Goal: Task Accomplishment & Management: Use online tool/utility

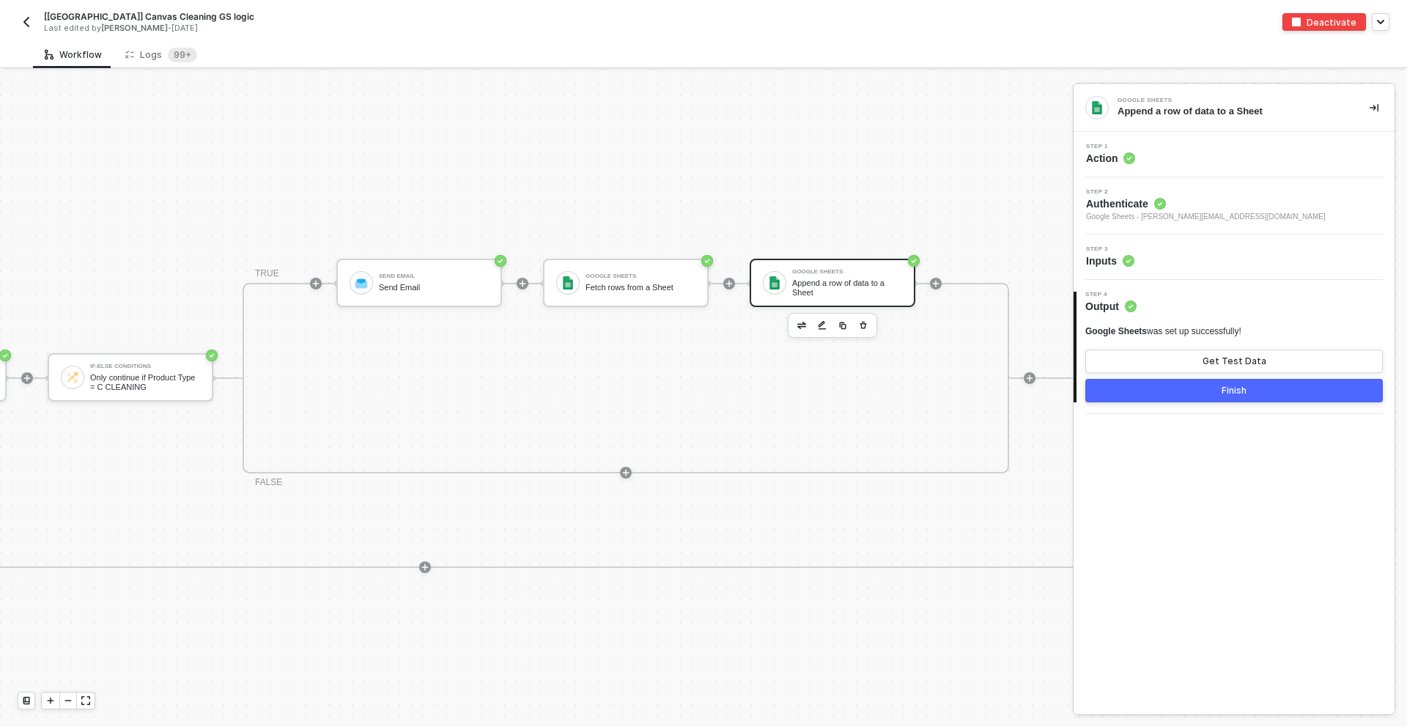
scroll to position [266, 967]
click at [1141, 247] on div "Step 3 Inputs" at bounding box center [1235, 257] width 317 height 22
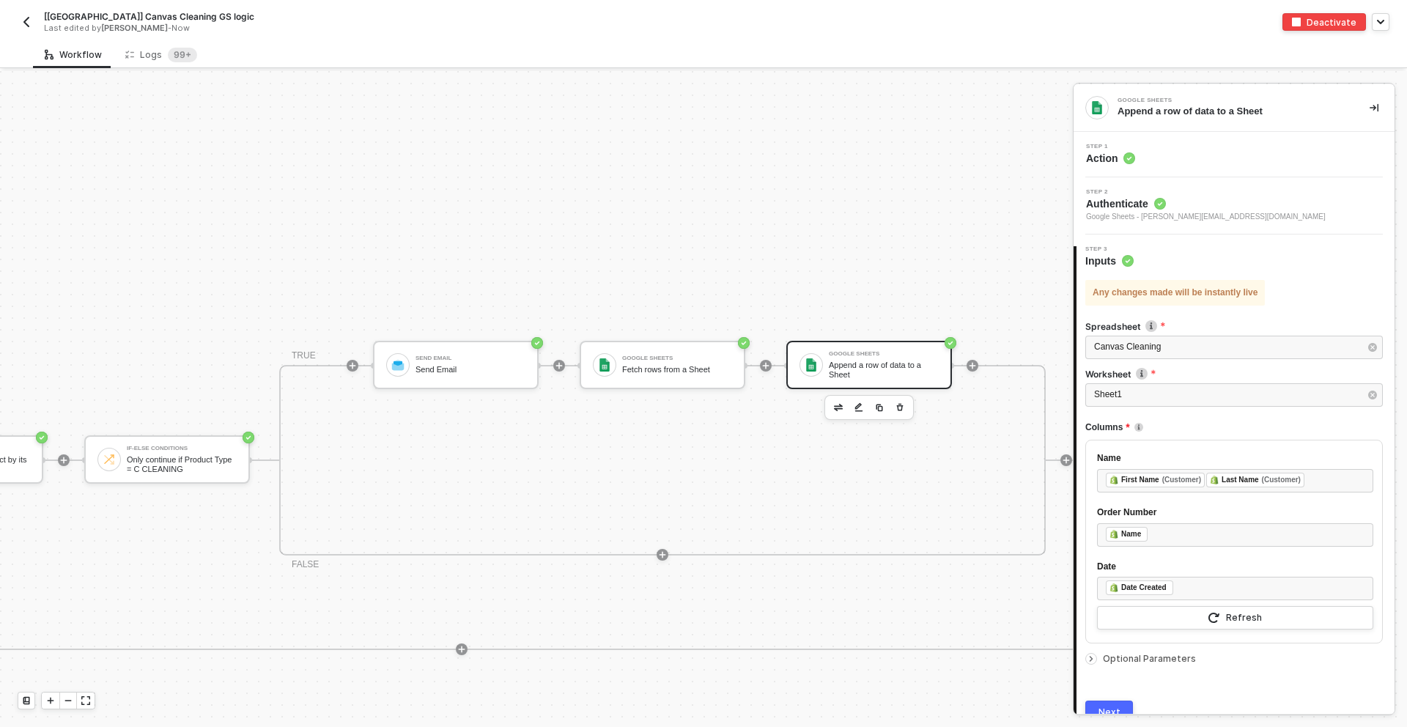
scroll to position [188, 930]
click at [421, 495] on div "TRUE Send Email Send Email Google Sheets Fetch rows from a Sheet Google Sheets …" at bounding box center [662, 463] width 767 height 191
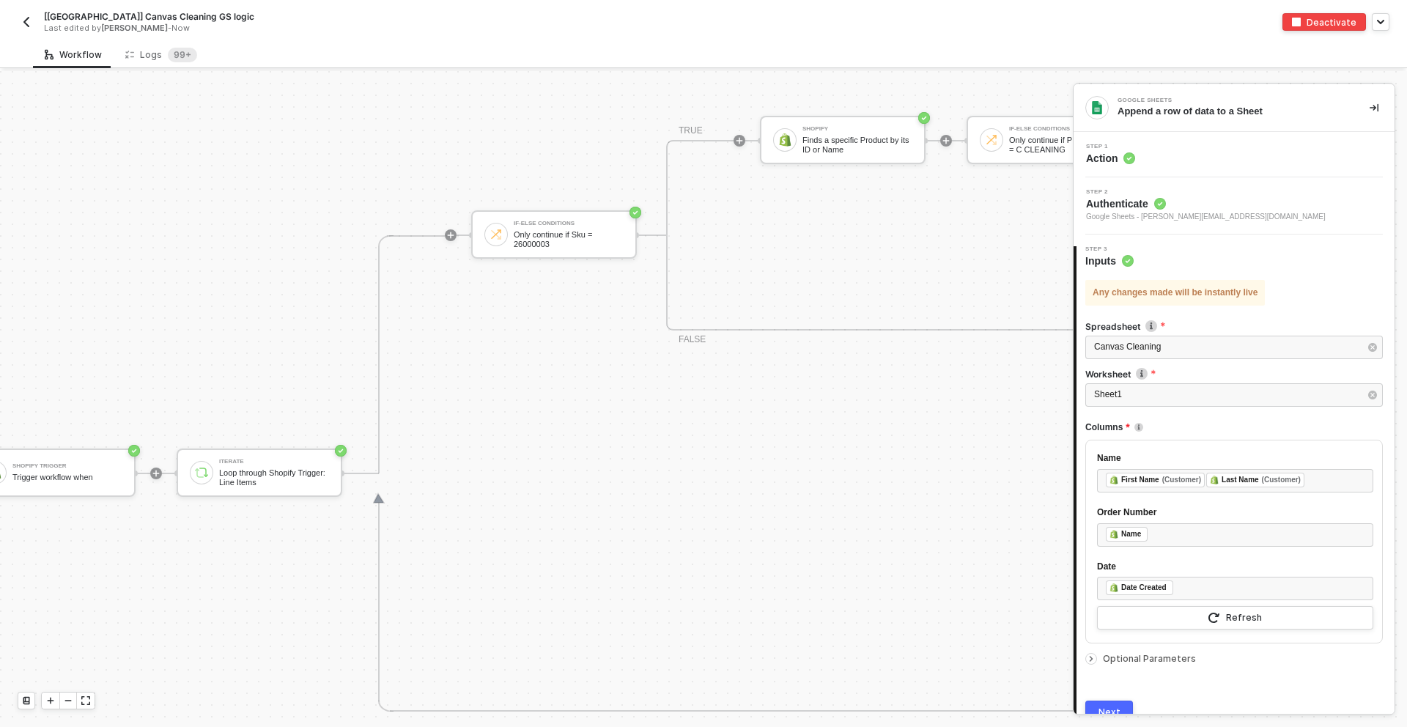
scroll to position [511, 0]
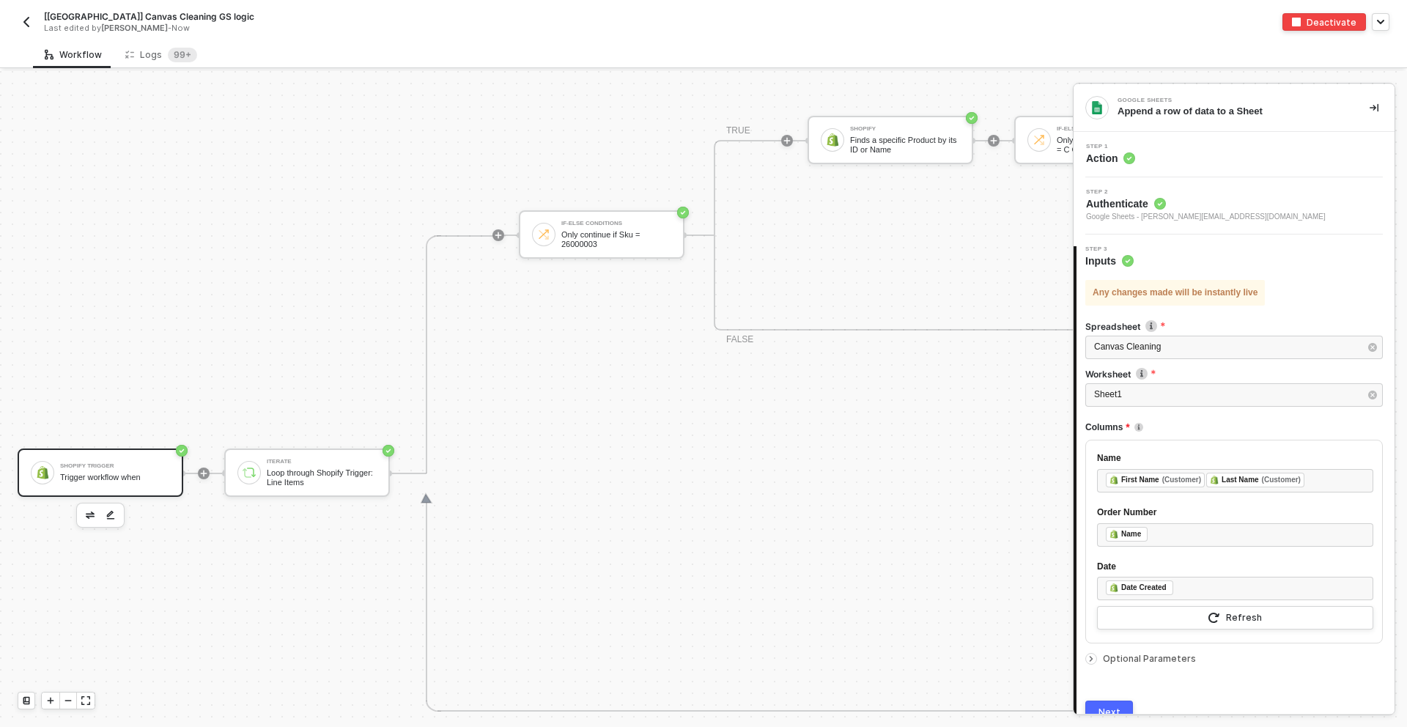
click at [117, 457] on div "Shopify Trigger Trigger workflow when" at bounding box center [101, 473] width 166 height 48
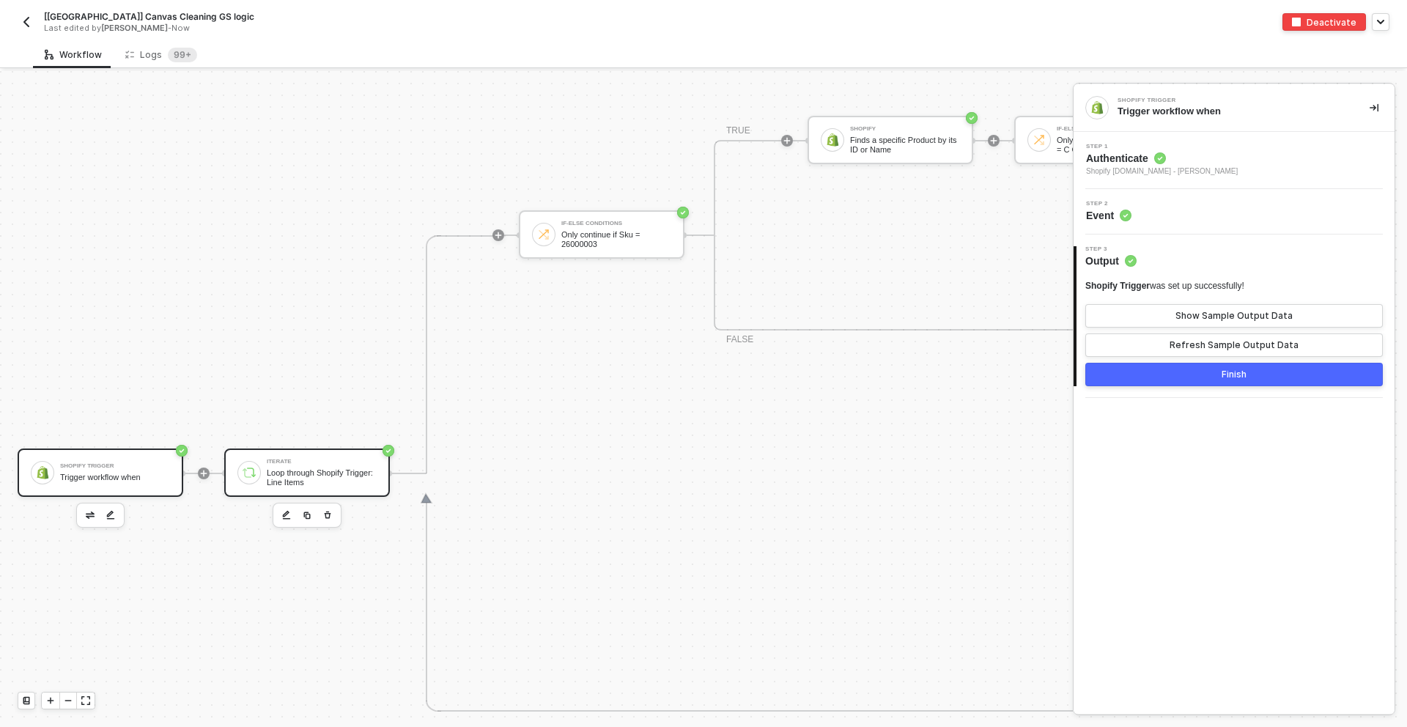
click at [325, 481] on div "Loop through Shopify Trigger: Line Items" at bounding box center [322, 477] width 110 height 18
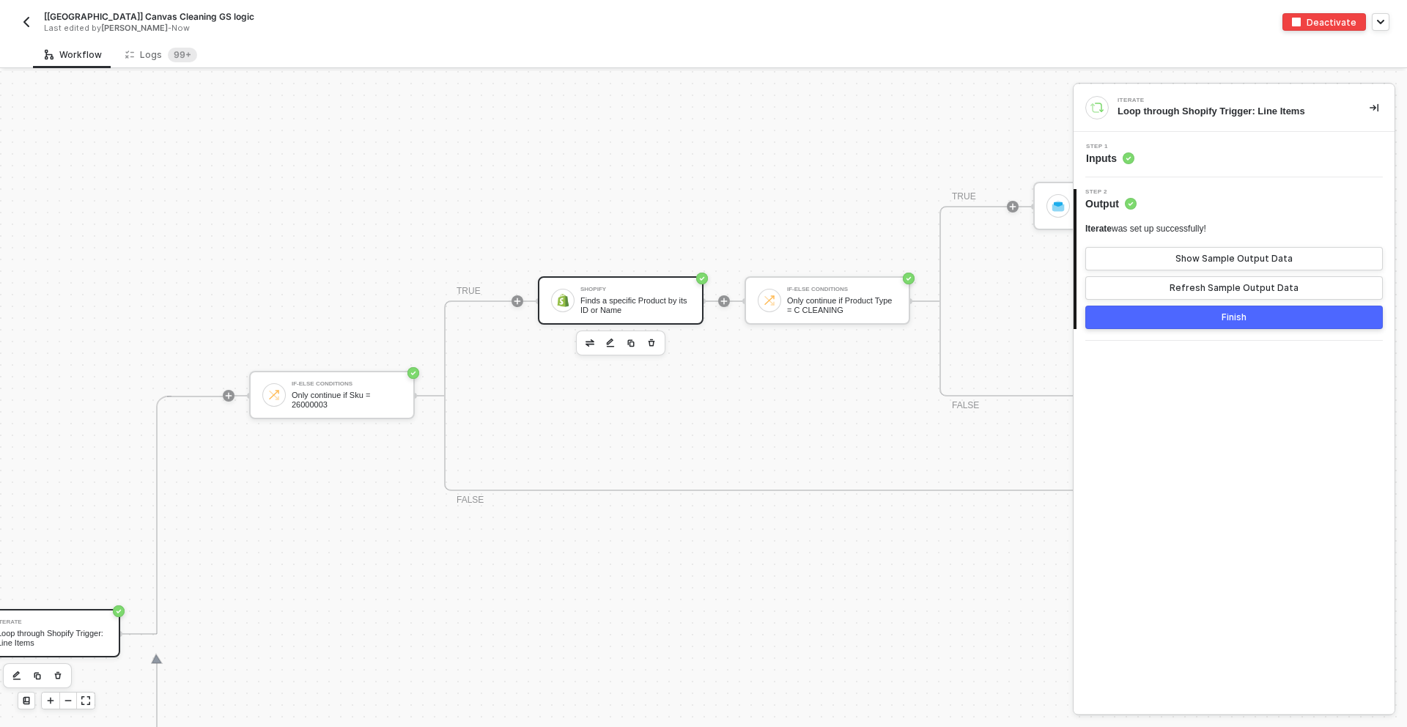
scroll to position [349, 270]
click at [635, 292] on div "Shopify" at bounding box center [635, 291] width 110 height 6
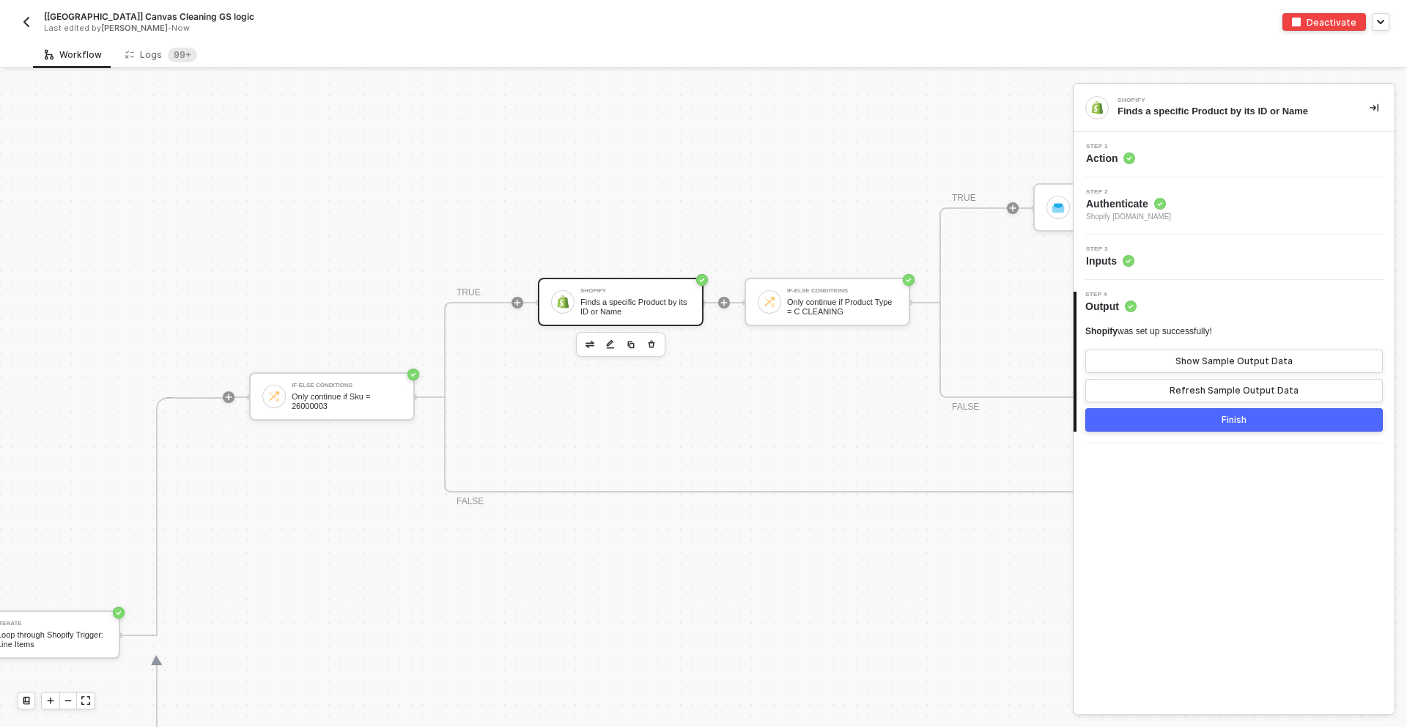
click at [1184, 255] on div "Step 3 Inputs" at bounding box center [1235, 257] width 317 height 22
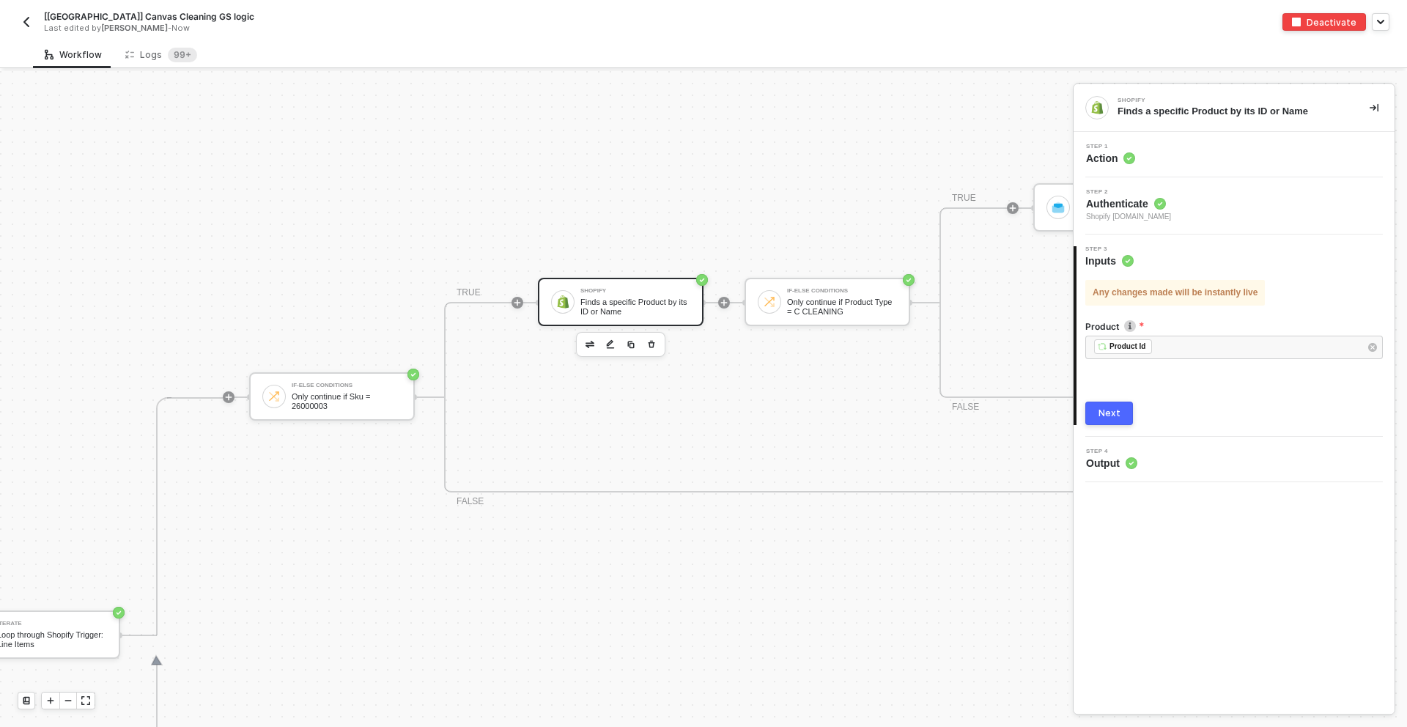
scroll to position [349, 0]
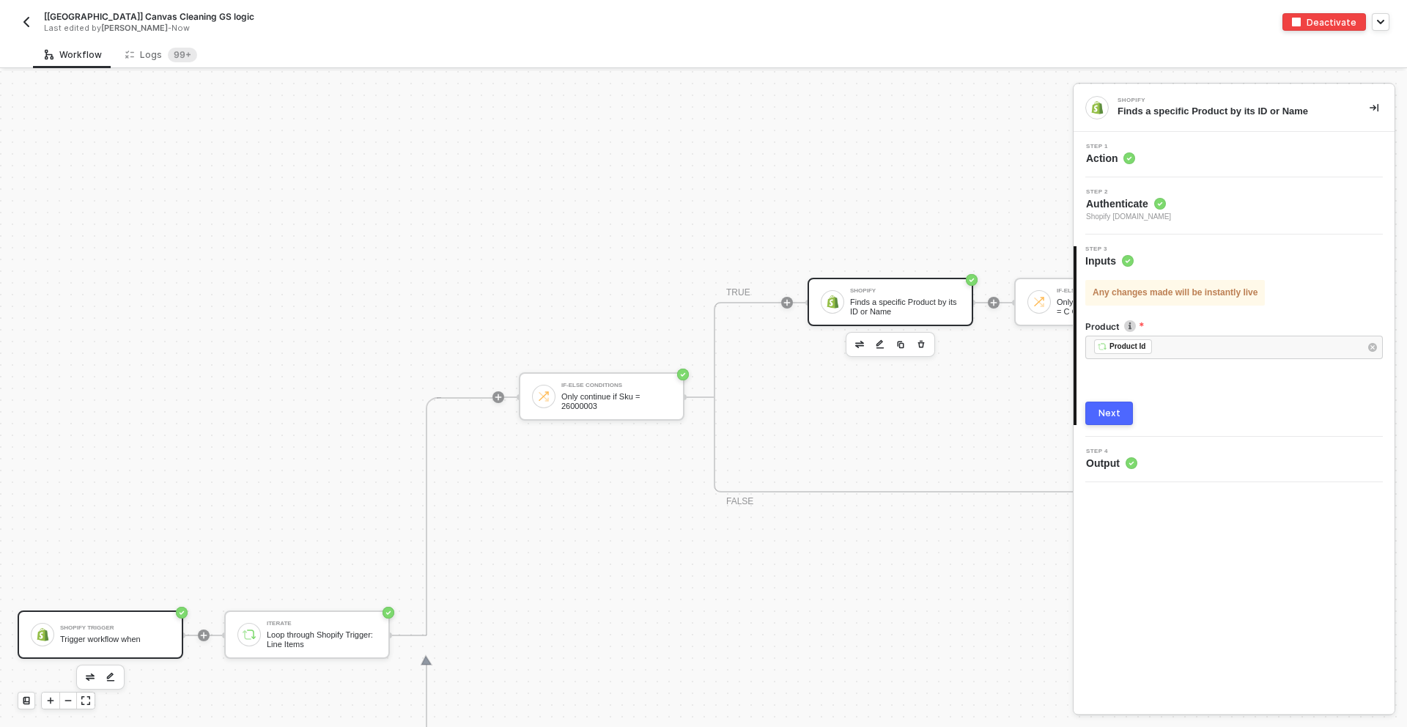
click at [154, 625] on div "Shopify Trigger" at bounding box center [115, 628] width 110 height 6
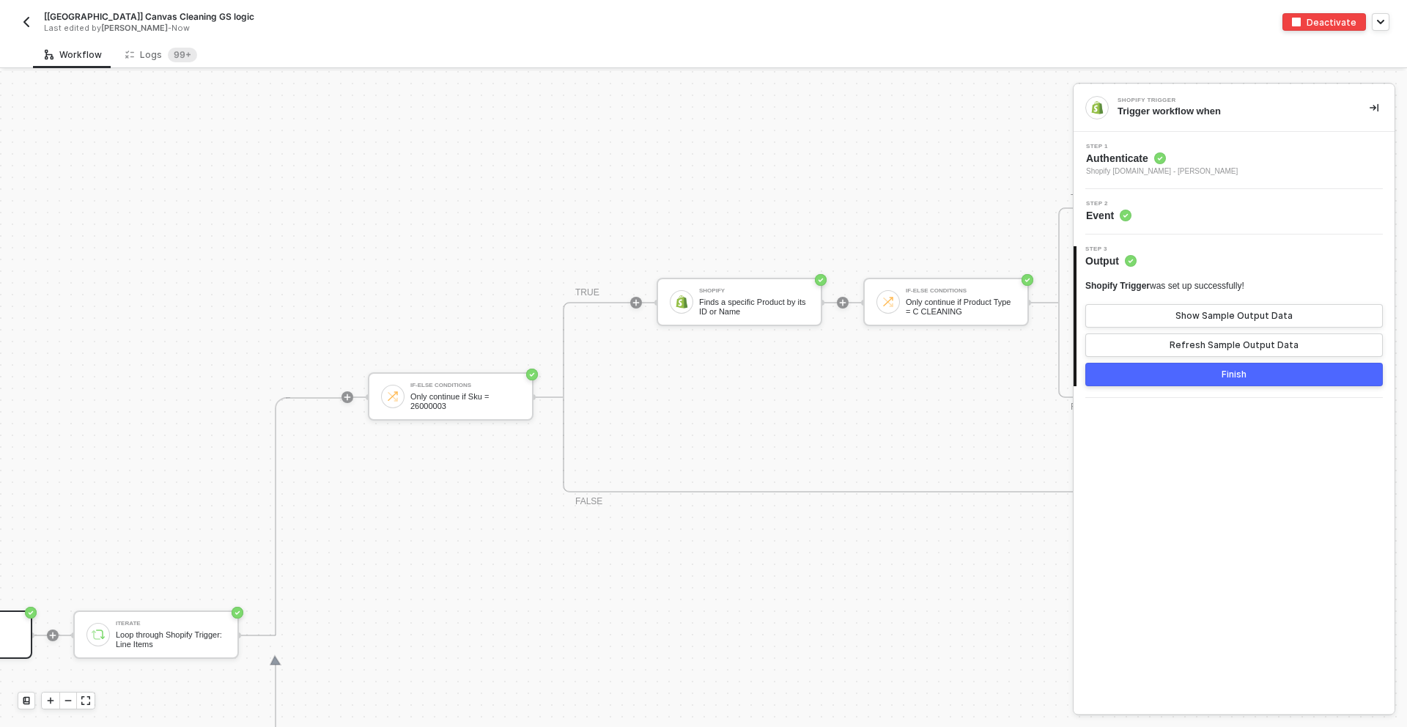
scroll to position [349, 260]
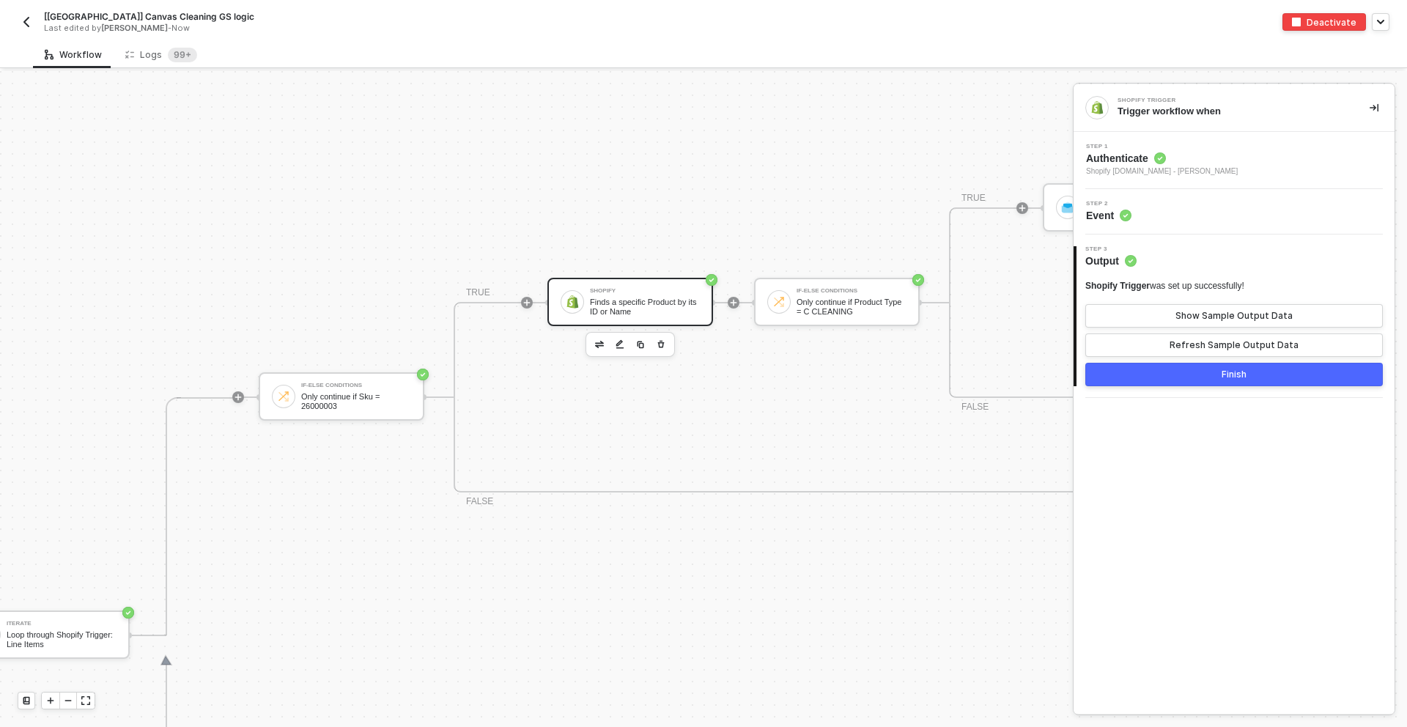
click at [605, 284] on div "Shopify Finds a specific Product by its ID or Name" at bounding box center [630, 302] width 166 height 48
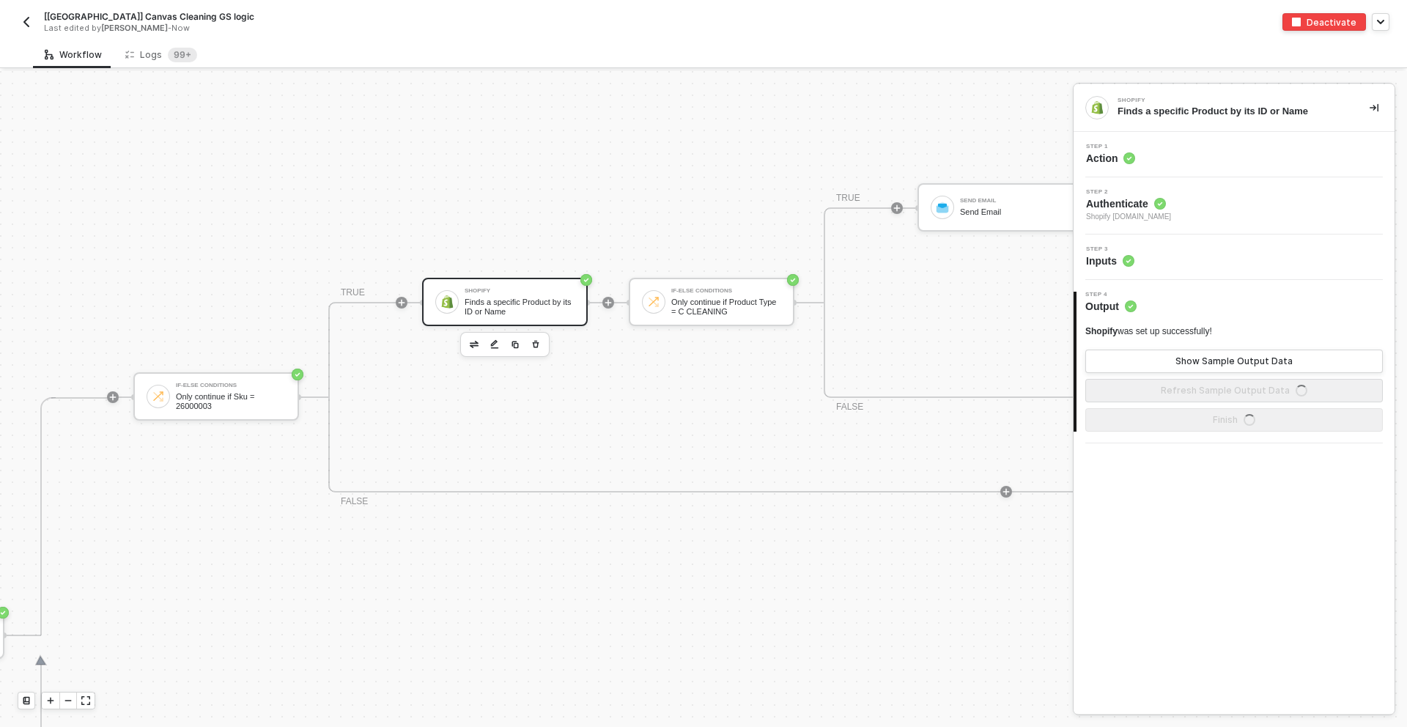
scroll to position [349, 487]
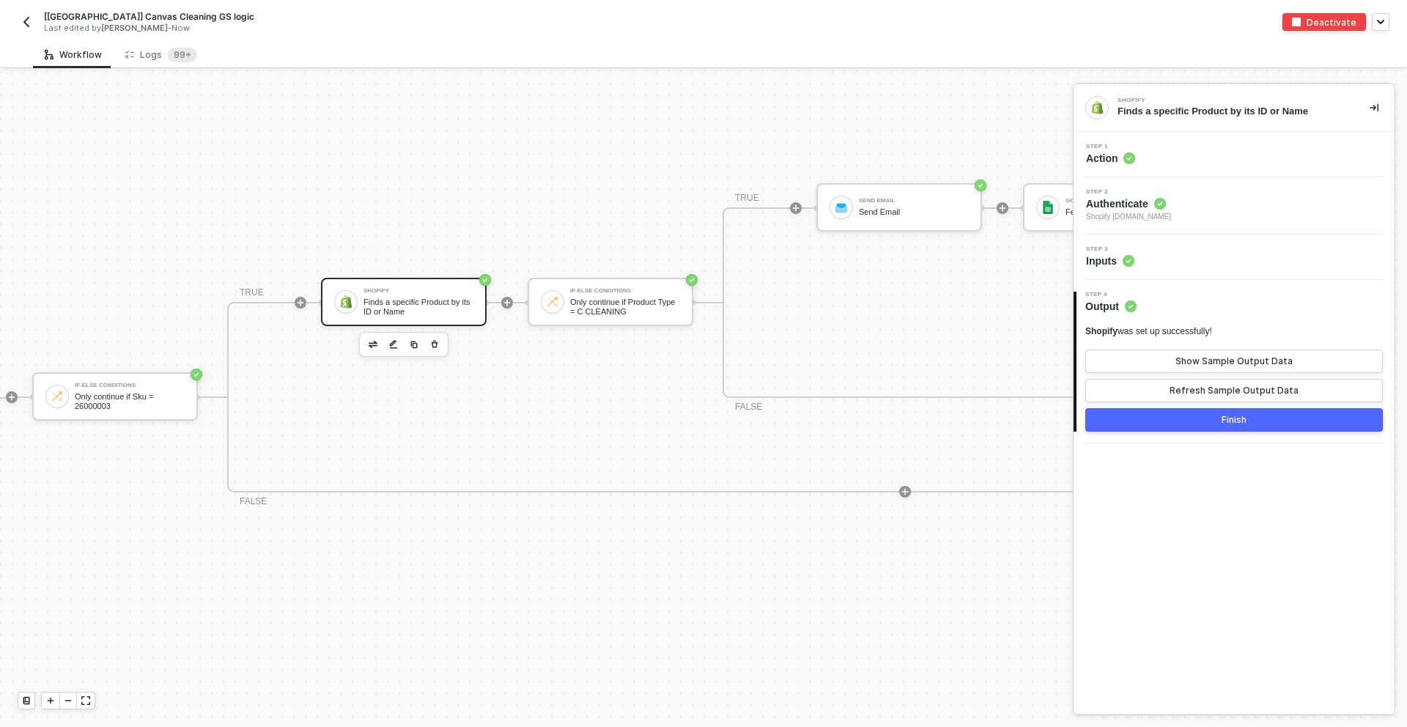
click at [600, 276] on div "If-Else Conditions Only continue if Sku = 26000003 TRUE Shopify Finds a specifi…" at bounding box center [820, 397] width 1577 height 476
click at [604, 298] on div "Only continue if Product Type = C CLEANING" at bounding box center [625, 307] width 110 height 18
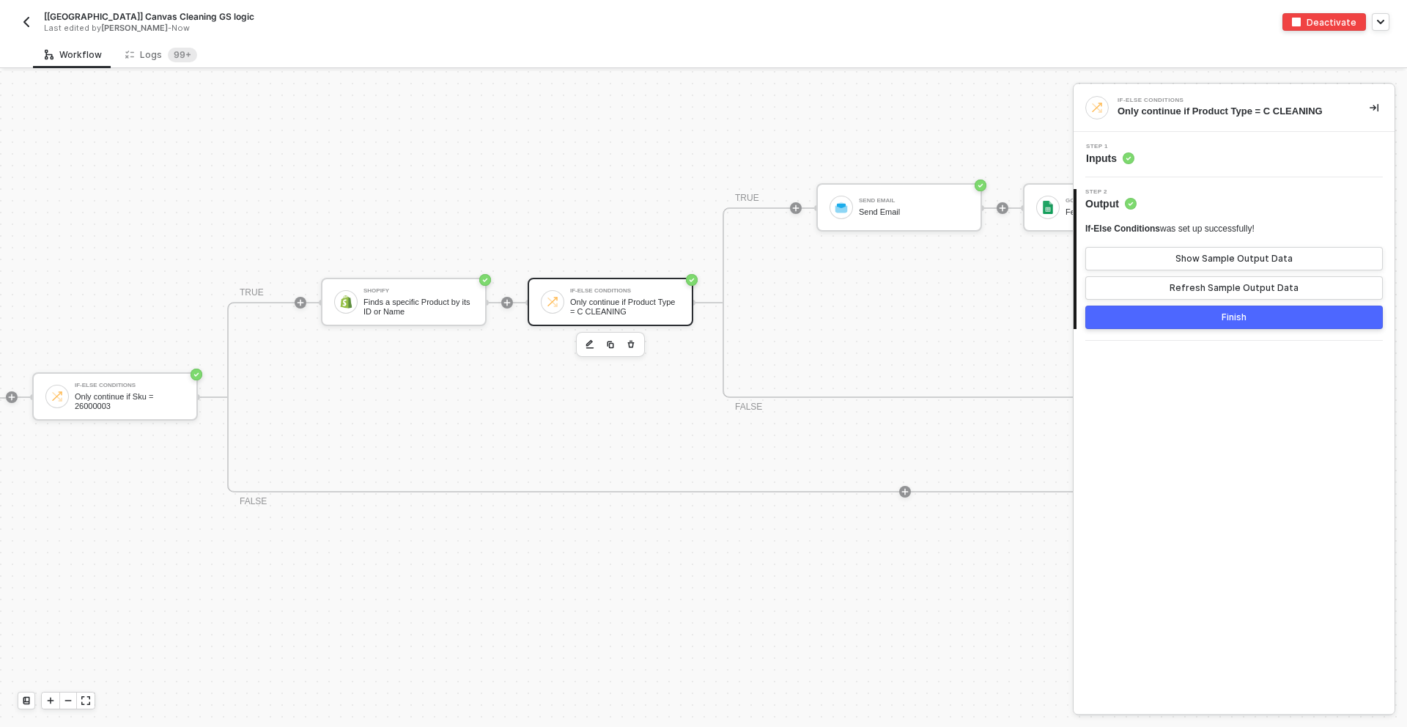
click at [1182, 158] on div "Step 1 Inputs" at bounding box center [1235, 155] width 317 height 22
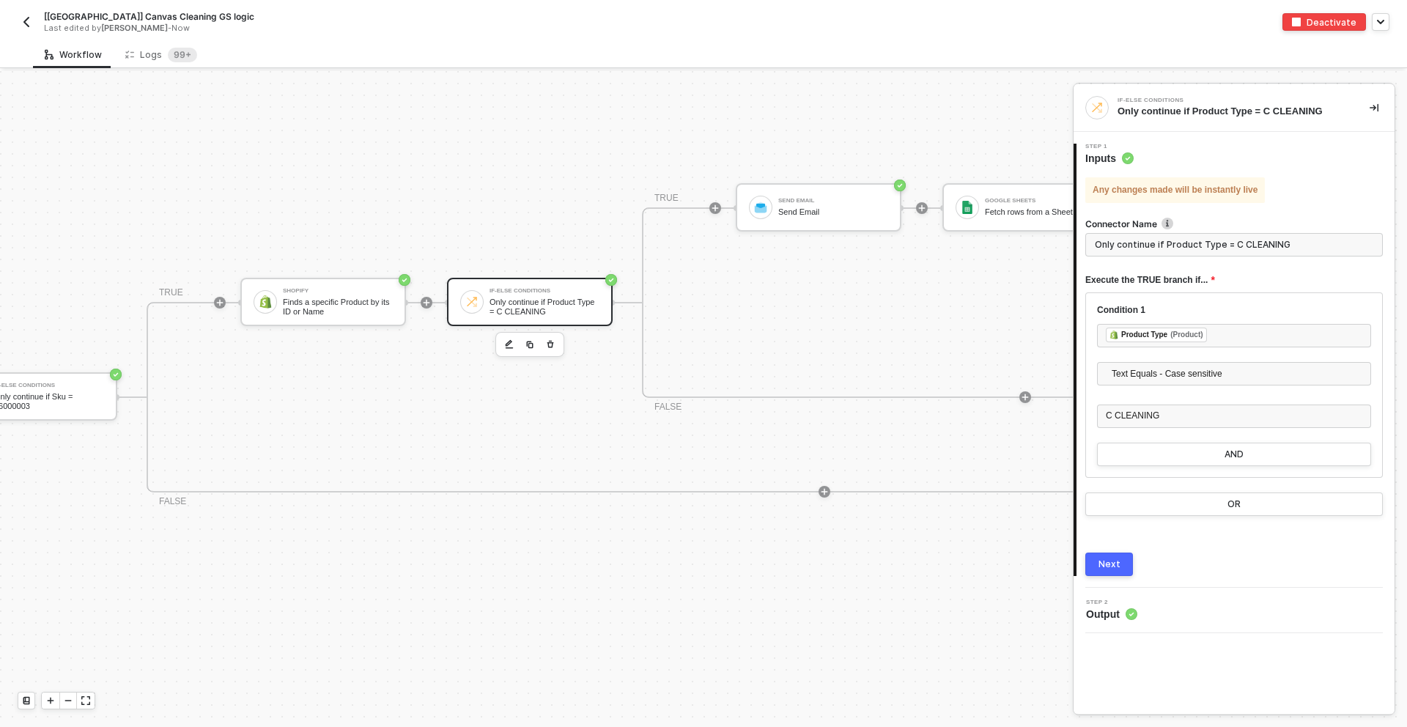
scroll to position [349, 570]
click at [136, 58] on div "Logs 99+" at bounding box center [161, 55] width 72 height 15
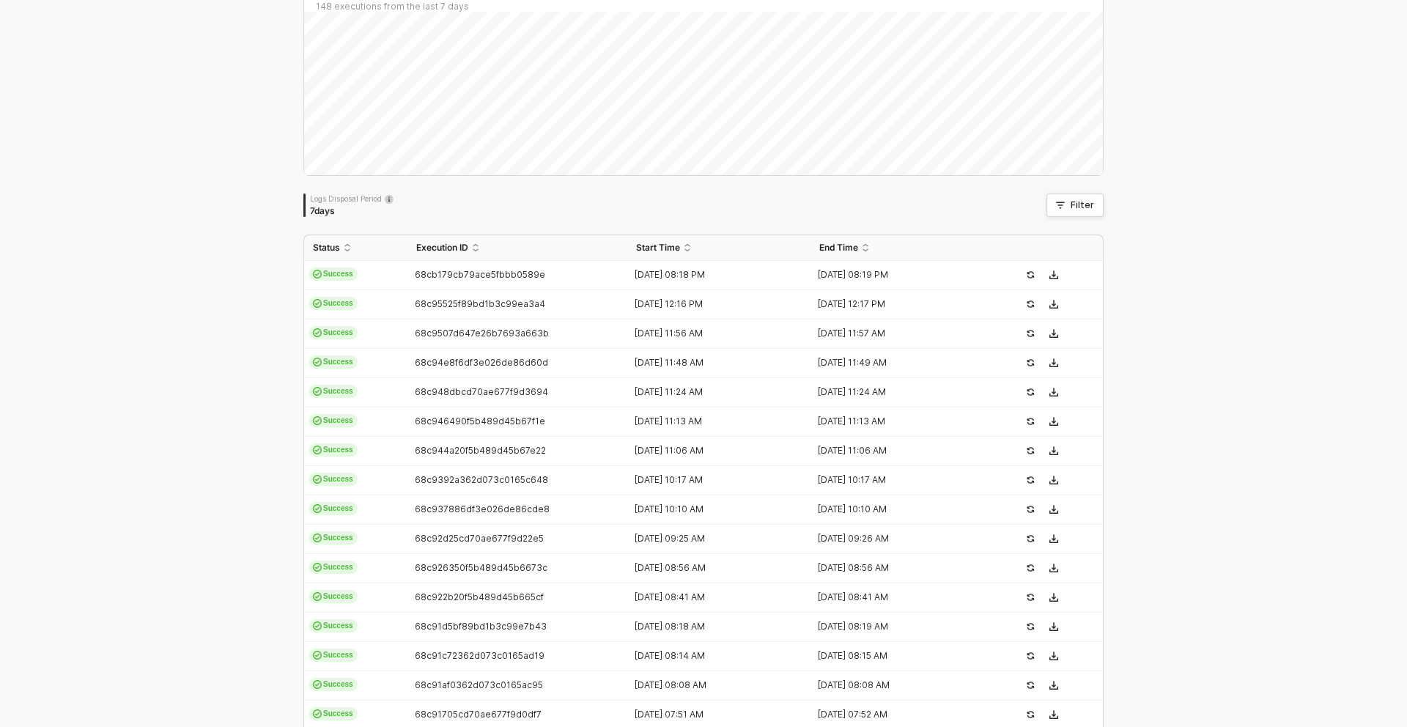
scroll to position [310, 0]
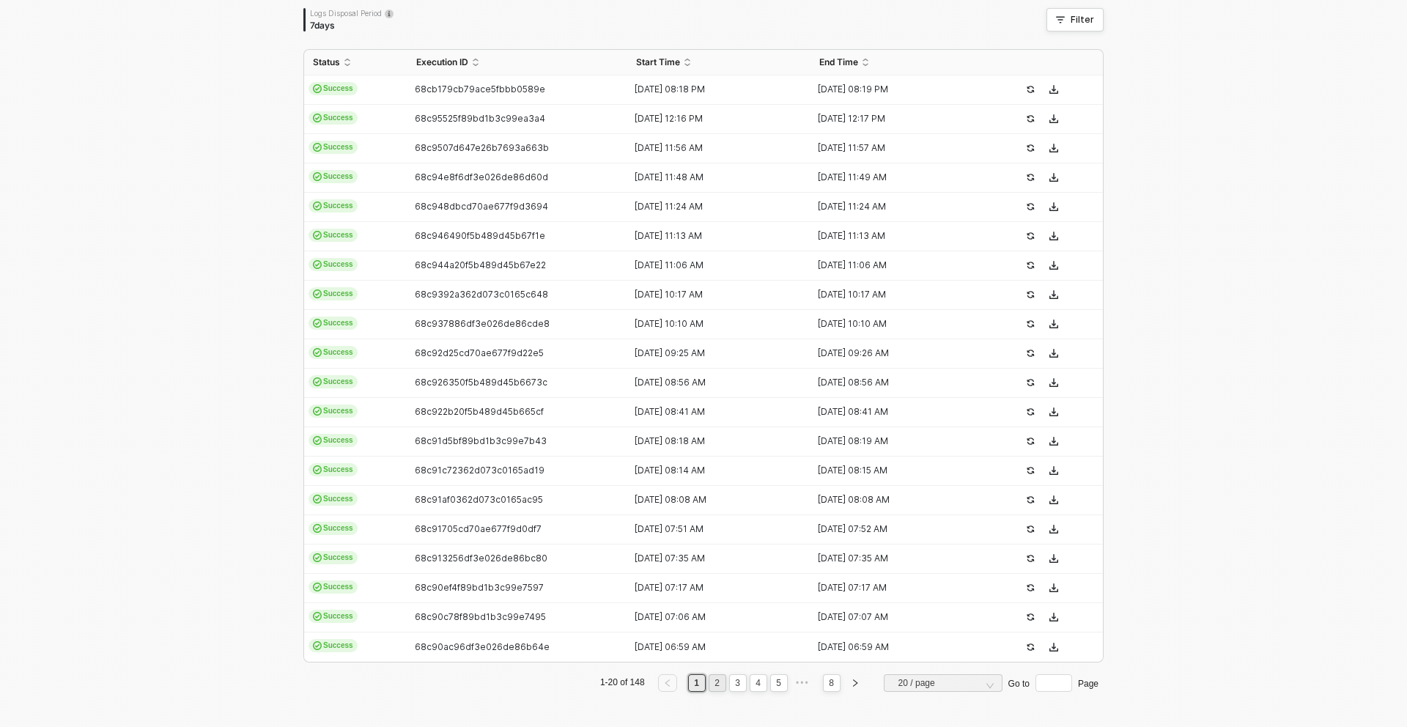
click at [719, 685] on link "2" at bounding box center [717, 683] width 14 height 16
click at [737, 682] on link "3" at bounding box center [738, 683] width 14 height 16
click at [757, 682] on link "4" at bounding box center [758, 683] width 14 height 16
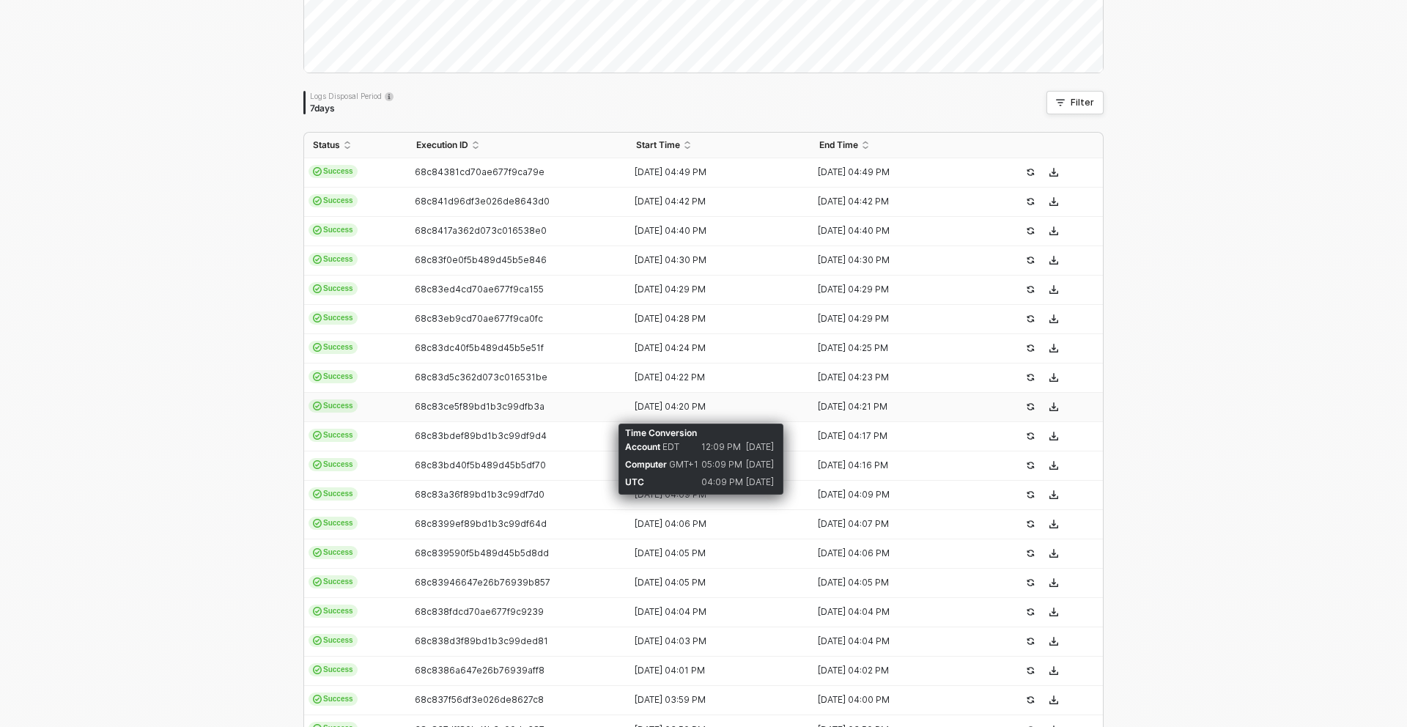
scroll to position [217, 0]
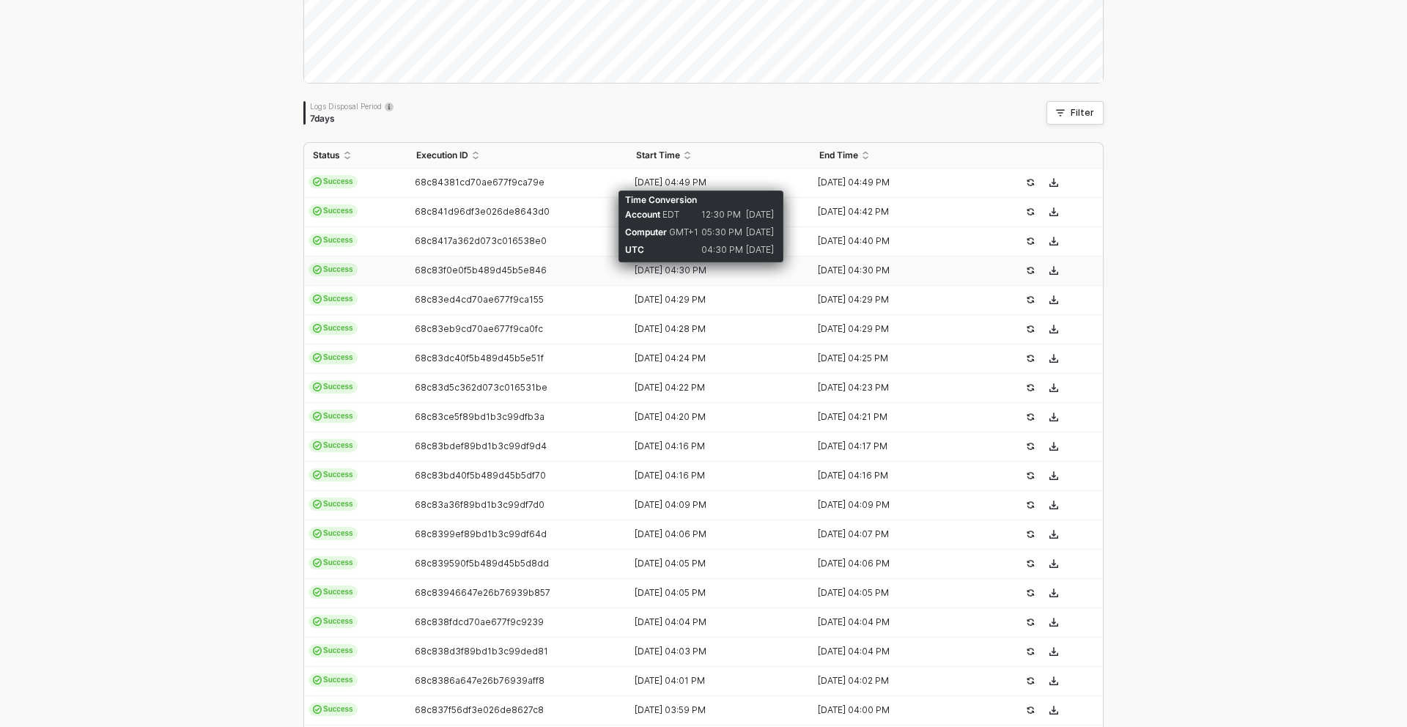
click at [691, 267] on div "15 Sep 2025 04:30 PM" at bounding box center [712, 271] width 171 height 12
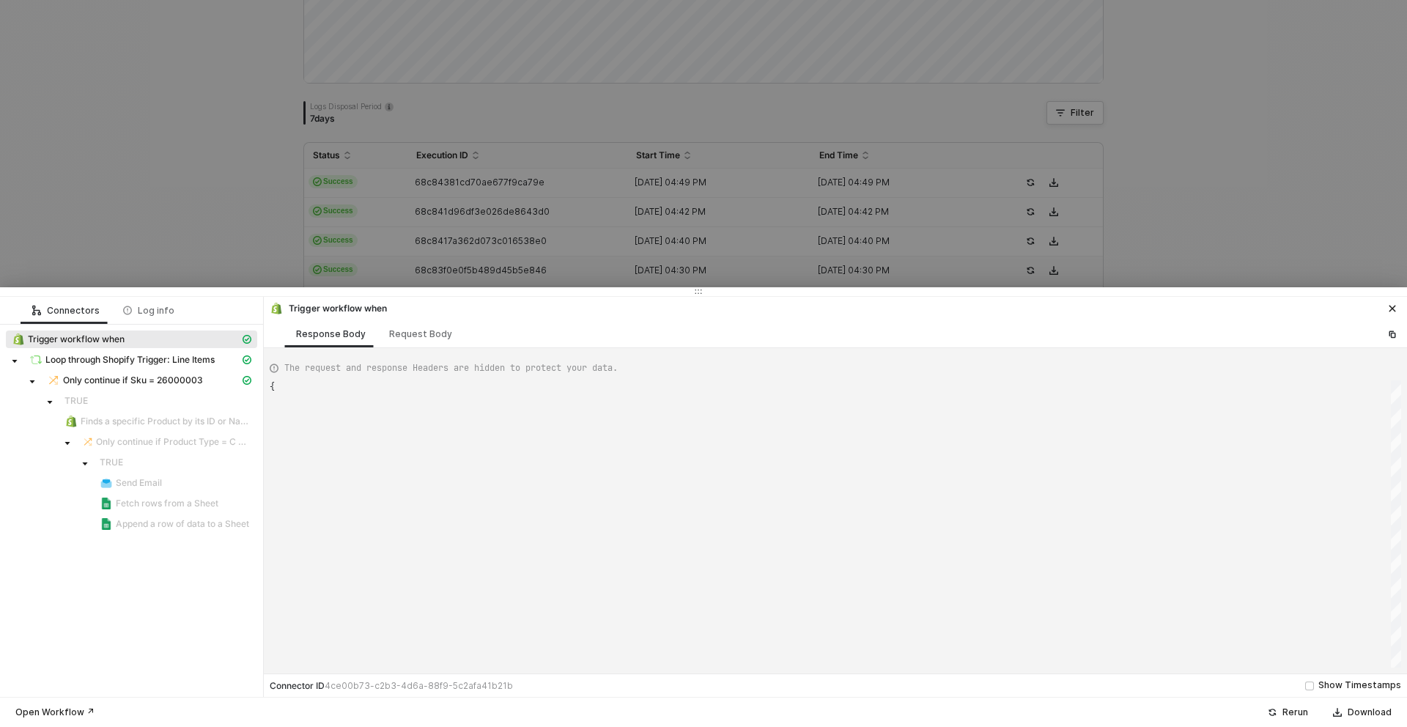
type textarea "{ "json": { "id": 12073653109120, "admin_graphql_api_id": "gid://shopify/Order/…"
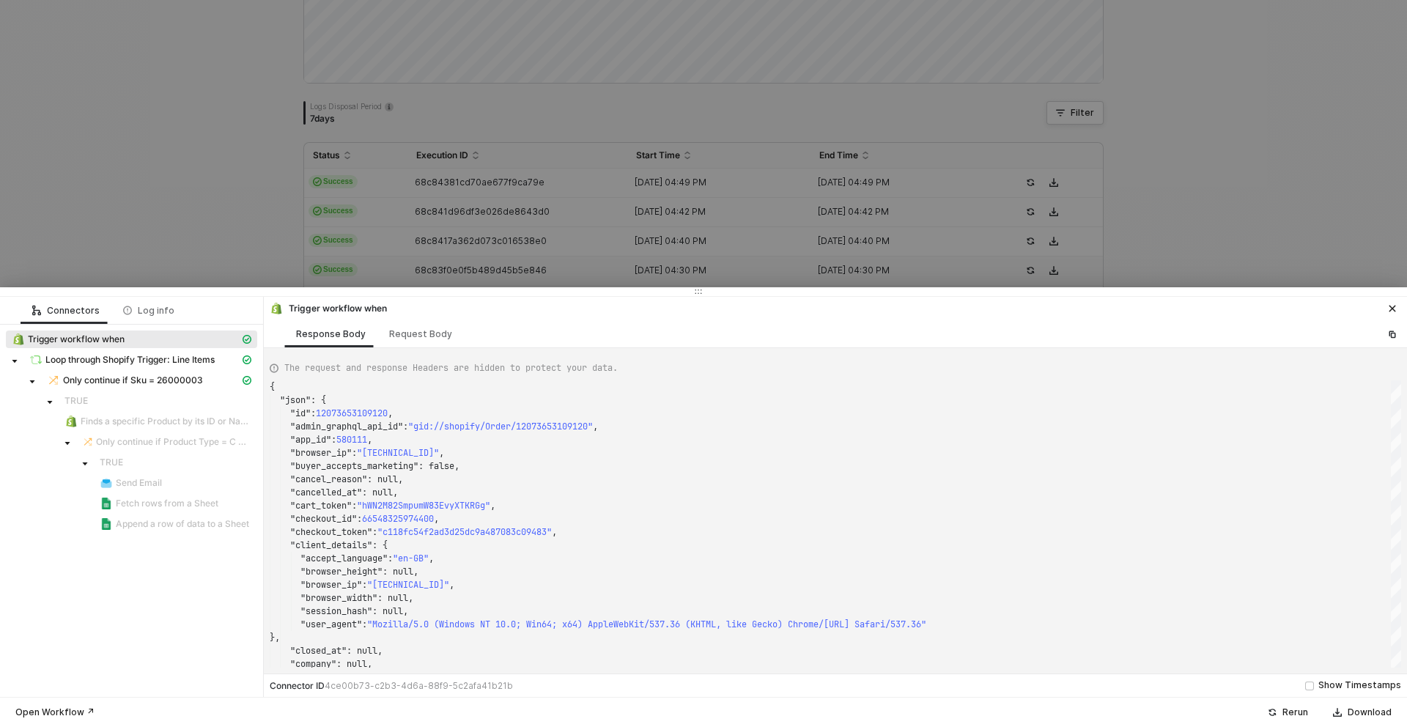
click at [240, 214] on div at bounding box center [703, 363] width 1407 height 727
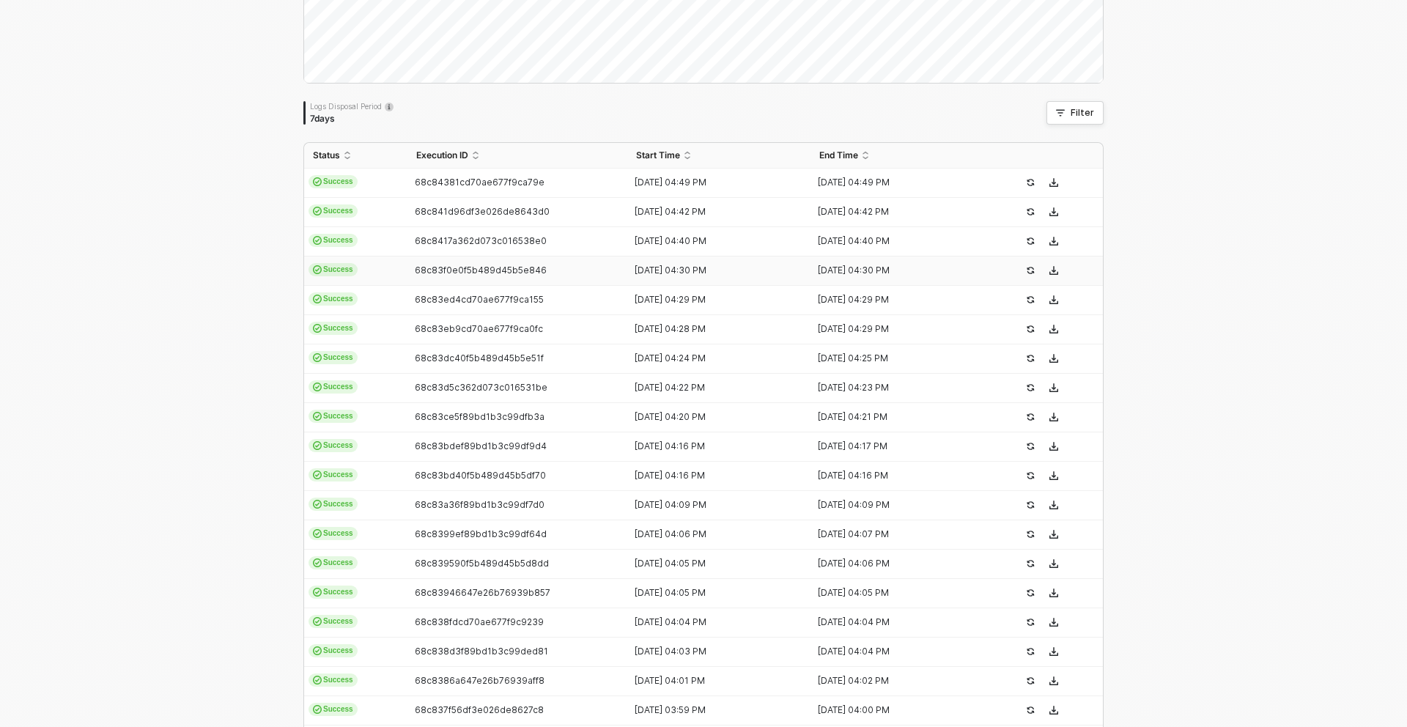
click at [589, 276] on td "68c83f0e0f5b489d45b5e846" at bounding box center [517, 271] width 220 height 29
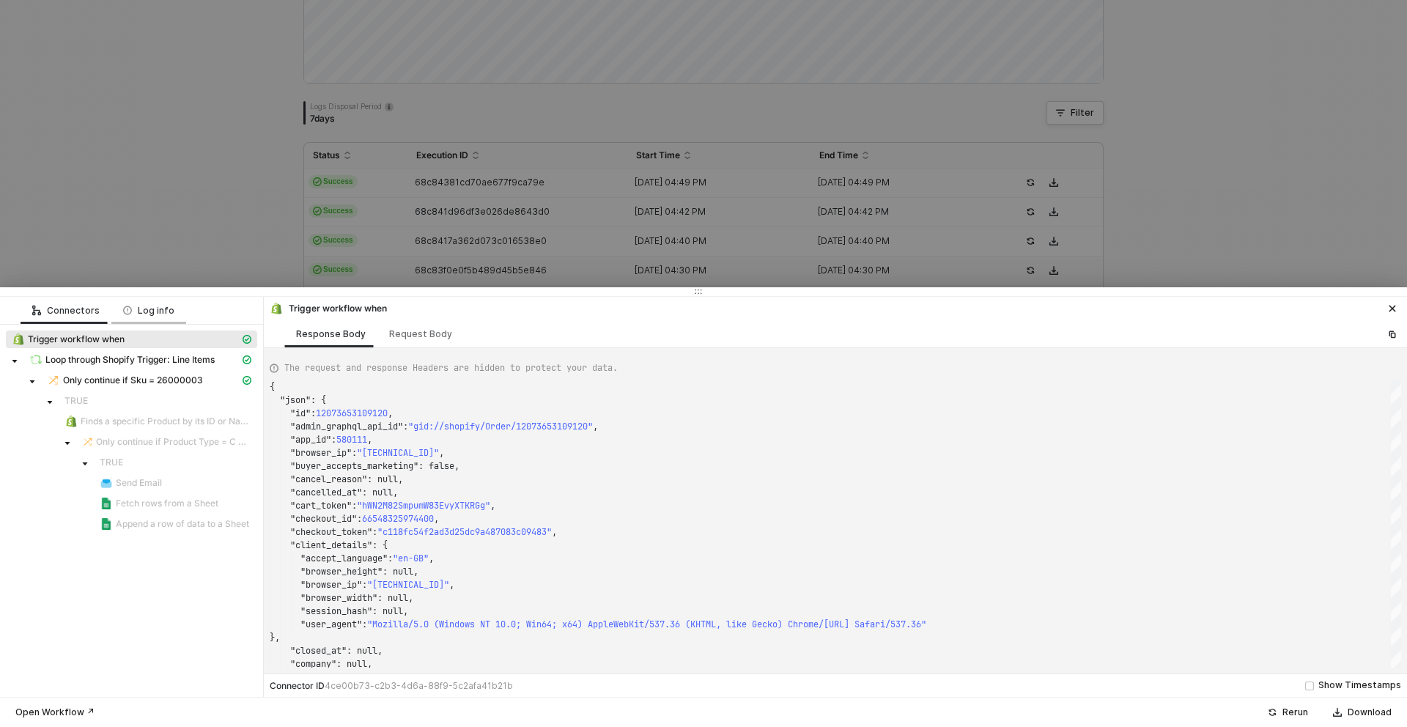
click at [155, 317] on div "Log info" at bounding box center [148, 310] width 75 height 27
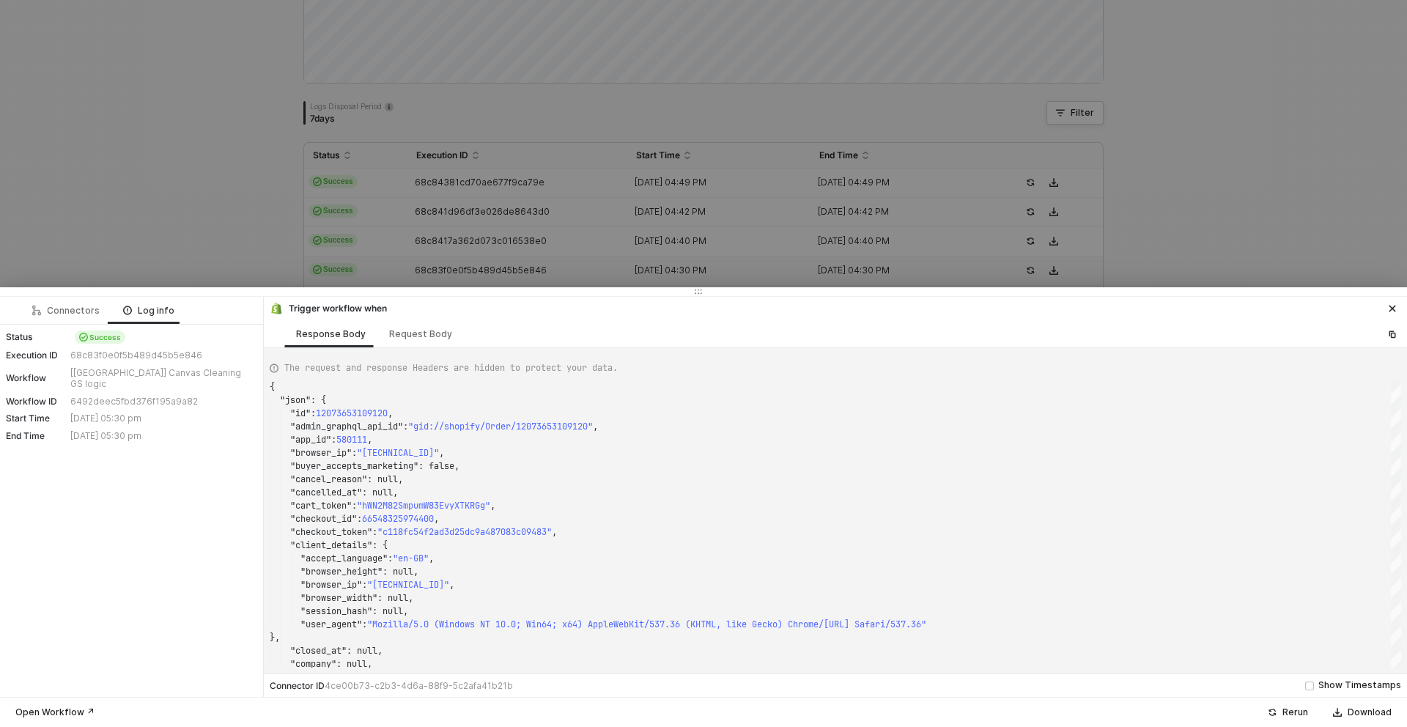
click at [162, 236] on div at bounding box center [703, 363] width 1407 height 727
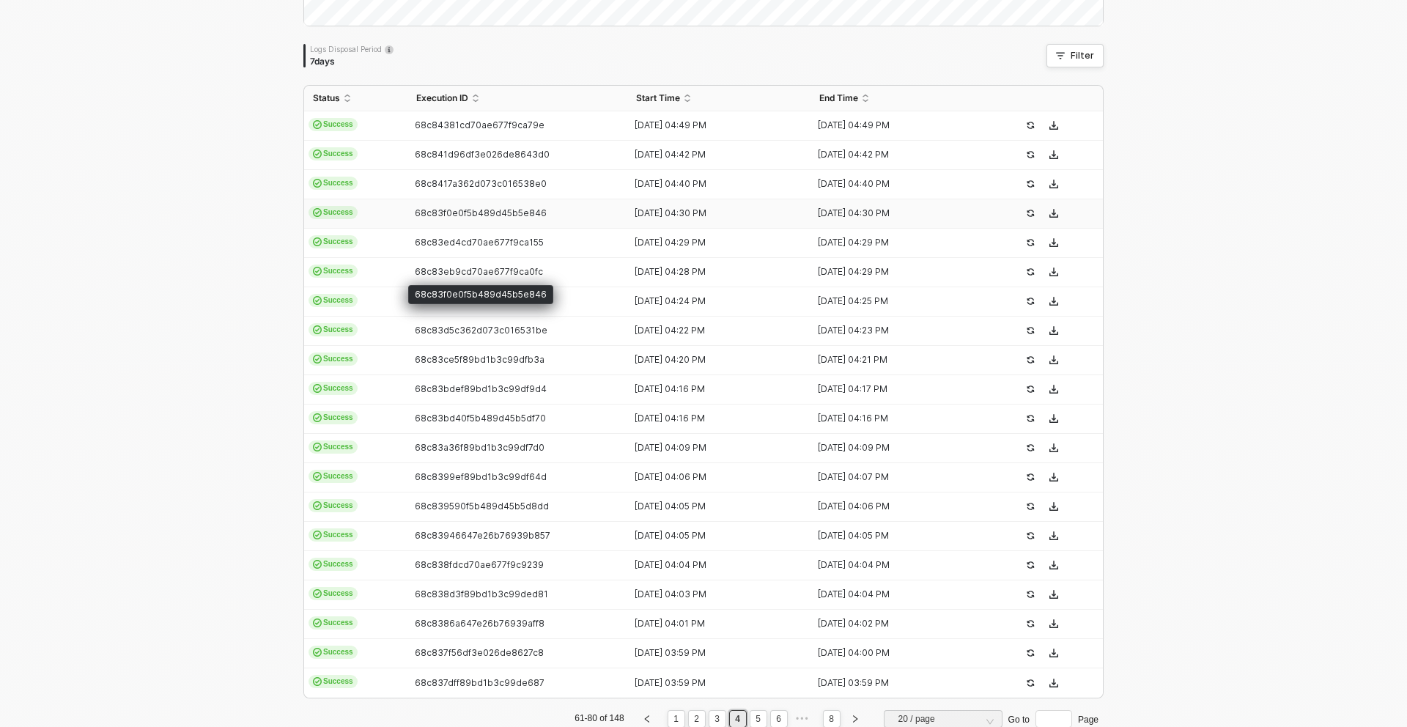
scroll to position [310, 0]
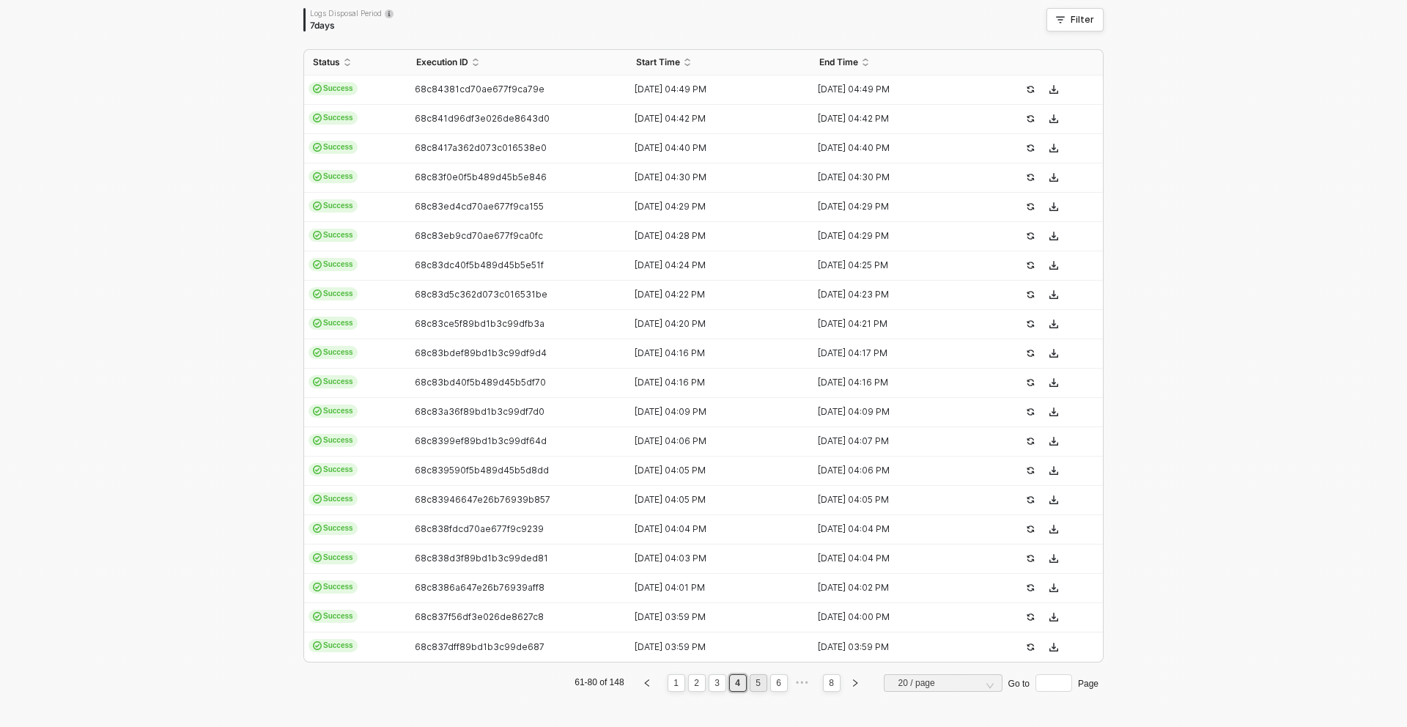
click at [759, 683] on link "5" at bounding box center [758, 683] width 14 height 16
click at [790, 686] on link "6" at bounding box center [790, 683] width 14 height 16
click at [445, 150] on span "68c83130de7e582ddb5afbef" at bounding box center [479, 147] width 128 height 11
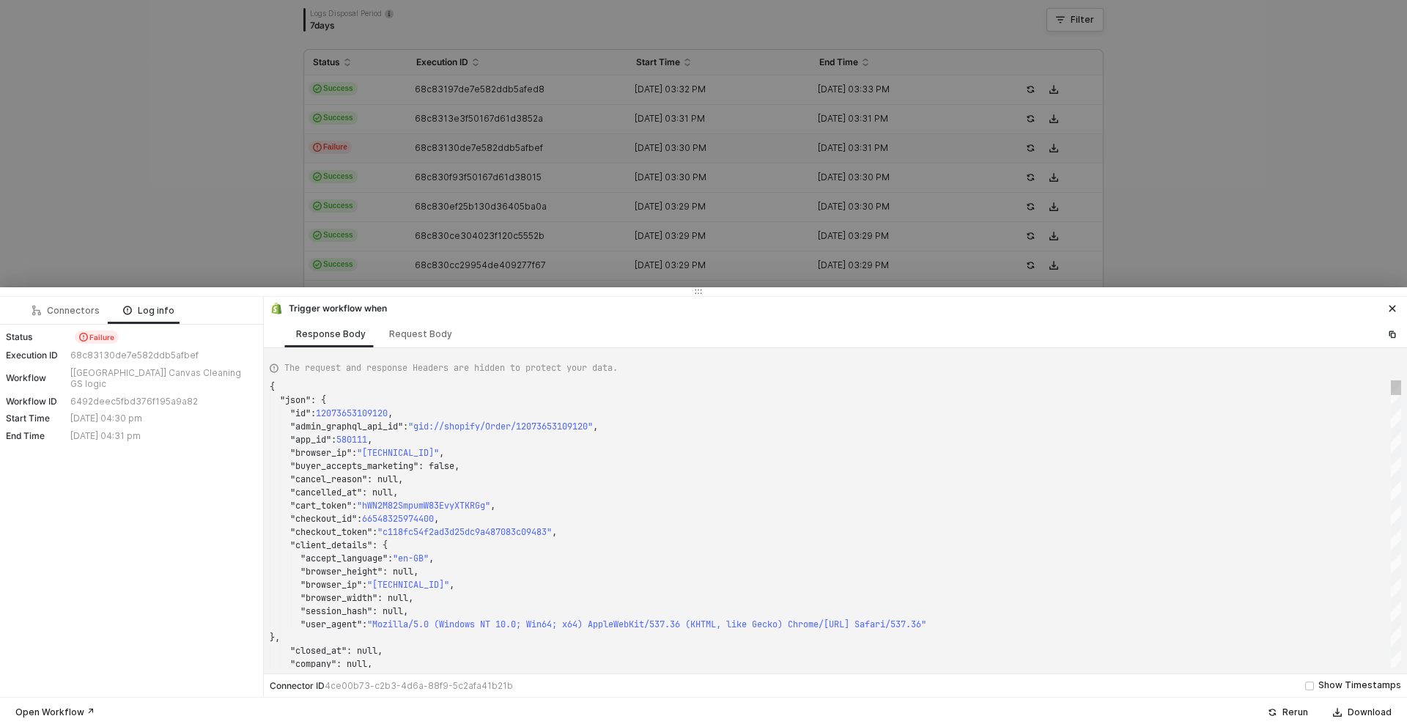
scroll to position [132, 0]
click at [78, 317] on div "Connectors" at bounding box center [66, 310] width 91 height 27
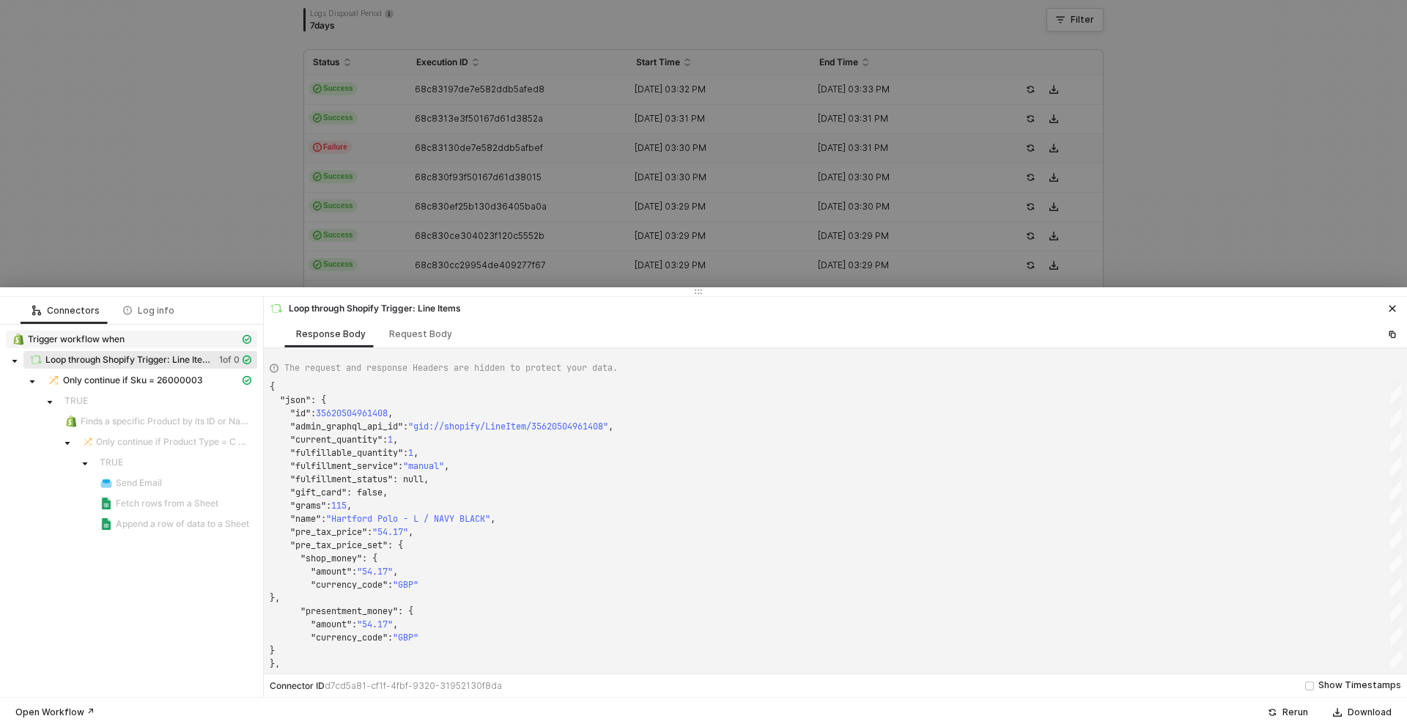
click at [159, 344] on div "Trigger workflow when" at bounding box center [126, 339] width 228 height 13
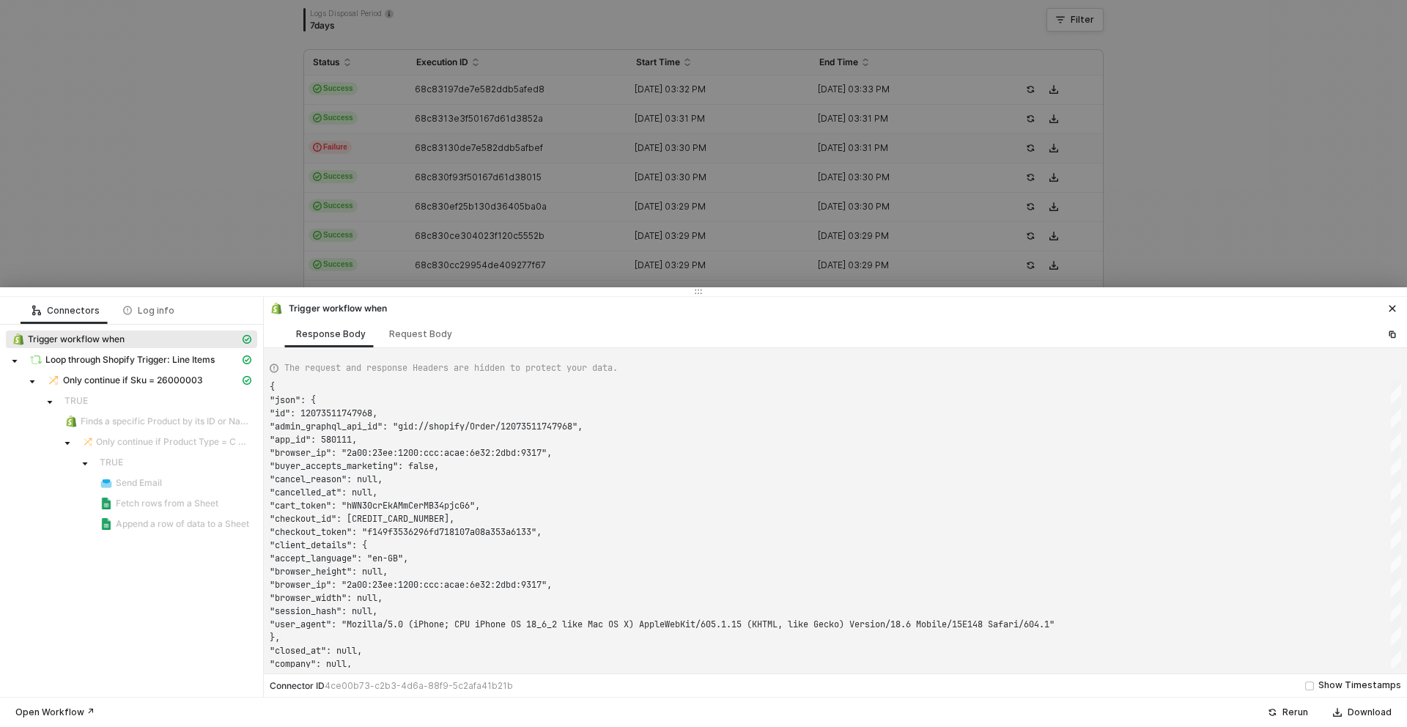
type textarea "{ "json": { "id": 12073511747968, "admin_graphql_api_id": "gid://shopify/Order/…"
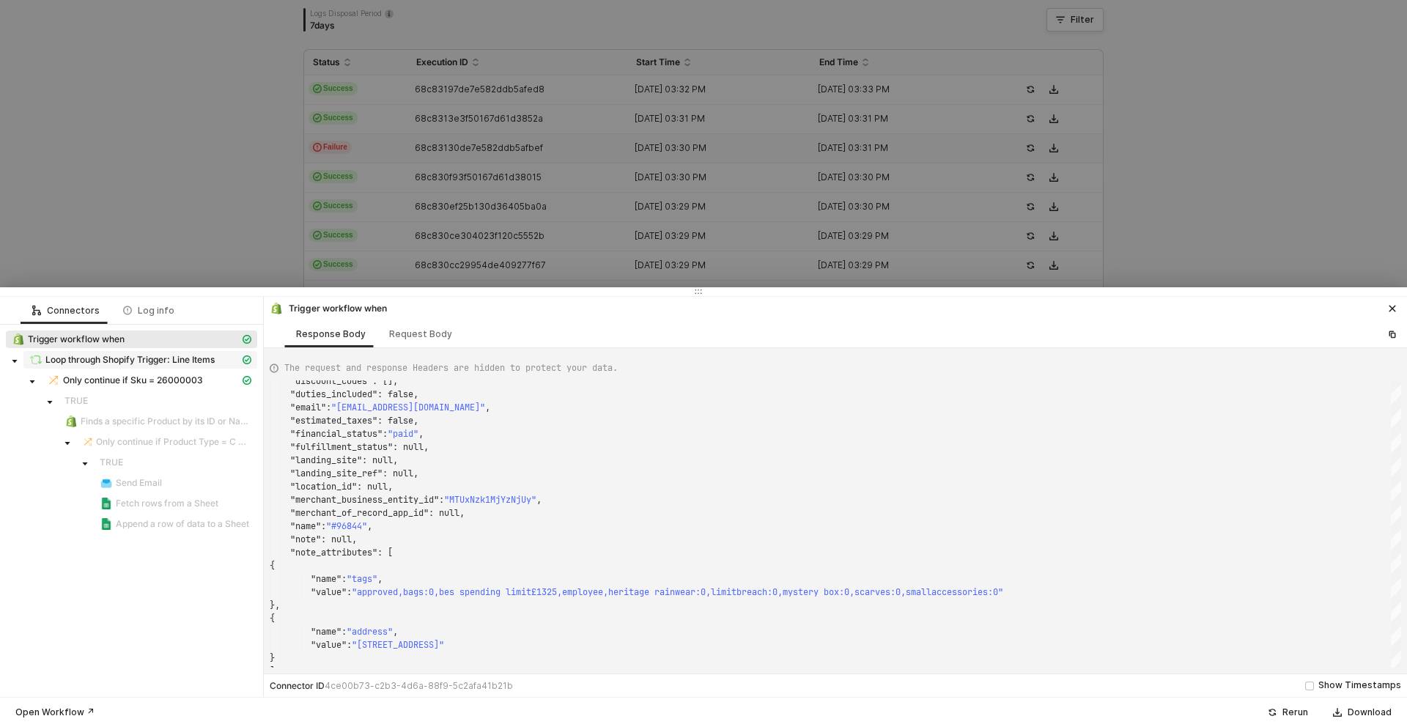
click at [186, 366] on div "Loop through Shopify Trigger: Line Items" at bounding box center [134, 359] width 210 height 13
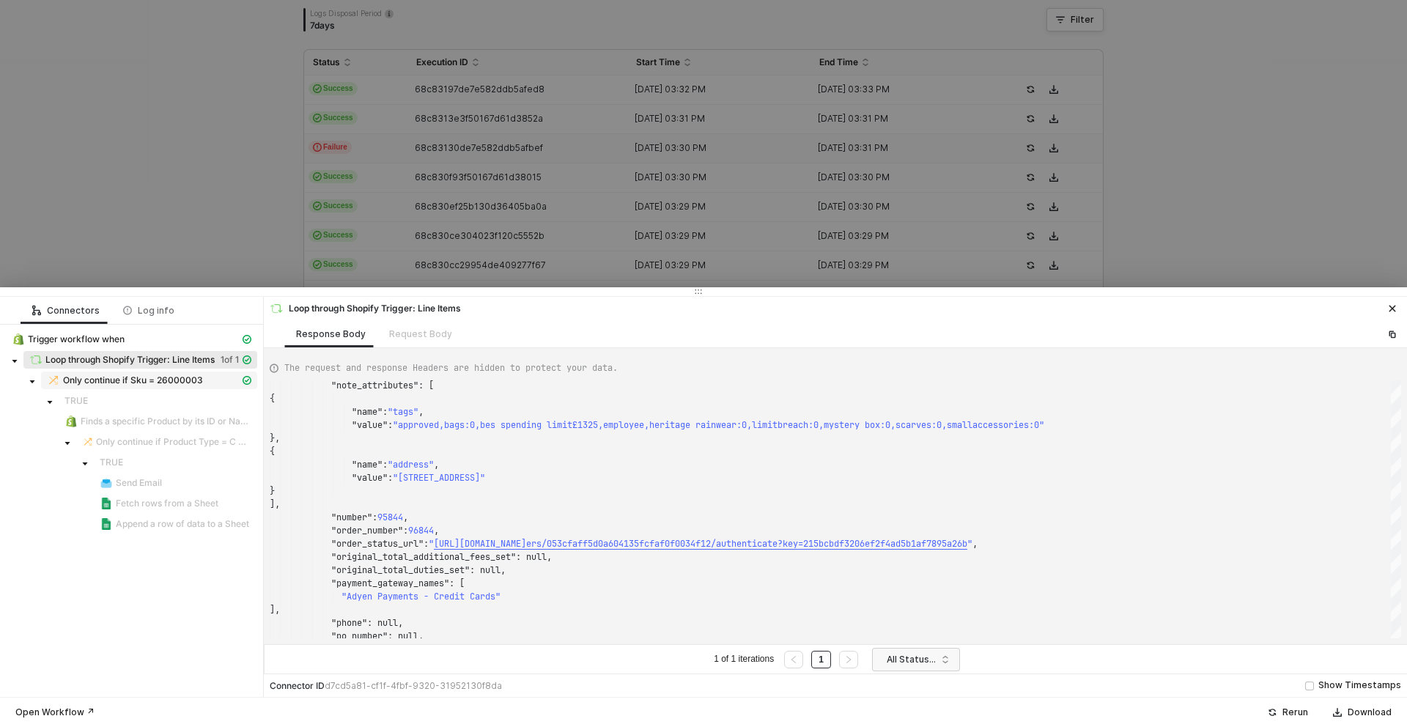
click at [126, 375] on span "Only continue if Sku = 26000003" at bounding box center [133, 381] width 140 height 12
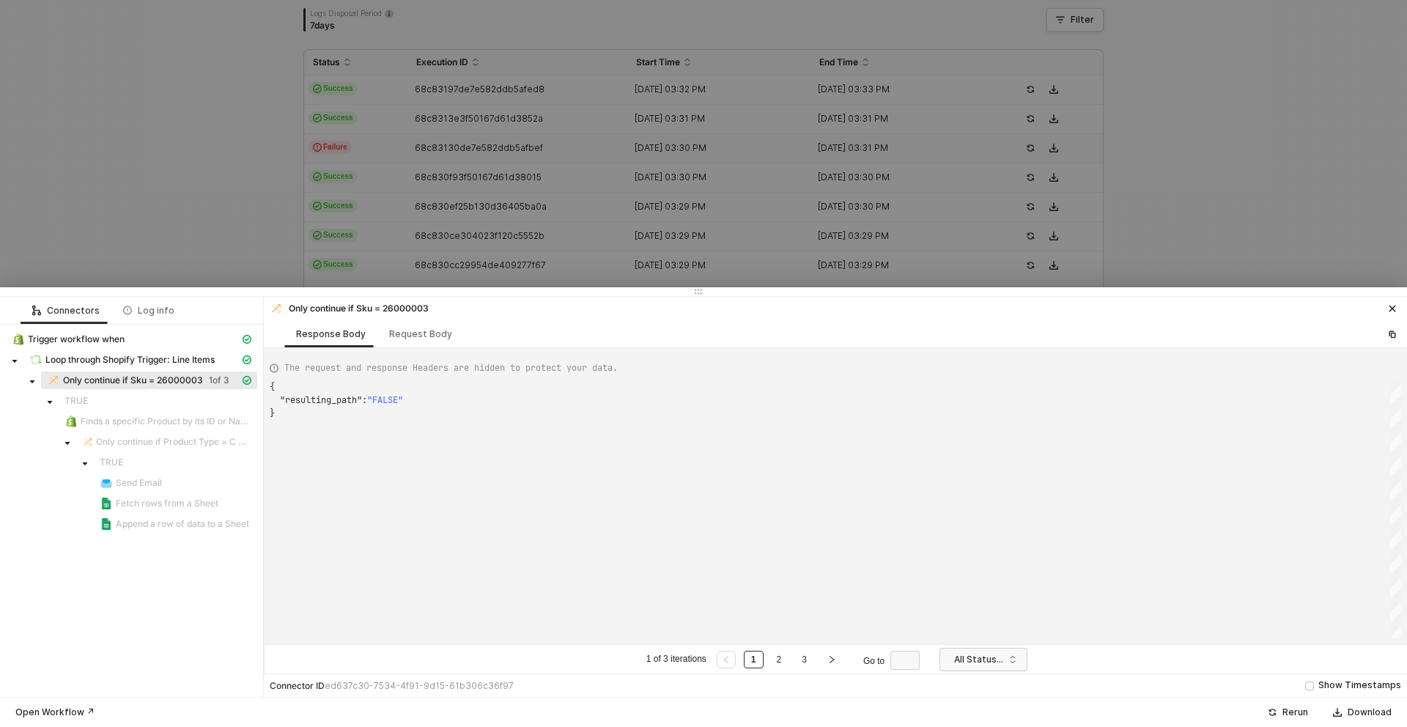
scroll to position [26, 0]
click at [52, 407] on span at bounding box center [50, 401] width 18 height 18
click at [424, 331] on div "Request Body" at bounding box center [420, 334] width 63 height 12
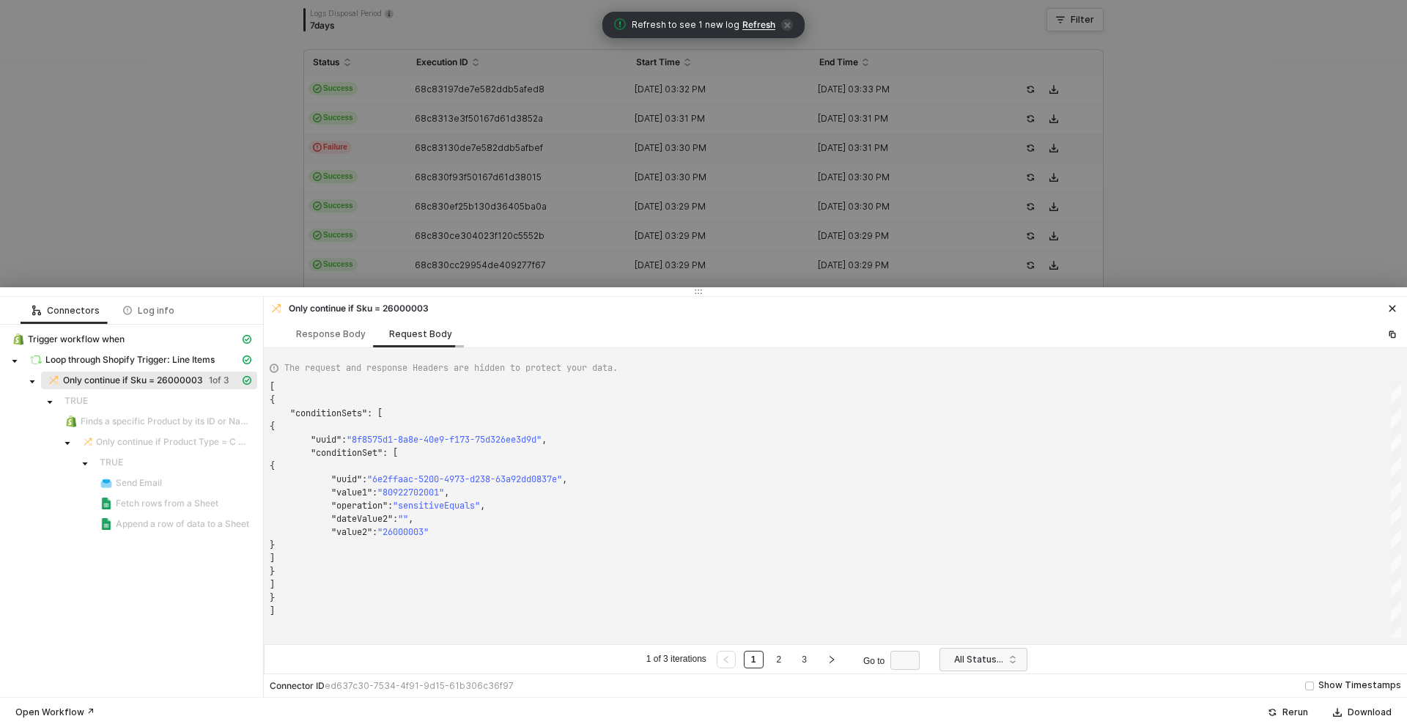
scroll to position [132, 0]
click at [323, 338] on div "Response Body" at bounding box center [331, 334] width 70 height 12
type textarea "{ "resulting_path": "FALSE" }"
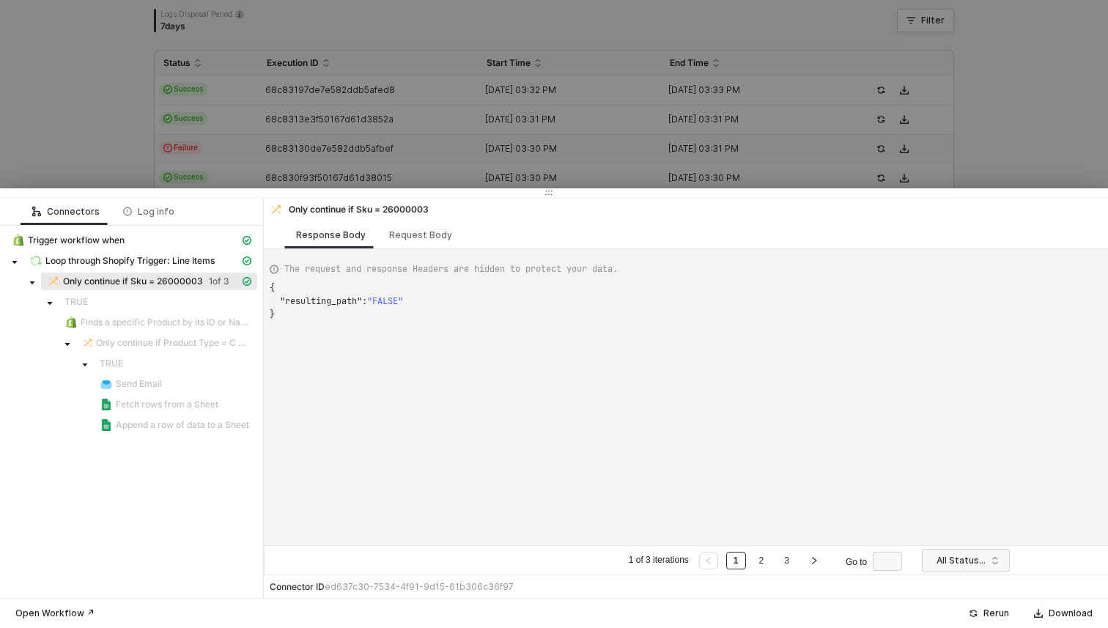
scroll to position [26, 0]
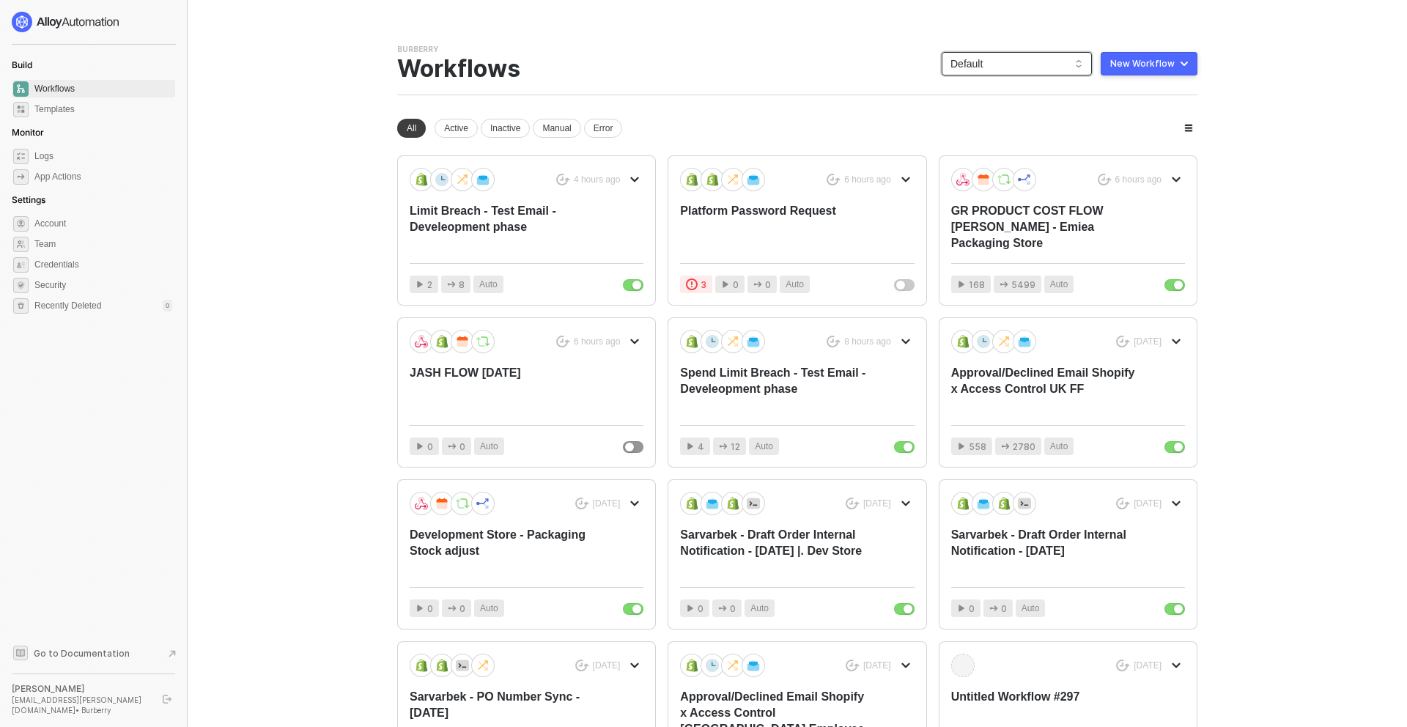
click at [965, 59] on span "Default" at bounding box center [1017, 64] width 133 height 22
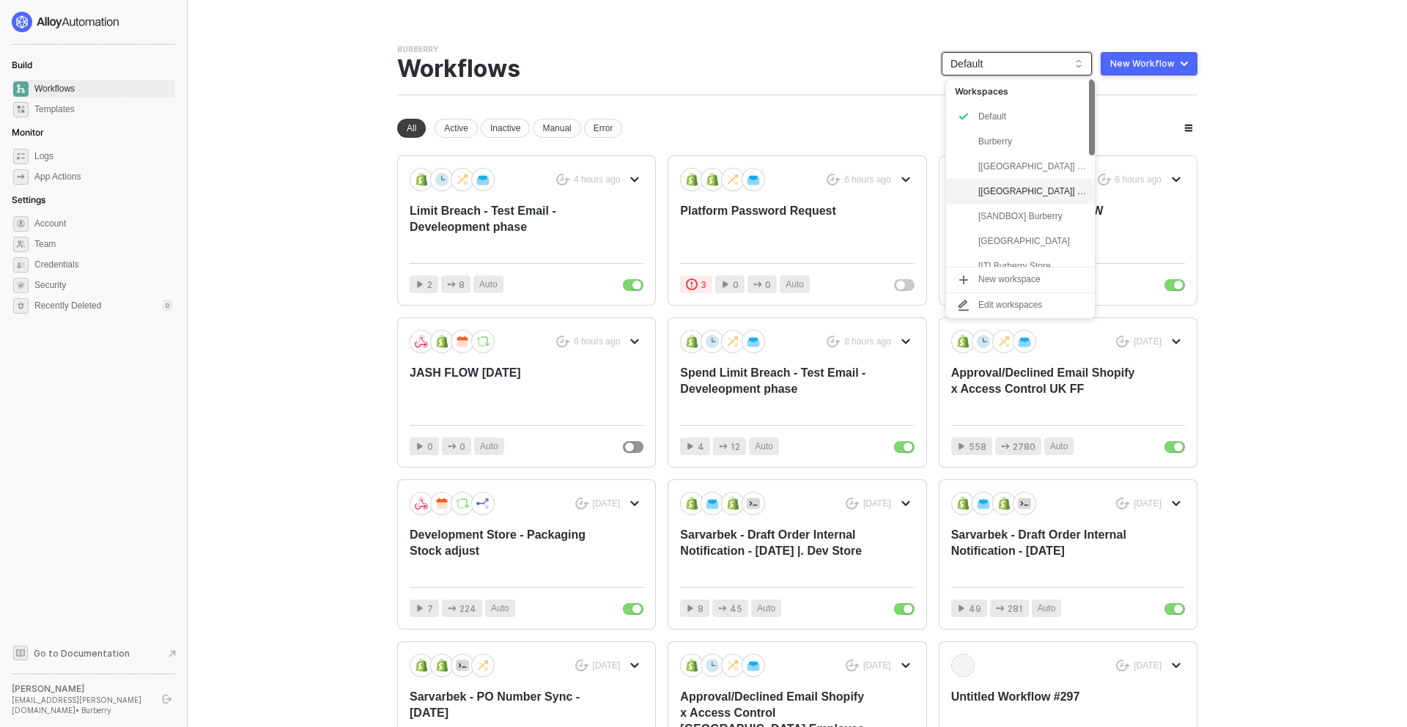
click at [1001, 180] on div "[UK] Burberry" at bounding box center [1020, 191] width 149 height 25
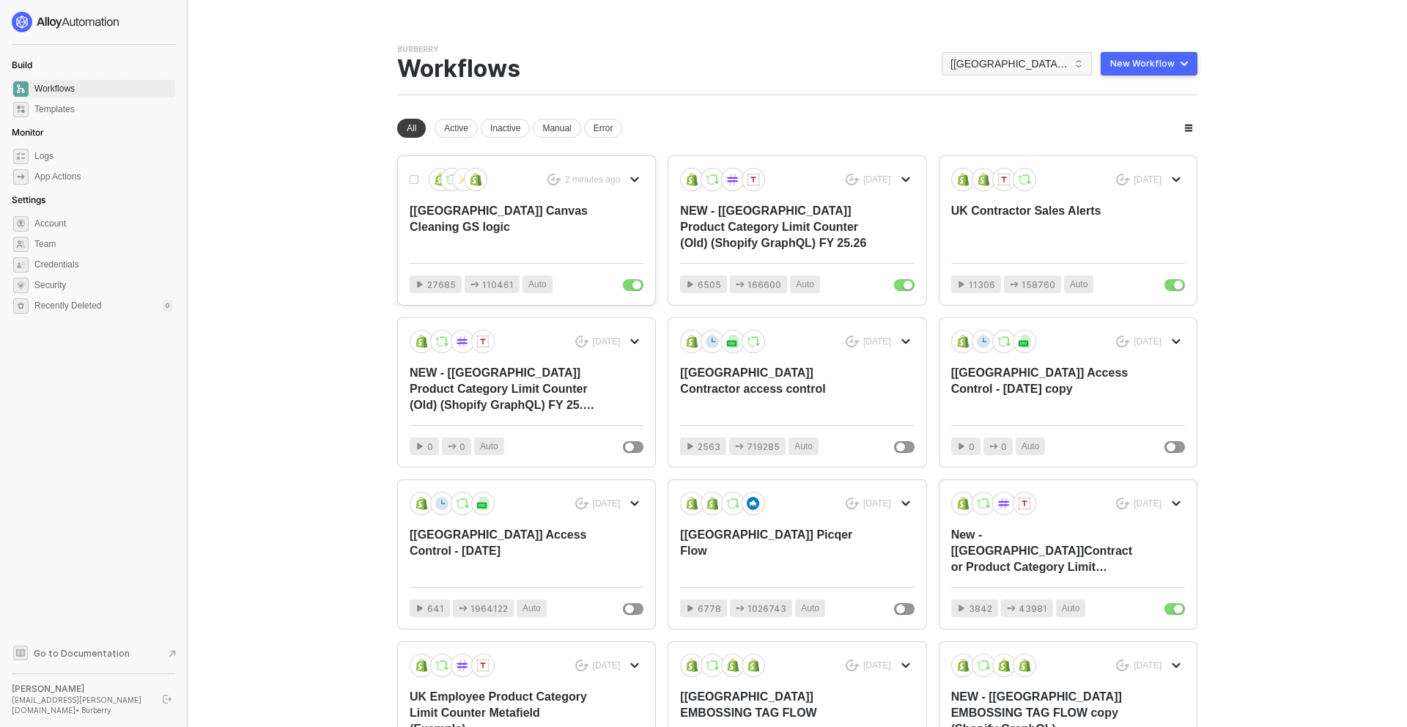
click at [604, 235] on div "2 minutes ago [UK] Canvas Cleaning GS logic" at bounding box center [527, 210] width 234 height 84
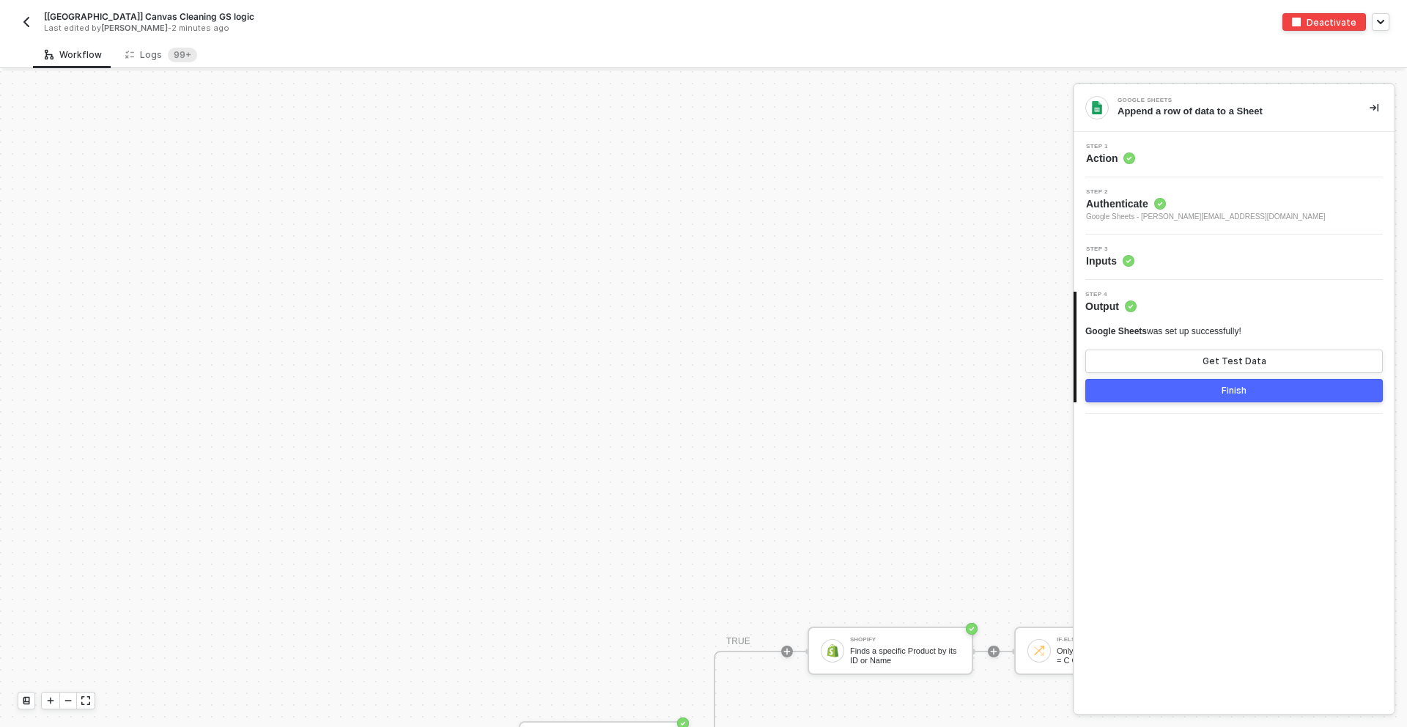
scroll to position [457, 0]
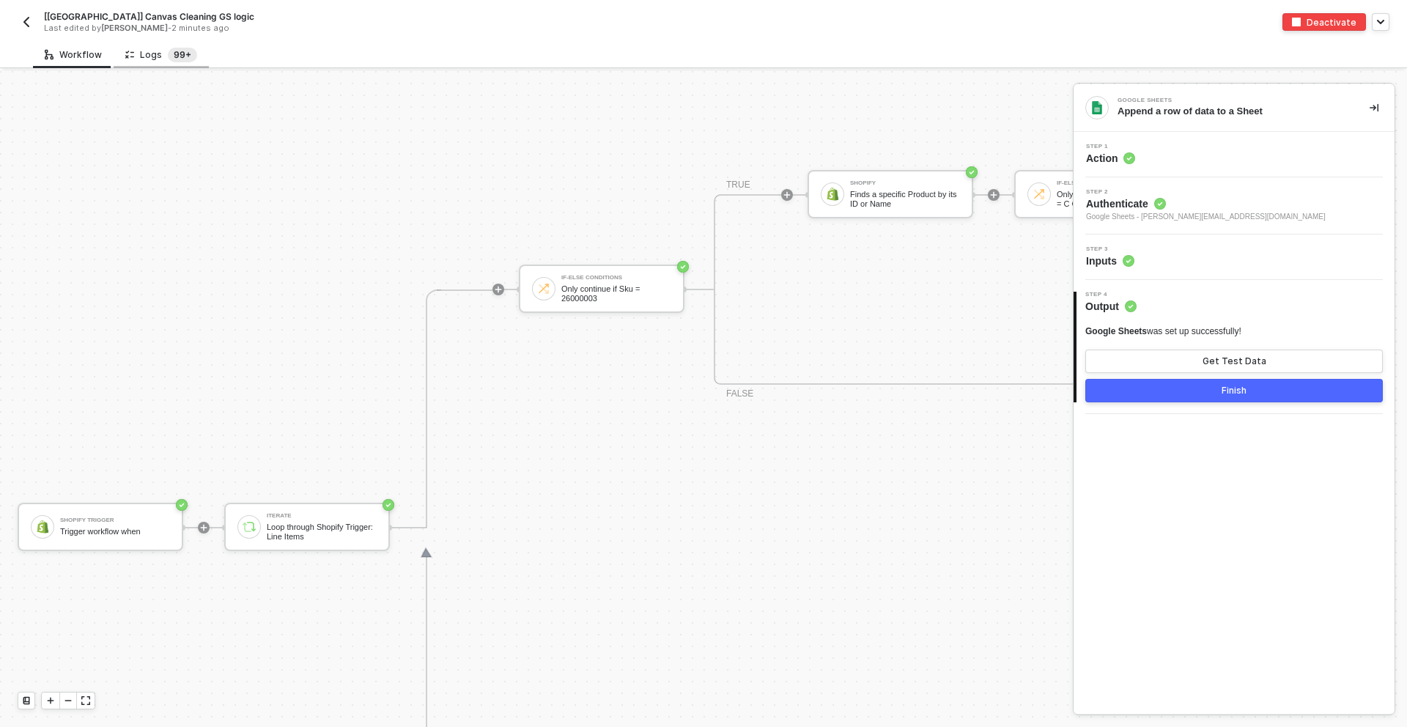
click at [171, 54] on sup "99+" at bounding box center [182, 55] width 29 height 15
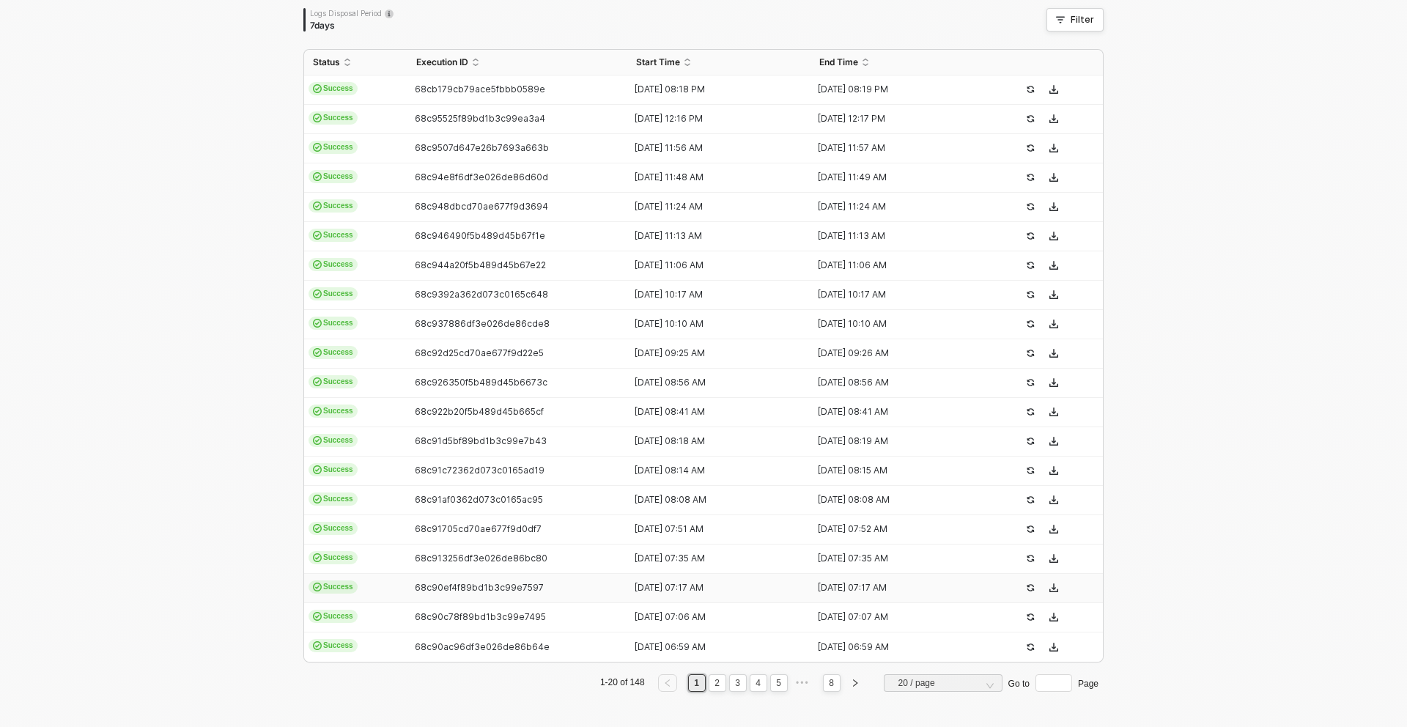
scroll to position [0, 0]
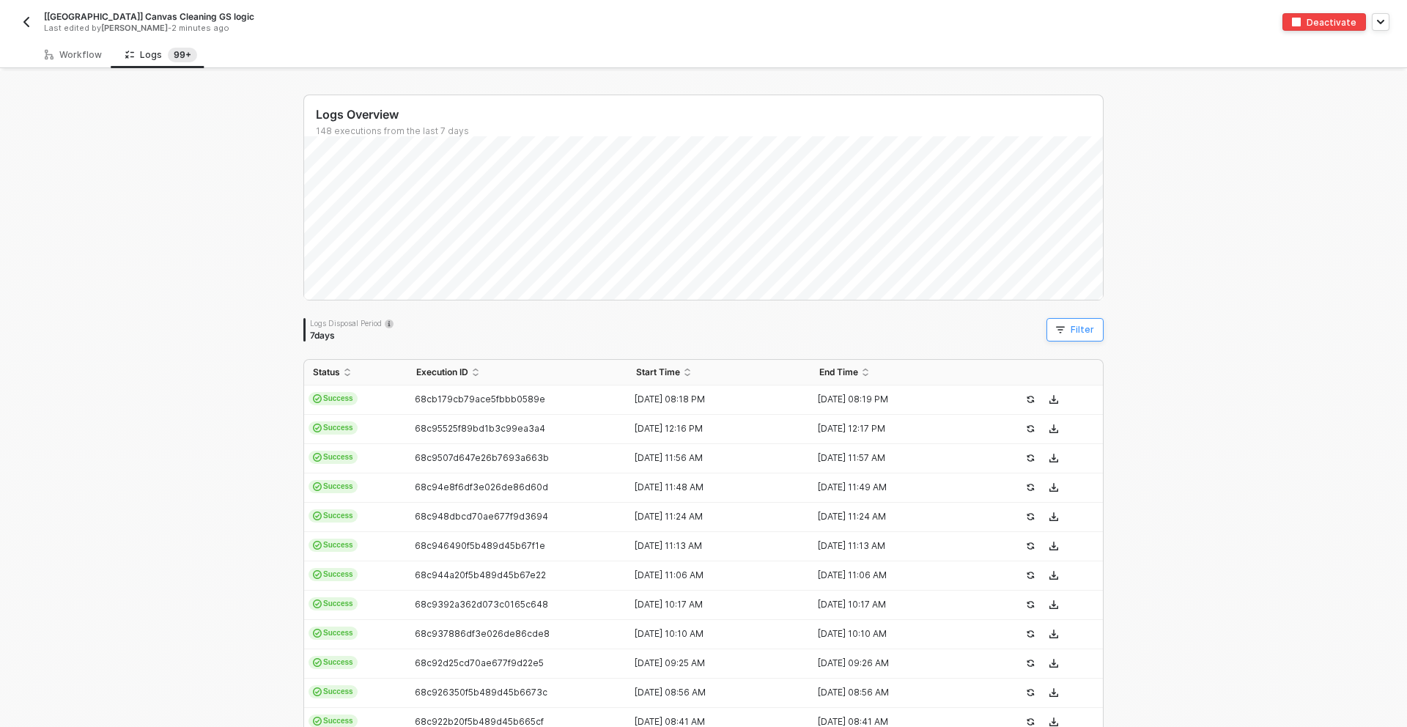
click at [1097, 320] on button "Filter" at bounding box center [1075, 329] width 57 height 23
click at [549, 327] on div "Logs Disposal Period 7 days Filter" at bounding box center [703, 329] width 800 height 23
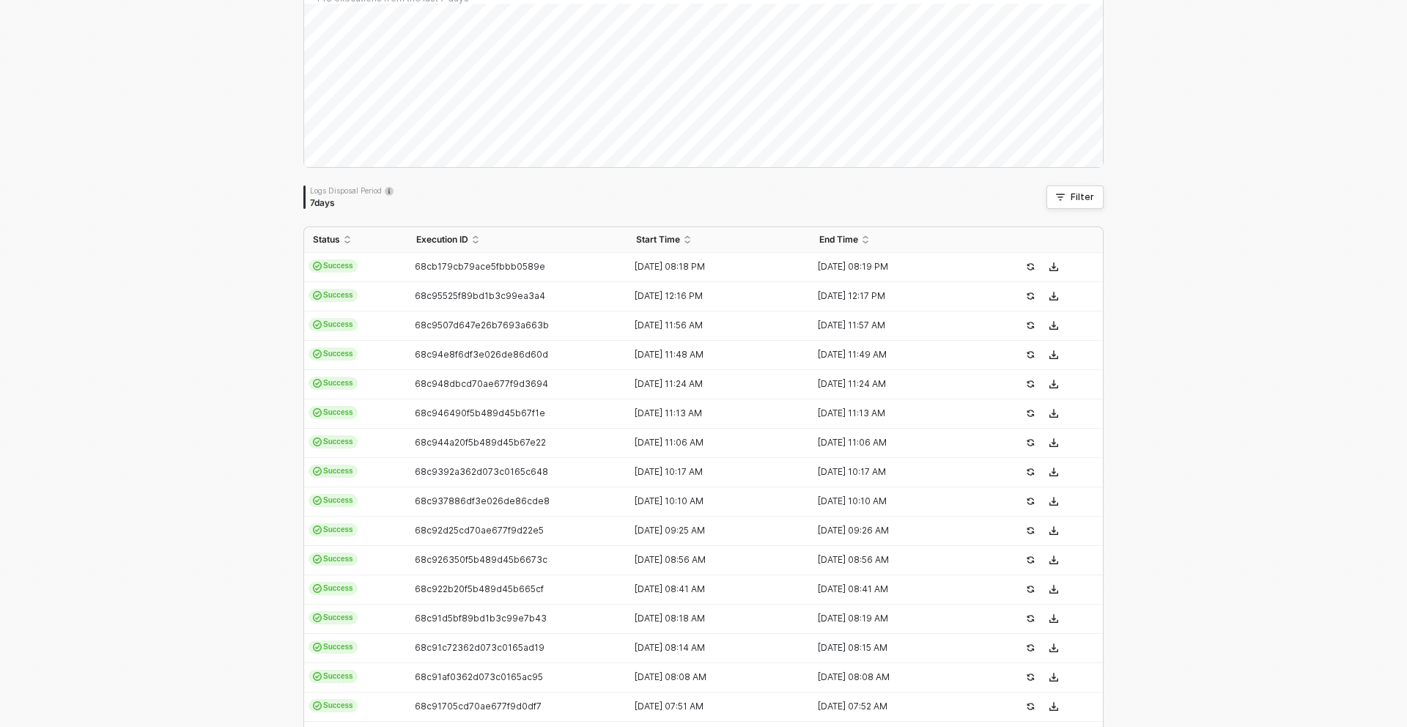
scroll to position [310, 0]
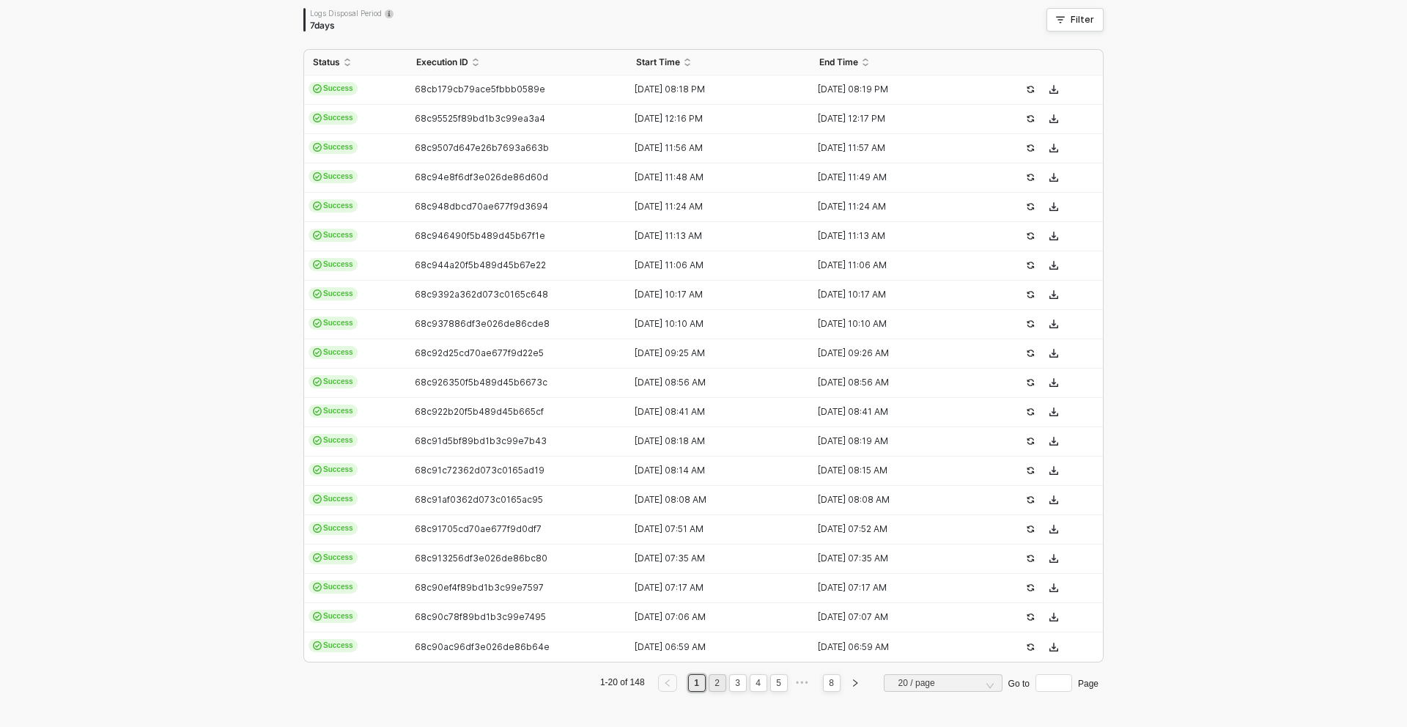
click at [718, 686] on link "2" at bounding box center [717, 683] width 14 height 16
click at [740, 685] on link "3" at bounding box center [738, 683] width 14 height 16
click at [753, 681] on link "4" at bounding box center [758, 683] width 14 height 16
click at [761, 685] on link "5" at bounding box center [758, 683] width 14 height 16
click at [791, 681] on link "6" at bounding box center [790, 683] width 14 height 16
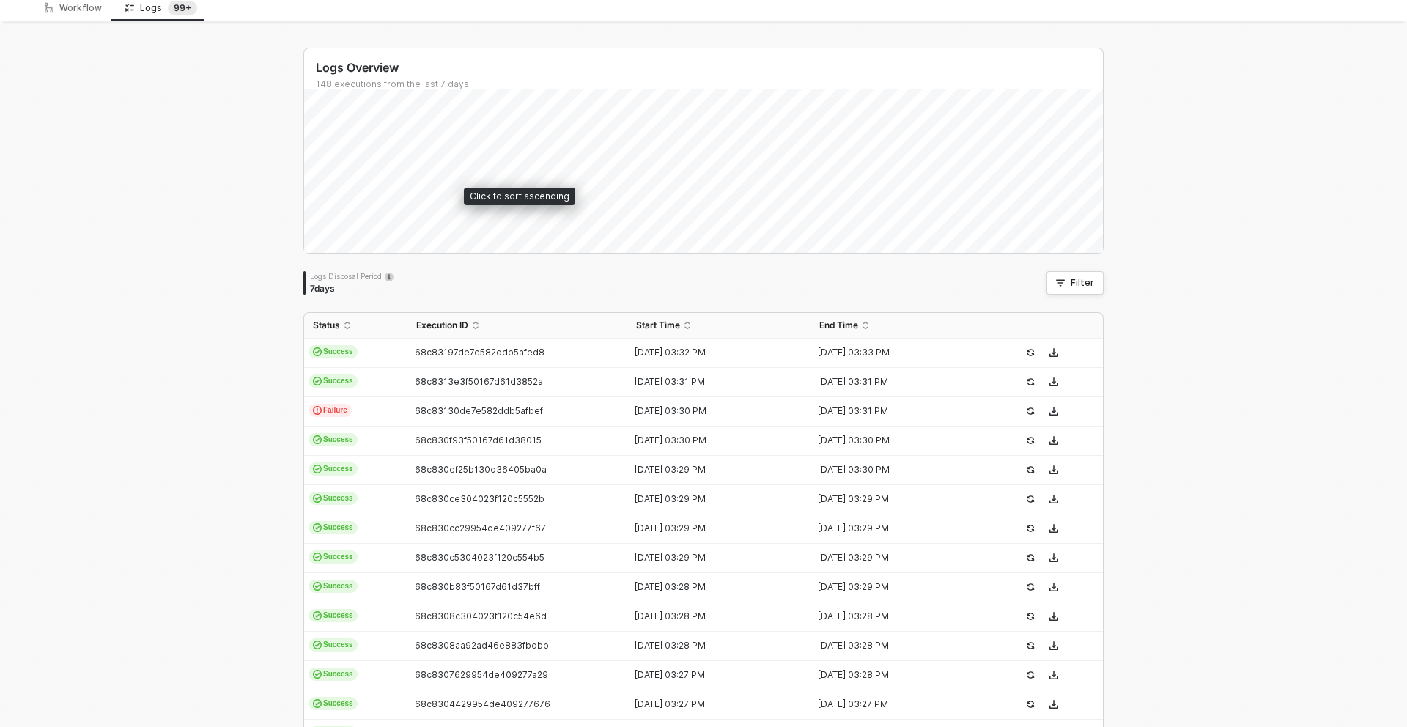
scroll to position [0, 0]
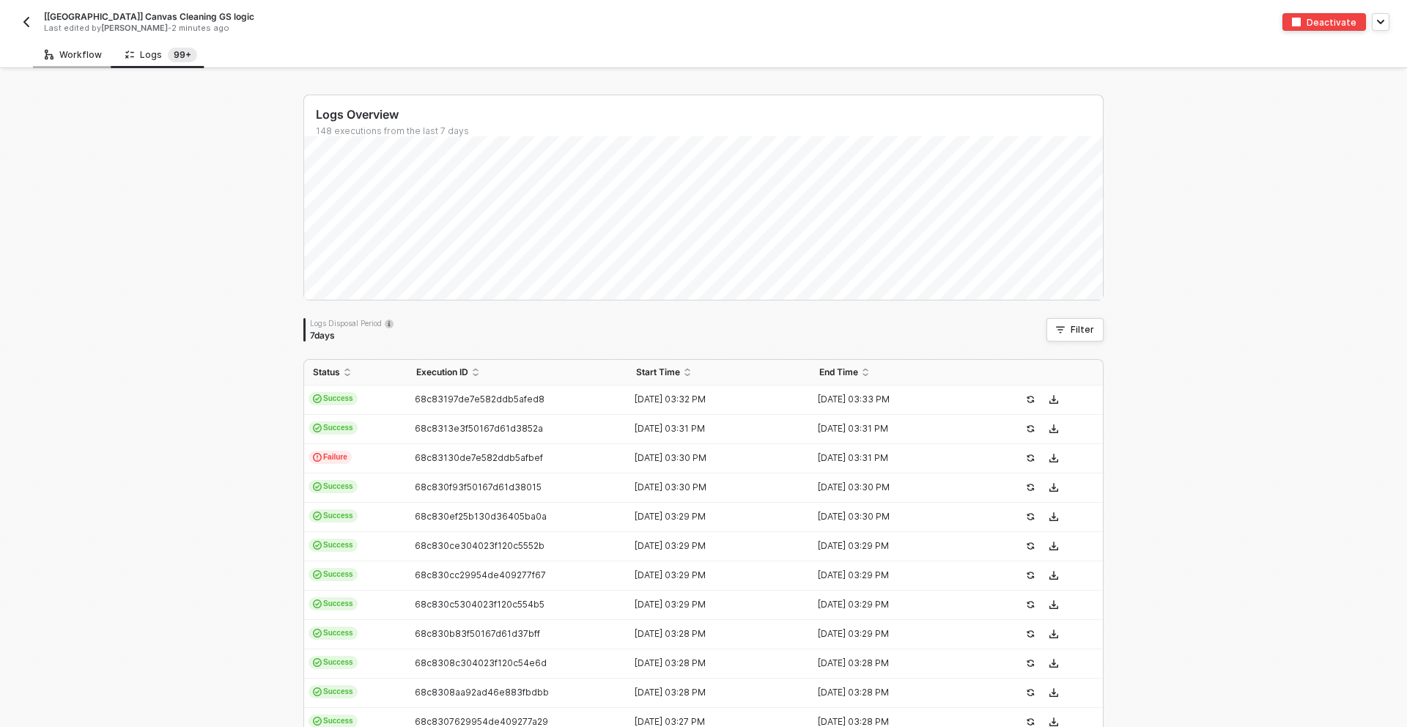
click at [40, 55] on div "Workflow" at bounding box center [73, 54] width 81 height 27
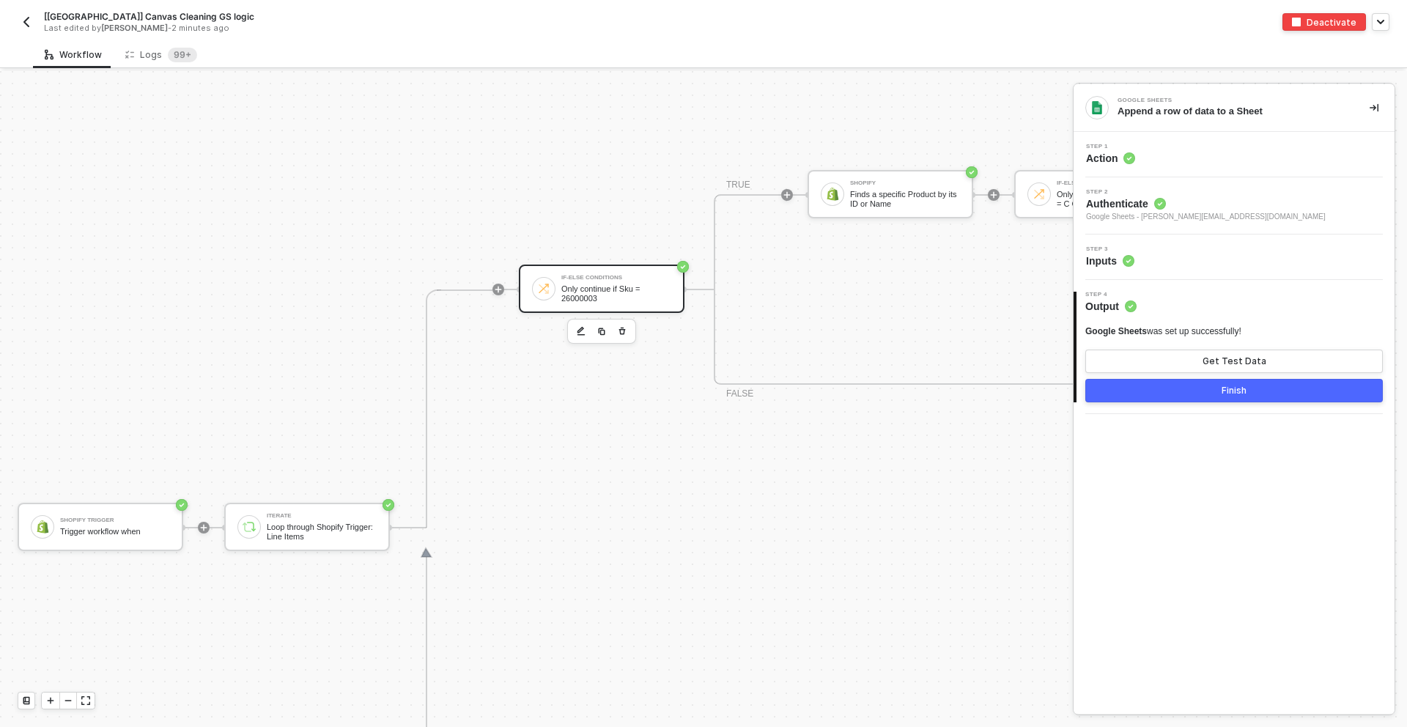
click at [542, 283] on img at bounding box center [543, 288] width 13 height 13
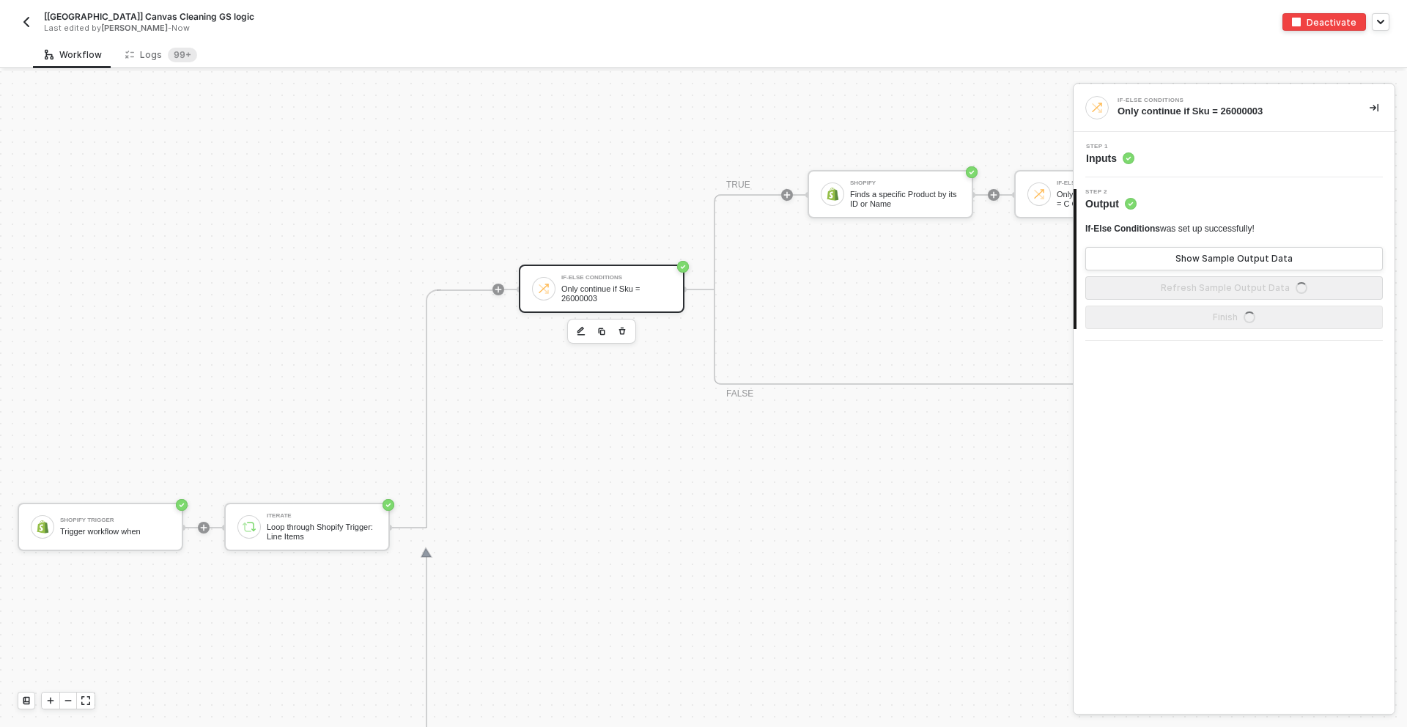
click at [1171, 157] on div "Step 1 Inputs" at bounding box center [1235, 155] width 317 height 22
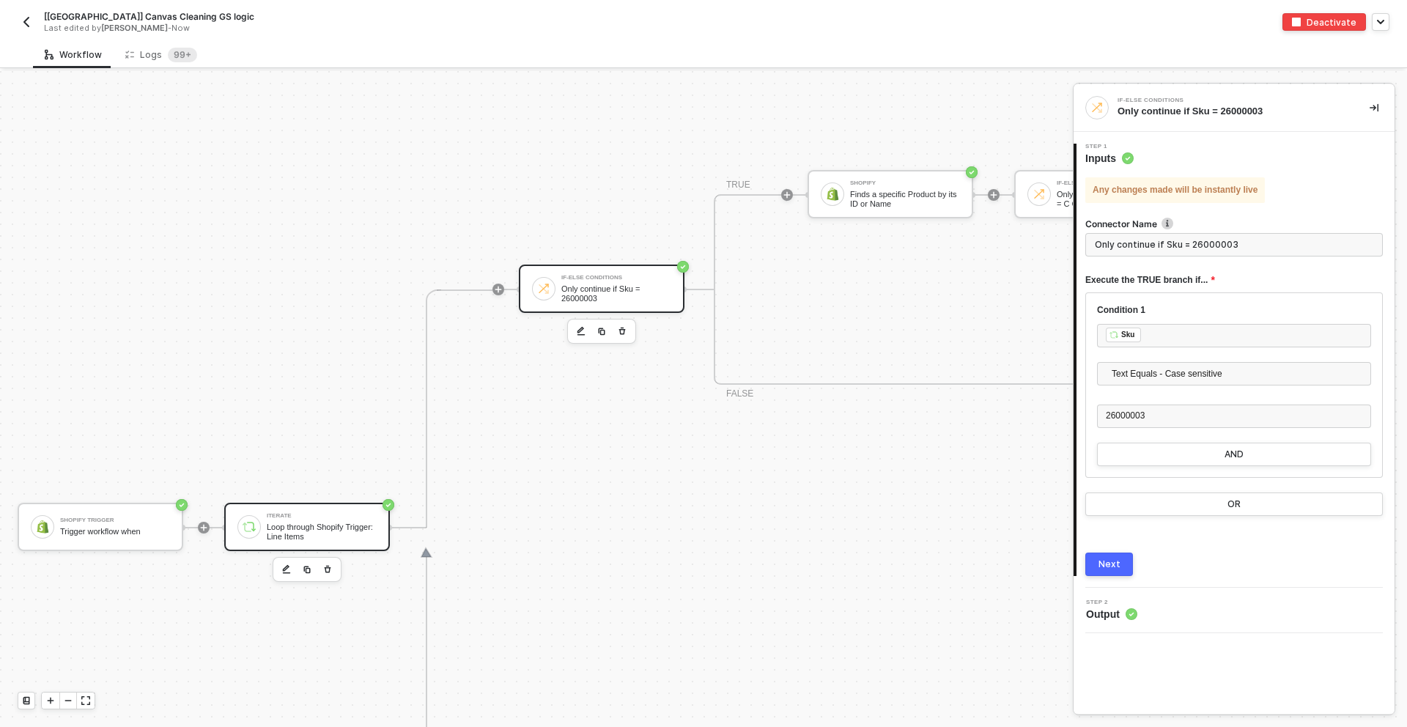
click at [338, 525] on div "Loop through Shopify Trigger: Line Items" at bounding box center [322, 532] width 110 height 18
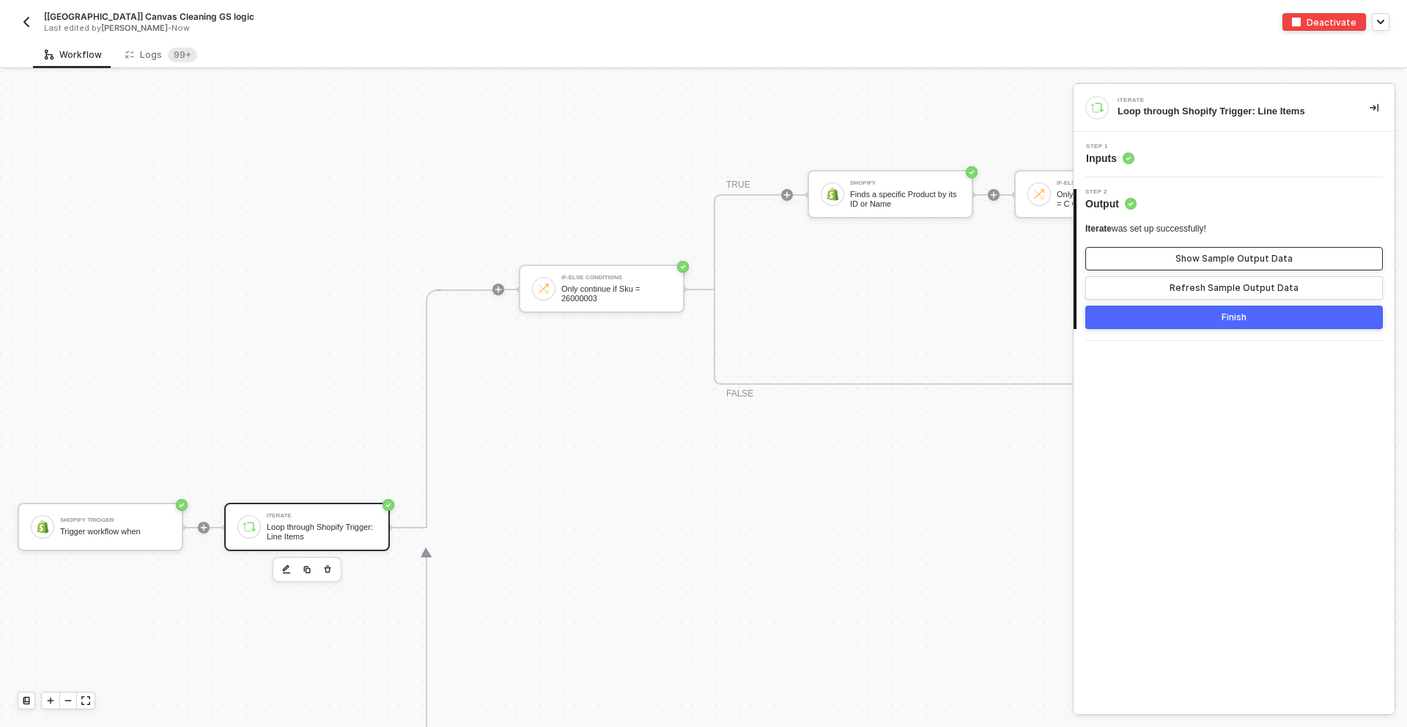
click at [1176, 262] on button "Show Sample Output Data" at bounding box center [1234, 258] width 298 height 23
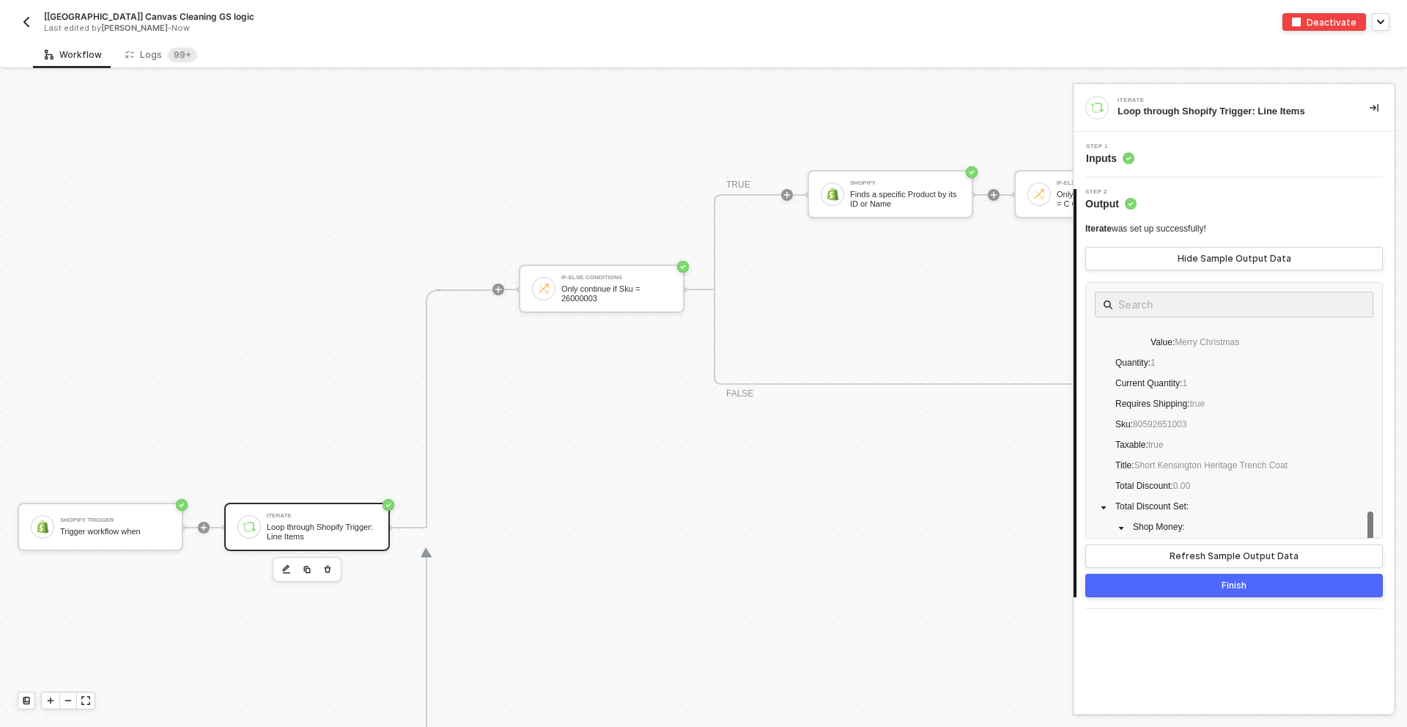
scroll to position [507, 0]
click at [903, 546] on div "If-Else Conditions Only continue if Sku = 26000003 TRUE Shopify Finds a specifi…" at bounding box center [1295, 527] width 1604 height 476
click at [637, 291] on div "Only continue if Sku = 26000003" at bounding box center [616, 293] width 110 height 18
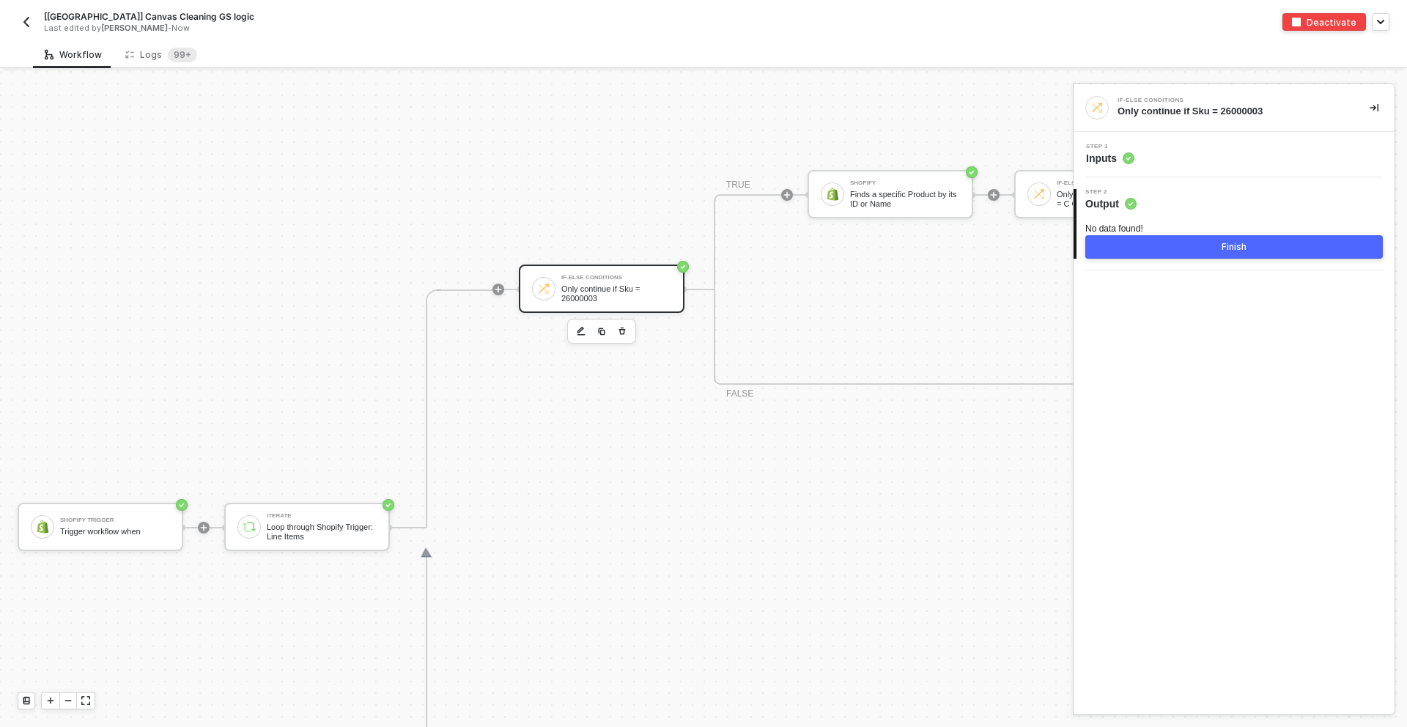
click at [1132, 164] on span "Inputs" at bounding box center [1110, 158] width 48 height 15
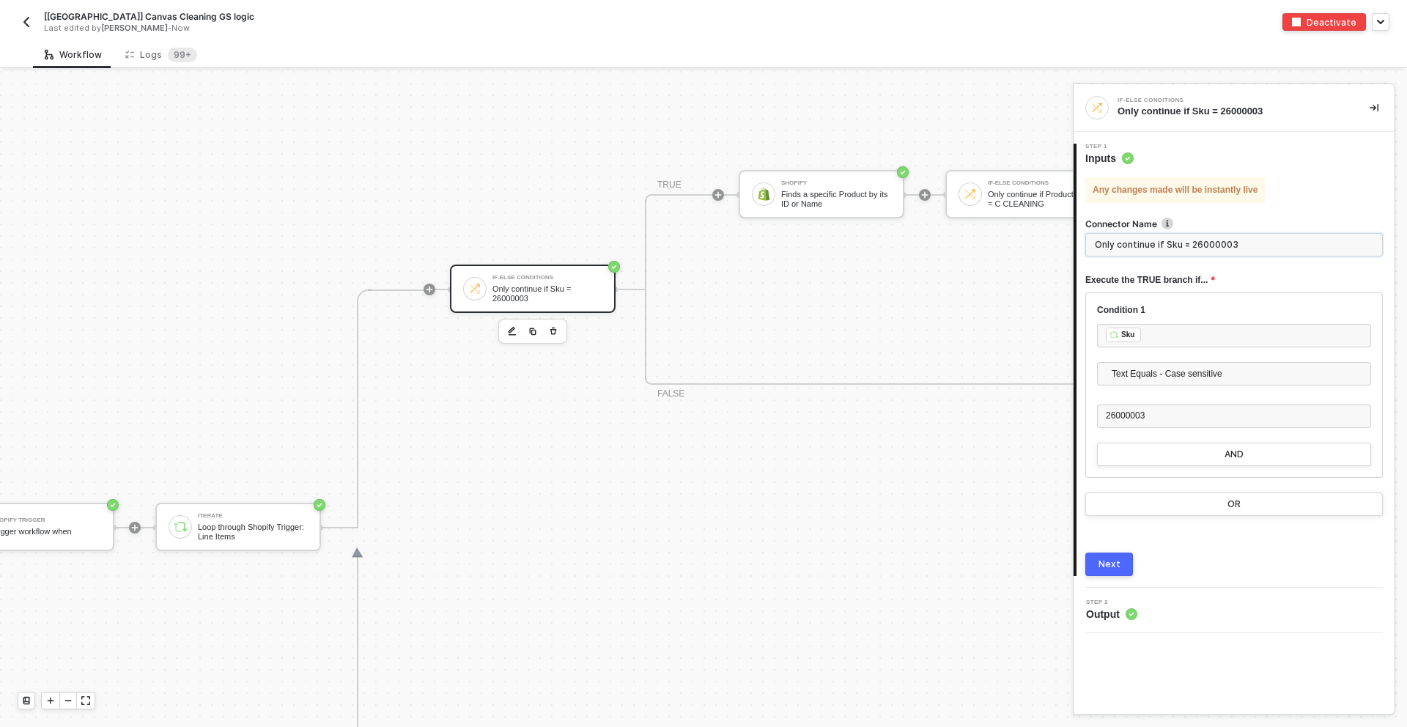
scroll to position [457, 0]
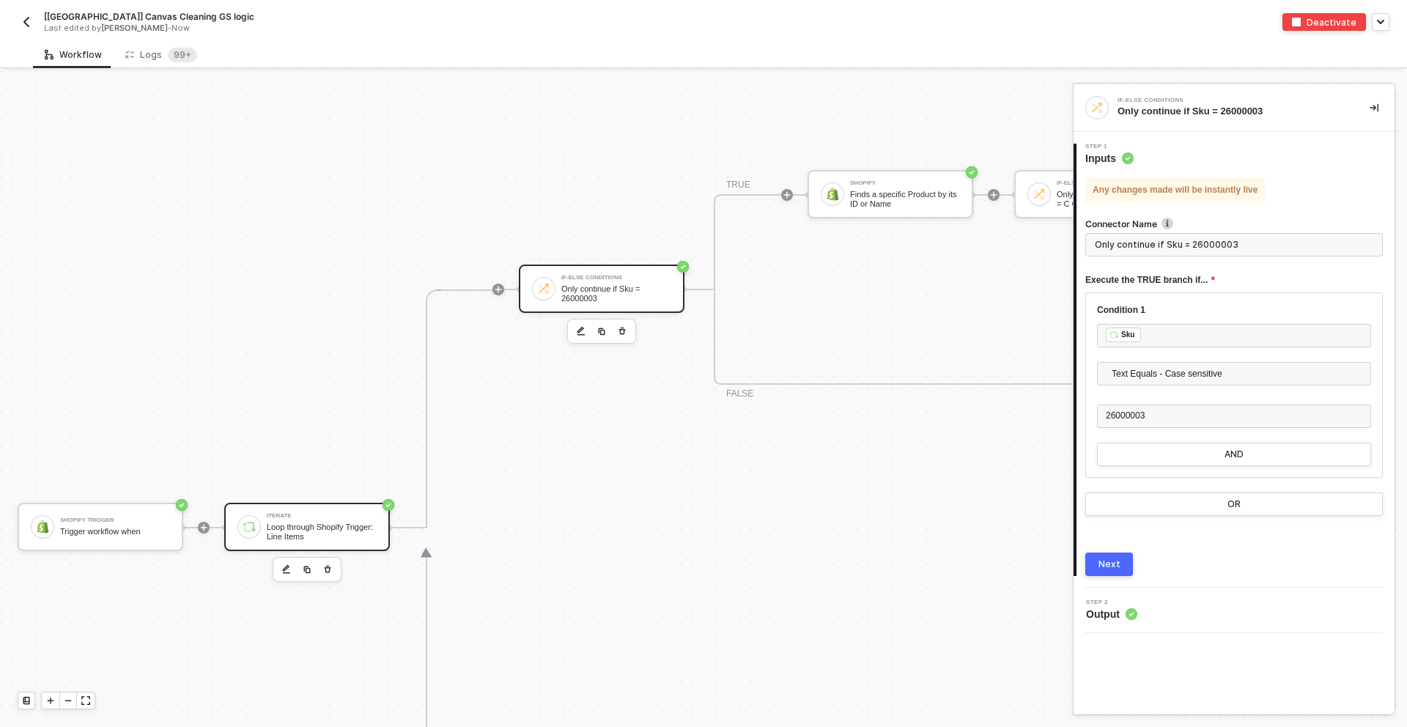
click at [340, 512] on div "Iterate Loop through Shopify Trigger: Line Items" at bounding box center [307, 527] width 166 height 48
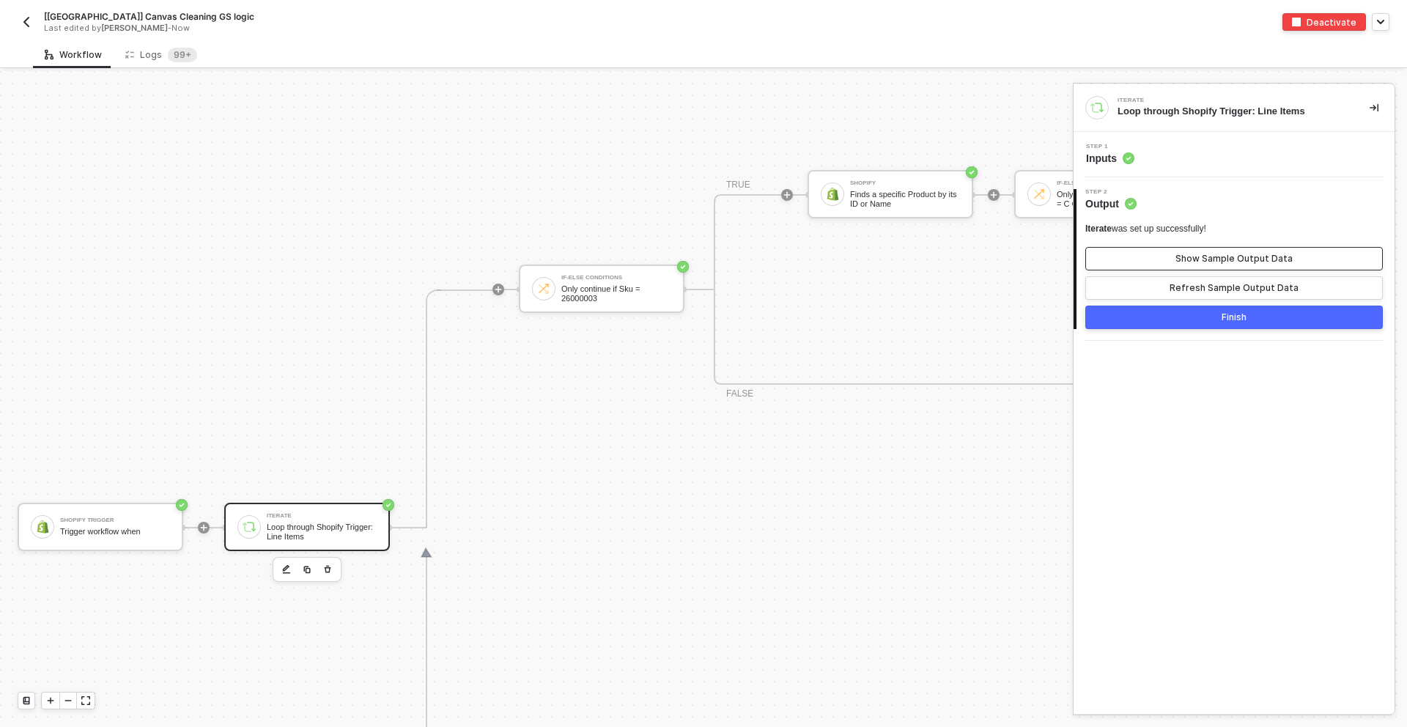
click at [1228, 257] on div "Show Sample Output Data" at bounding box center [1234, 259] width 117 height 12
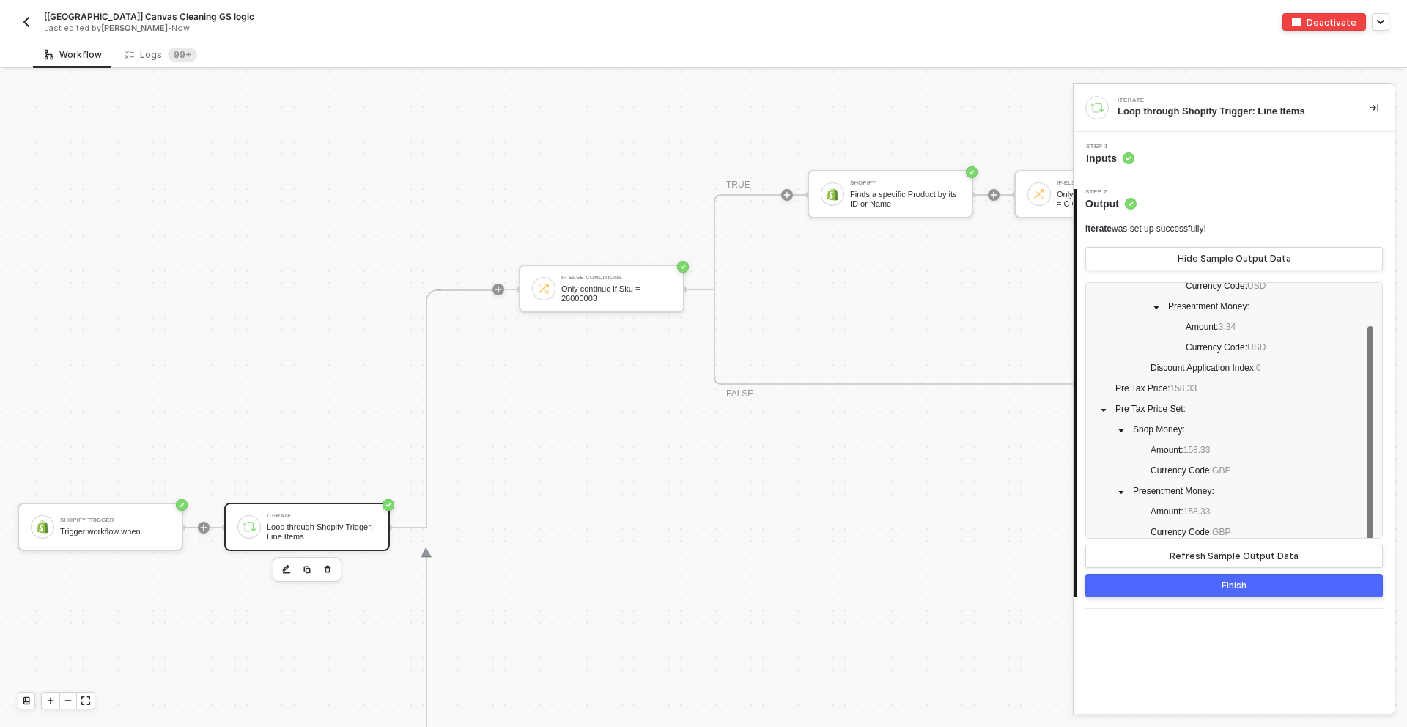
scroll to position [386, 0]
click at [855, 479] on div "If-Else Conditions Only continue if Sku = 26000003 TRUE Shopify Finds a specifi…" at bounding box center [1307, 289] width 1577 height 476
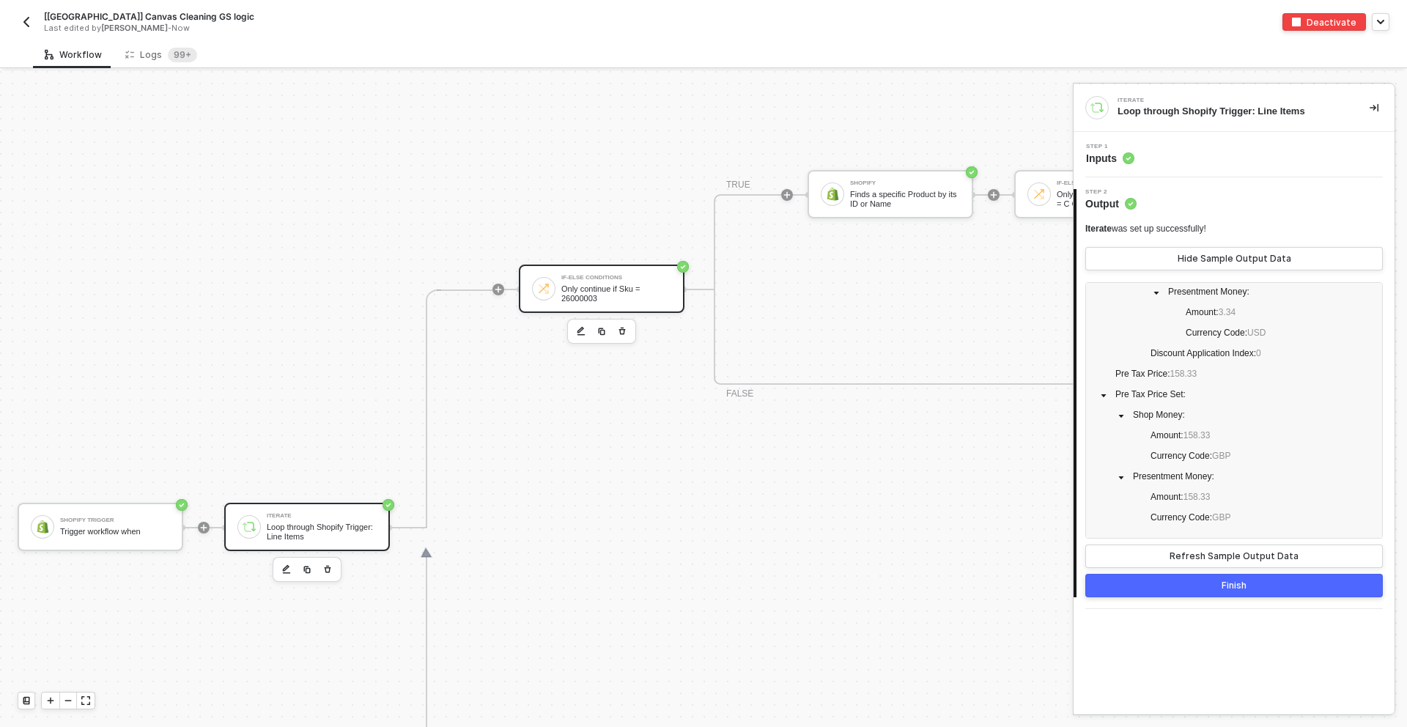
click at [632, 265] on div "If-Else Conditions Only continue if Sku = 26000003" at bounding box center [602, 289] width 166 height 48
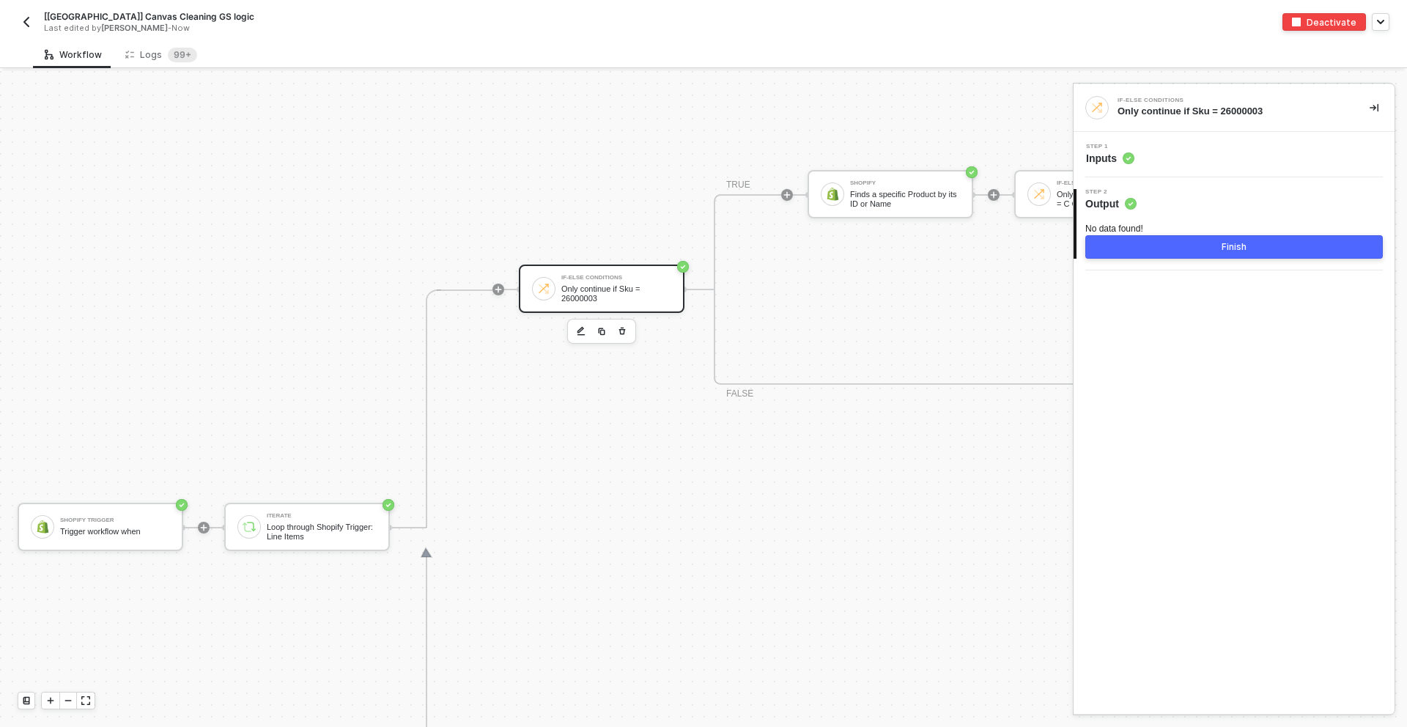
click at [1154, 150] on div "Step 1 Inputs" at bounding box center [1235, 155] width 317 height 22
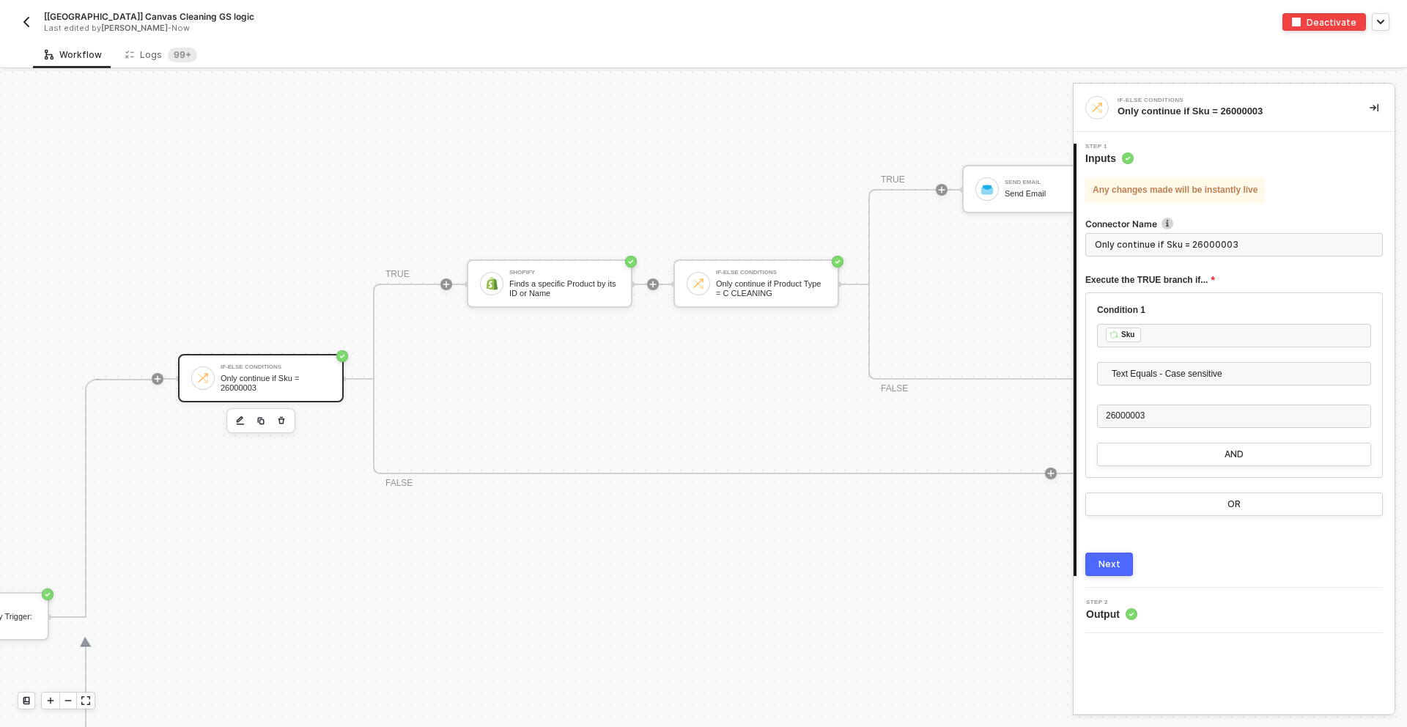
scroll to position [304, 341]
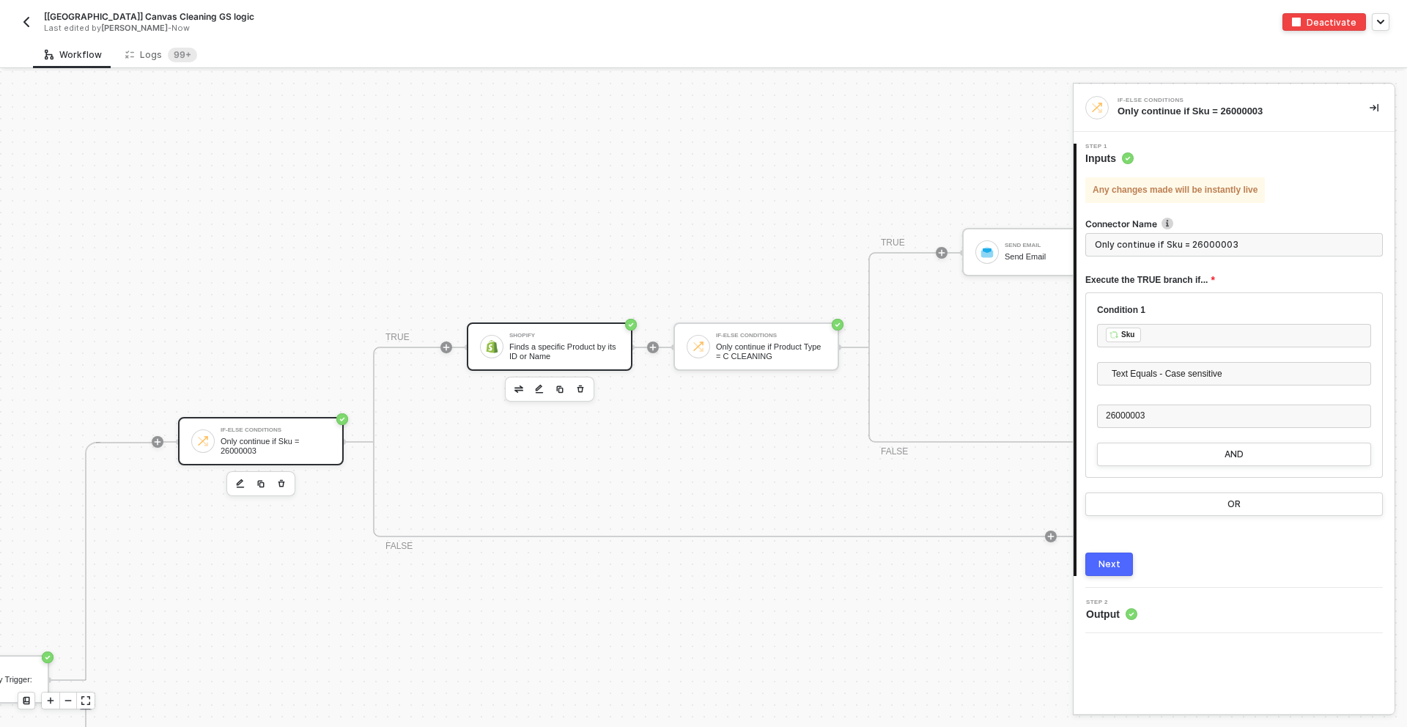
click at [569, 327] on div "Shopify Finds a specific Product by its ID or Name" at bounding box center [550, 346] width 166 height 48
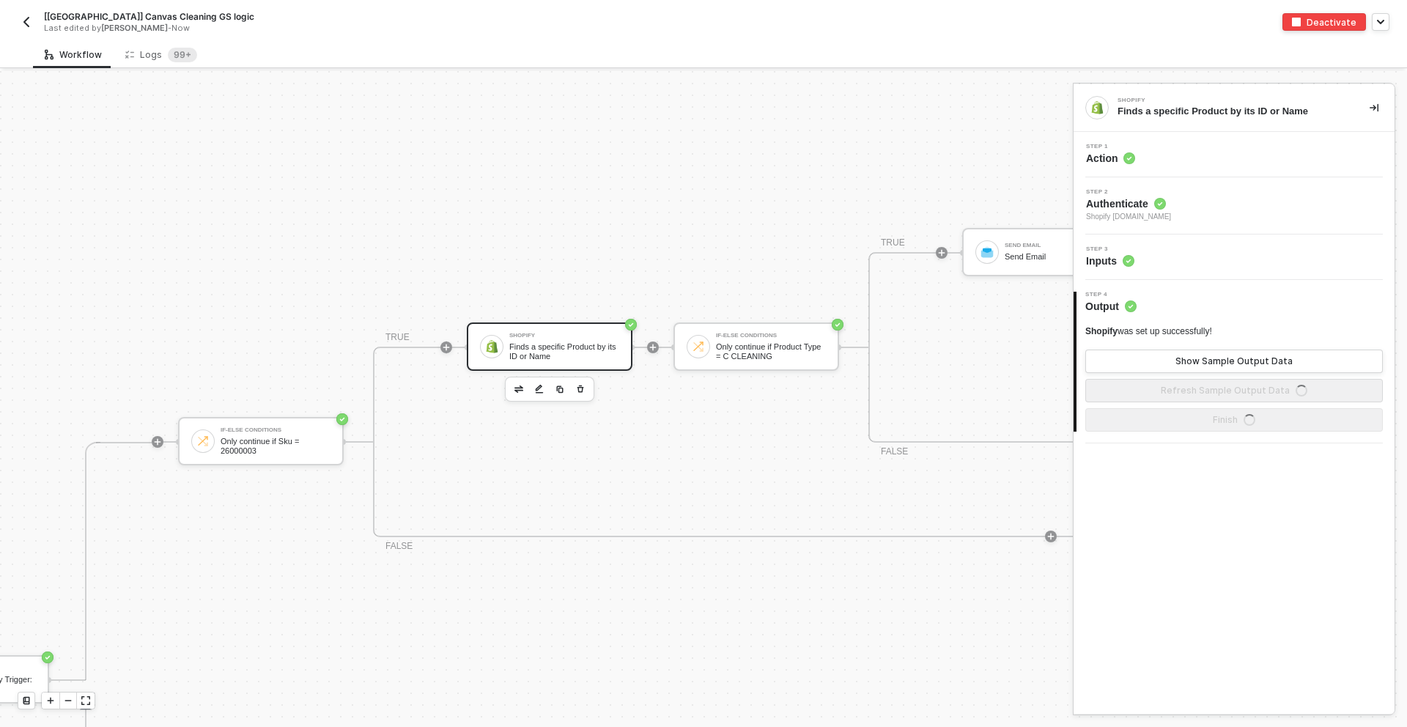
click at [1143, 265] on div "Step 3 Inputs" at bounding box center [1235, 257] width 317 height 22
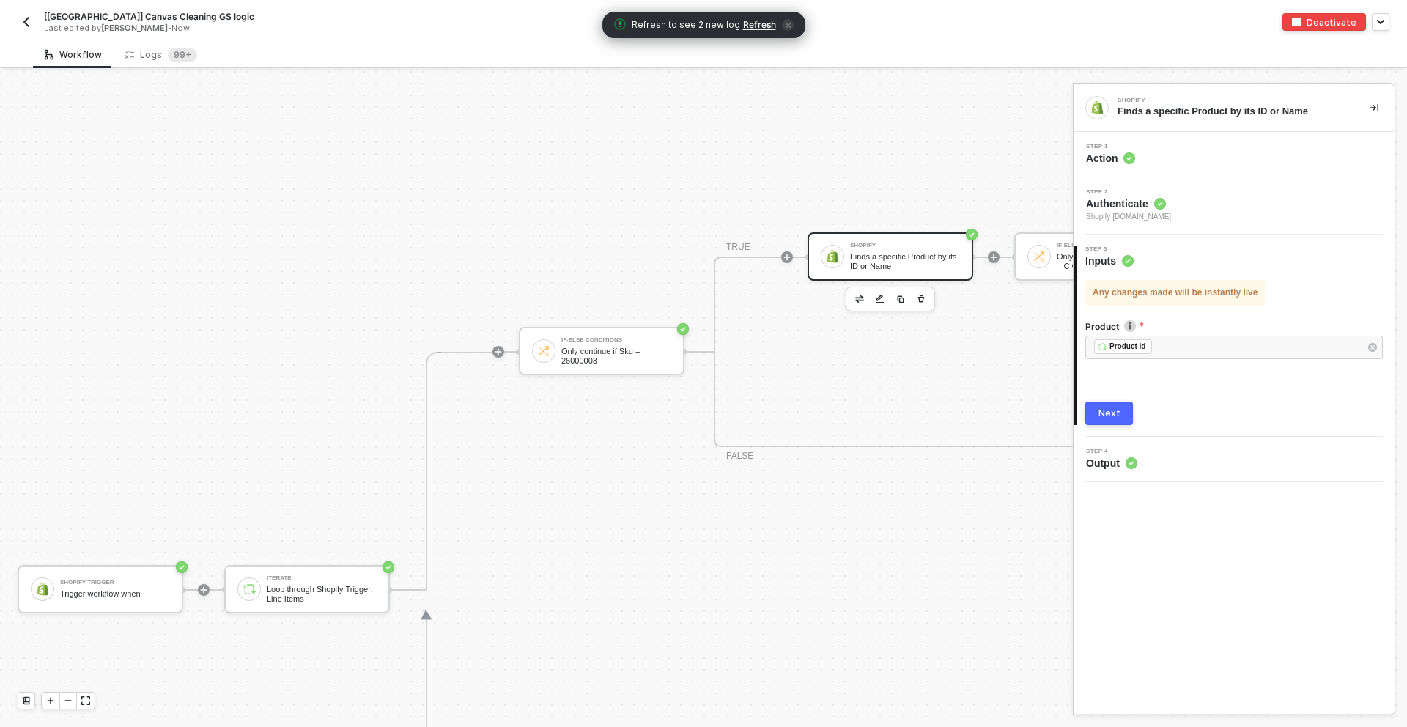
scroll to position [428, 0]
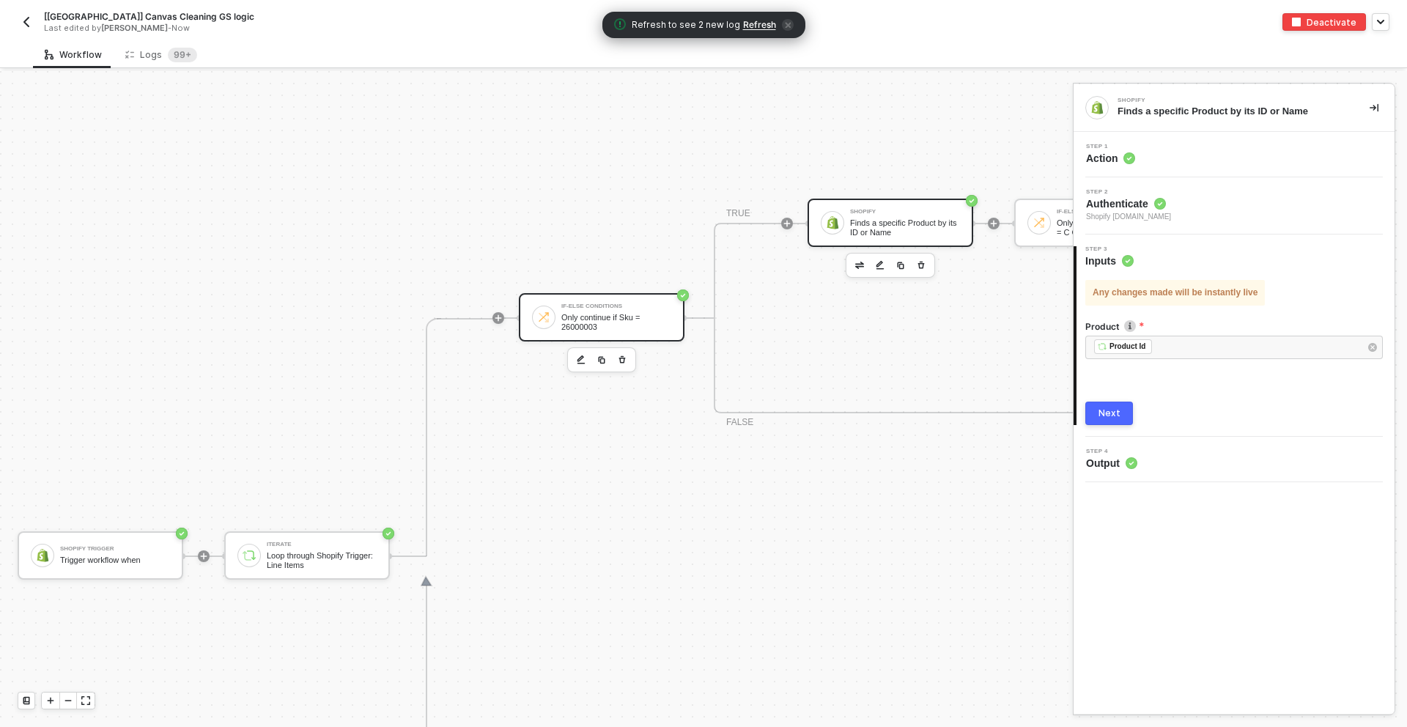
click at [595, 308] on div "If-Else Conditions" at bounding box center [616, 306] width 110 height 6
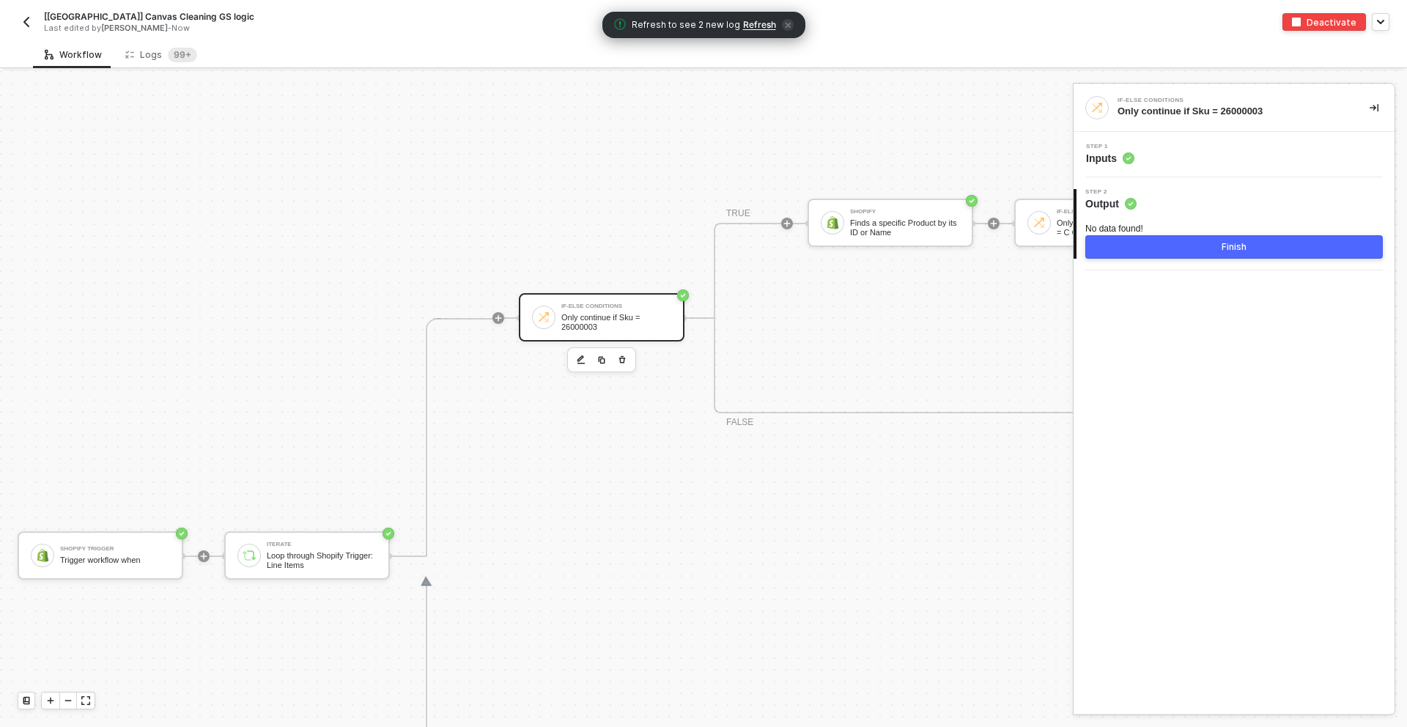
click at [1110, 165] on span "Inputs" at bounding box center [1110, 158] width 48 height 15
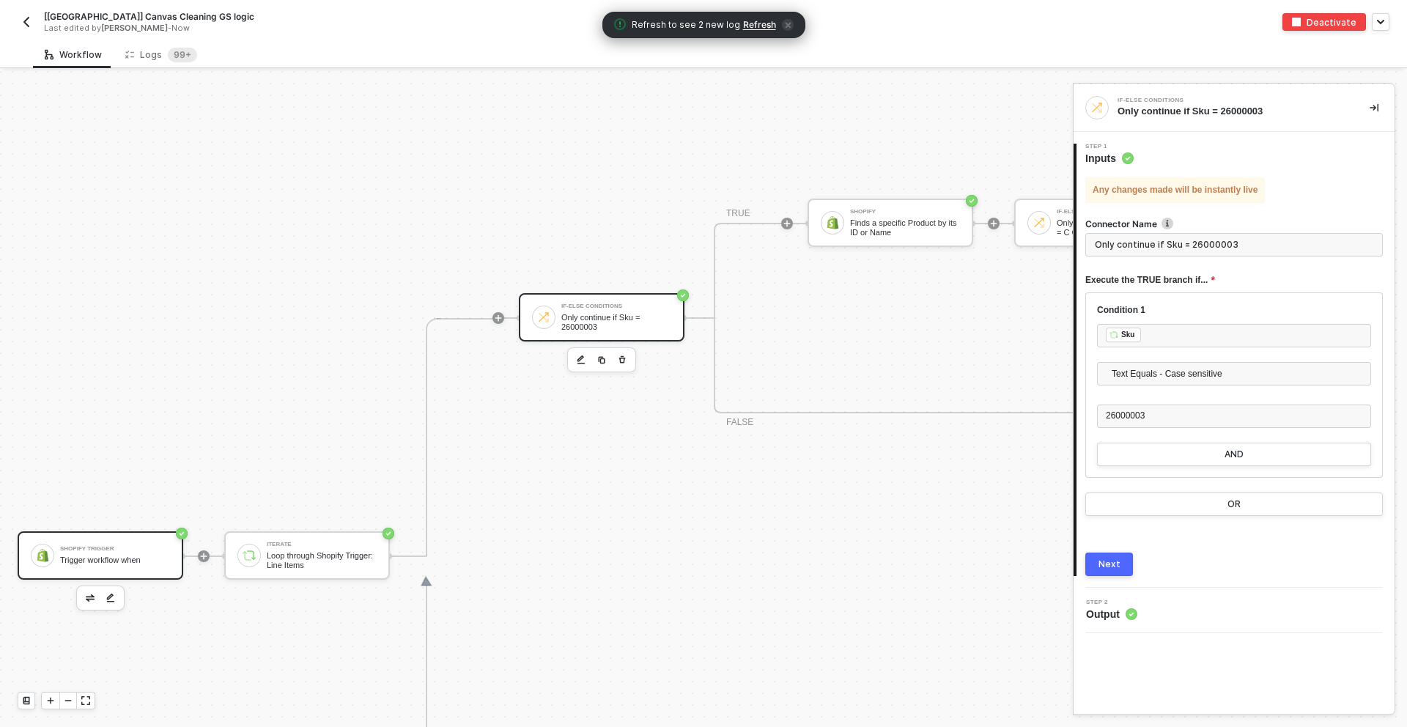
click at [141, 544] on div "Shopify Trigger Trigger workflow when" at bounding box center [115, 556] width 110 height 28
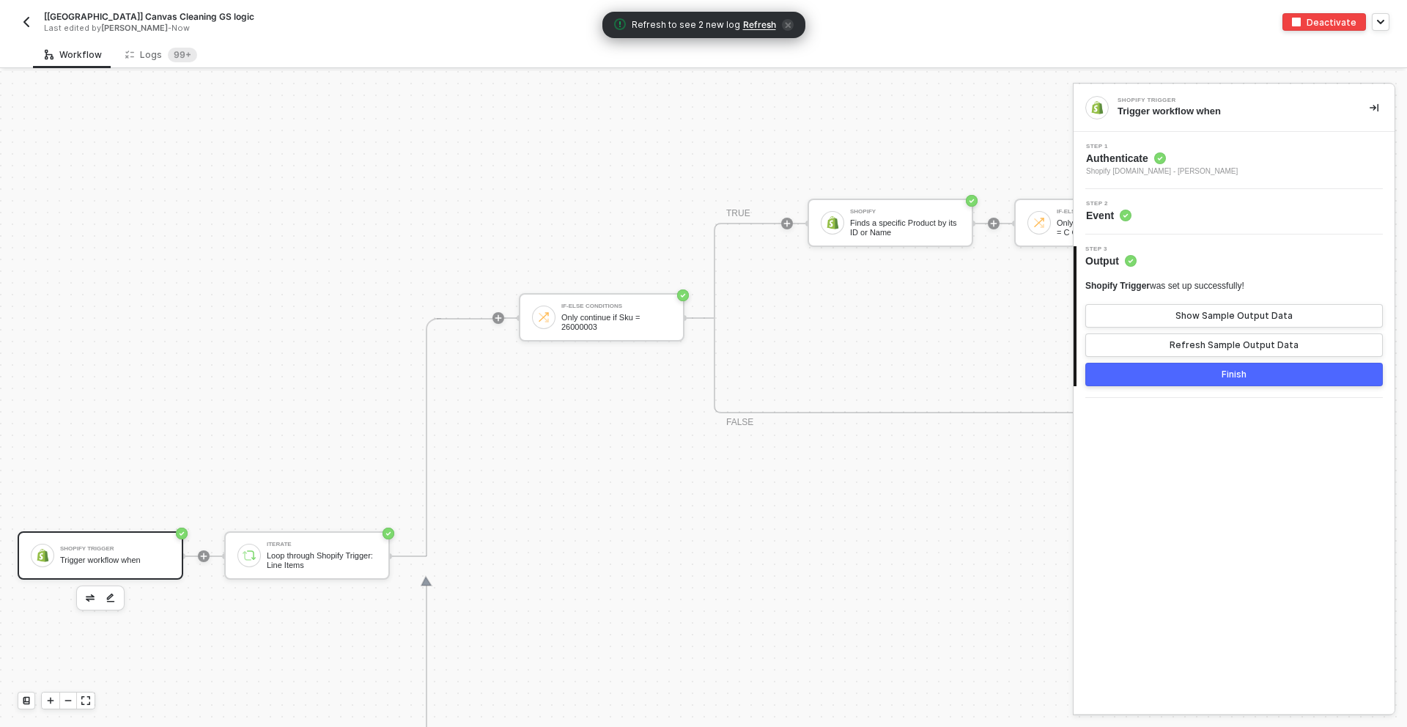
click at [1094, 215] on span "Event" at bounding box center [1108, 215] width 45 height 15
click at [1146, 221] on div "Step 2 Event" at bounding box center [1235, 212] width 317 height 22
click at [1139, 176] on span "Shopify operationrapidstore.myshopify.com - Alex May" at bounding box center [1162, 172] width 152 height 12
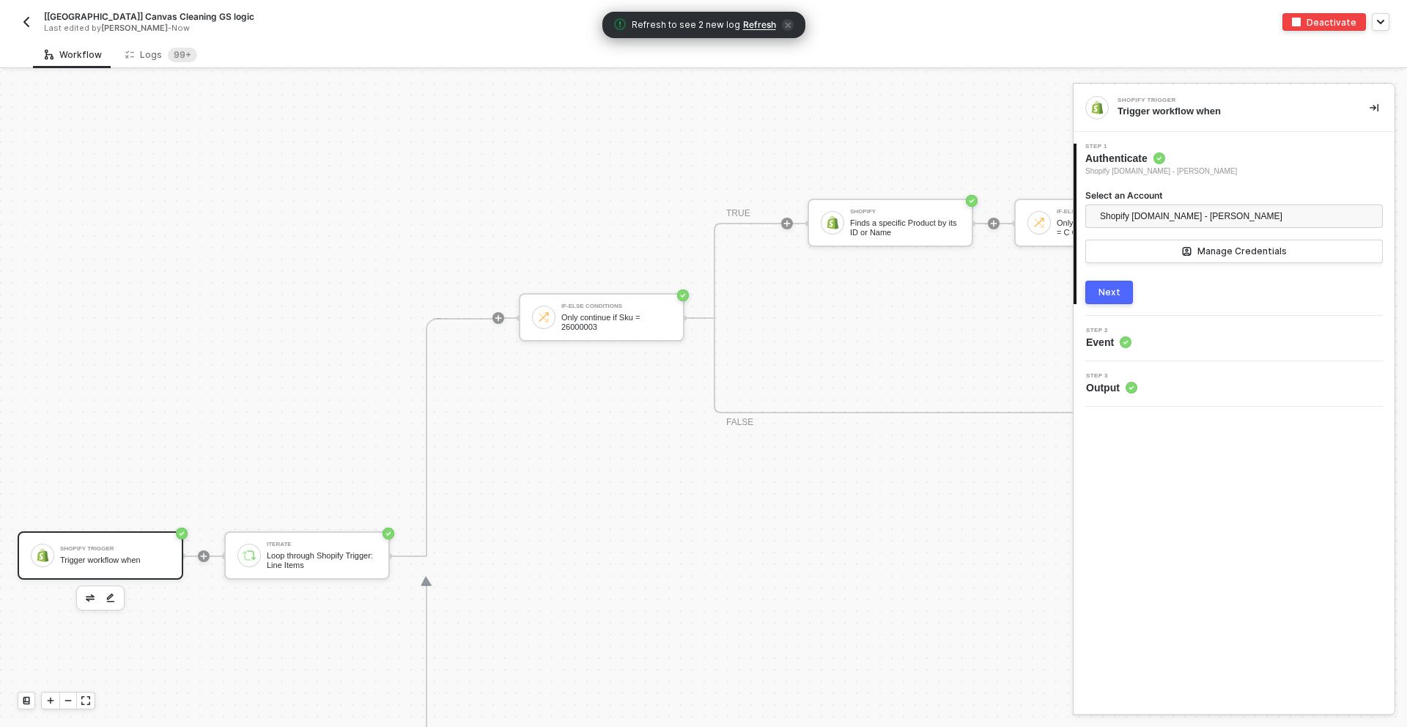
click at [1107, 293] on div "Next" at bounding box center [1110, 293] width 22 height 12
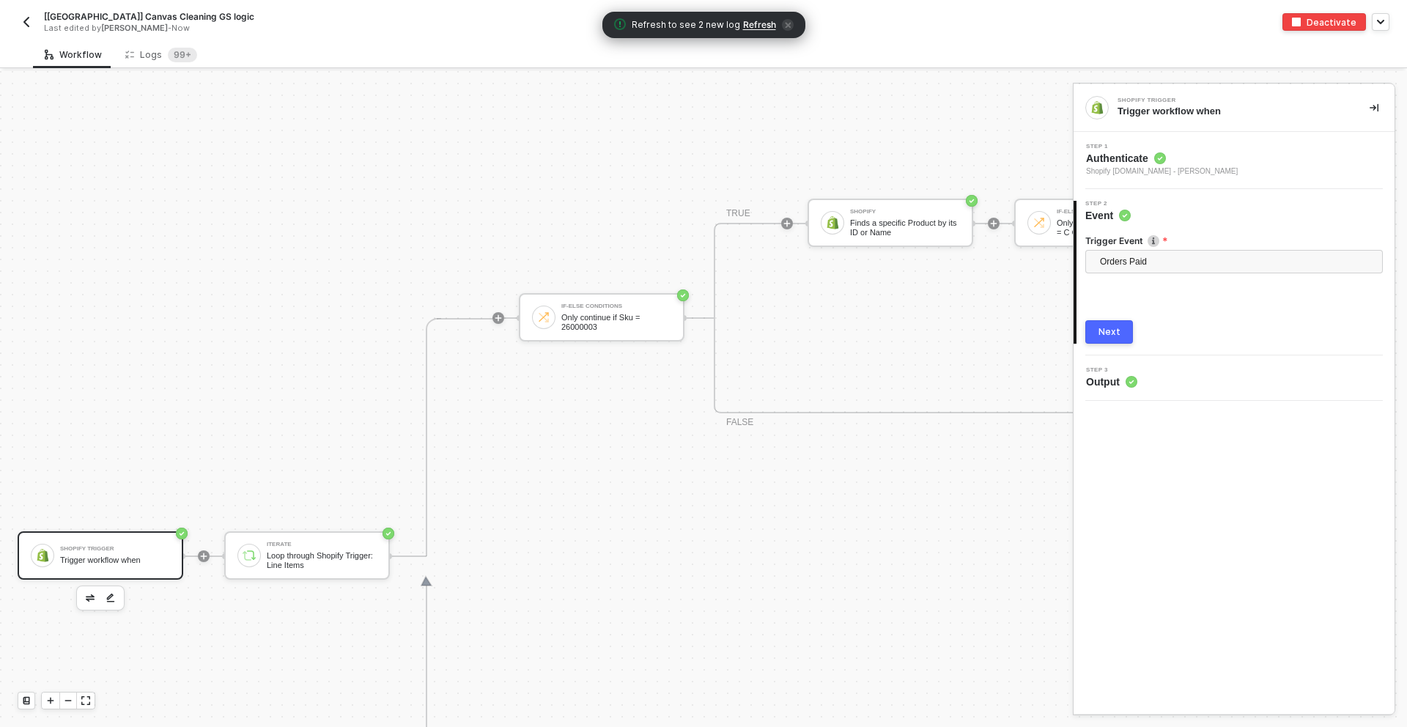
click at [1111, 331] on div "Next" at bounding box center [1110, 332] width 22 height 12
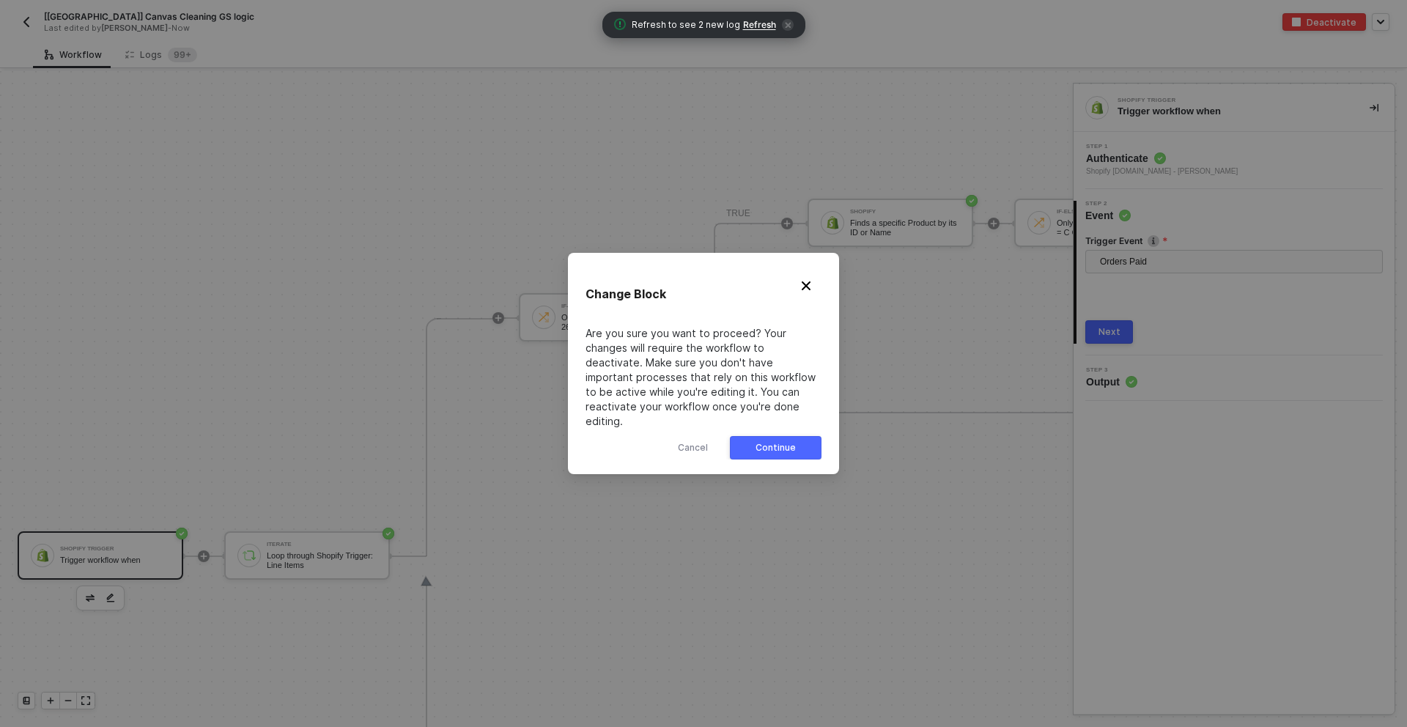
click at [805, 436] on button "Continue" at bounding box center [776, 447] width 92 height 23
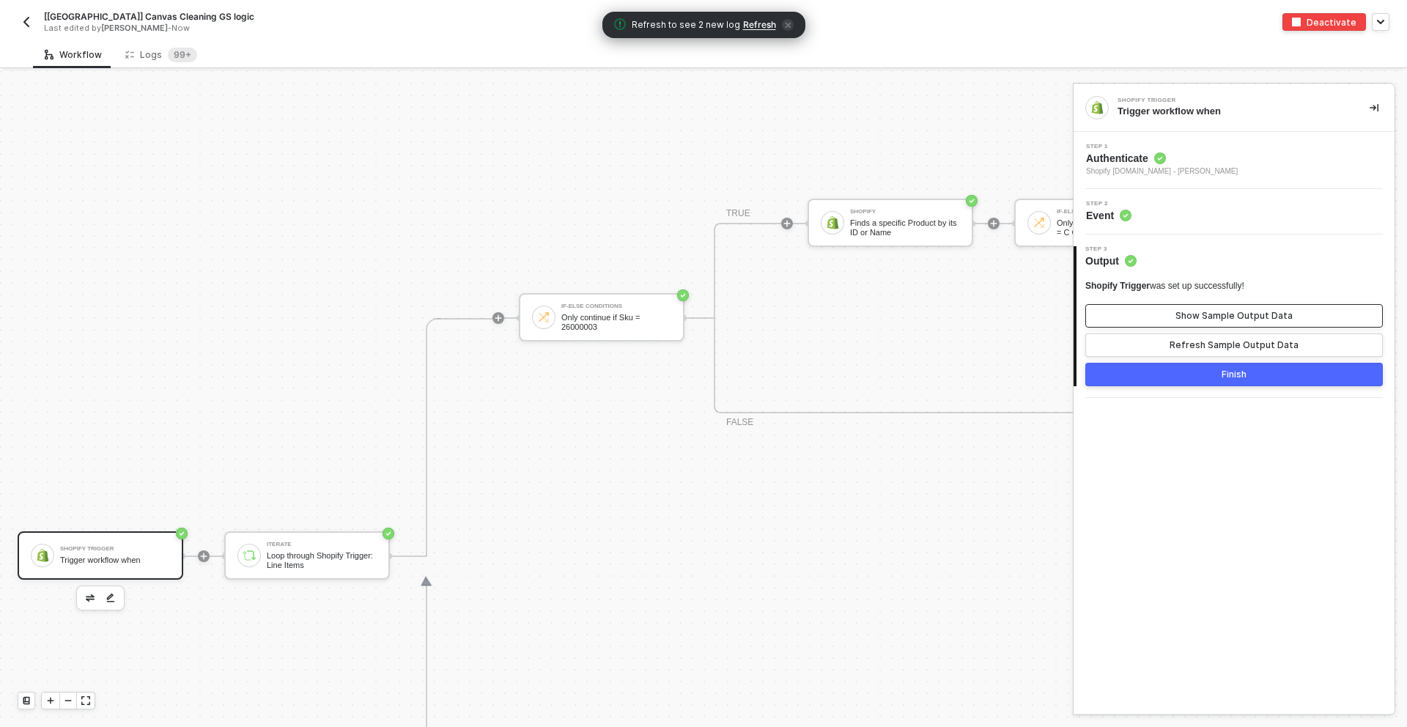
click at [1186, 320] on div "Show Sample Output Data" at bounding box center [1234, 316] width 117 height 12
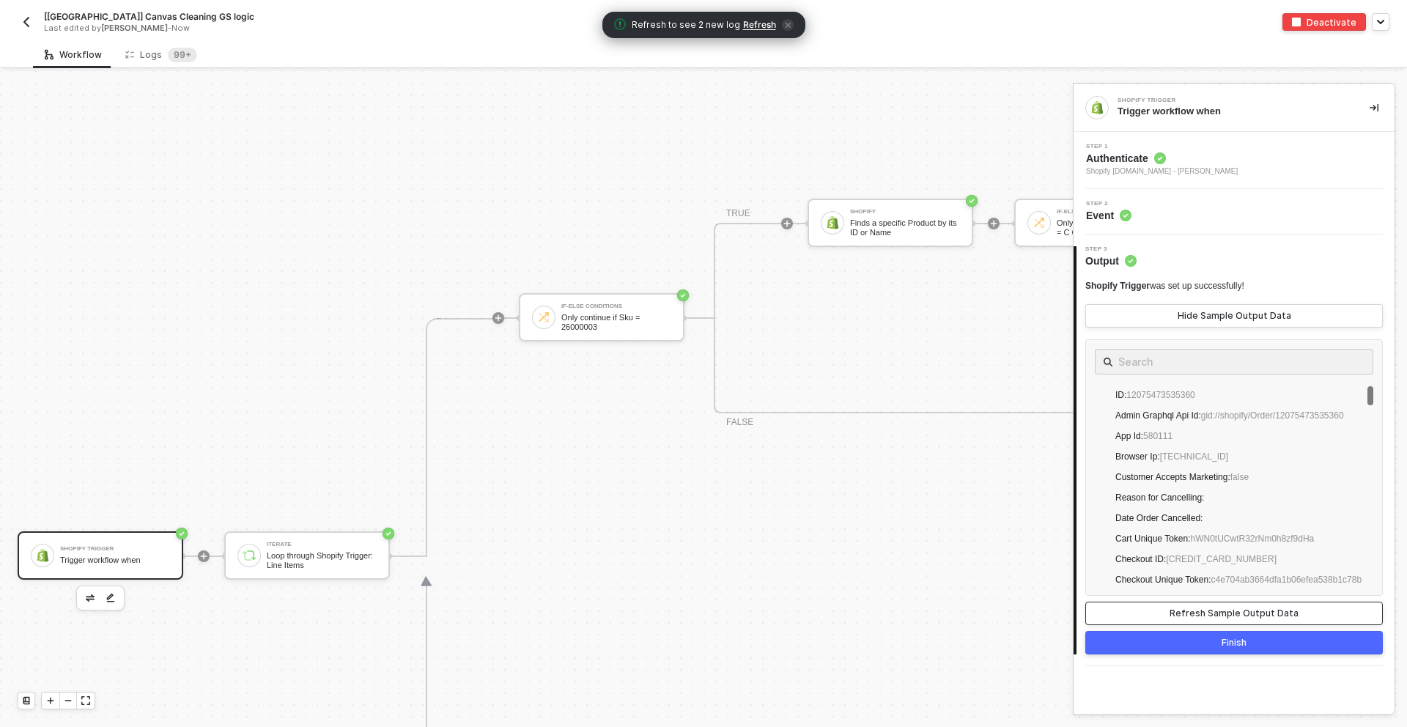
click at [1232, 616] on div "Refresh Sample Output Data" at bounding box center [1234, 614] width 129 height 12
click at [1214, 638] on button "Finish" at bounding box center [1234, 642] width 298 height 23
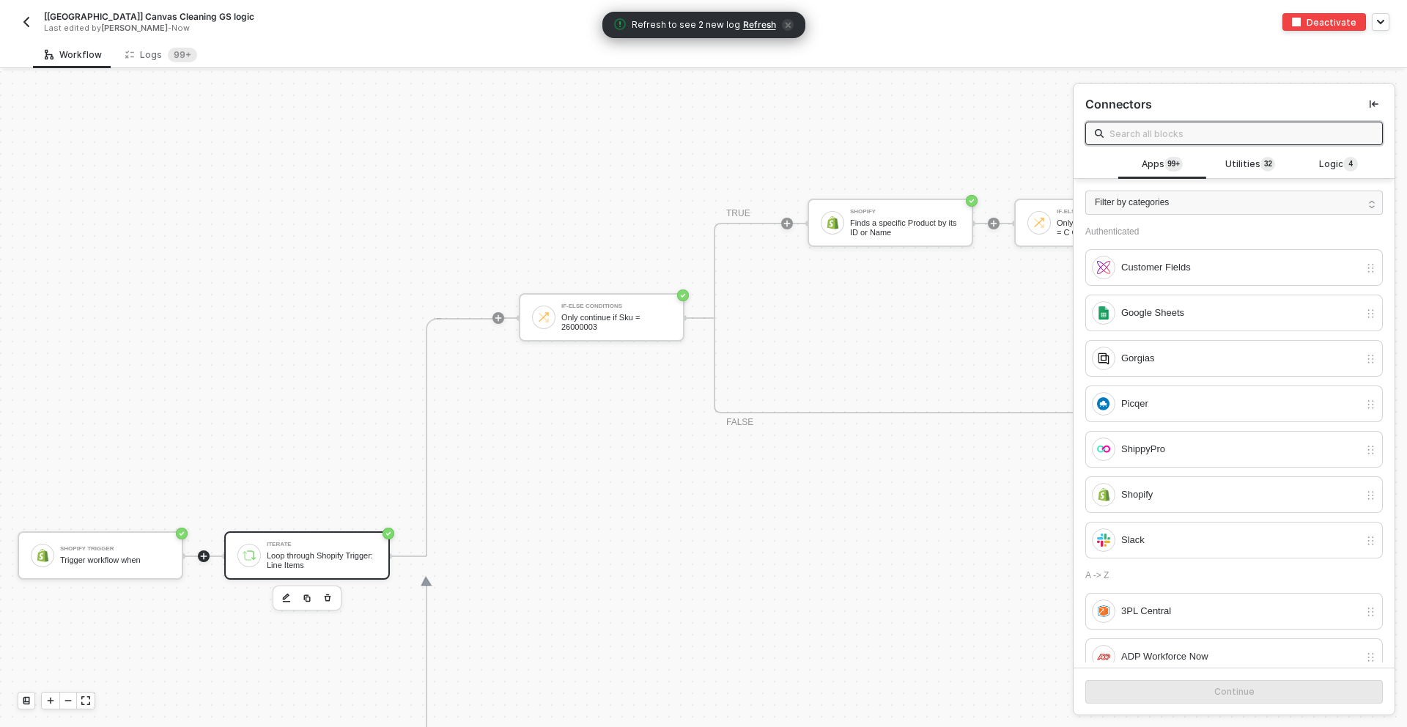
click at [334, 553] on div "Loop through Shopify Trigger: Line Items" at bounding box center [322, 560] width 110 height 18
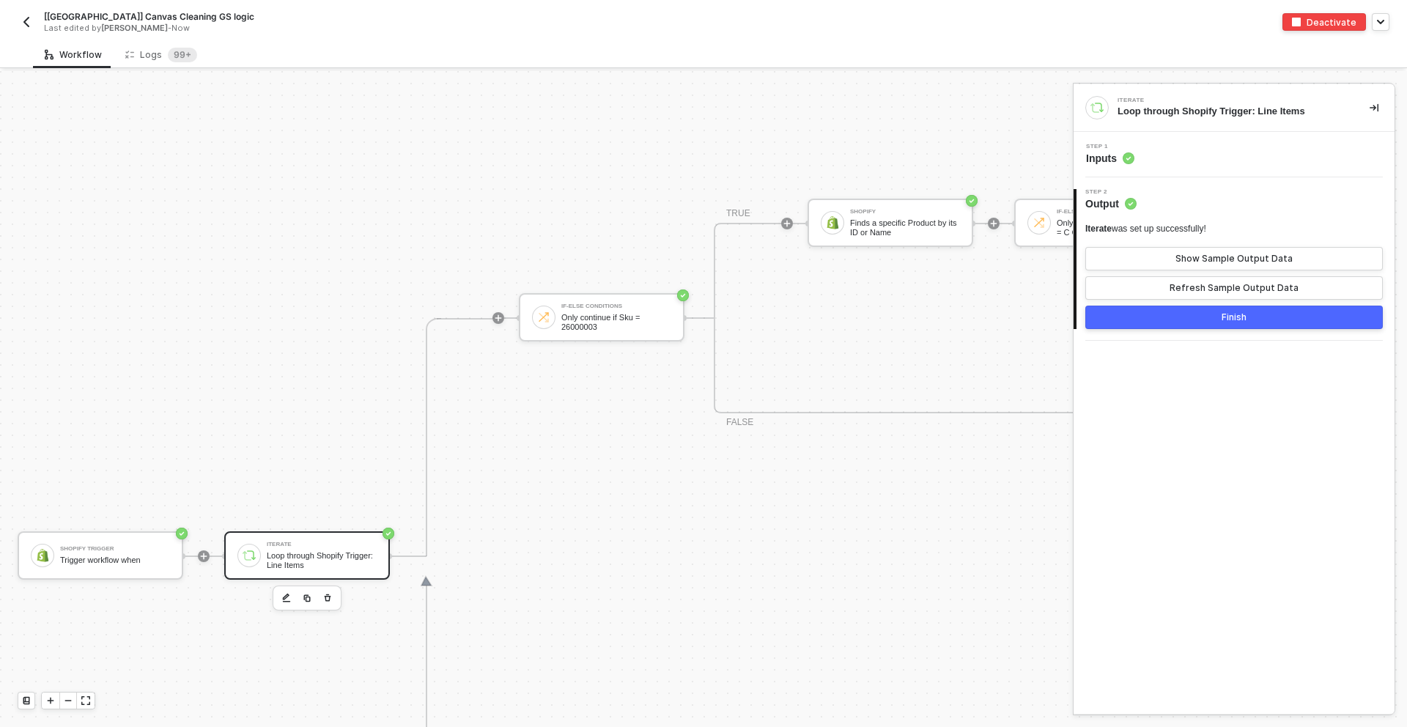
click at [1157, 156] on div "Step 1 Inputs" at bounding box center [1235, 155] width 317 height 22
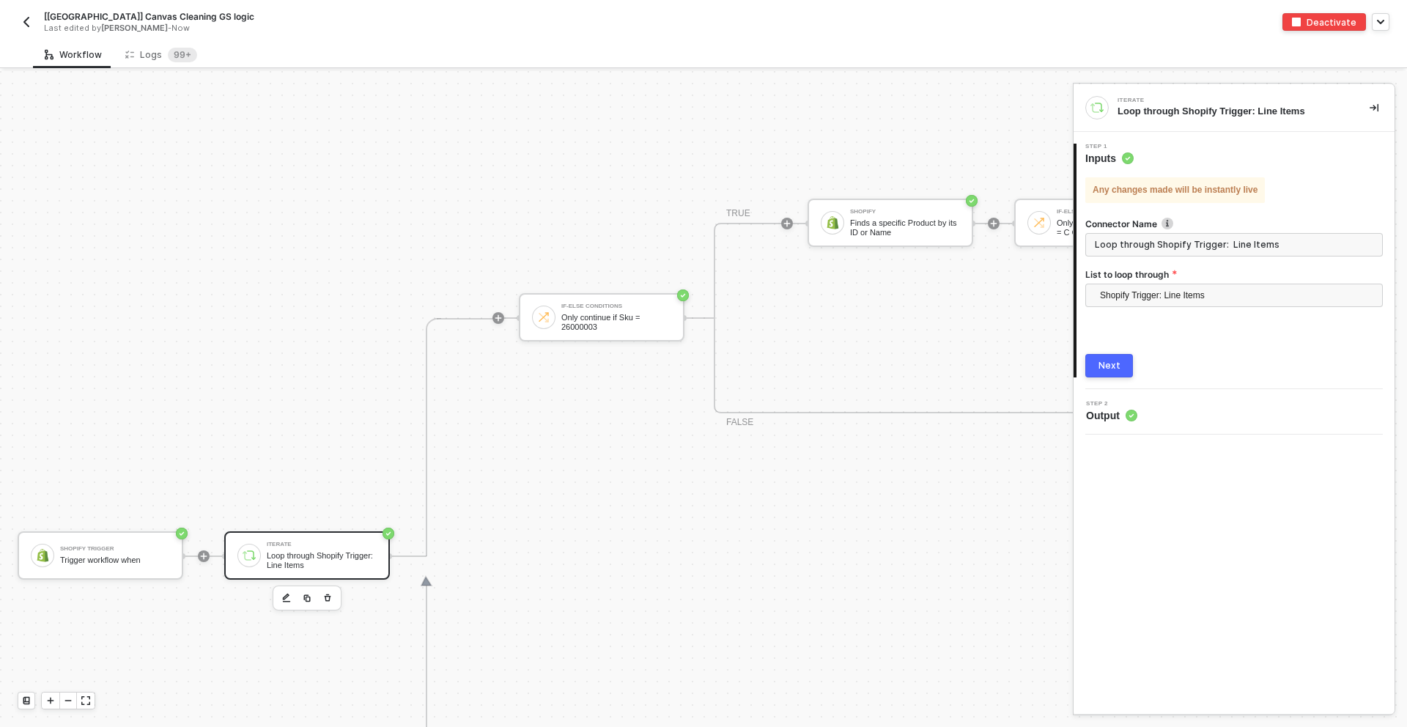
click at [1105, 368] on div "Next" at bounding box center [1110, 366] width 22 height 12
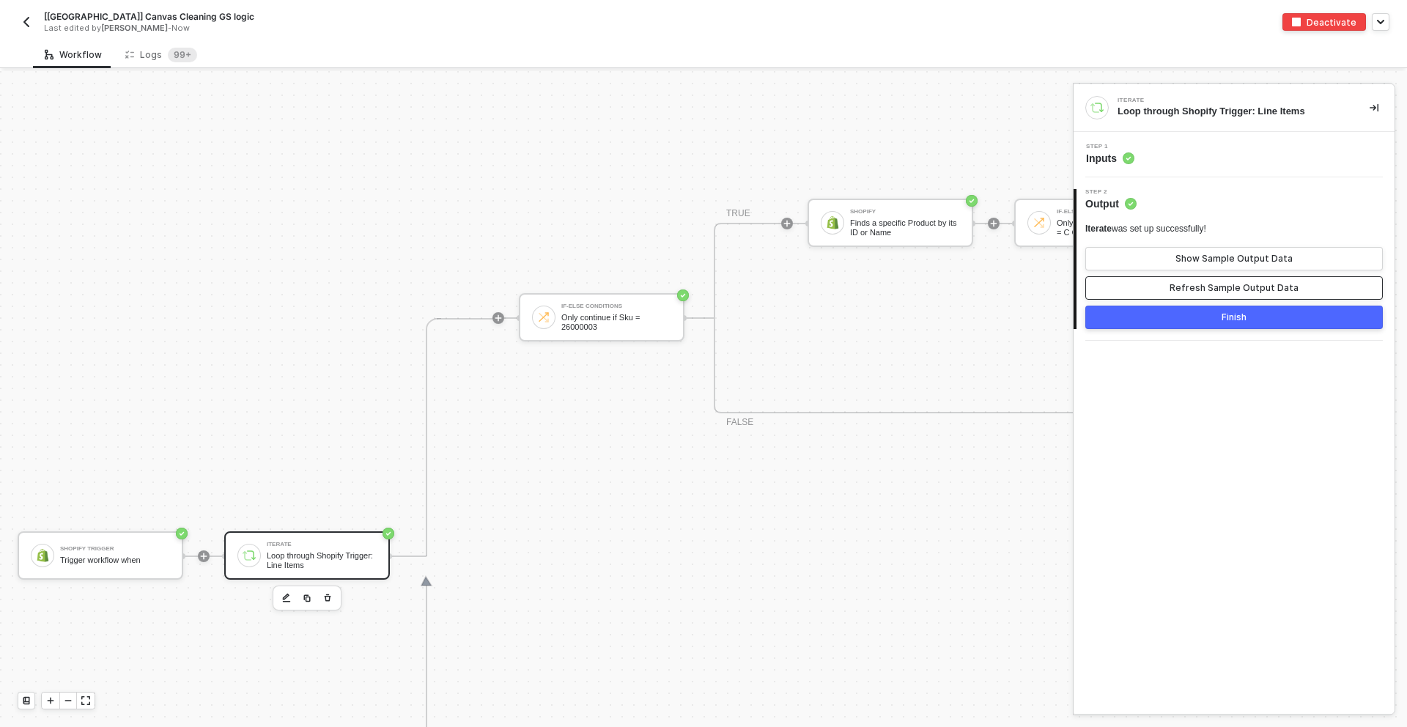
click at [1159, 293] on button "Refresh Sample Output Data" at bounding box center [1234, 287] width 298 height 23
click at [1163, 313] on button "Finish" at bounding box center [1234, 317] width 298 height 23
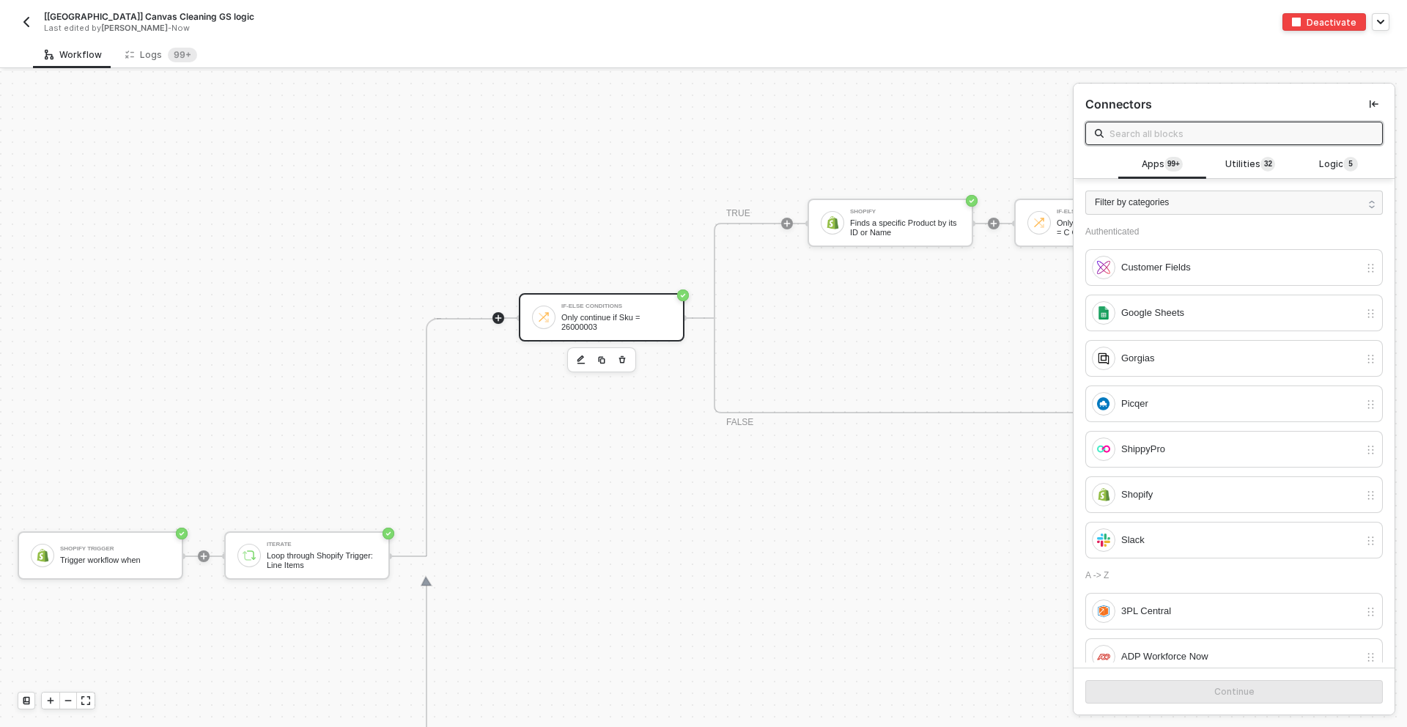
click at [638, 308] on div "If-Else Conditions" at bounding box center [616, 306] width 110 height 6
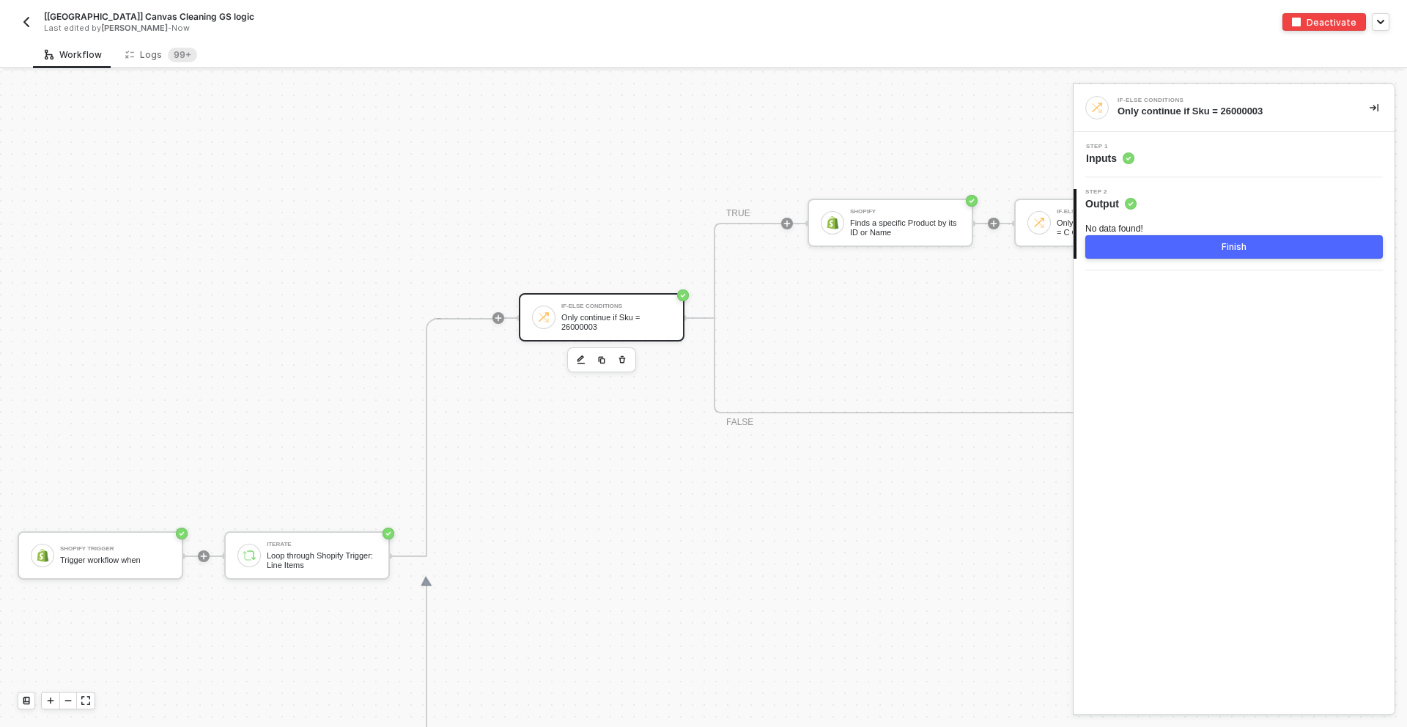
click at [1168, 158] on div "Step 1 Inputs" at bounding box center [1235, 155] width 317 height 22
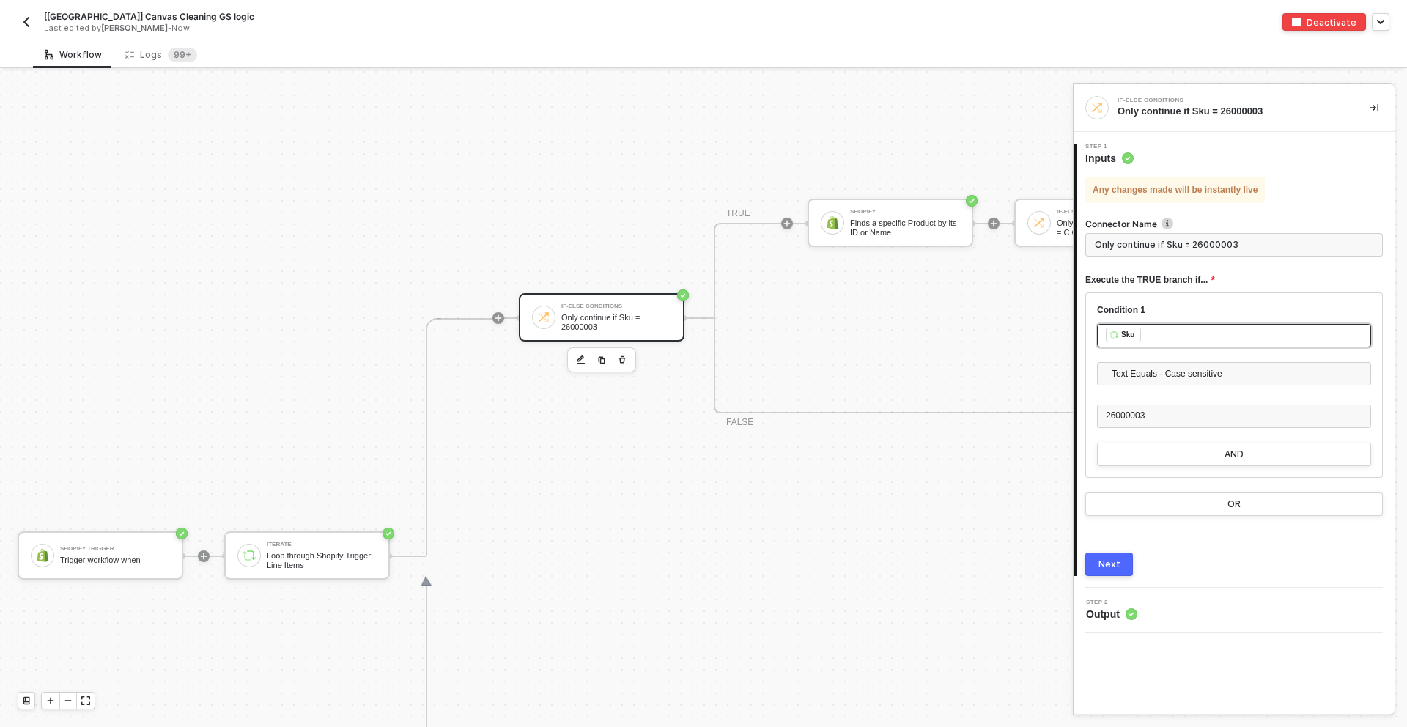
click at [1157, 336] on div "﻿ ﻿ Sku ﻿" at bounding box center [1234, 336] width 257 height 16
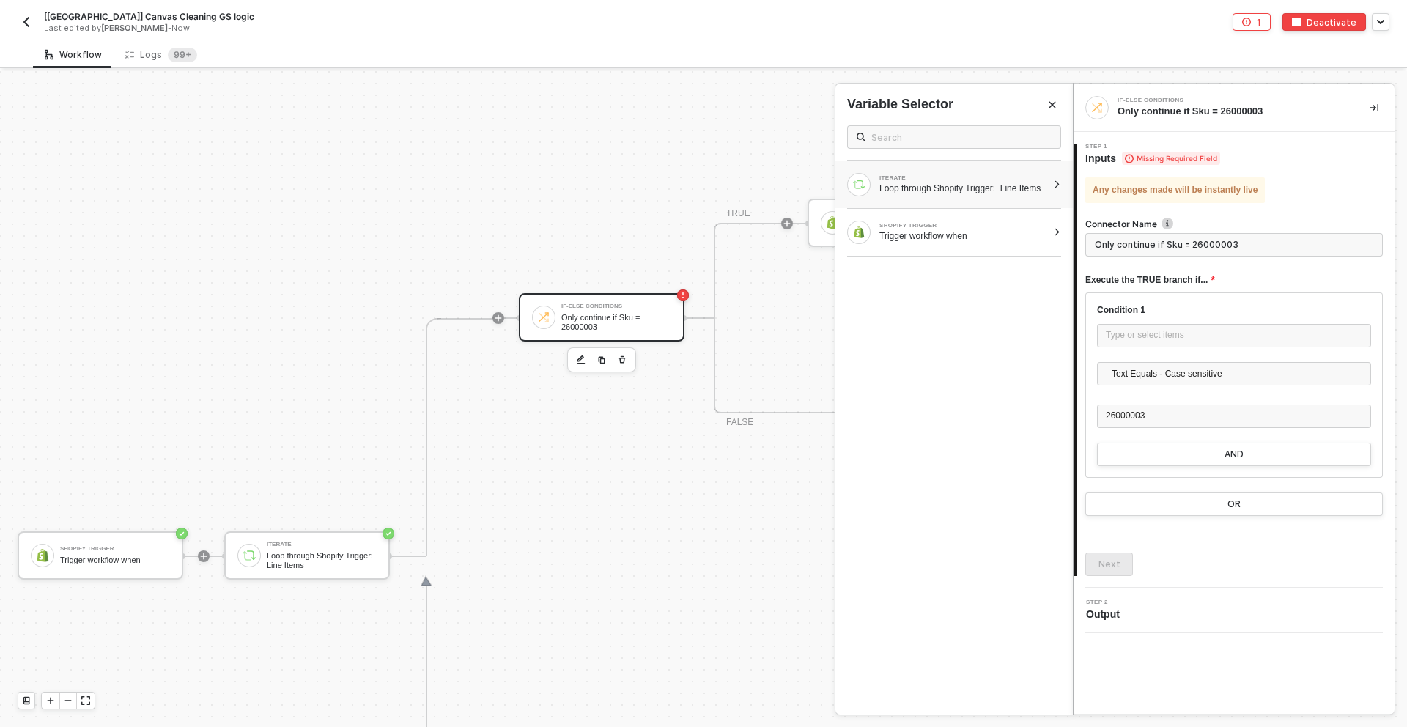
click at [971, 188] on div "Loop through Shopify Trigger: Line Items" at bounding box center [963, 188] width 168 height 12
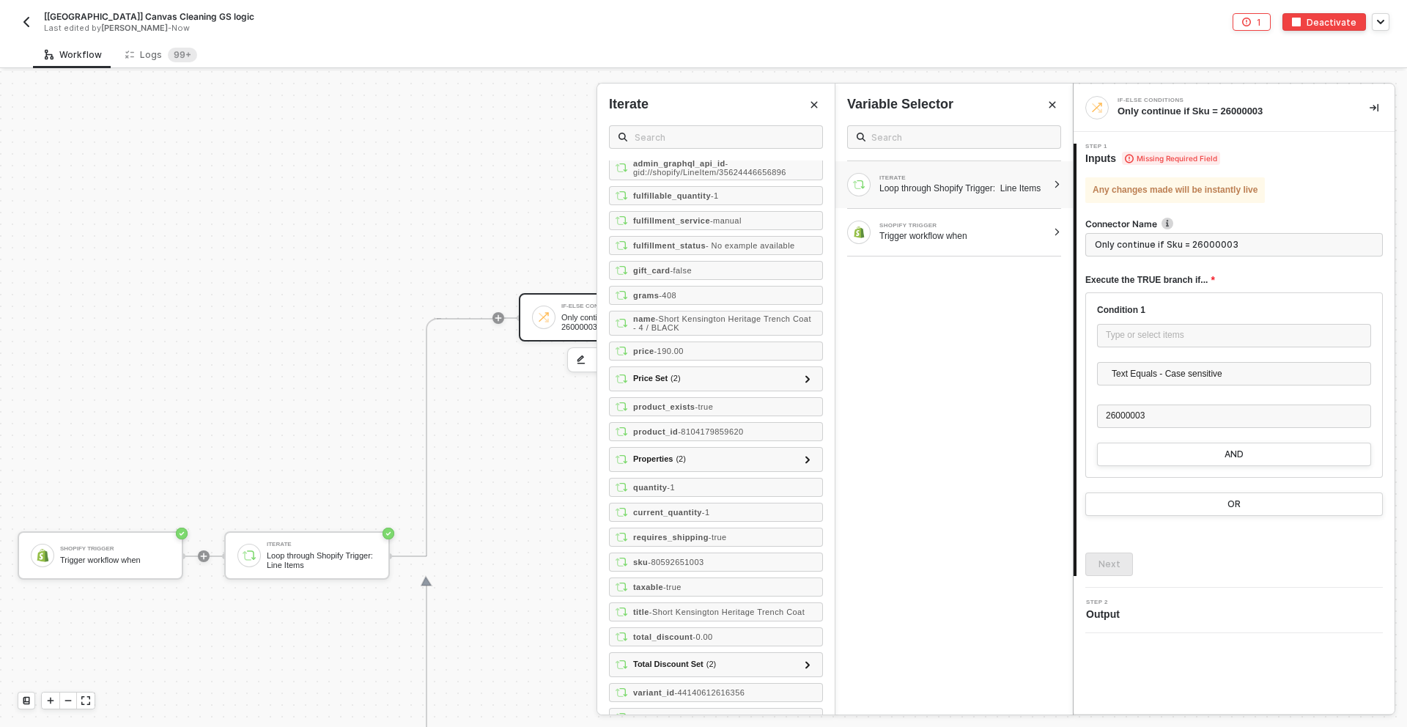
scroll to position [68, 0]
click at [685, 558] on span "- 80592651003" at bounding box center [676, 561] width 56 height 9
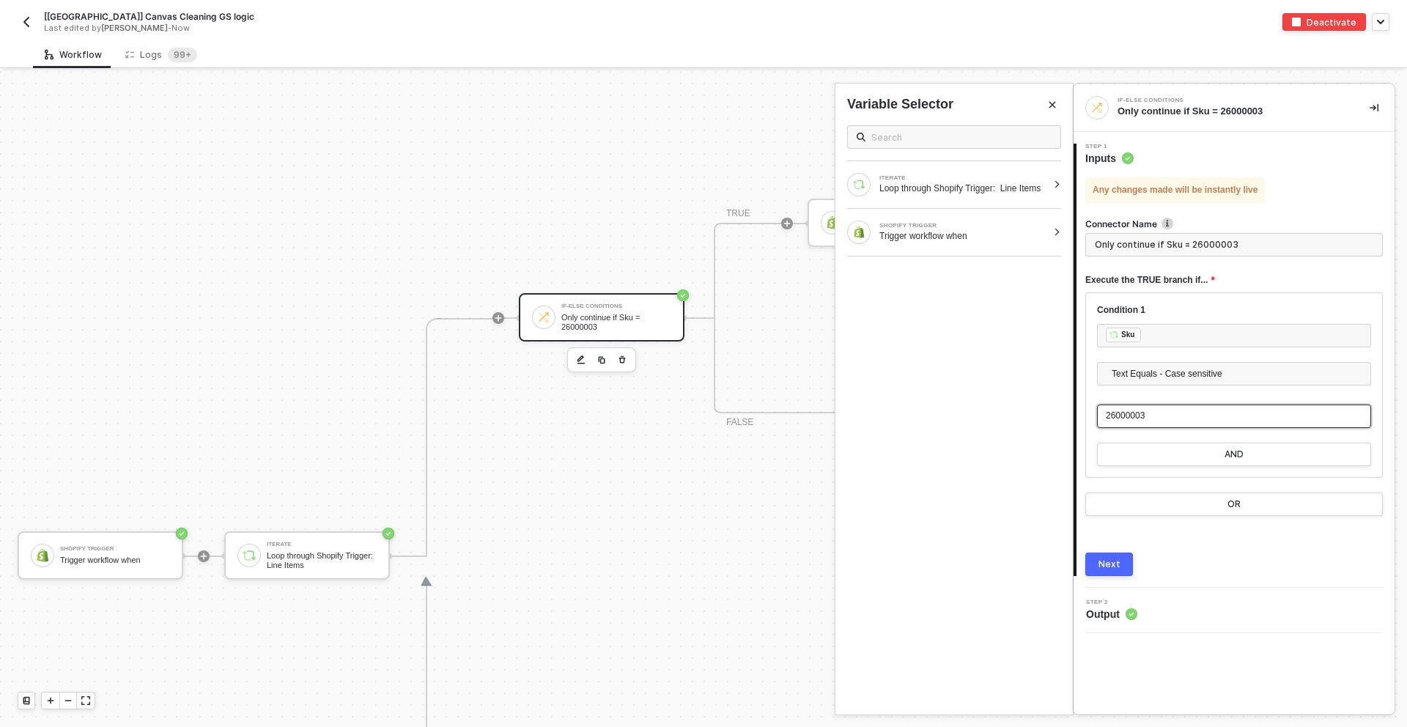
click at [1180, 421] on div "26000003" at bounding box center [1234, 416] width 257 height 14
click at [1120, 572] on button "Next" at bounding box center [1109, 564] width 48 height 23
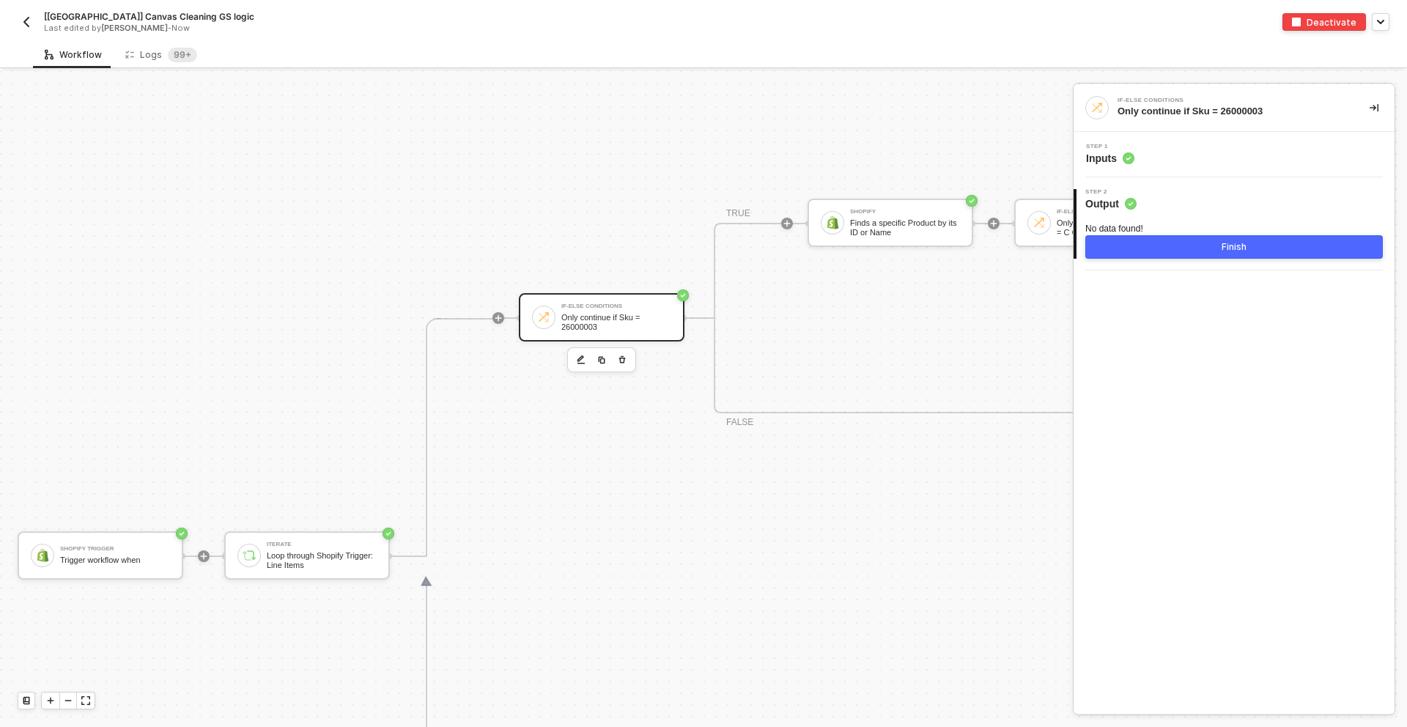
click at [1195, 257] on button "Finish" at bounding box center [1234, 246] width 298 height 23
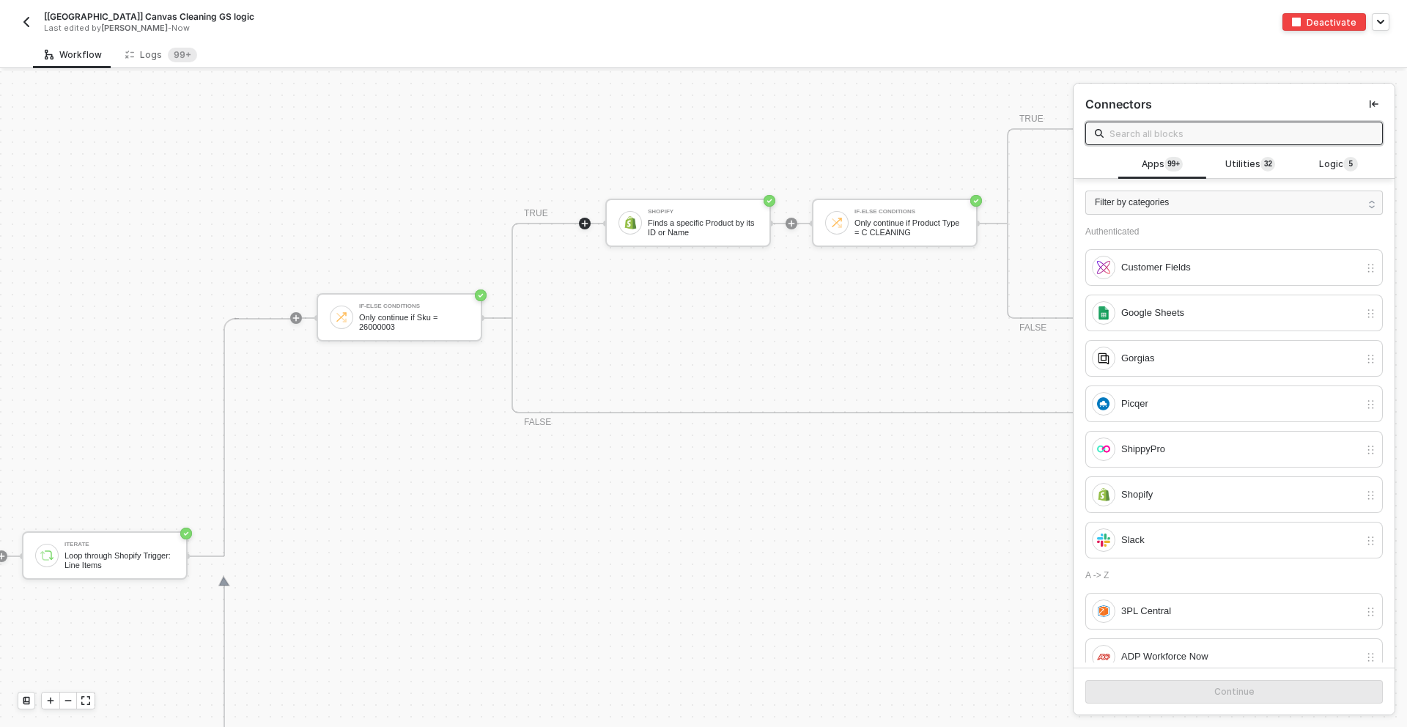
scroll to position [428, 227]
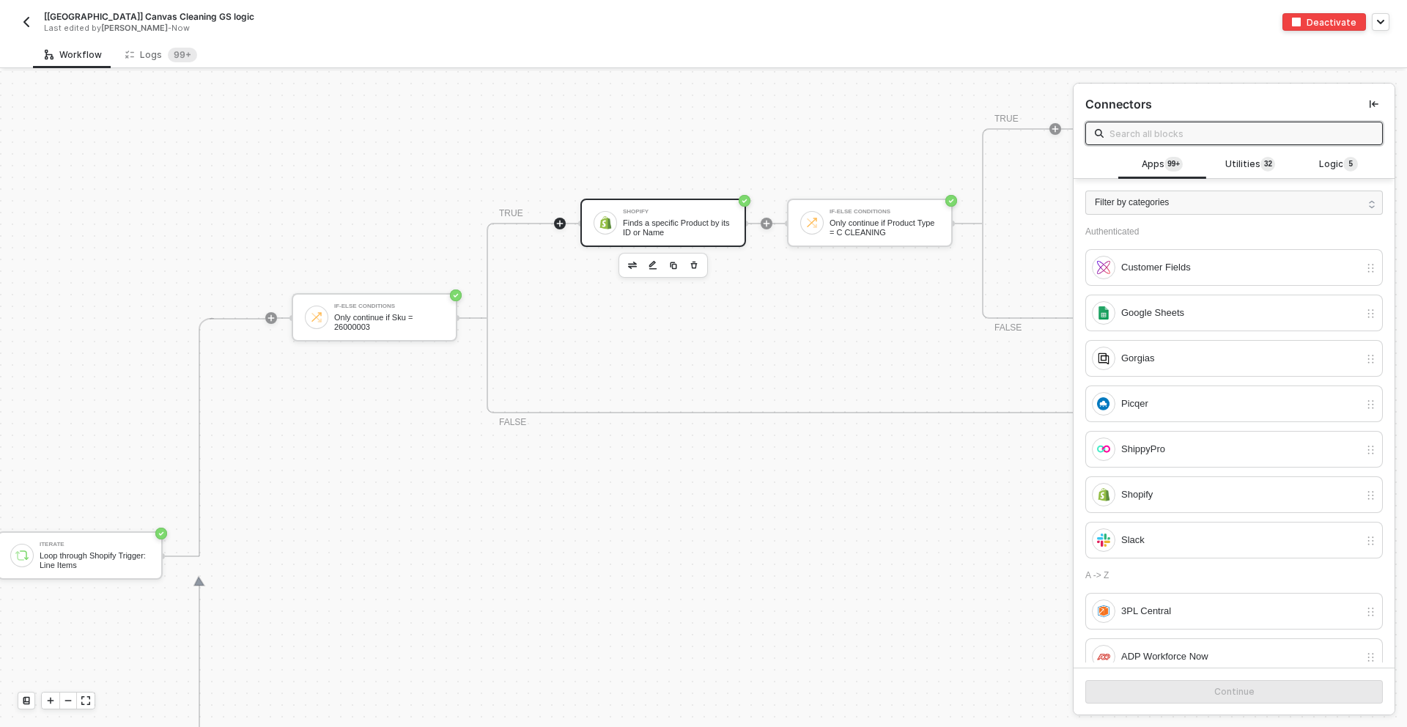
click at [696, 226] on div "Finds a specific Product by its ID or Name" at bounding box center [678, 227] width 110 height 18
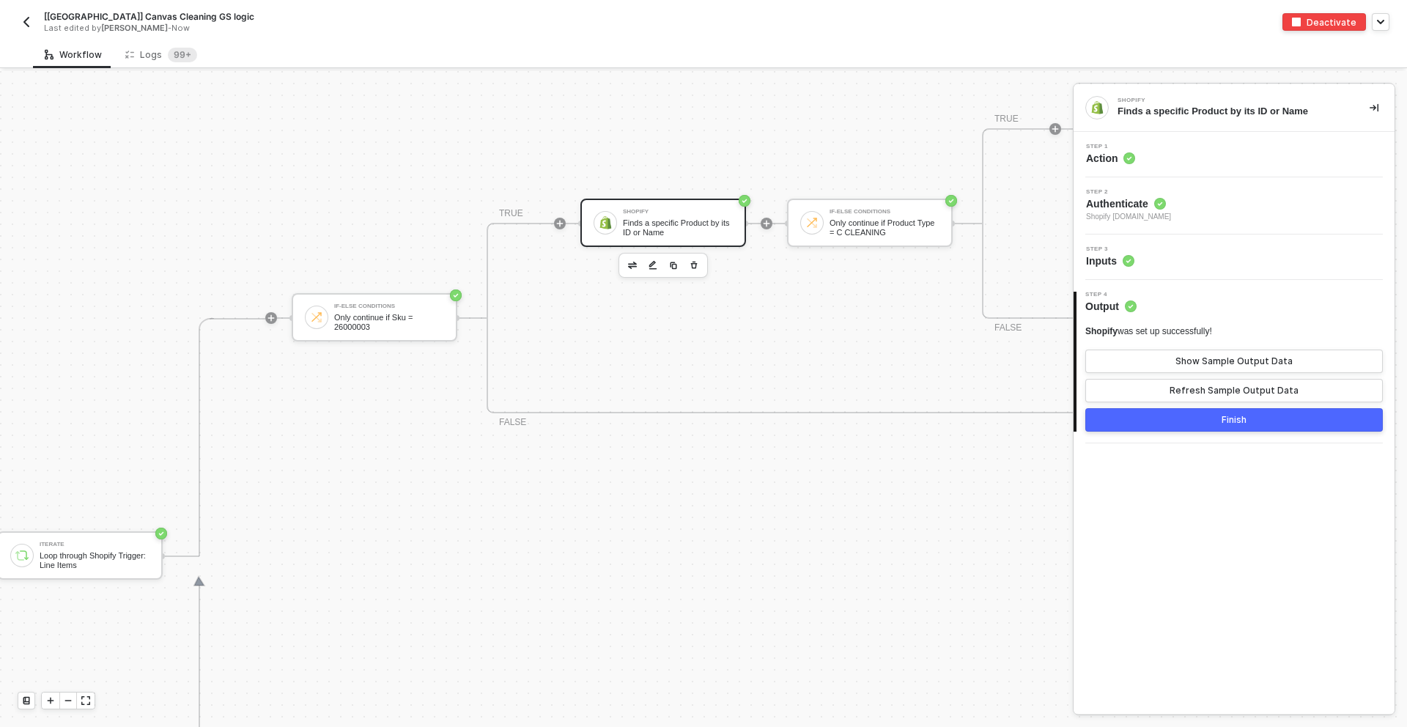
click at [1131, 262] on circle at bounding box center [1129, 261] width 12 height 12
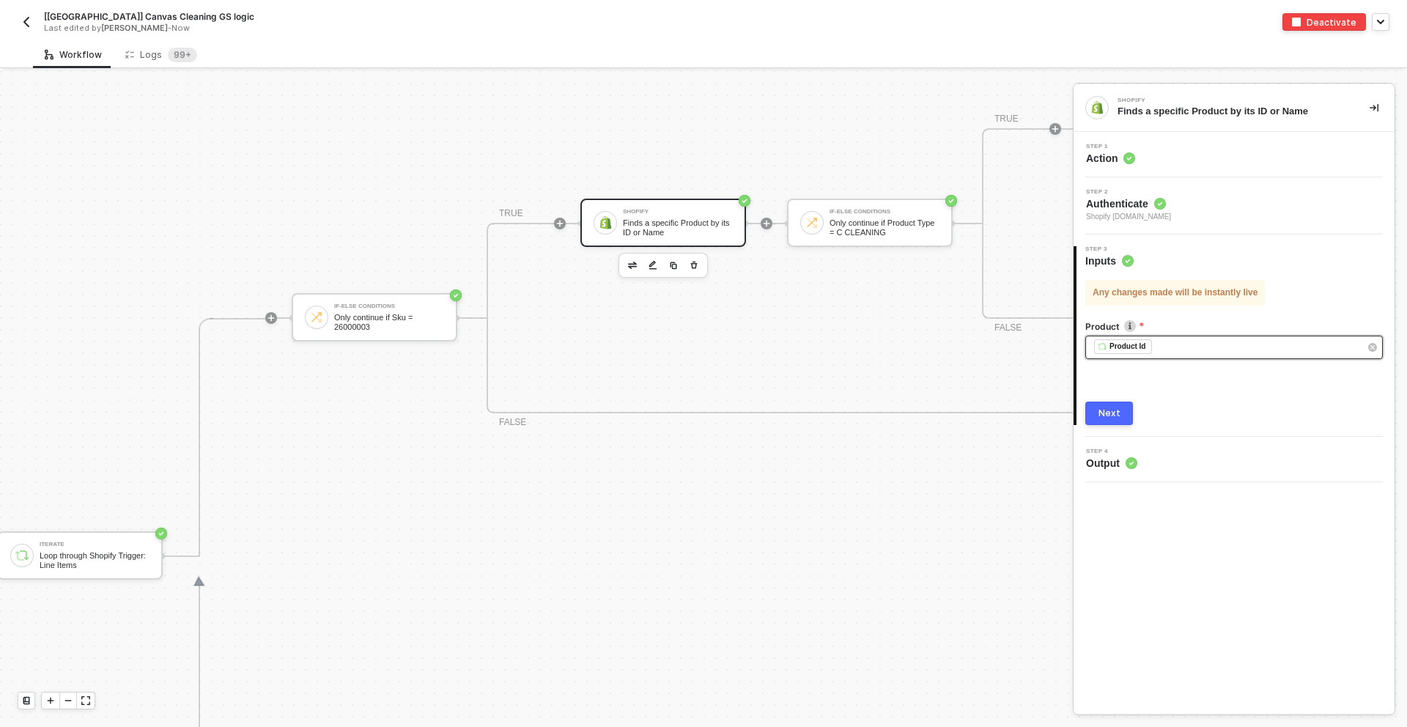
click at [1182, 349] on div "﻿ ﻿ Product Id ﻿" at bounding box center [1226, 347] width 265 height 16
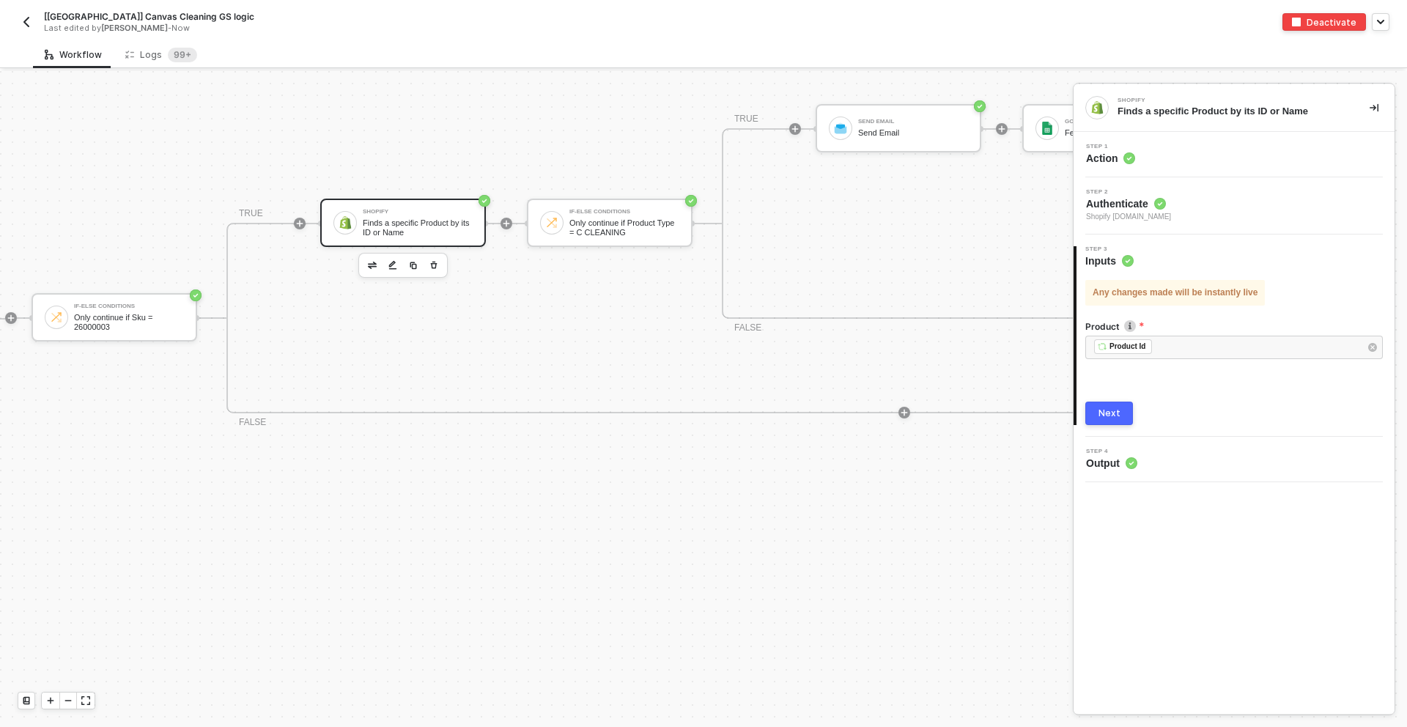
scroll to position [428, 498]
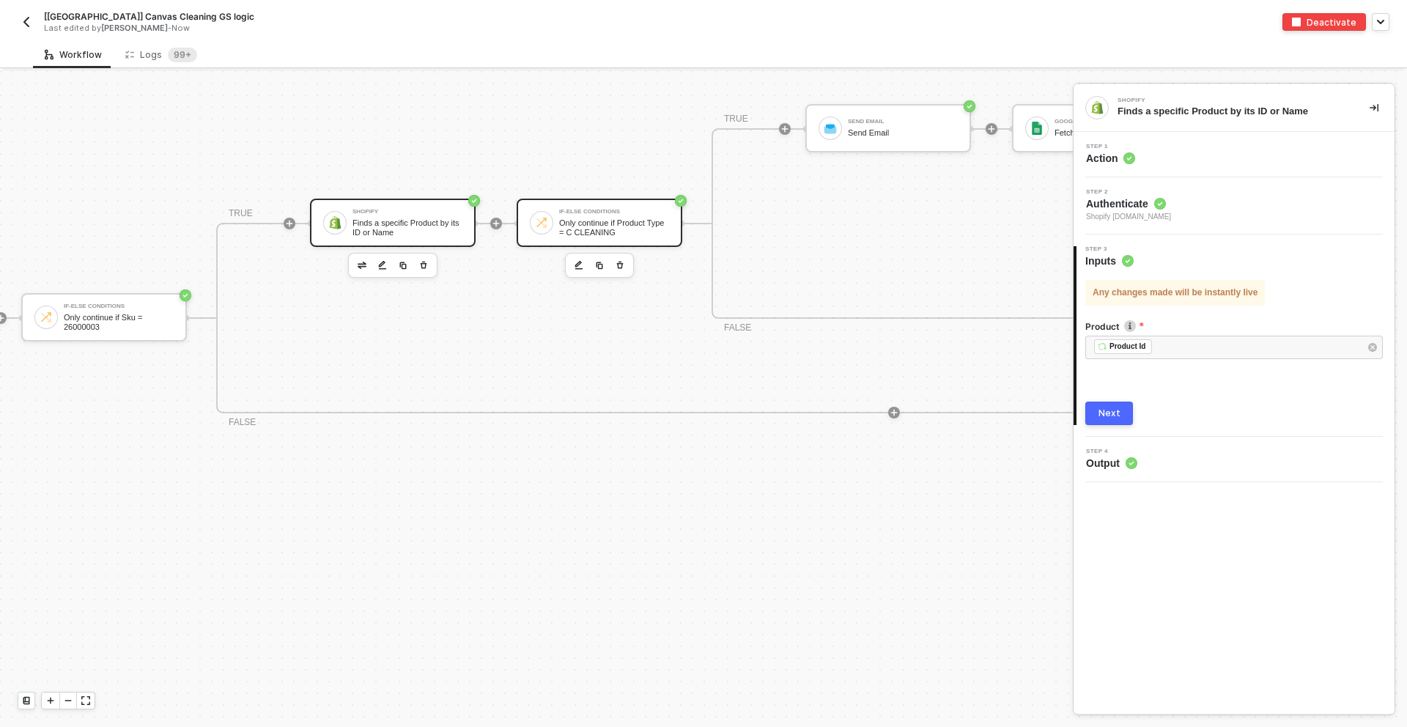
click at [631, 233] on div "Only continue if Product Type = C CLEANING" at bounding box center [614, 227] width 110 height 18
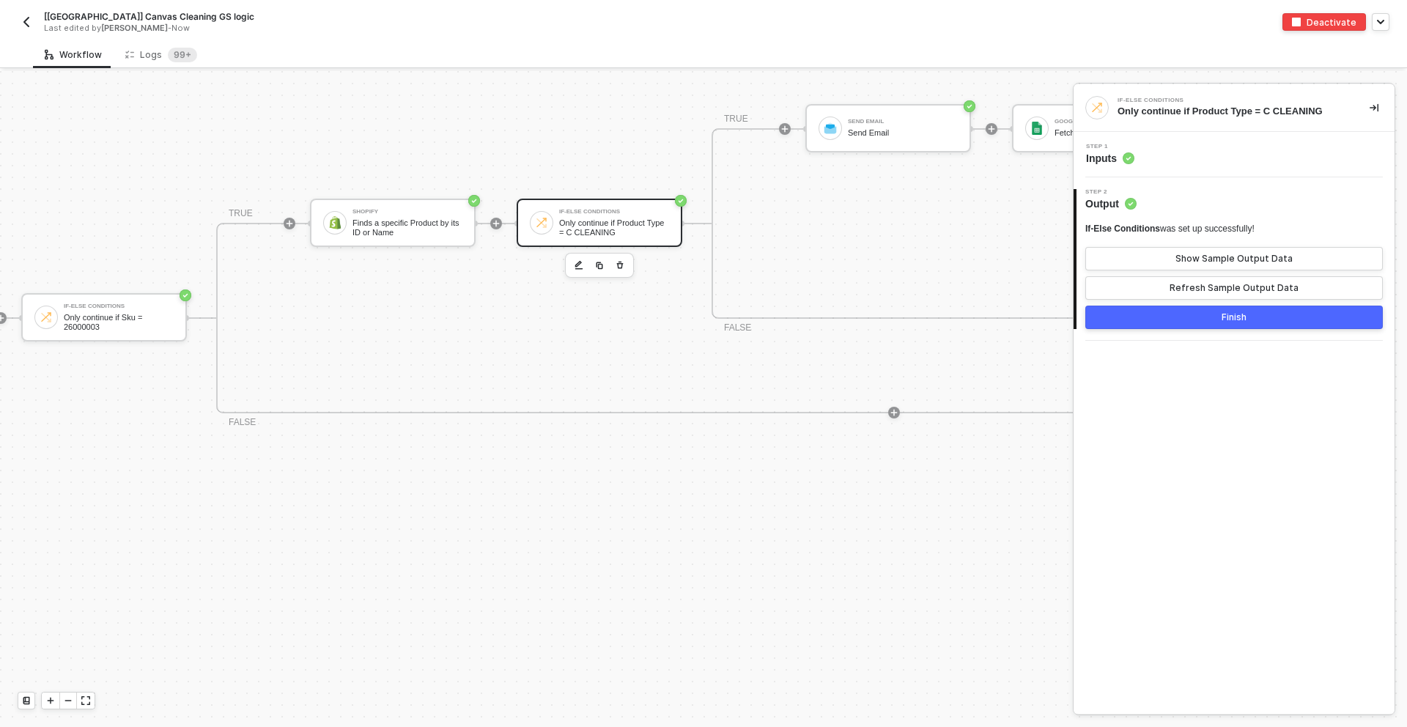
click at [1135, 157] on div "Step 1 Inputs" at bounding box center [1235, 155] width 317 height 22
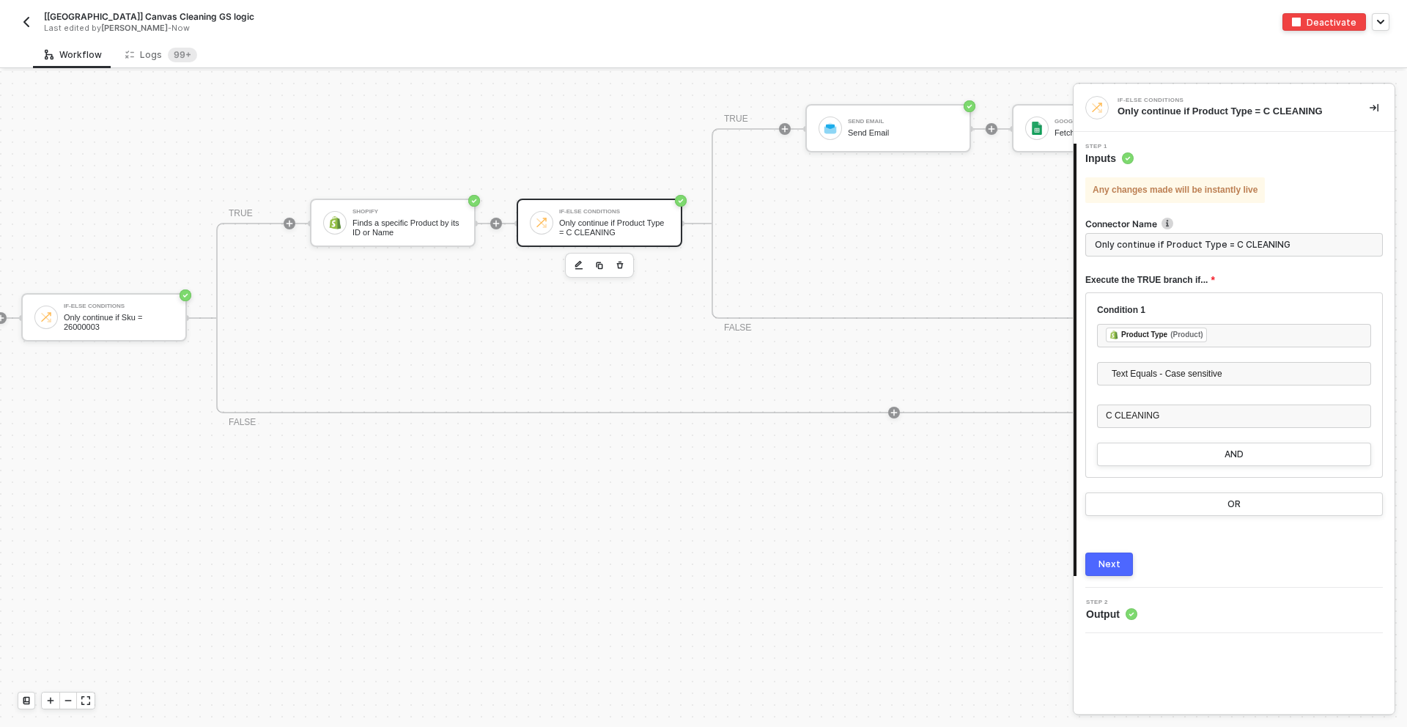
click at [866, 443] on div "If-Else Conditions Only continue if Sku = 26000003 TRUE Shopify Finds a specifi…" at bounding box center [809, 318] width 1577 height 476
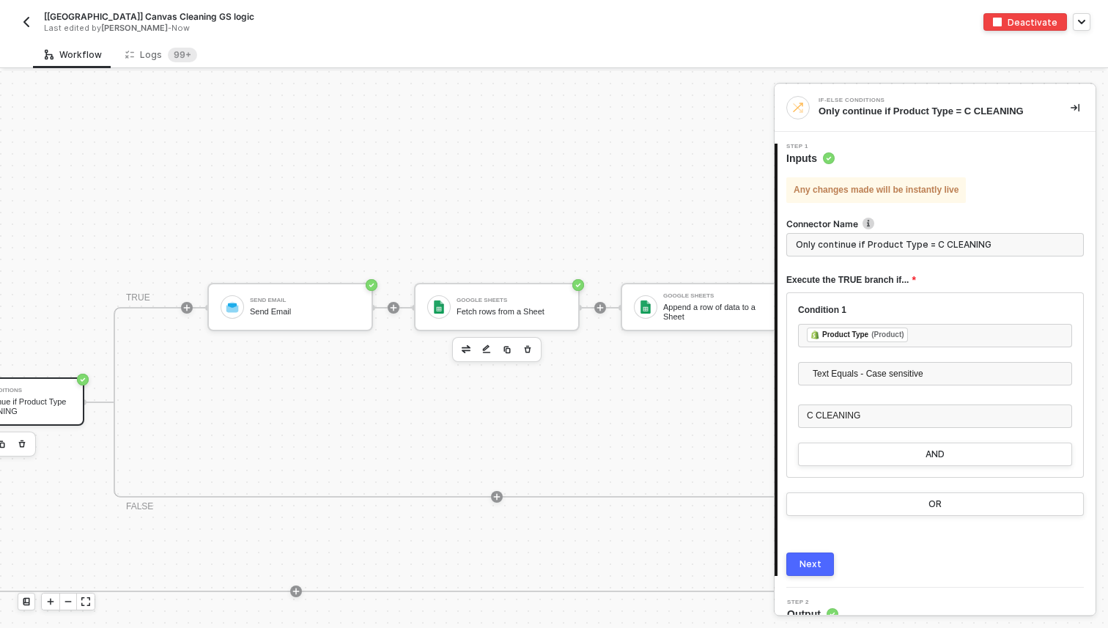
scroll to position [200, 1196]
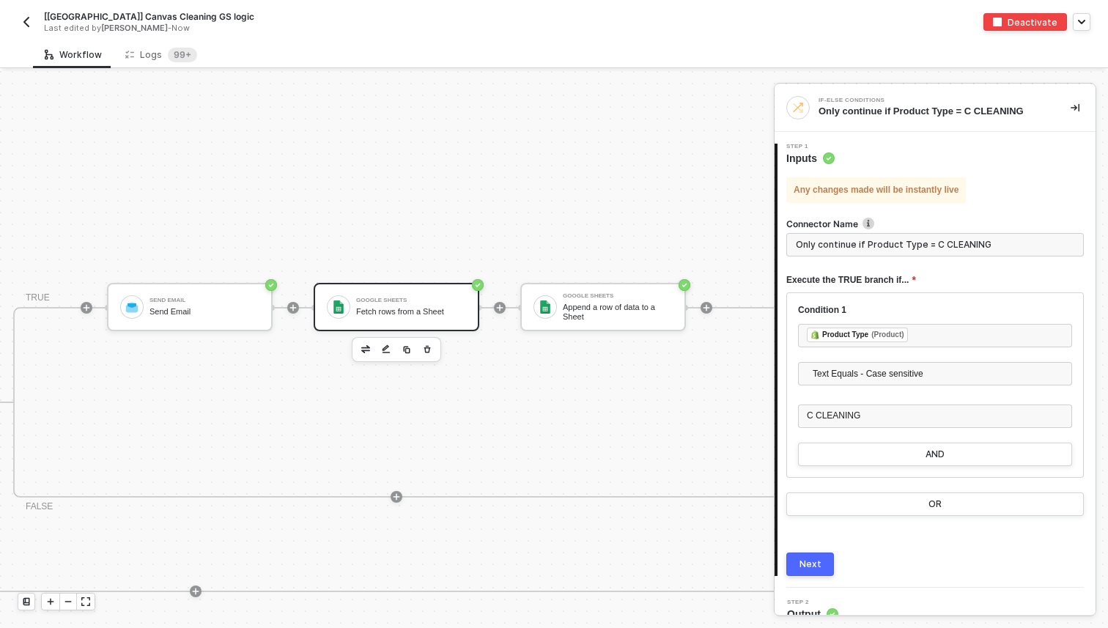
click at [446, 311] on div "Fetch rows from a Sheet" at bounding box center [411, 312] width 110 height 10
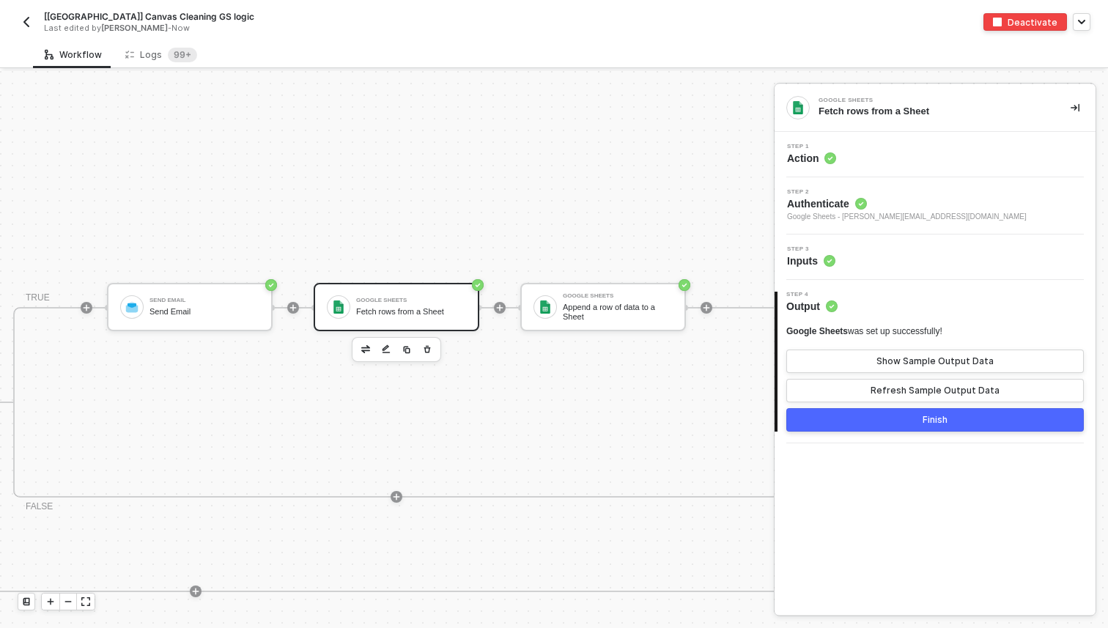
click at [887, 218] on span "Google Sheets - carl.ingham2@burberry.com" at bounding box center [907, 217] width 240 height 12
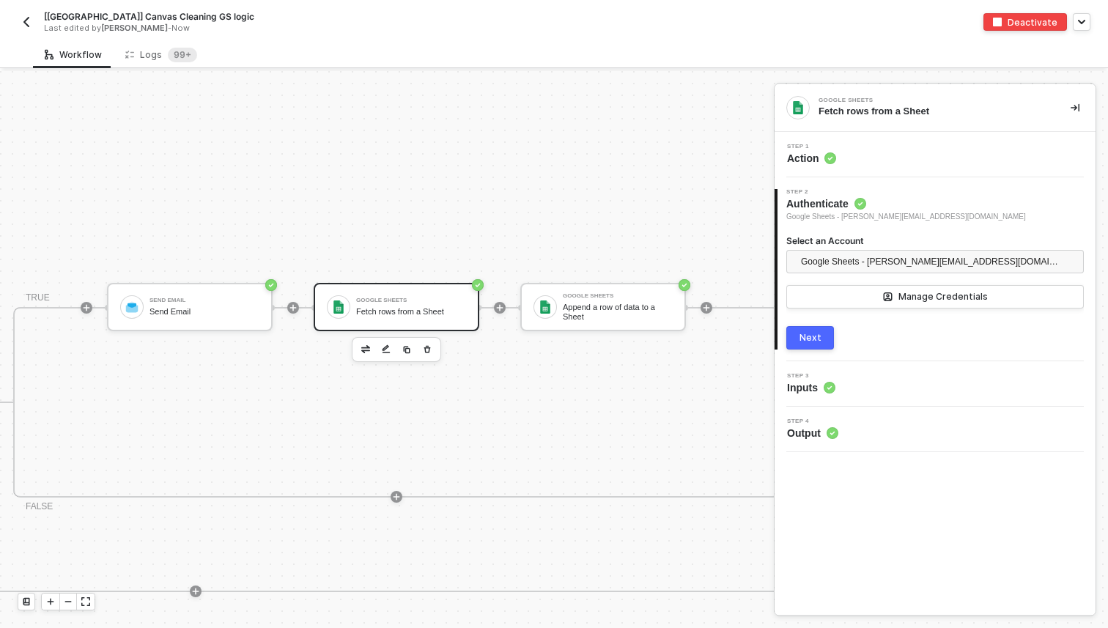
click at [841, 165] on div "Step 1 Action" at bounding box center [936, 155] width 317 height 22
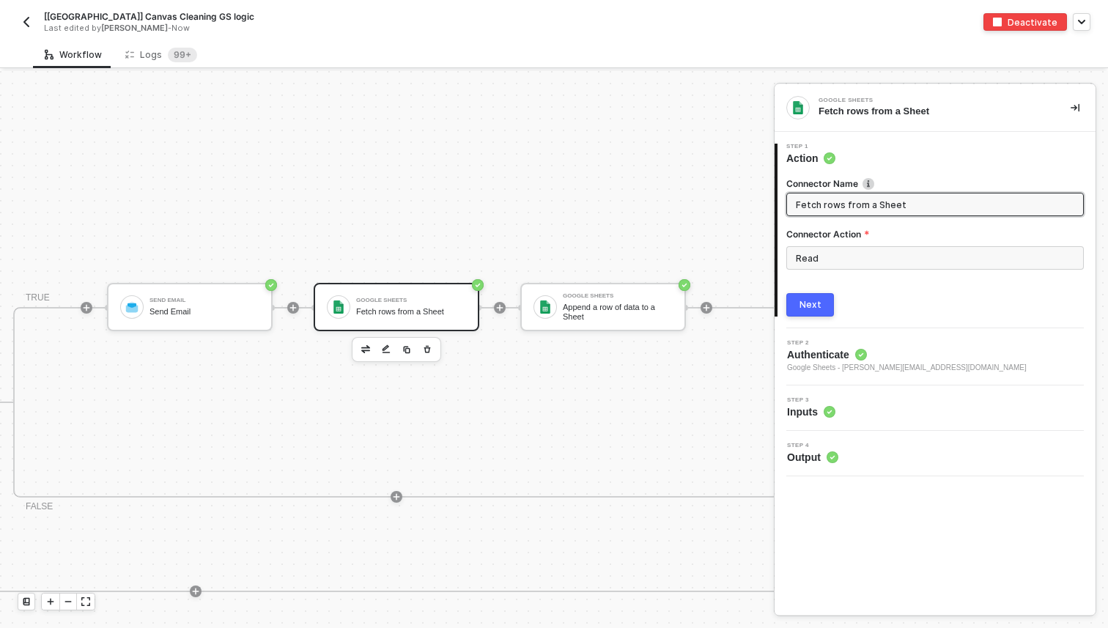
click at [833, 407] on circle at bounding box center [829, 412] width 11 height 11
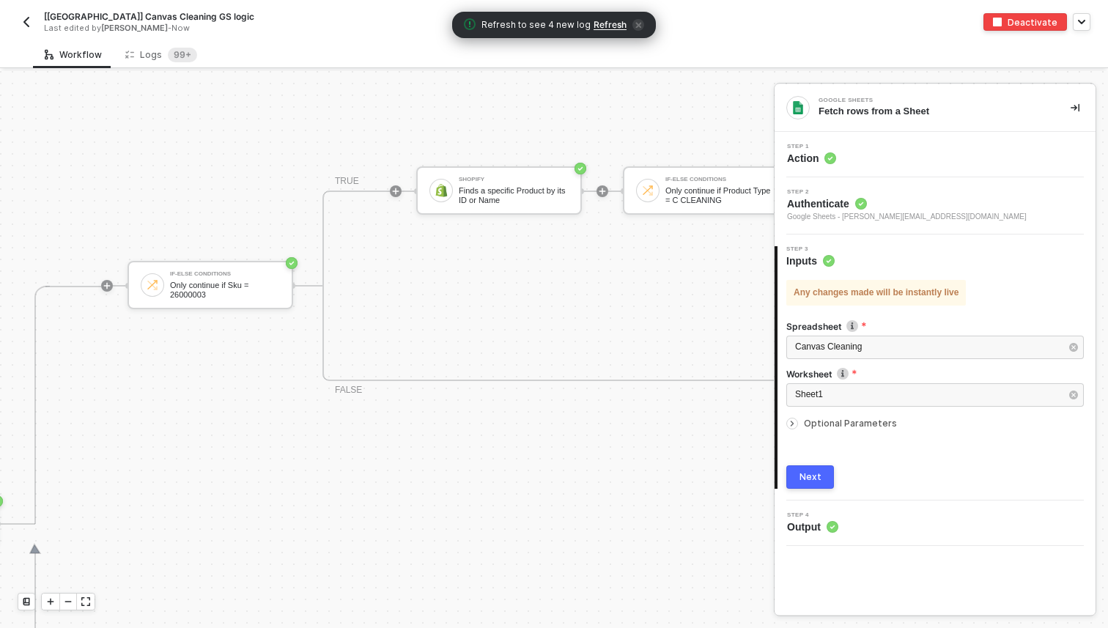
scroll to position [411, 332]
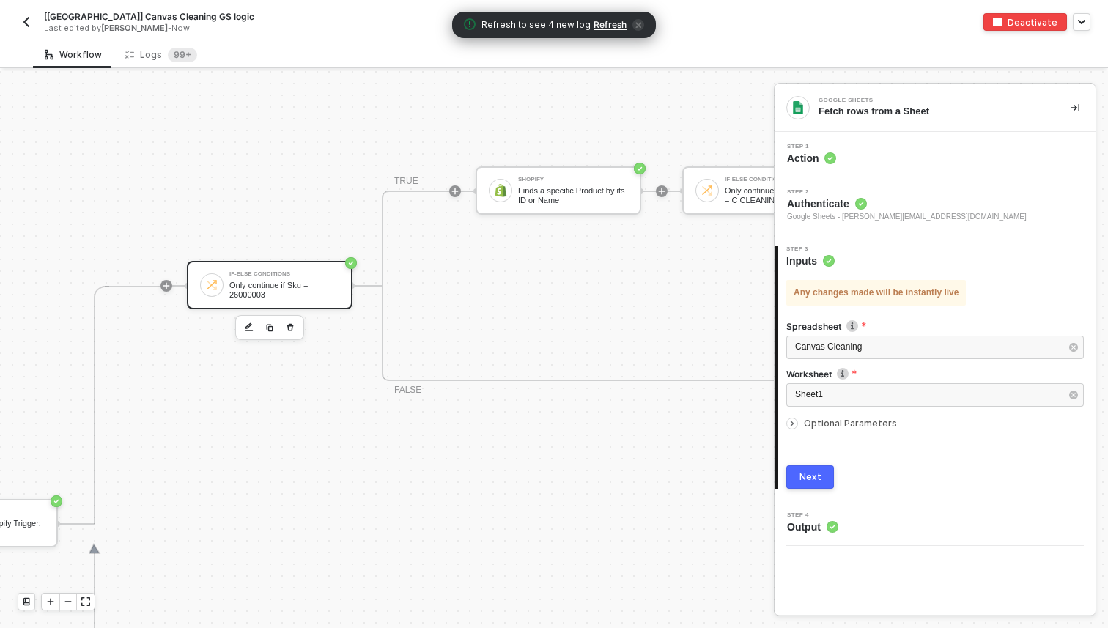
click at [308, 284] on div "Only continue if Sku = 26000003" at bounding box center [284, 290] width 110 height 18
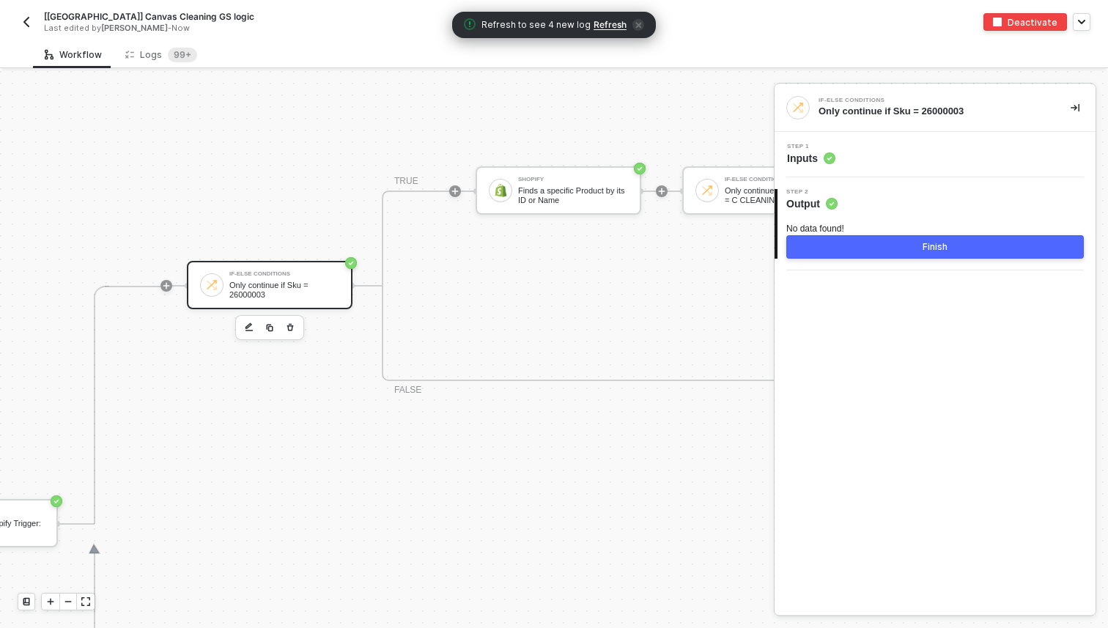
click at [805, 152] on span "Inputs" at bounding box center [811, 158] width 48 height 15
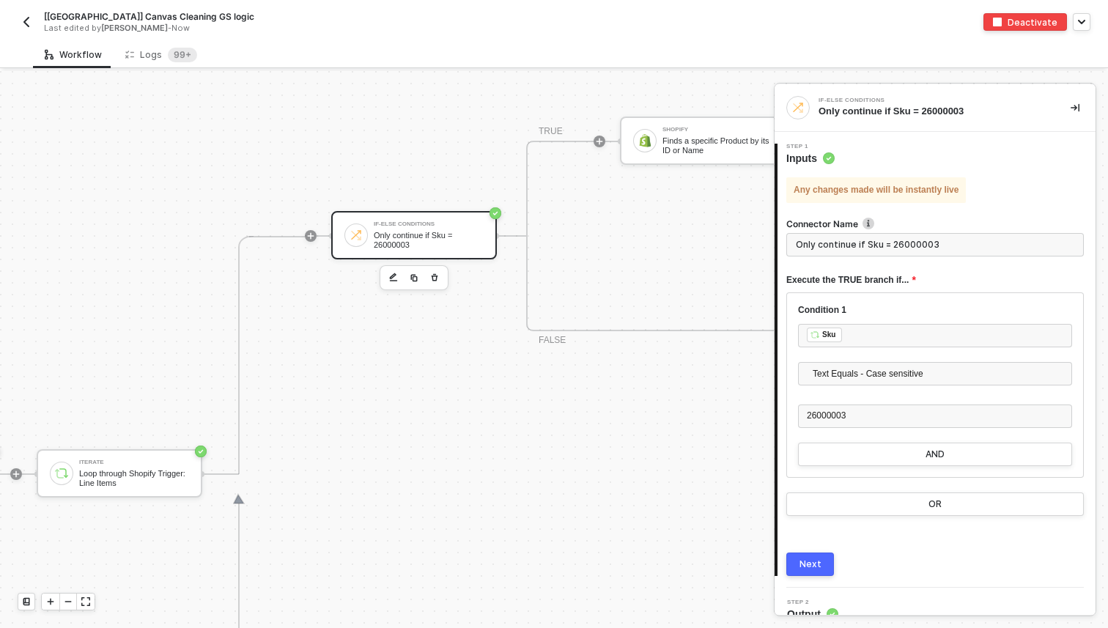
scroll to position [461, 188]
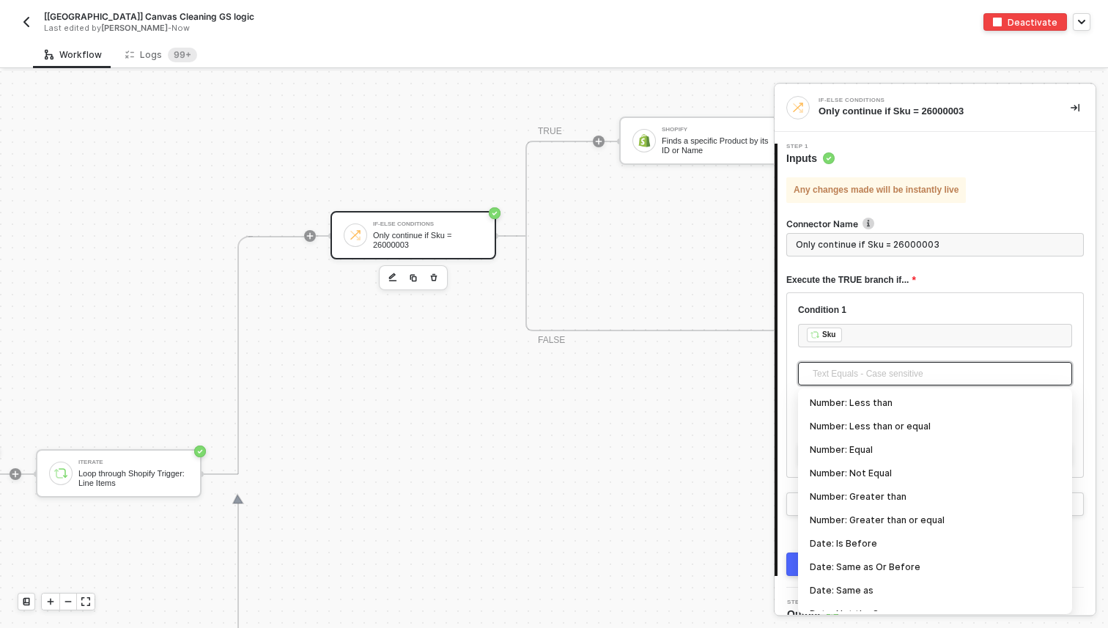
click at [845, 367] on span "Text Equals - Case sensitive" at bounding box center [938, 374] width 251 height 22
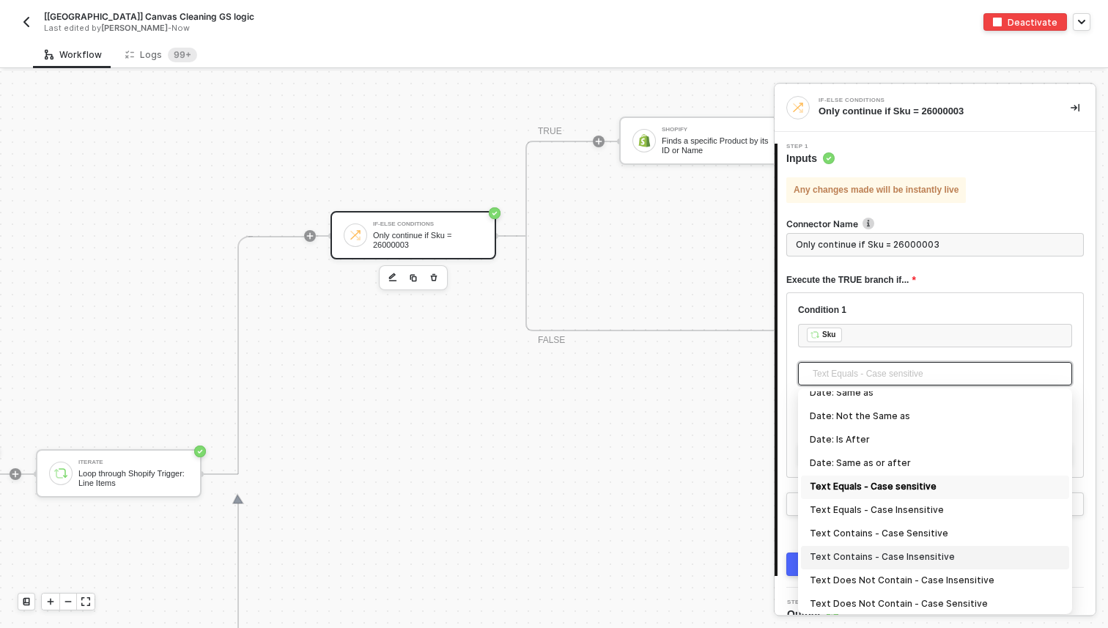
scroll to position [221, 0]
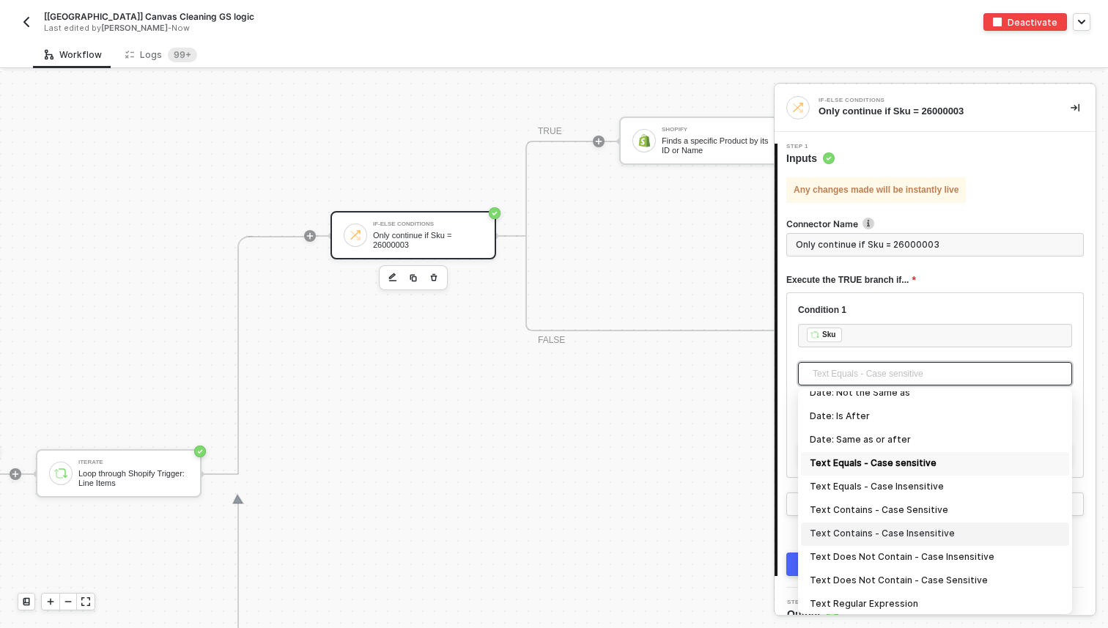
click at [890, 540] on div "Text Contains - Case Insensitive" at bounding box center [935, 534] width 251 height 16
type input "Only continue if Sku Text Contains - Case Insensitive 26000003"
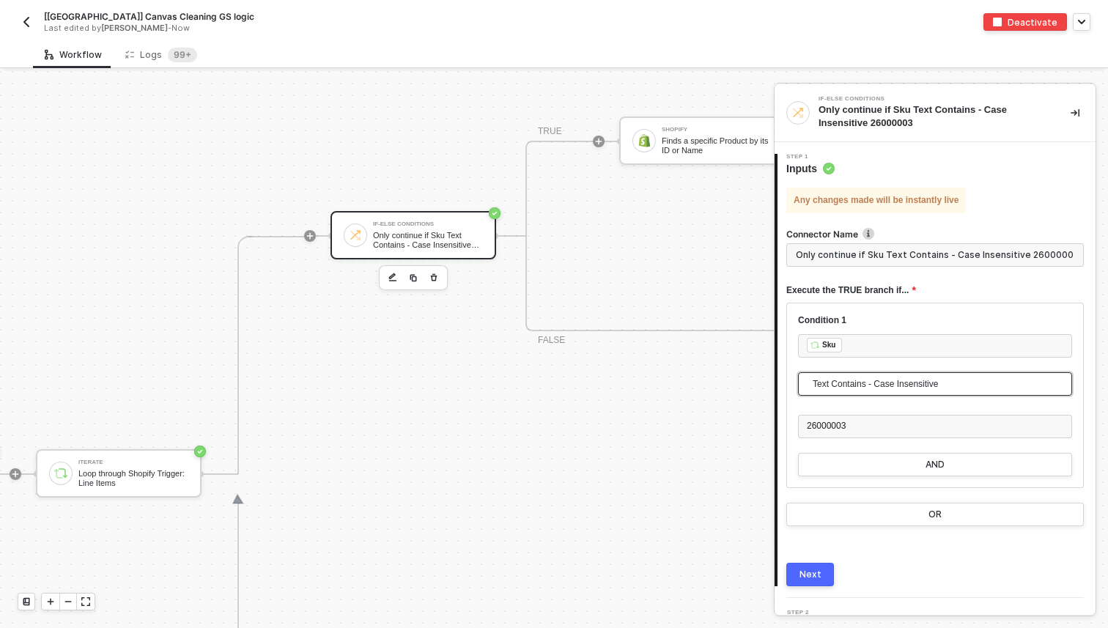
click at [806, 572] on div "Next" at bounding box center [811, 575] width 22 height 12
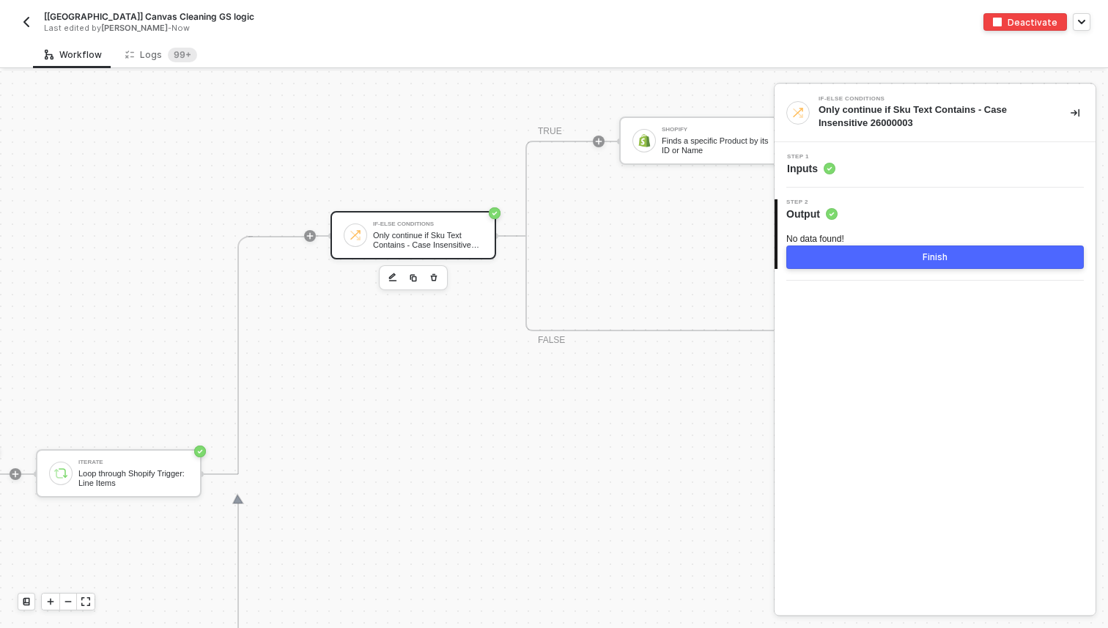
click at [915, 254] on button "Finish" at bounding box center [935, 257] width 298 height 23
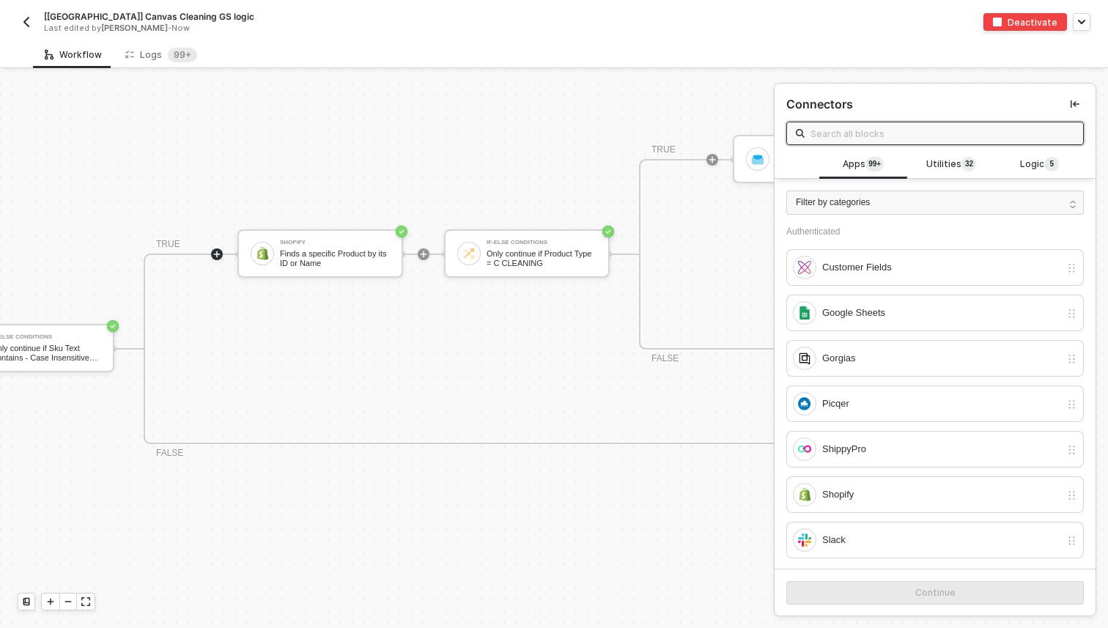
scroll to position [336, 570]
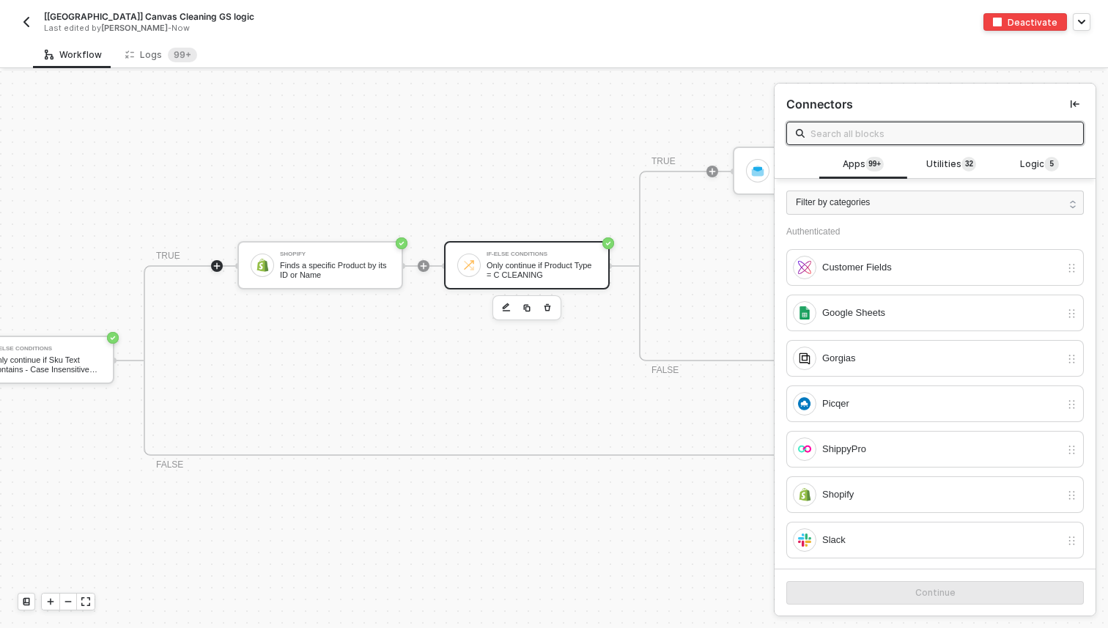
click at [553, 276] on div "Only continue if Product Type = C CLEANING" at bounding box center [542, 270] width 110 height 18
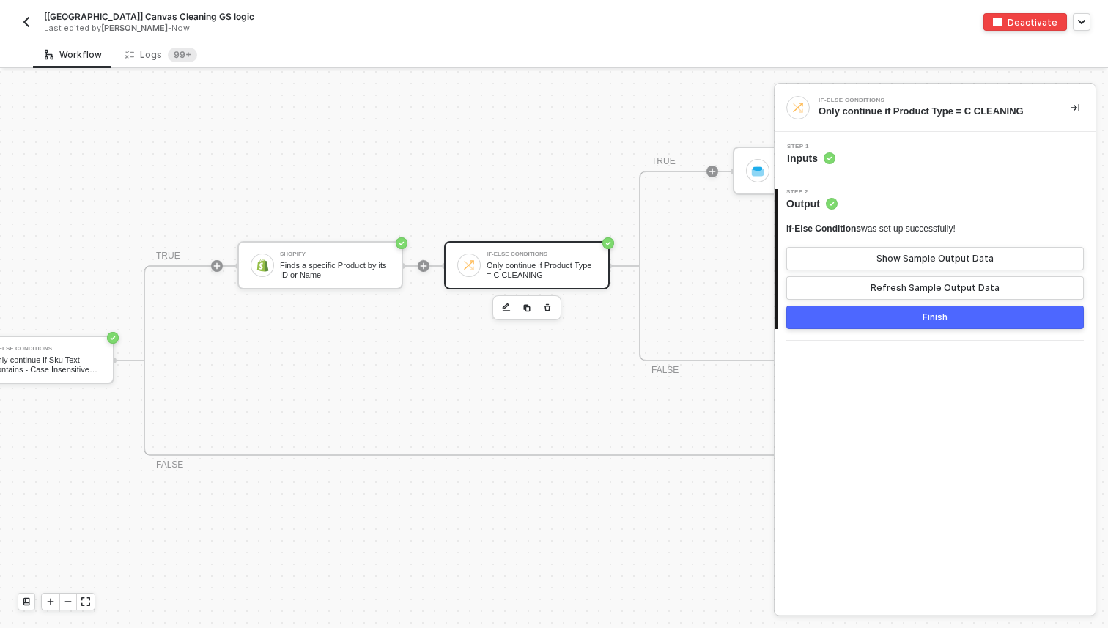
click at [845, 153] on div "Step 1 Inputs" at bounding box center [936, 155] width 317 height 22
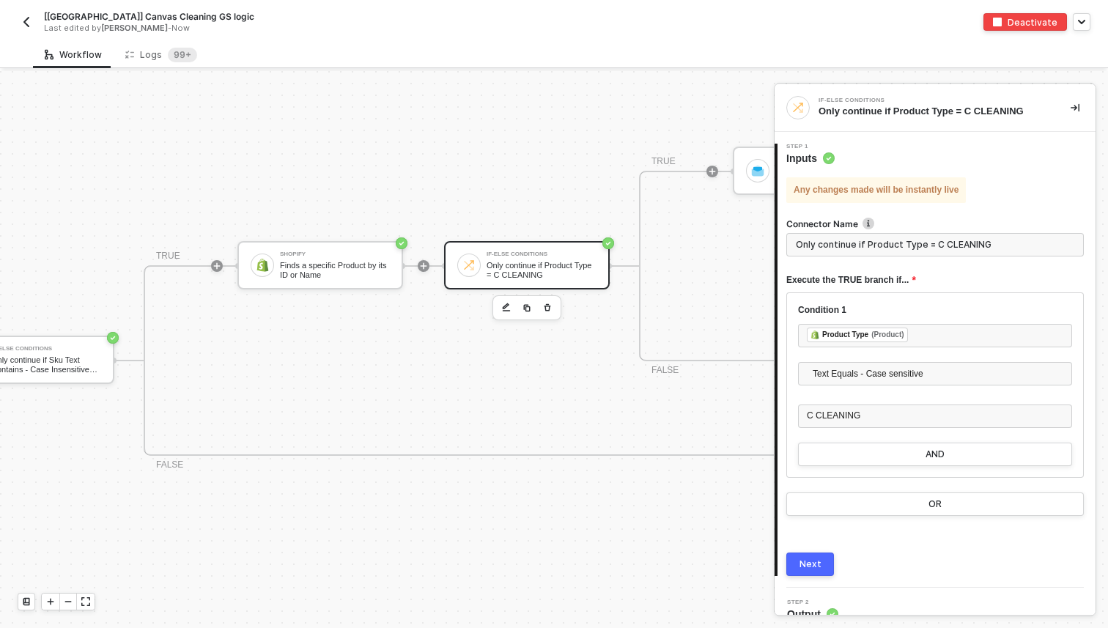
click at [606, 446] on div "TRUE Shopify Finds a specific Product by its ID or Name If-Else Conditions Only…" at bounding box center [822, 360] width 1356 height 191
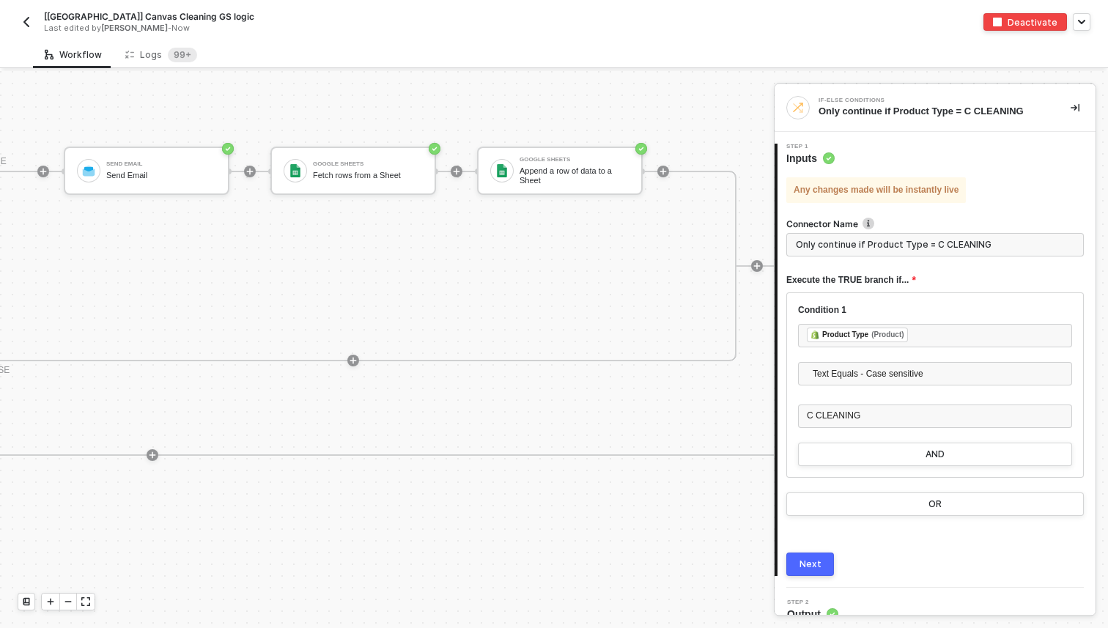
scroll to position [336, 1253]
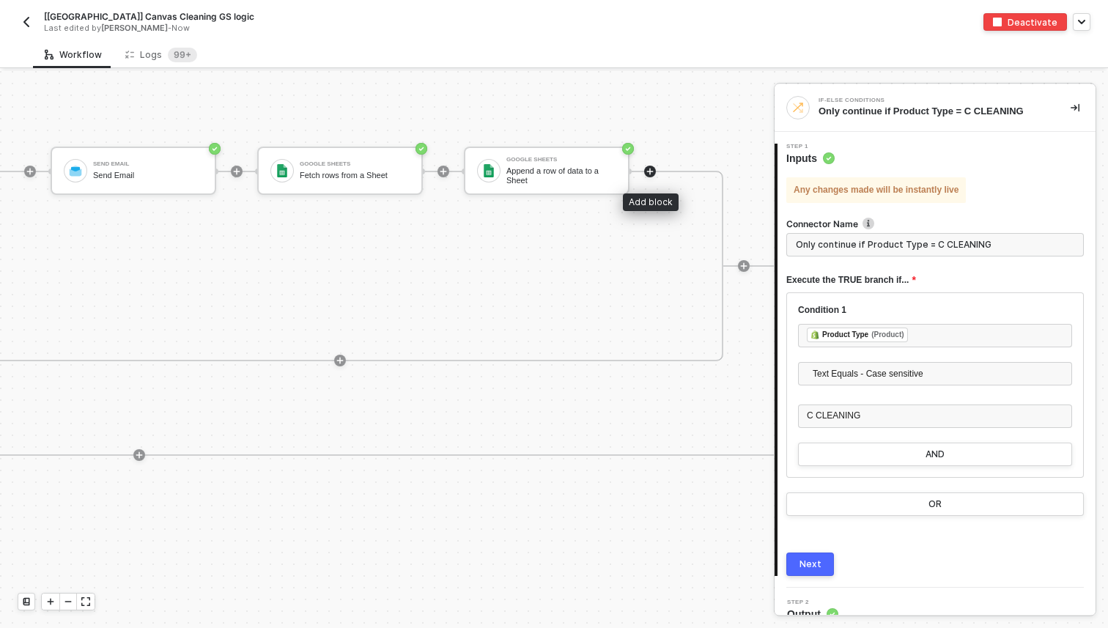
click at [651, 170] on icon "icon-play" at bounding box center [650, 171] width 9 height 9
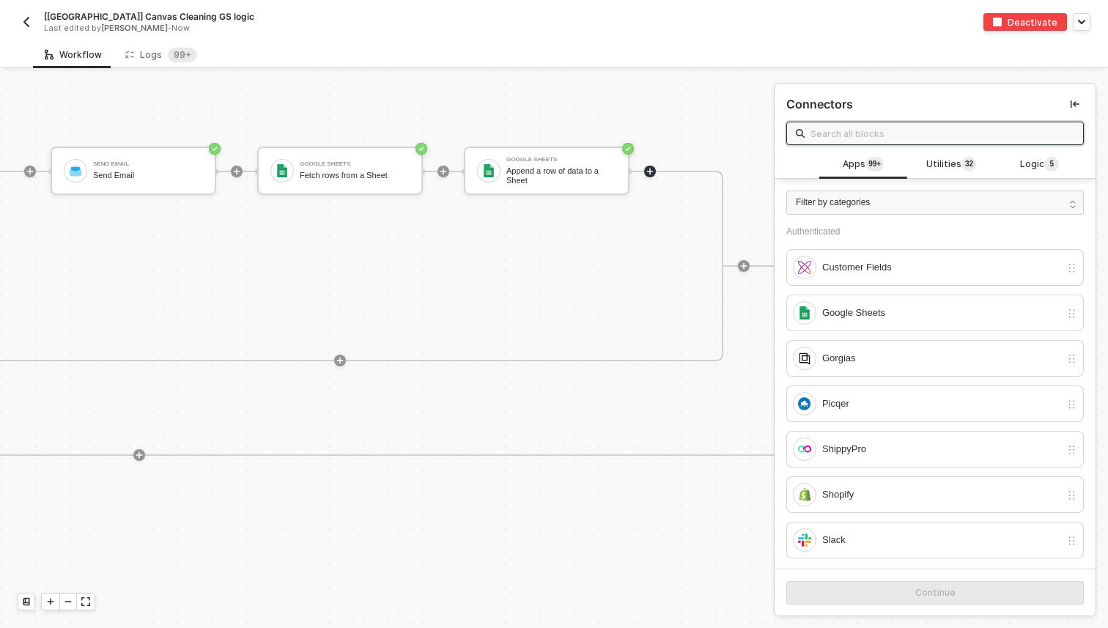
click at [914, 133] on input "text" at bounding box center [943, 133] width 264 height 16
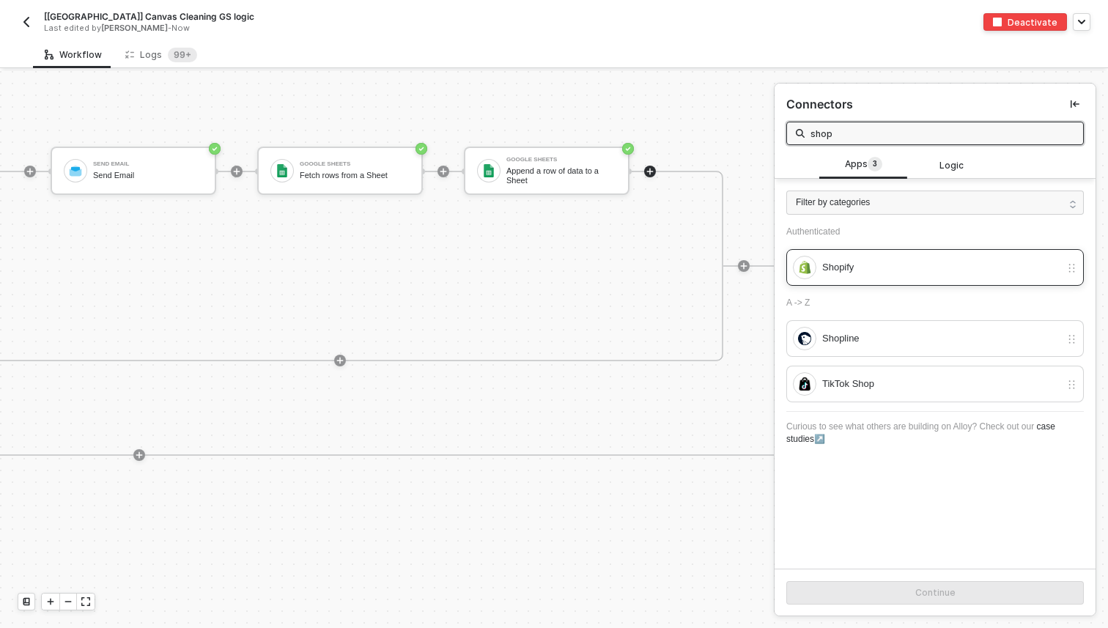
type input "shop"
click at [888, 274] on div "Shopify" at bounding box center [941, 267] width 238 height 16
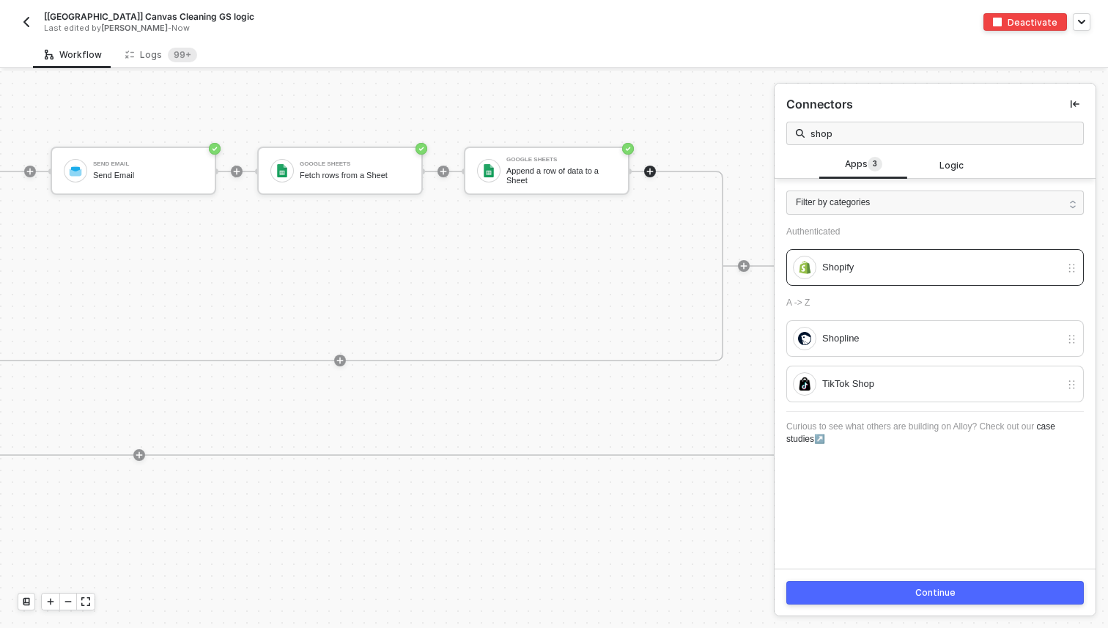
click at [868, 583] on button "Continue" at bounding box center [935, 592] width 298 height 23
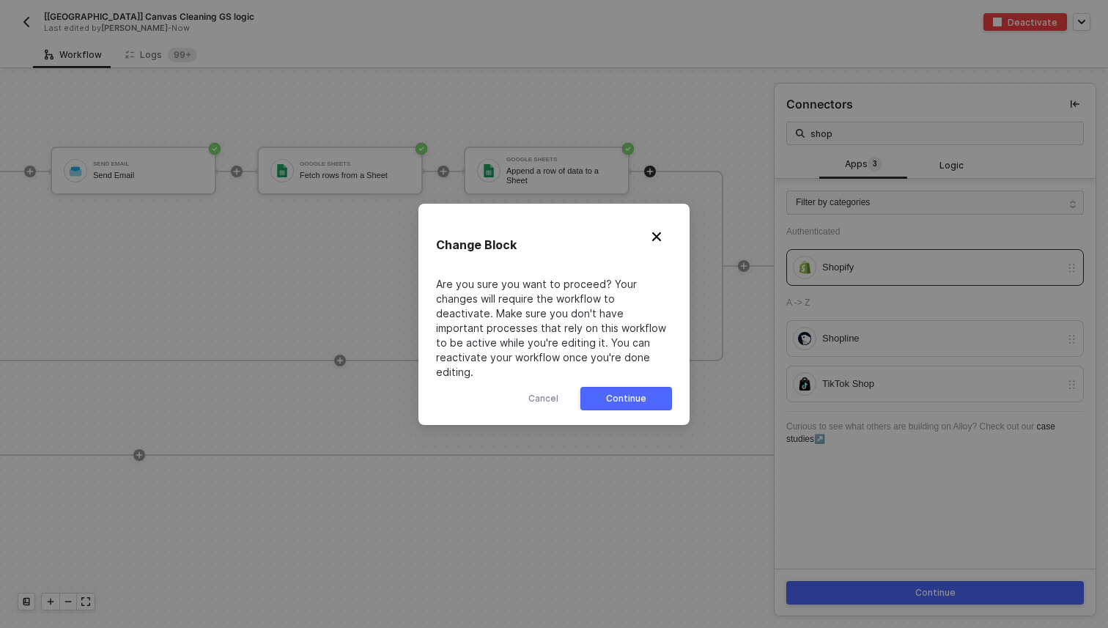
click at [607, 393] on div "Continue" at bounding box center [626, 399] width 40 height 12
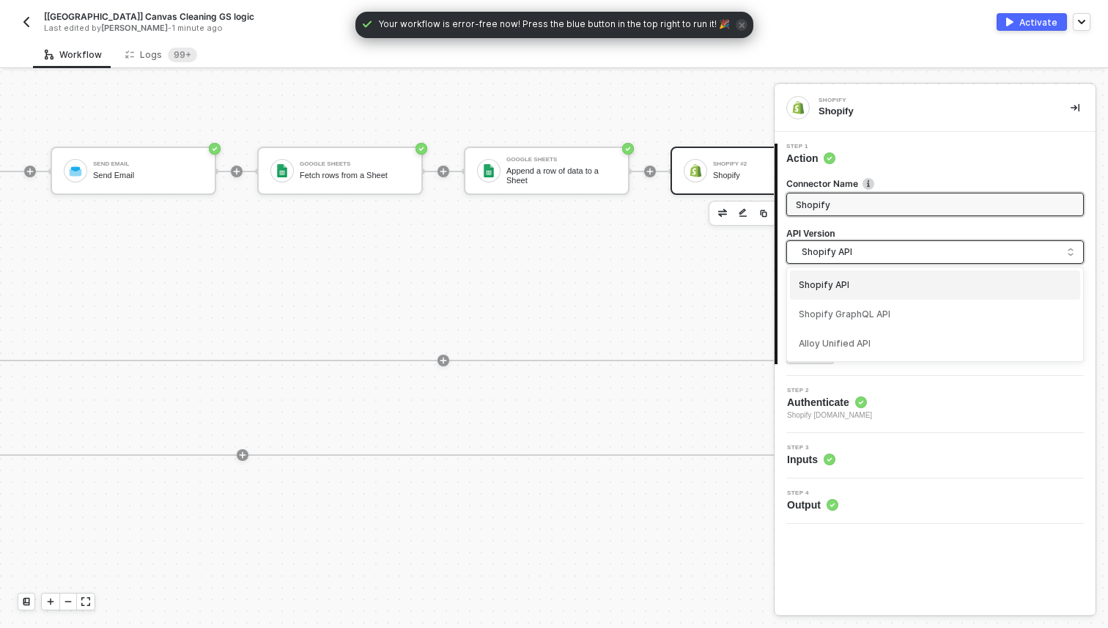
click at [859, 253] on span "Shopify API" at bounding box center [938, 252] width 273 height 16
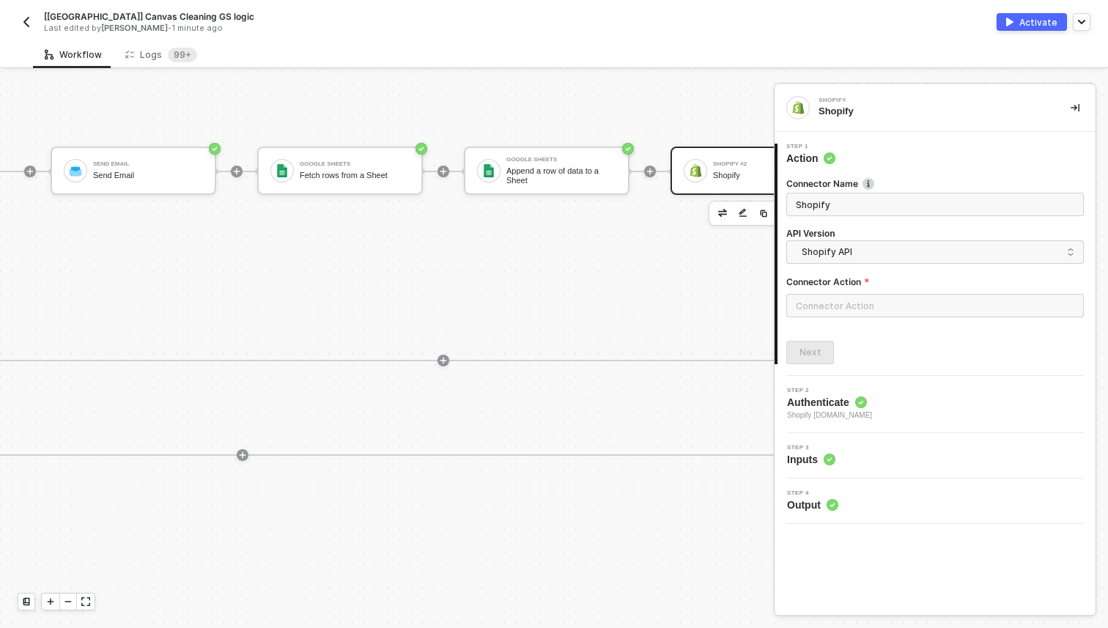
click at [726, 276] on div "TRUE Send Email Send Email Google Sheets Fetch rows from a Sheet Google Sheets …" at bounding box center [443, 266] width 973 height 191
click at [887, 303] on input "text" at bounding box center [935, 305] width 298 height 23
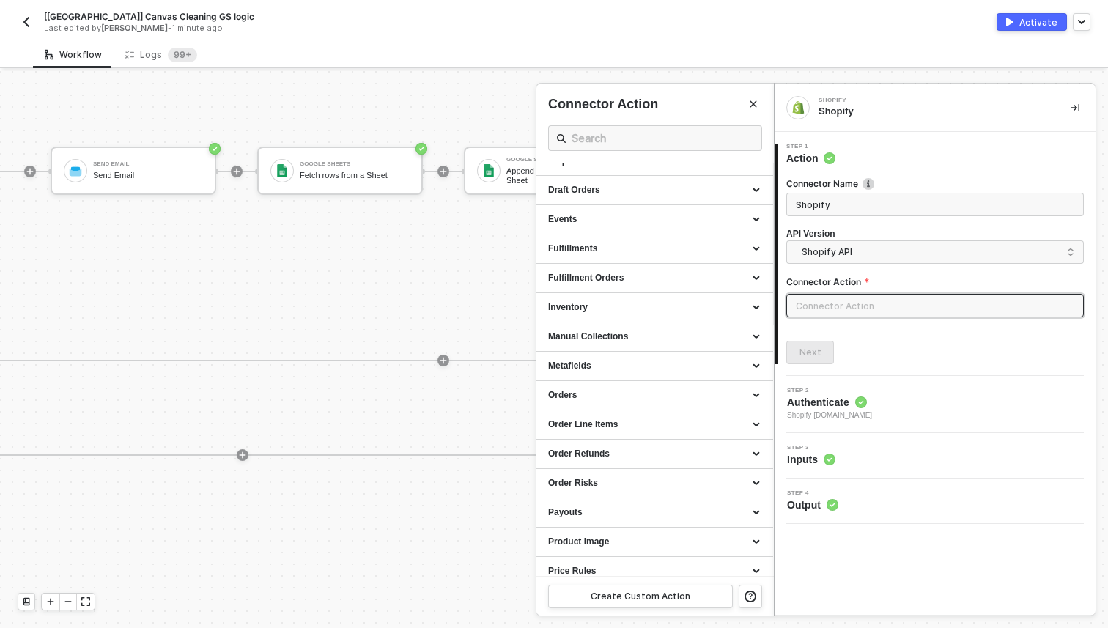
scroll to position [320, 0]
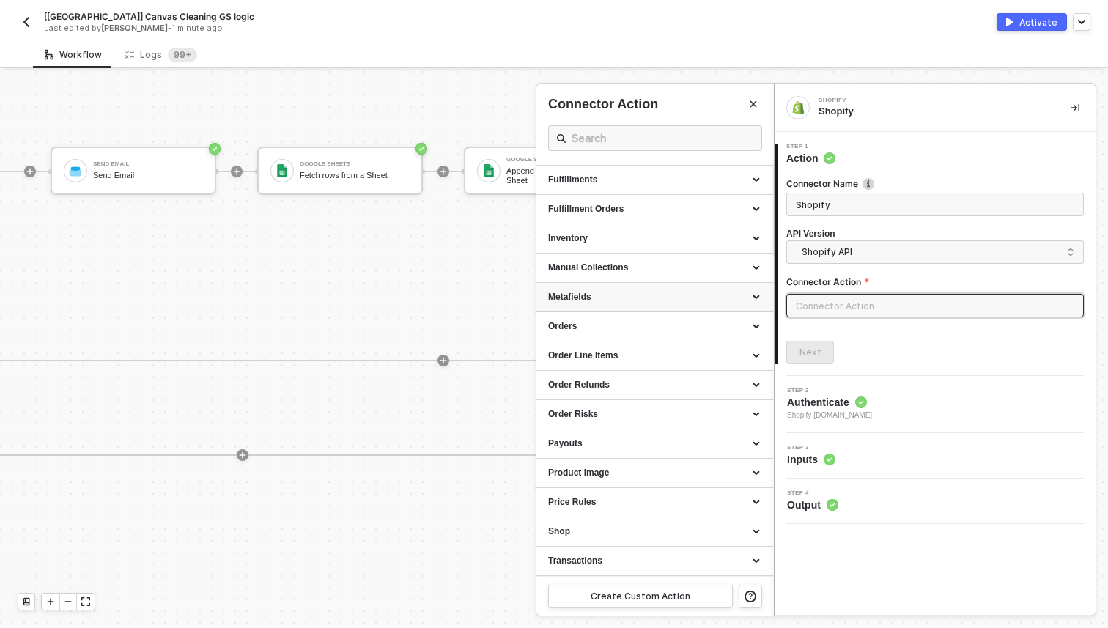
click at [593, 297] on div "Metafields" at bounding box center [654, 297] width 213 height 12
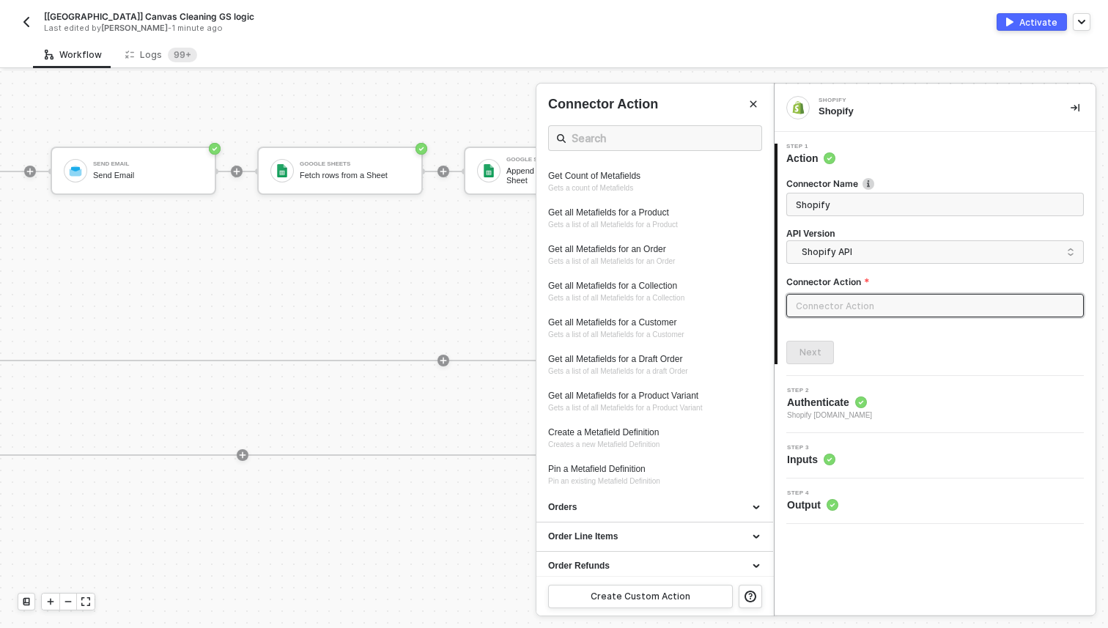
scroll to position [833, 0]
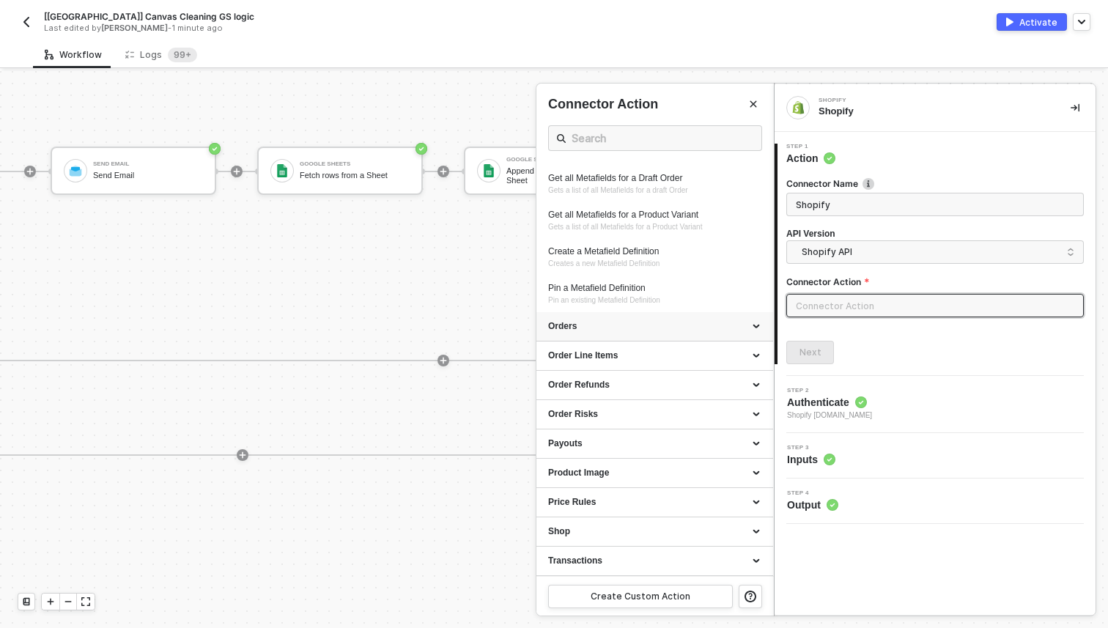
click at [632, 324] on div "Orders" at bounding box center [654, 326] width 213 height 12
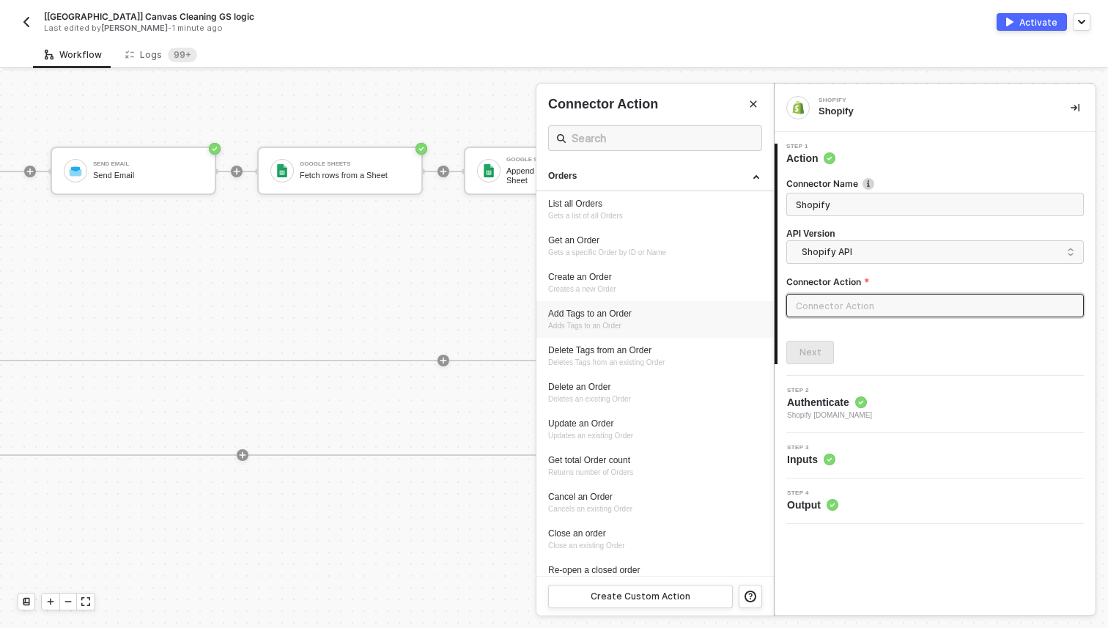
click at [619, 324] on span "Adds Tags to an Order" at bounding box center [584, 326] width 73 height 8
type input "Adds Tags to an Order"
type input "Orders - Add Tags to an Order"
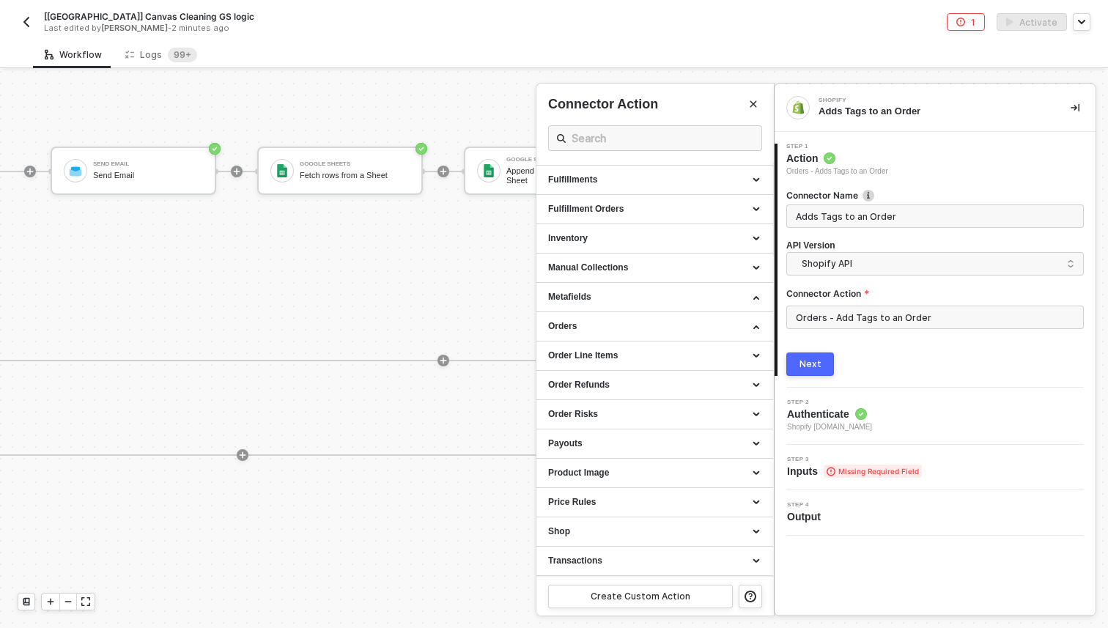
scroll to position [983, 0]
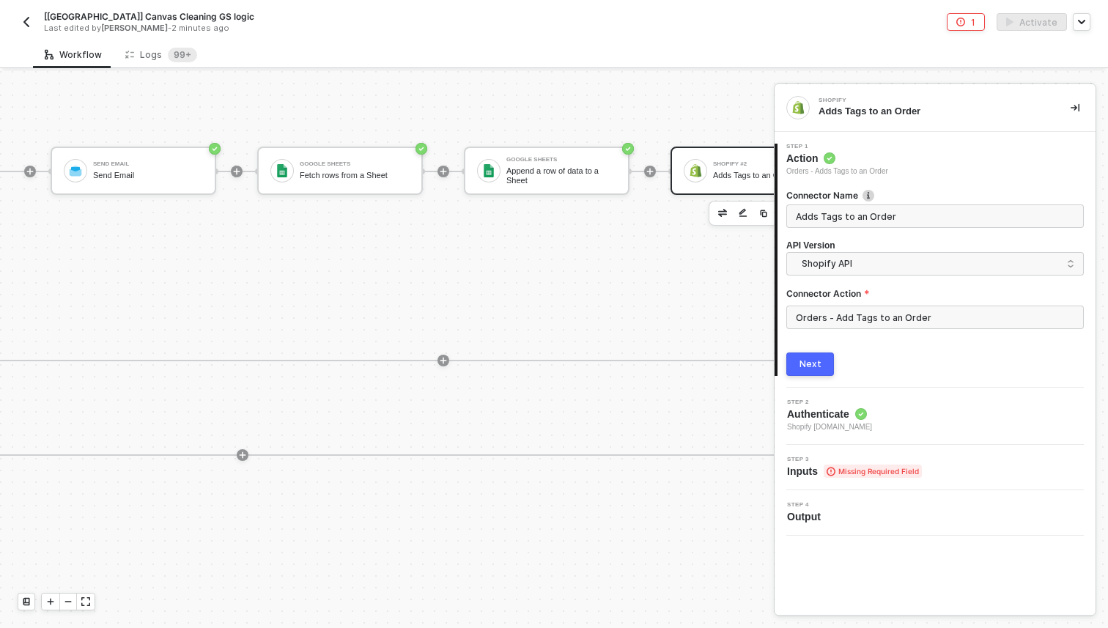
click at [818, 361] on div "Next" at bounding box center [811, 364] width 22 height 12
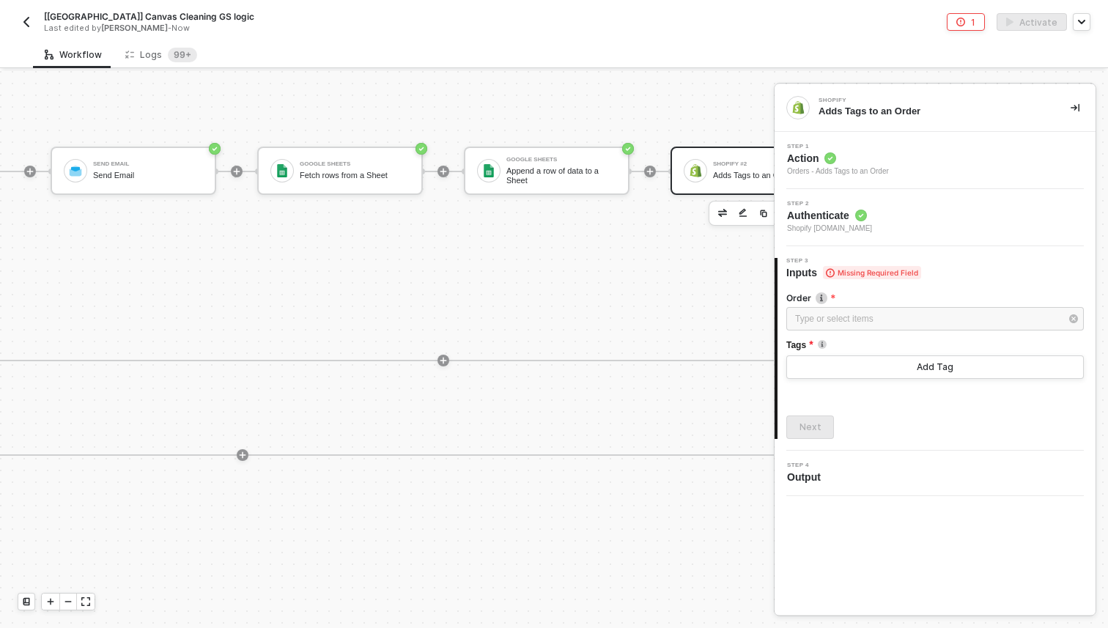
click at [864, 205] on span "Step 2" at bounding box center [829, 204] width 85 height 6
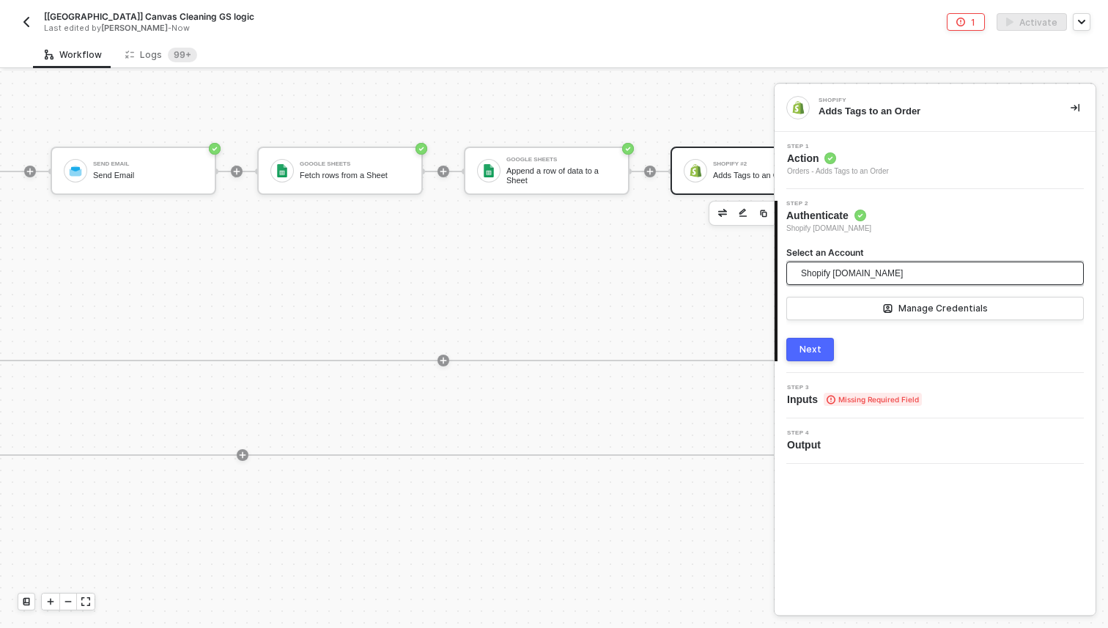
click at [872, 283] on span "Shopify burberry-us-ff-employee-sale.myshopify.com" at bounding box center [852, 273] width 102 height 22
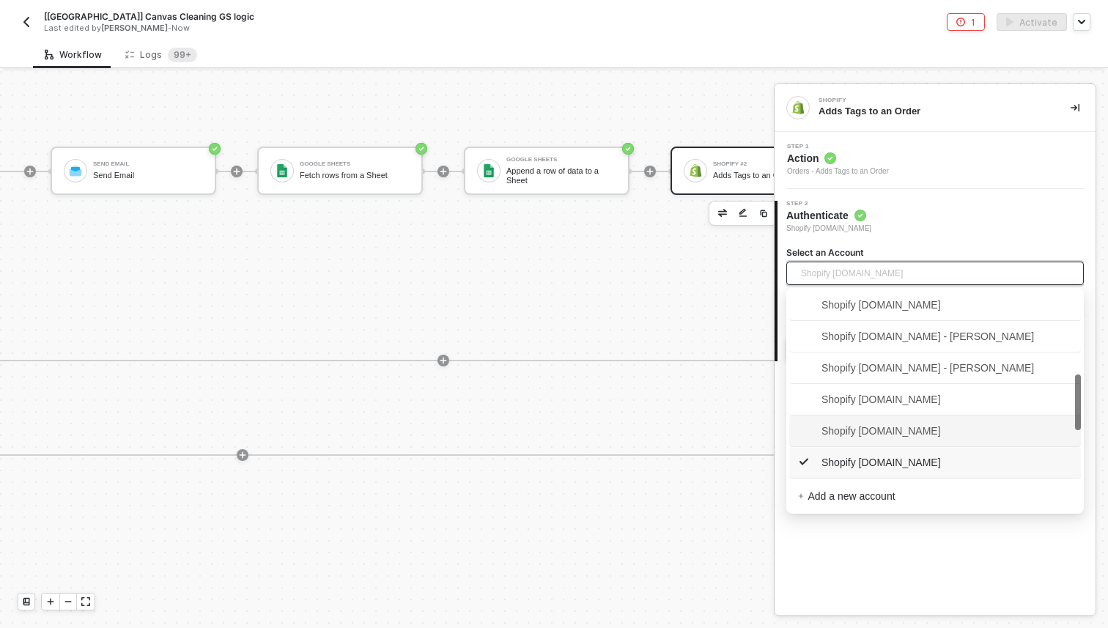
scroll to position [0, 0]
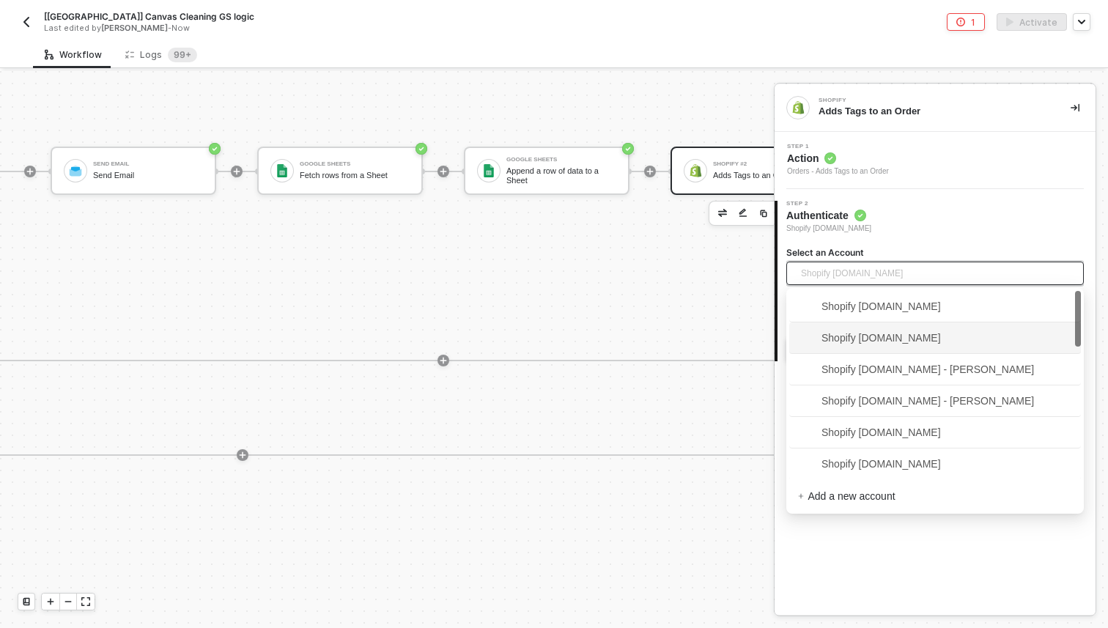
click at [885, 340] on span "Shopify [DOMAIN_NAME]" at bounding box center [869, 338] width 143 height 16
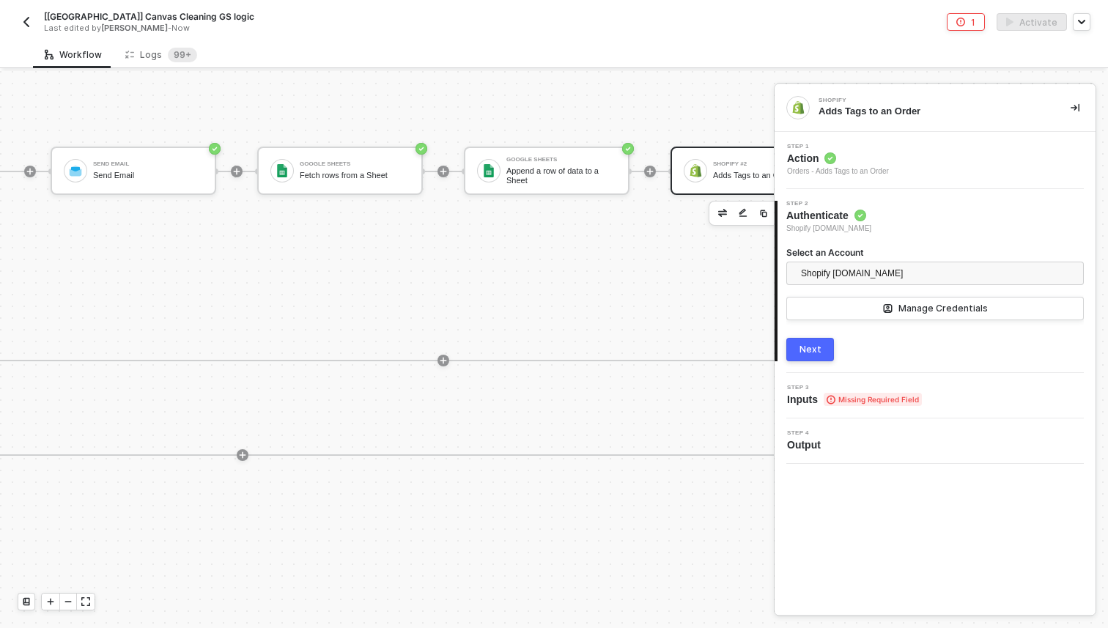
click at [814, 350] on div "Next" at bounding box center [811, 350] width 22 height 12
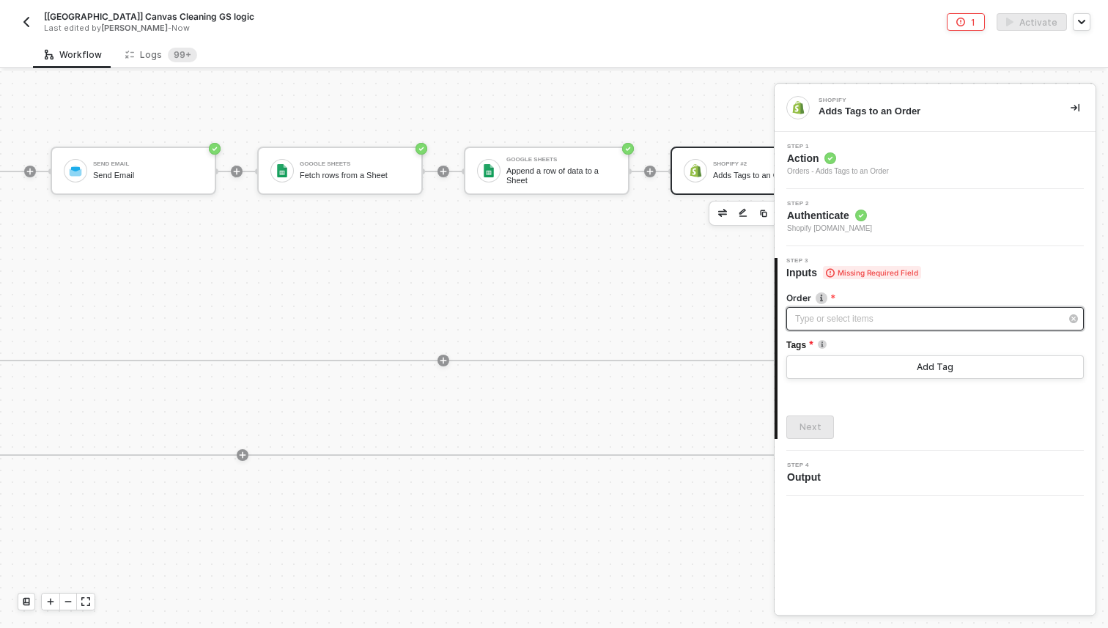
click at [836, 321] on div "Type or select items ﻿" at bounding box center [927, 319] width 265 height 14
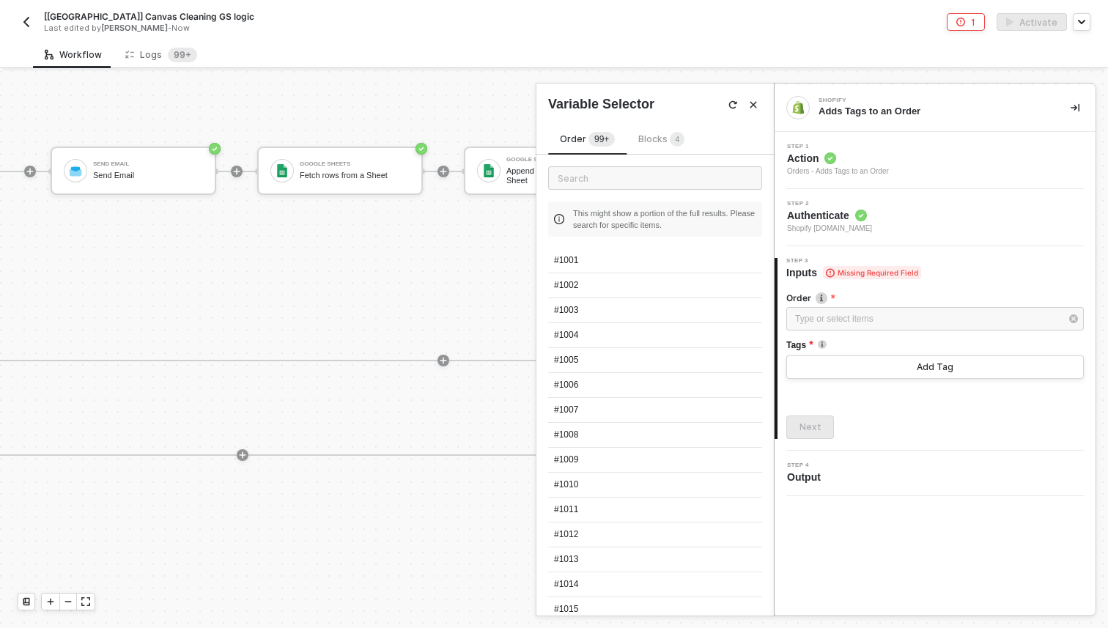
click at [641, 141] on span "Blocks 4" at bounding box center [661, 138] width 46 height 11
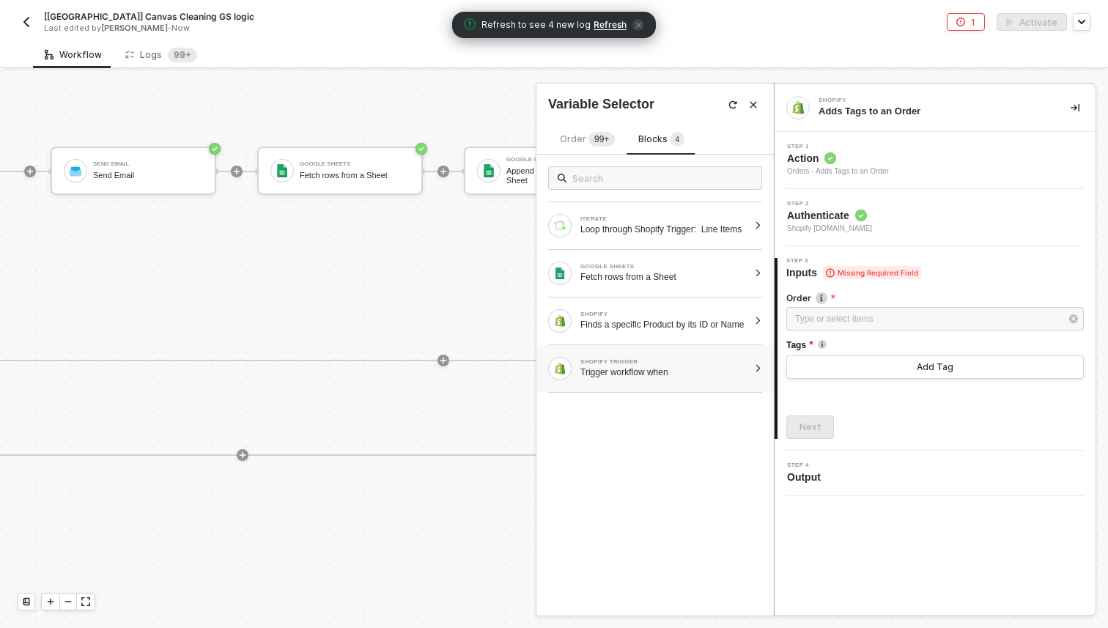
click at [704, 365] on div "SHOPIFY TRIGGER" at bounding box center [664, 362] width 168 height 6
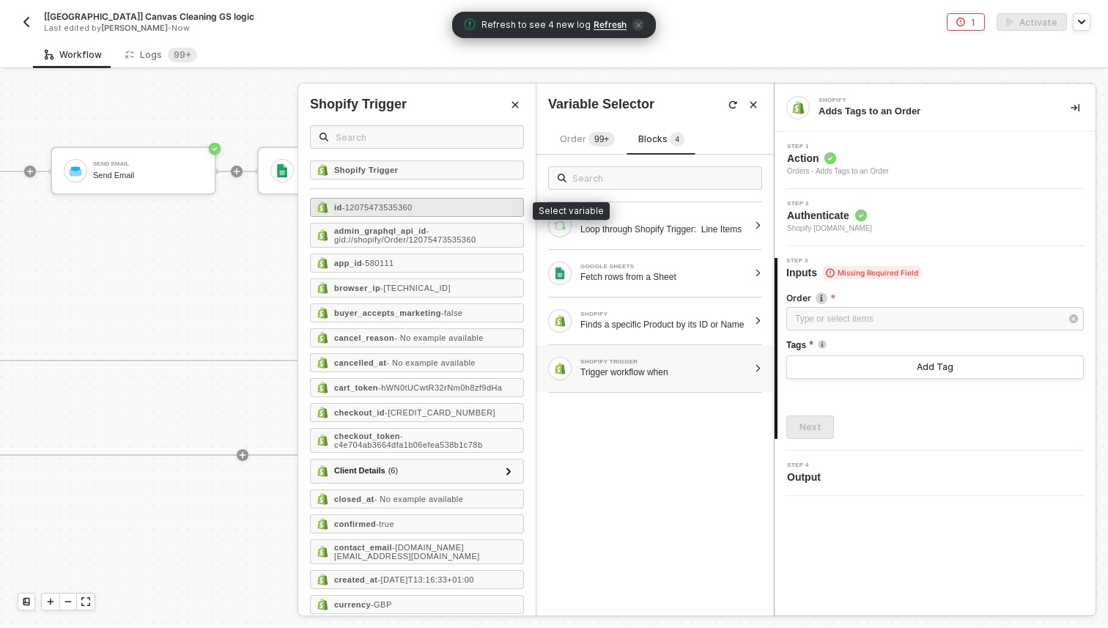
click at [364, 208] on span "- 12075473535360" at bounding box center [377, 207] width 70 height 9
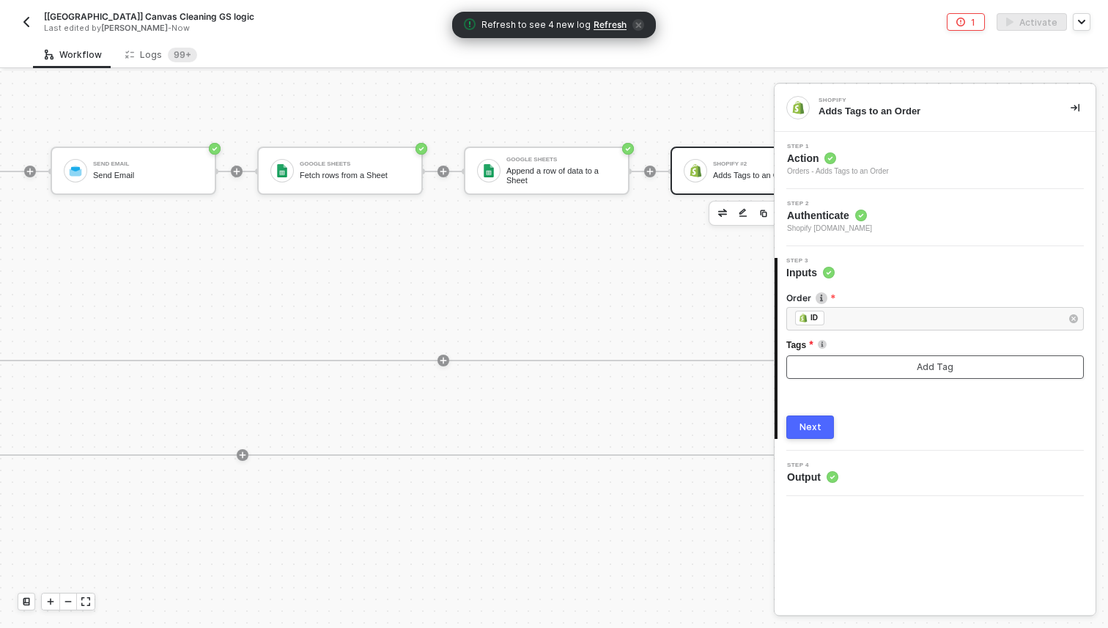
click at [838, 365] on button "Add Tag" at bounding box center [935, 366] width 298 height 23
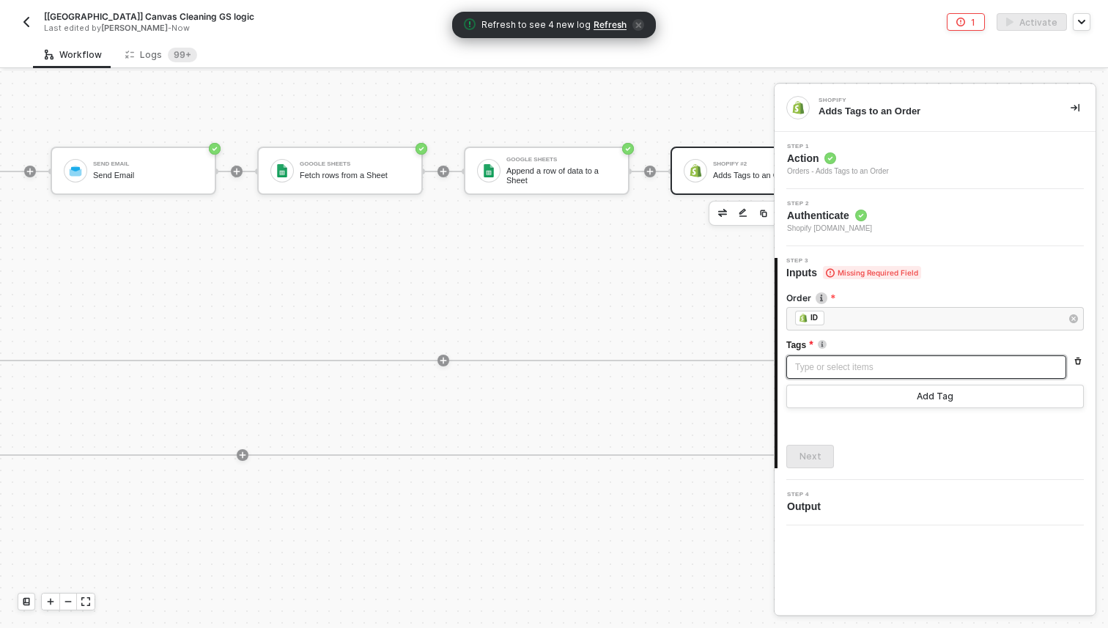
click at [822, 372] on div "Type or select items ﻿" at bounding box center [926, 368] width 262 height 14
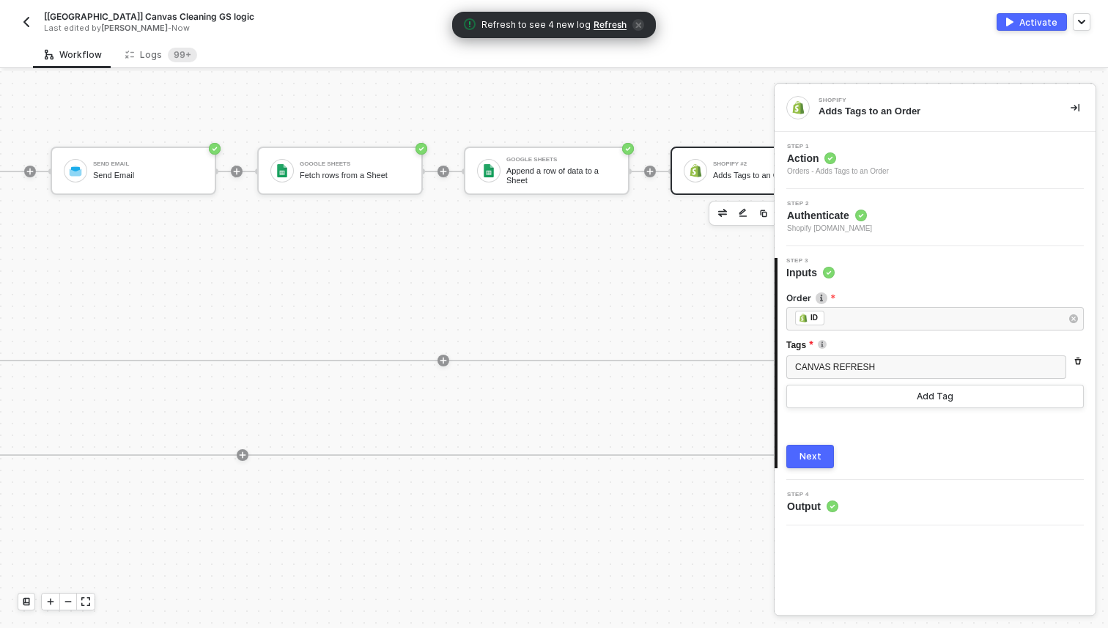
click at [822, 459] on button "Next" at bounding box center [810, 456] width 48 height 23
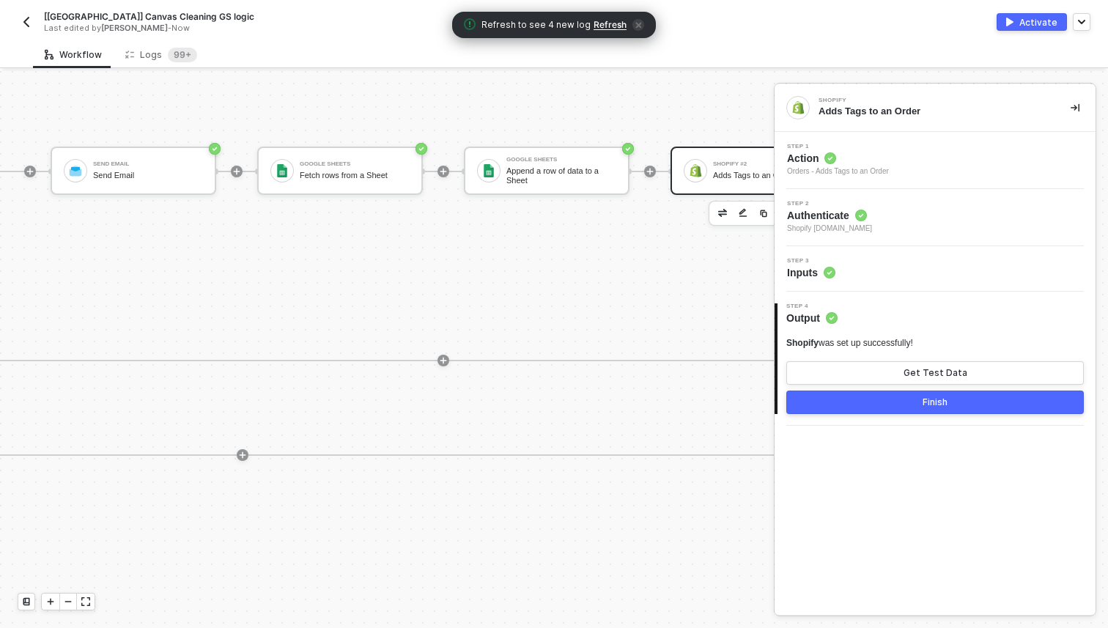
click at [881, 406] on button "Finish" at bounding box center [935, 402] width 298 height 23
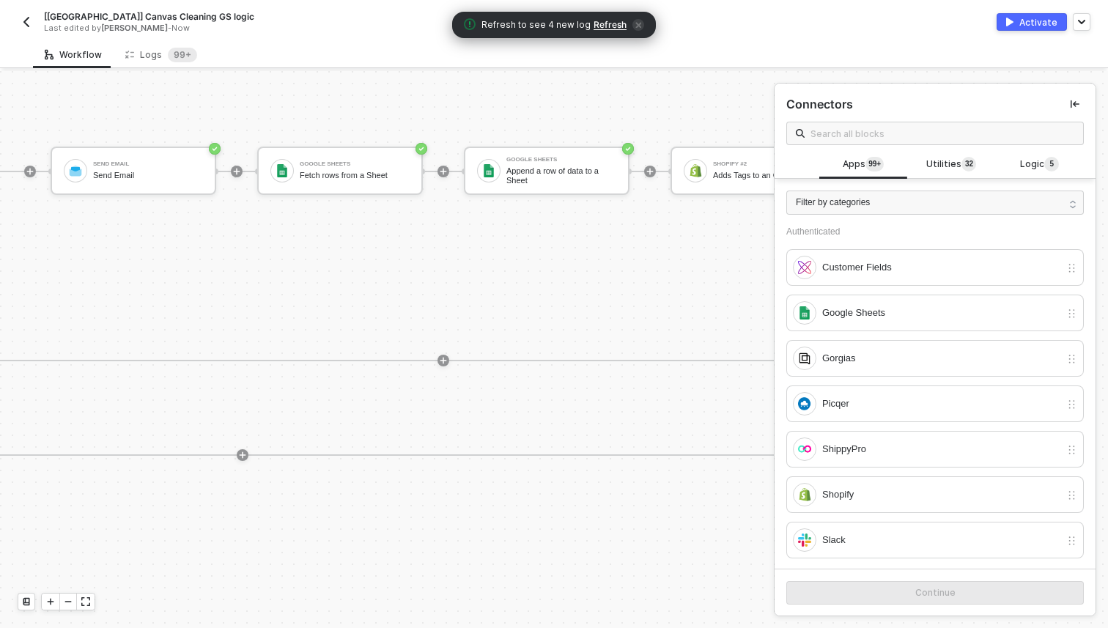
click at [1009, 27] on button "Activate" at bounding box center [1032, 22] width 70 height 18
click at [646, 256] on div "TRUE Send Email Send Email Google Sheets Fetch rows from a Sheet Google Sheets …" at bounding box center [443, 266] width 973 height 191
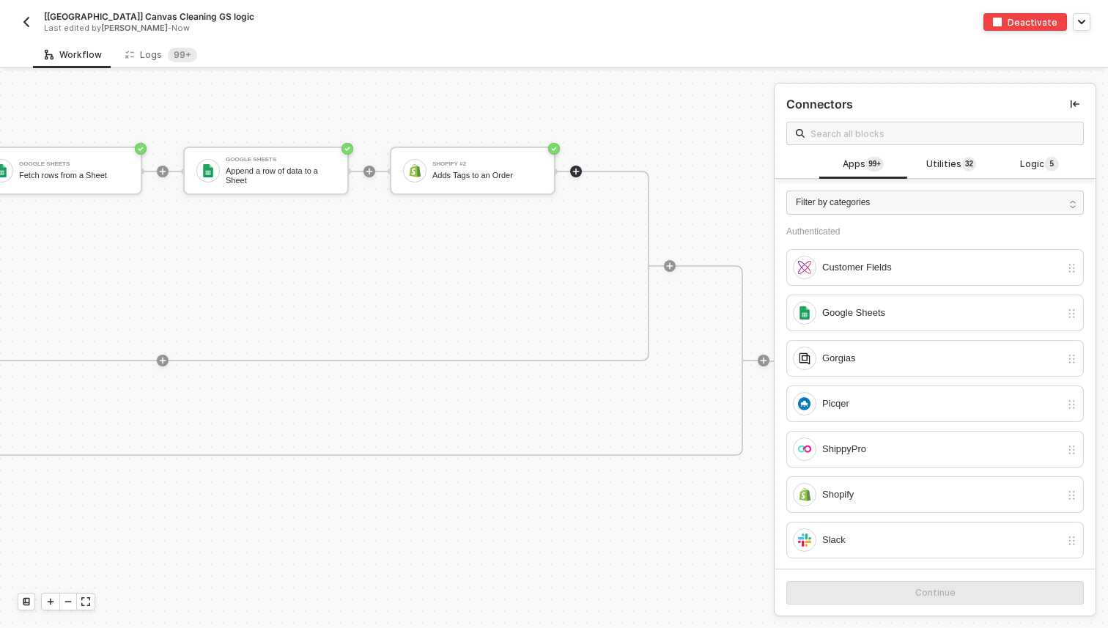
scroll to position [336, 1534]
click at [405, 353] on div "TRUE Send Email Send Email Google Sheets Fetch rows from a Sheet Google Sheets …" at bounding box center [161, 266] width 973 height 191
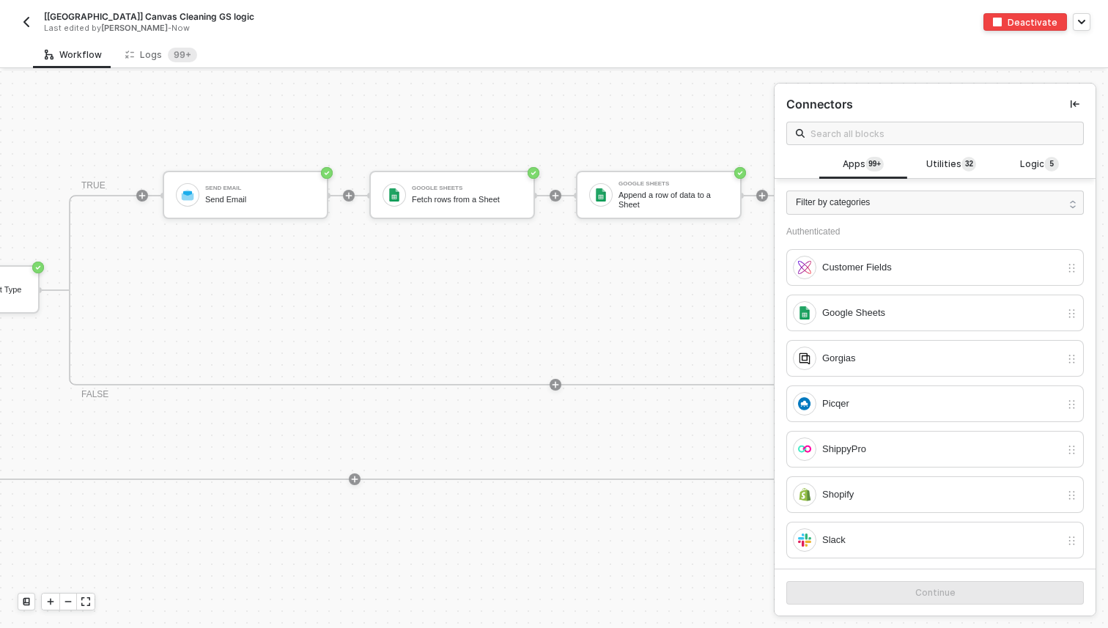
scroll to position [309, 1146]
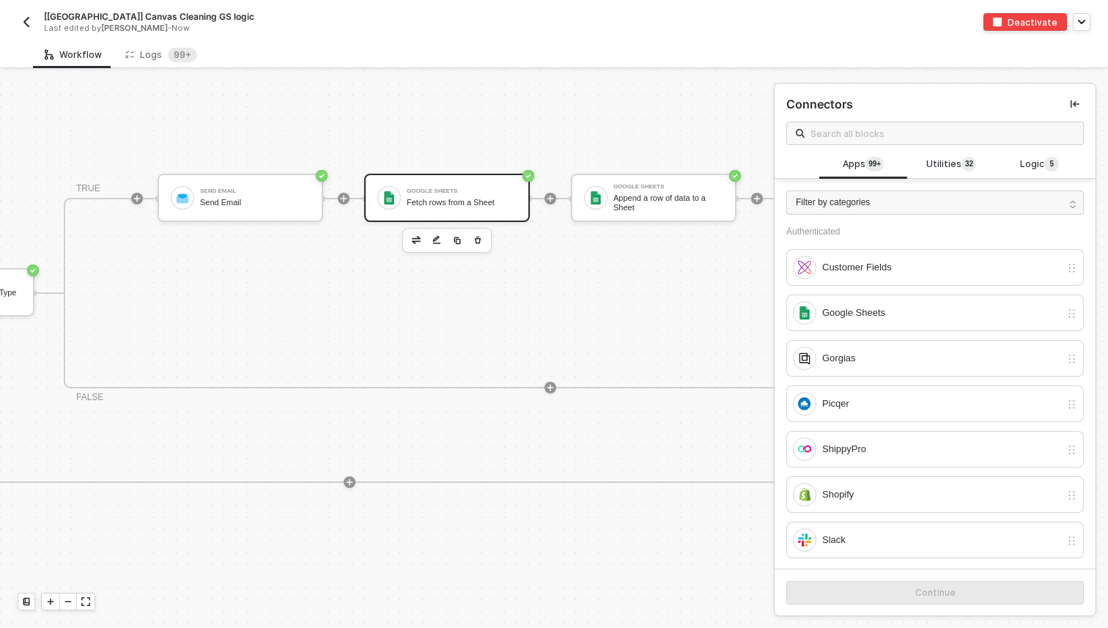
click at [431, 189] on div "Google Sheets" at bounding box center [462, 191] width 110 height 6
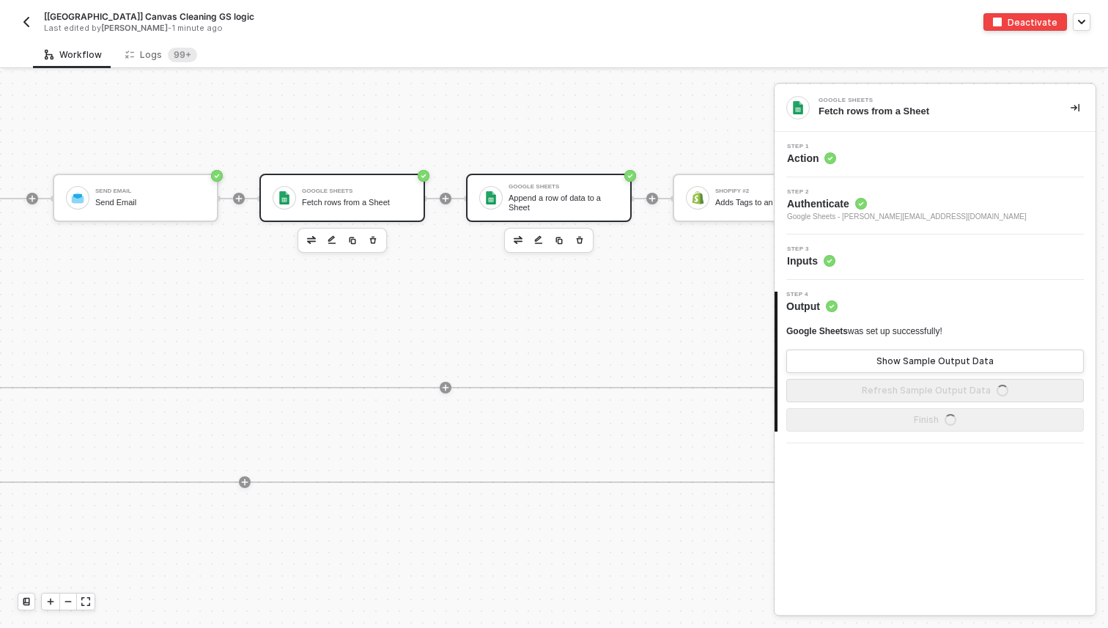
scroll to position [309, 1263]
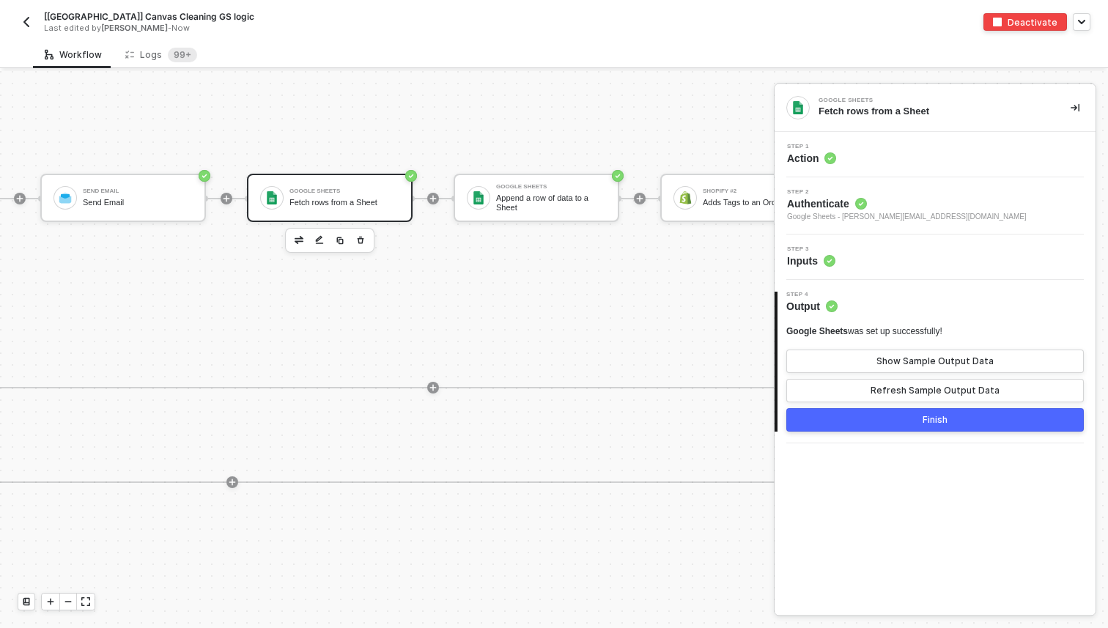
click at [829, 213] on span "Google Sheets - [PERSON_NAME][EMAIL_ADDRESS][DOMAIN_NAME]" at bounding box center [907, 217] width 240 height 12
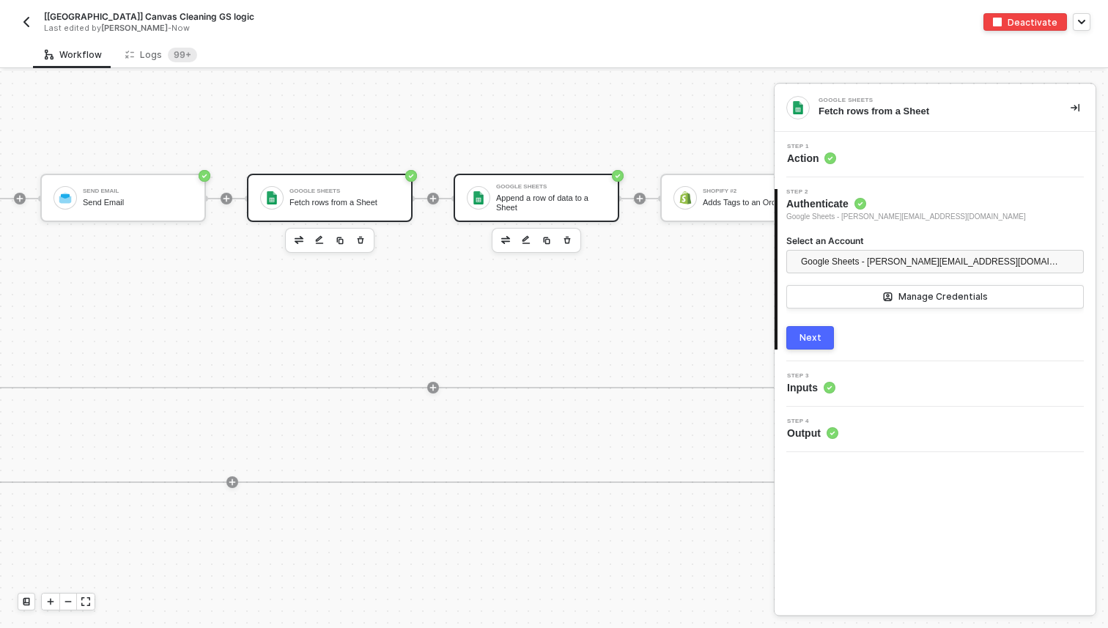
click at [539, 201] on div "Append a row of data to a Sheet" at bounding box center [551, 202] width 110 height 18
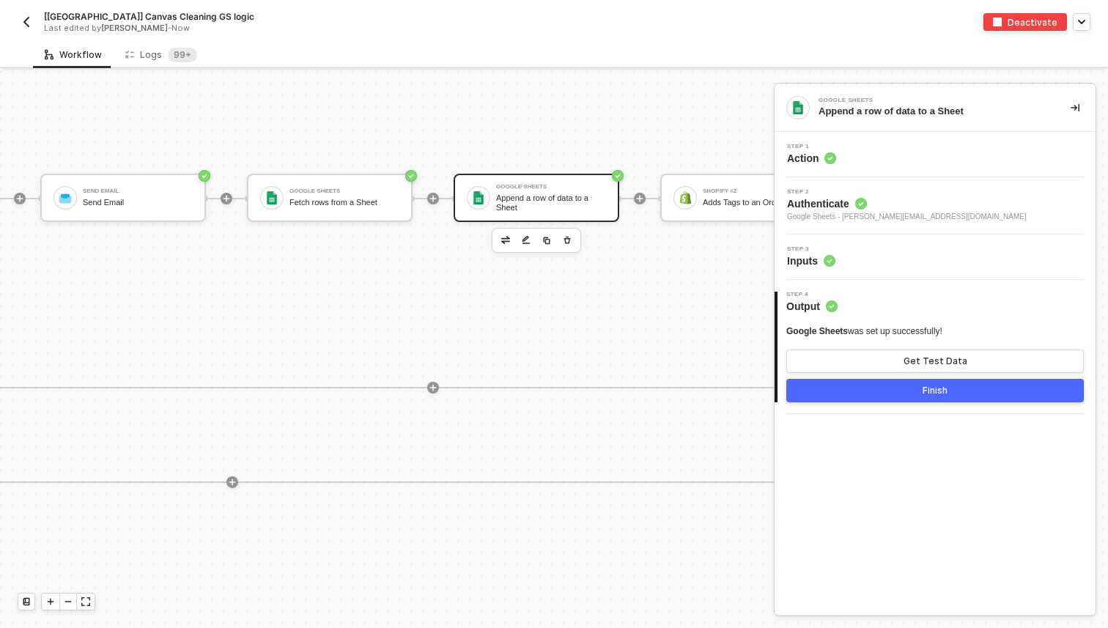
click at [837, 259] on div "Step 3 Inputs" at bounding box center [936, 257] width 317 height 22
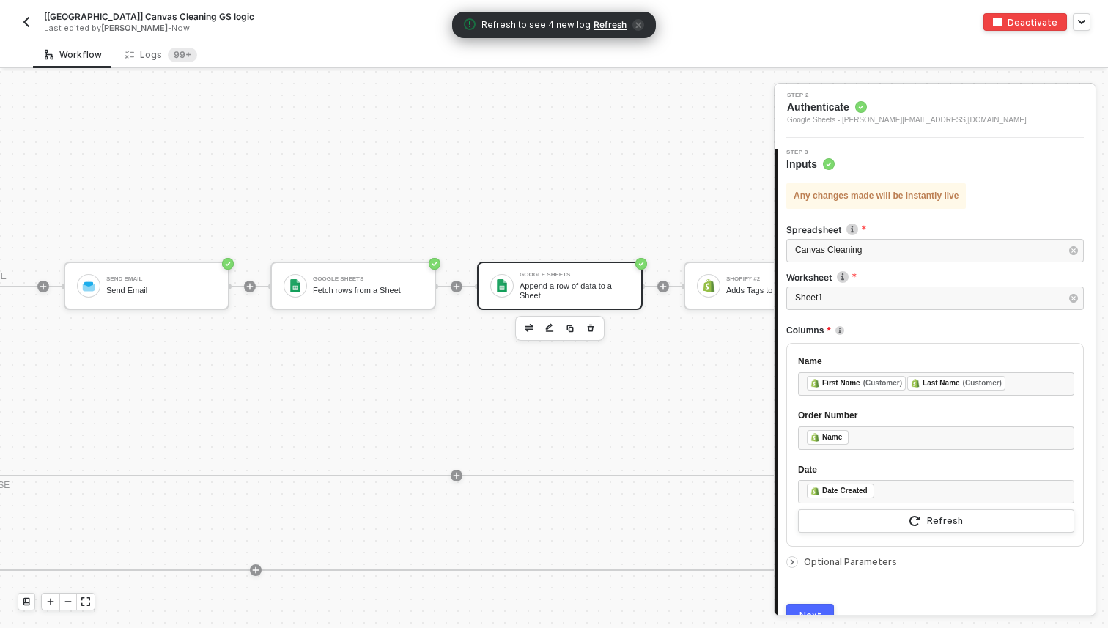
scroll to position [221, 1235]
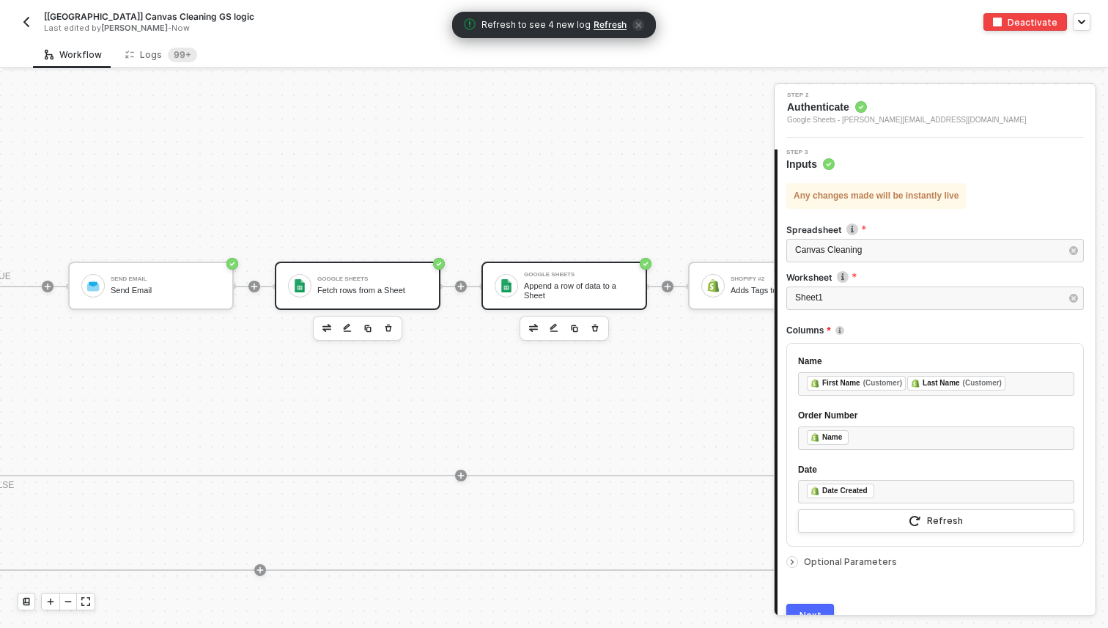
click at [339, 288] on div "Fetch rows from a Sheet" at bounding box center [372, 291] width 110 height 10
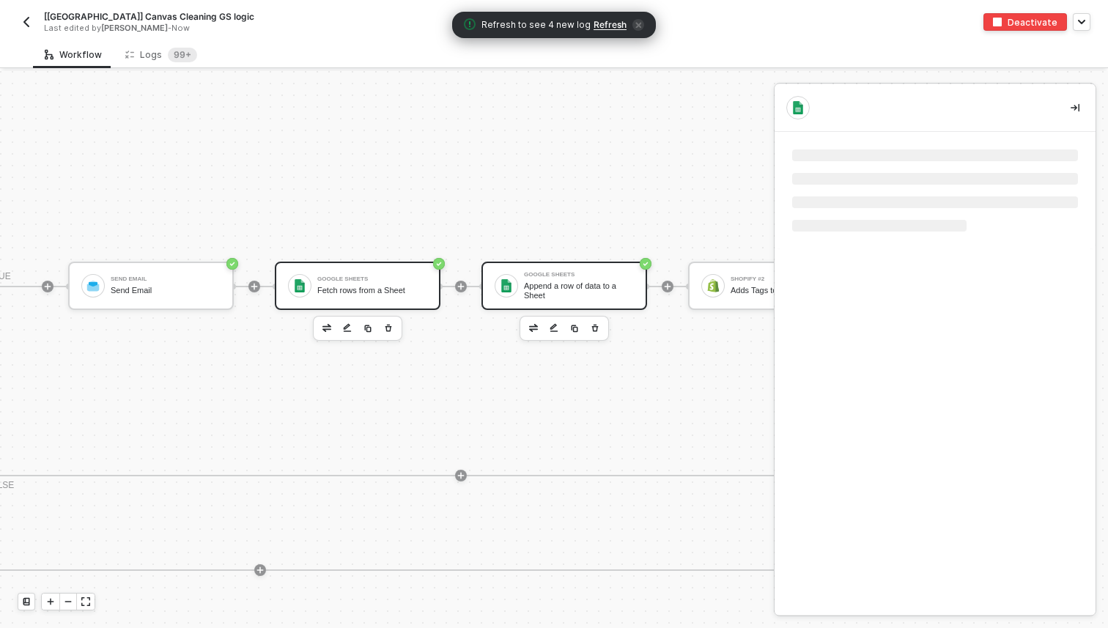
scroll to position [0, 0]
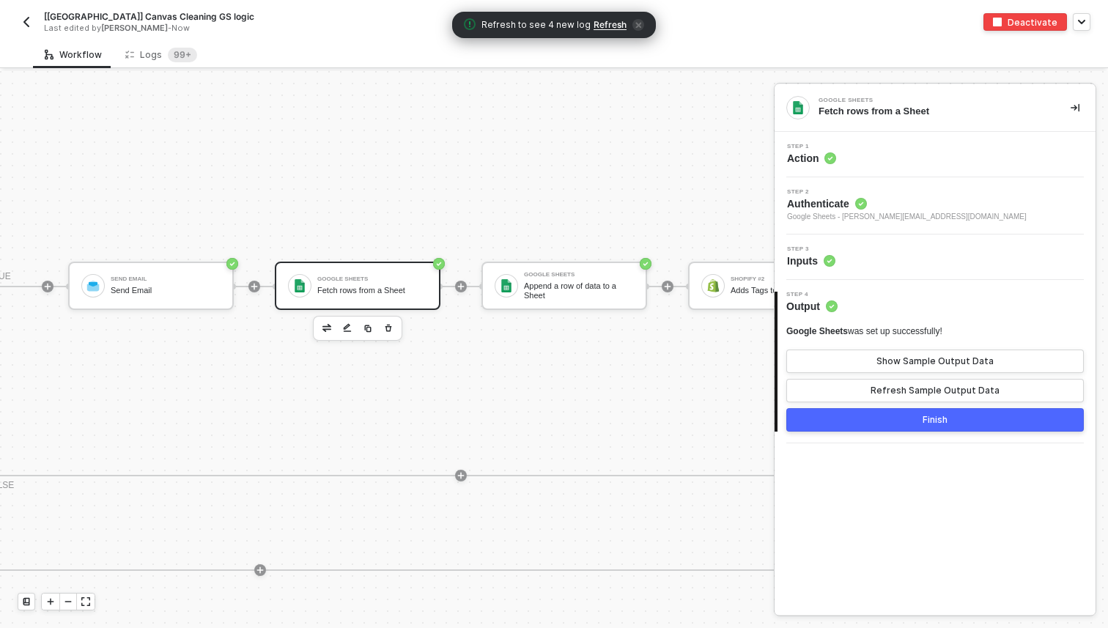
click at [845, 207] on span "Authenticate" at bounding box center [907, 203] width 240 height 15
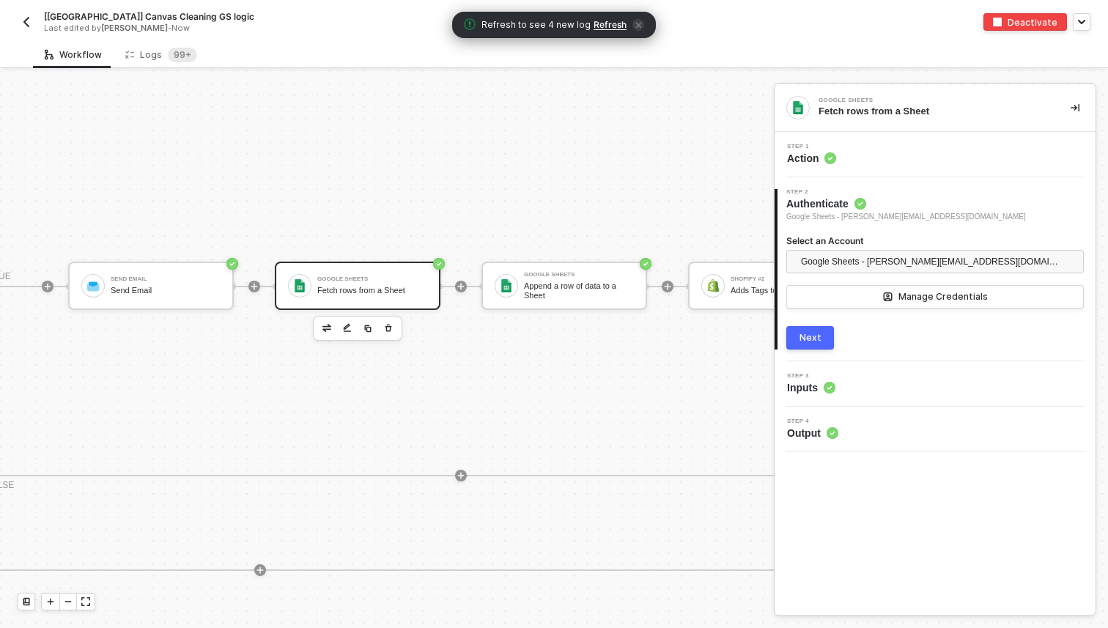
click at [31, 17] on img "button" at bounding box center [27, 22] width 12 height 12
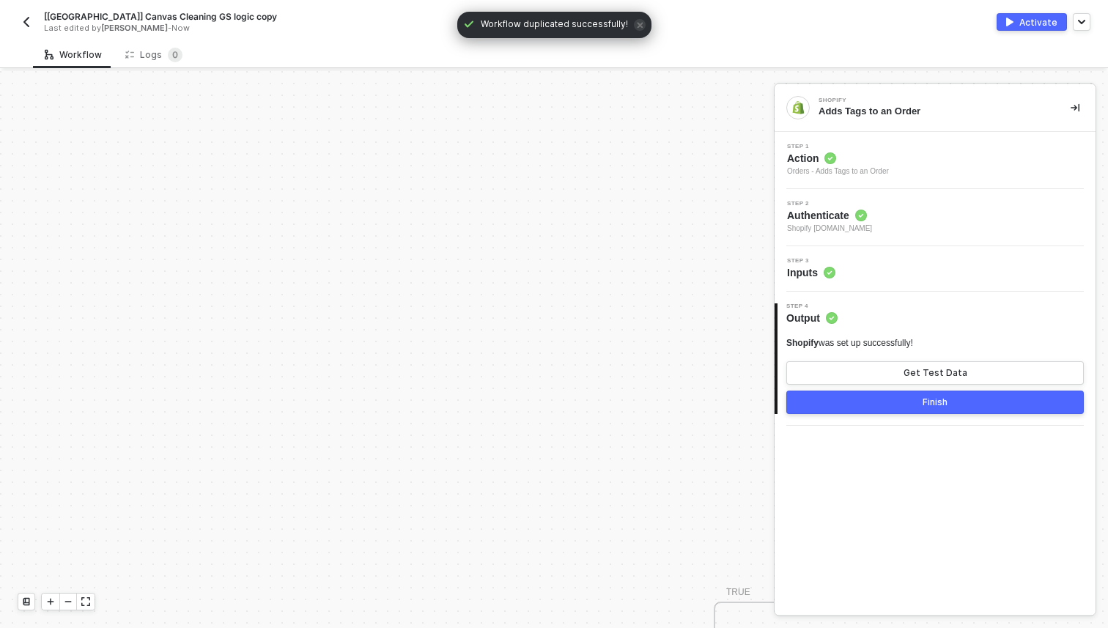
scroll to position [432, 0]
click at [169, 14] on span "[[GEOGRAPHIC_DATA]] Canvas Cleaning GS logic copy" at bounding box center [160, 16] width 233 height 12
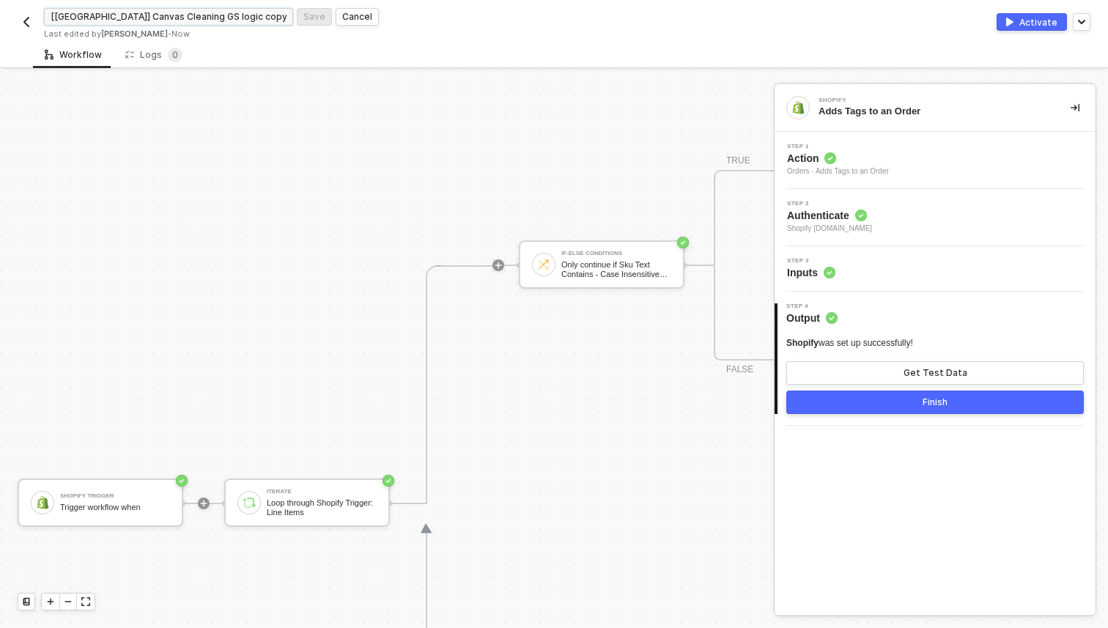
click at [214, 15] on input "[[GEOGRAPHIC_DATA]] Canvas Cleaning GS logic copy" at bounding box center [168, 17] width 249 height 18
click at [214, 15] on input "[[GEOGRAPHIC_DATA]] Canvas Cleaning New F" at bounding box center [168, 17] width 249 height 18
type input "[UK] Canvas Cleaning New Flow"
click at [317, 21] on div "Save" at bounding box center [314, 16] width 22 height 12
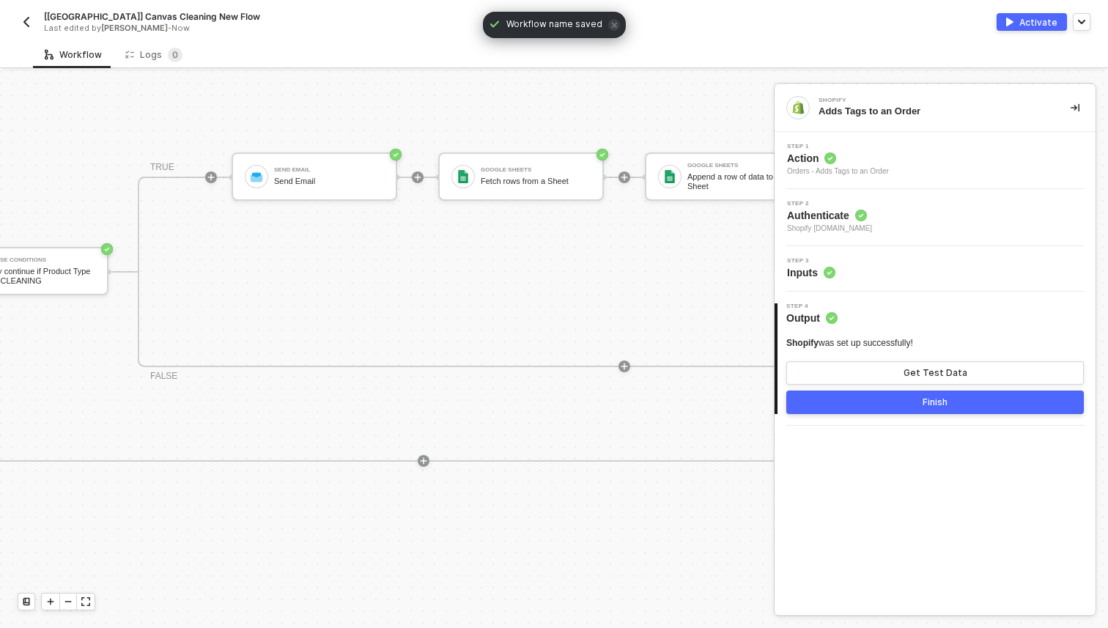
scroll to position [331, 1074]
click at [511, 174] on div "Google Sheets Fetch rows from a Sheet" at bounding box center [534, 177] width 110 height 28
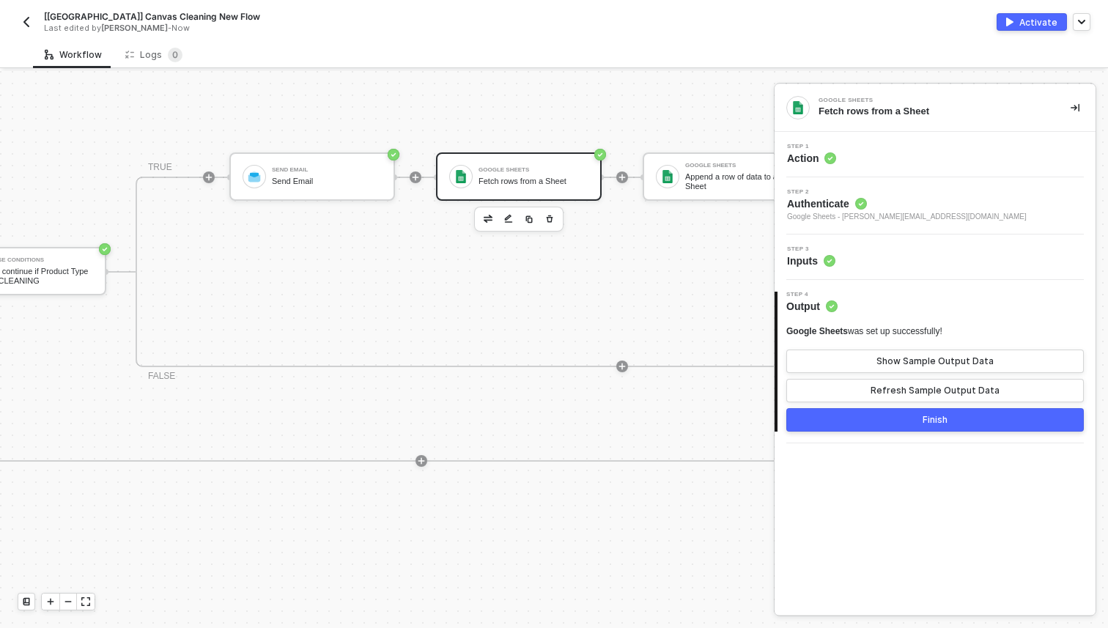
click at [836, 216] on span "Google Sheets - carl.ingham2@burberry.com" at bounding box center [907, 217] width 240 height 12
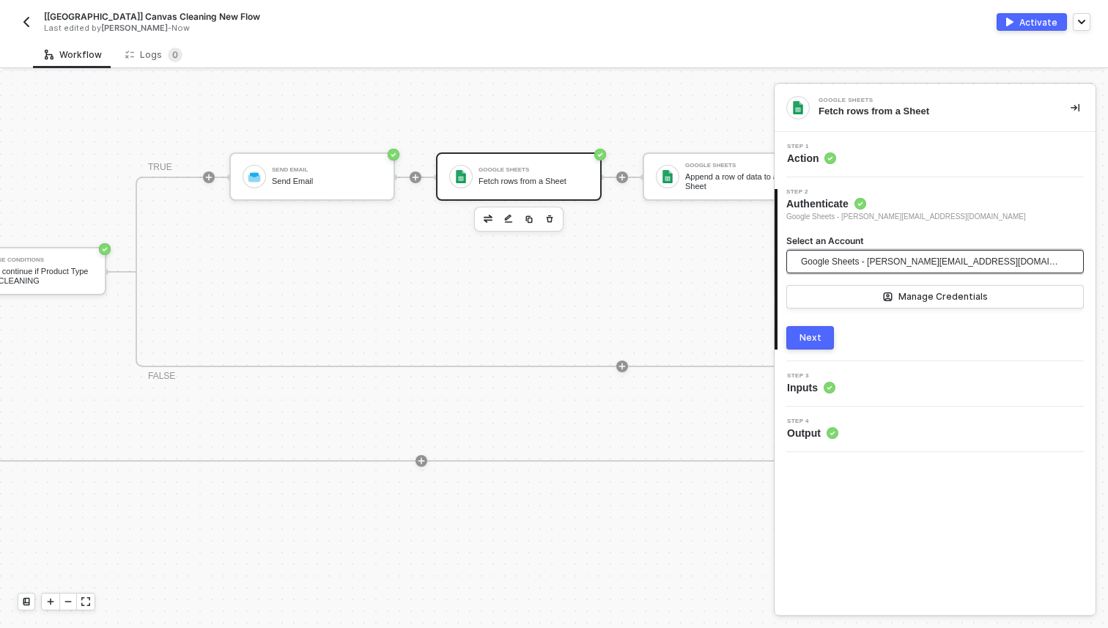
click at [847, 266] on span "Google Sheets - carl.ingham2@burberry.com" at bounding box center [931, 262] width 261 height 22
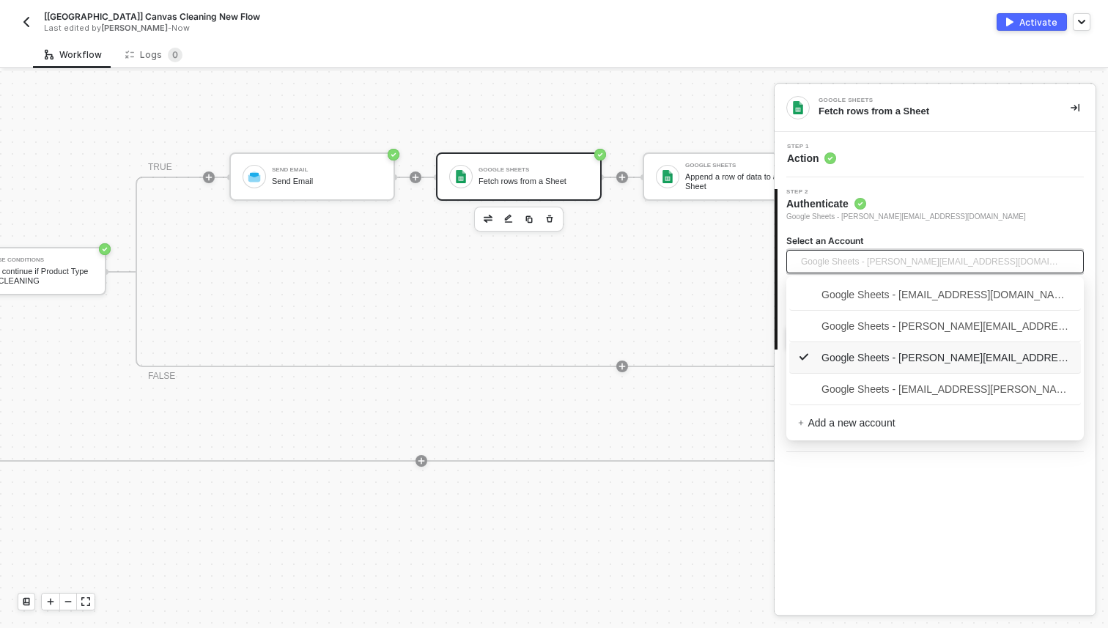
click at [866, 356] on span "Google Sheets - carl.ingham2@burberry.com" at bounding box center [935, 358] width 274 height 16
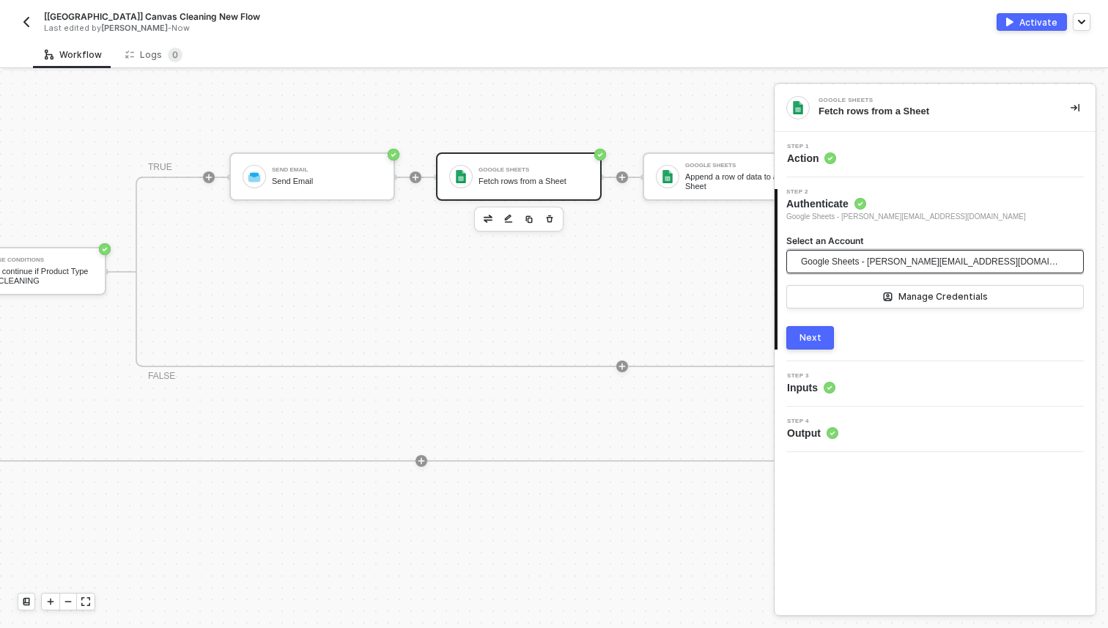
click at [822, 331] on button "Next" at bounding box center [810, 337] width 48 height 23
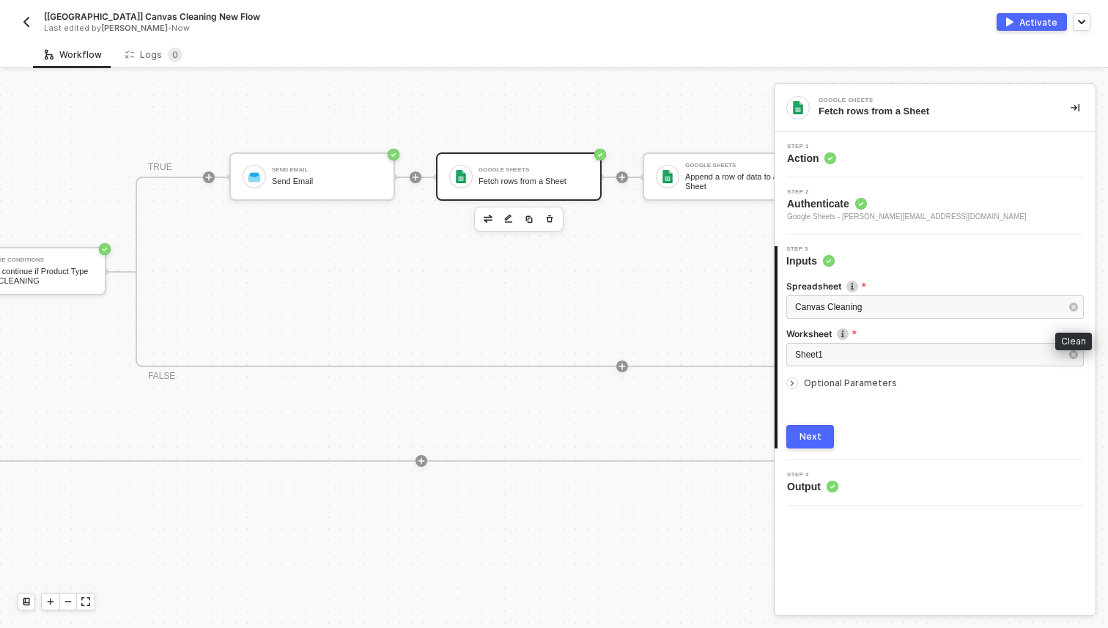
click at [1075, 312] on button "button" at bounding box center [1074, 307] width 16 height 16
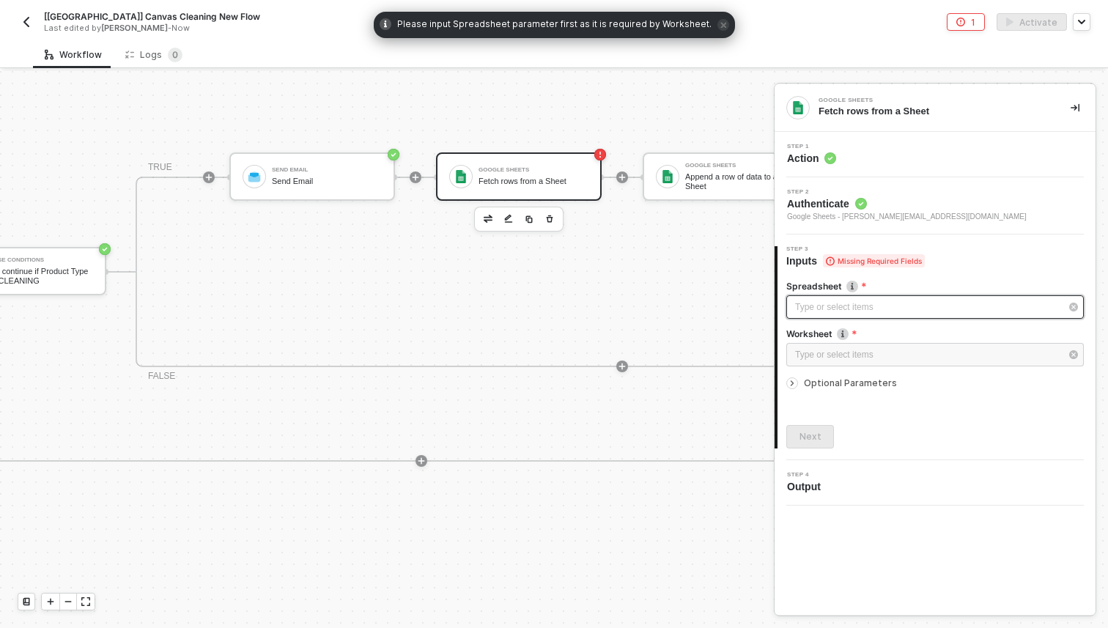
click at [988, 295] on div "Type or select items ﻿" at bounding box center [935, 306] width 298 height 23
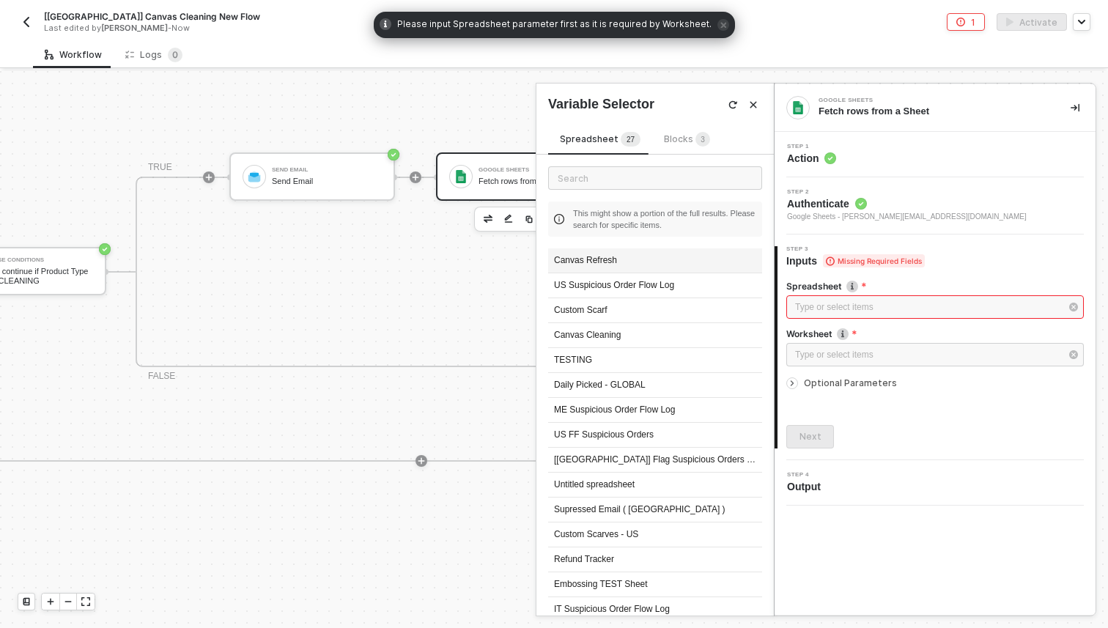
click at [638, 257] on div "Canvas Refresh" at bounding box center [655, 260] width 214 height 25
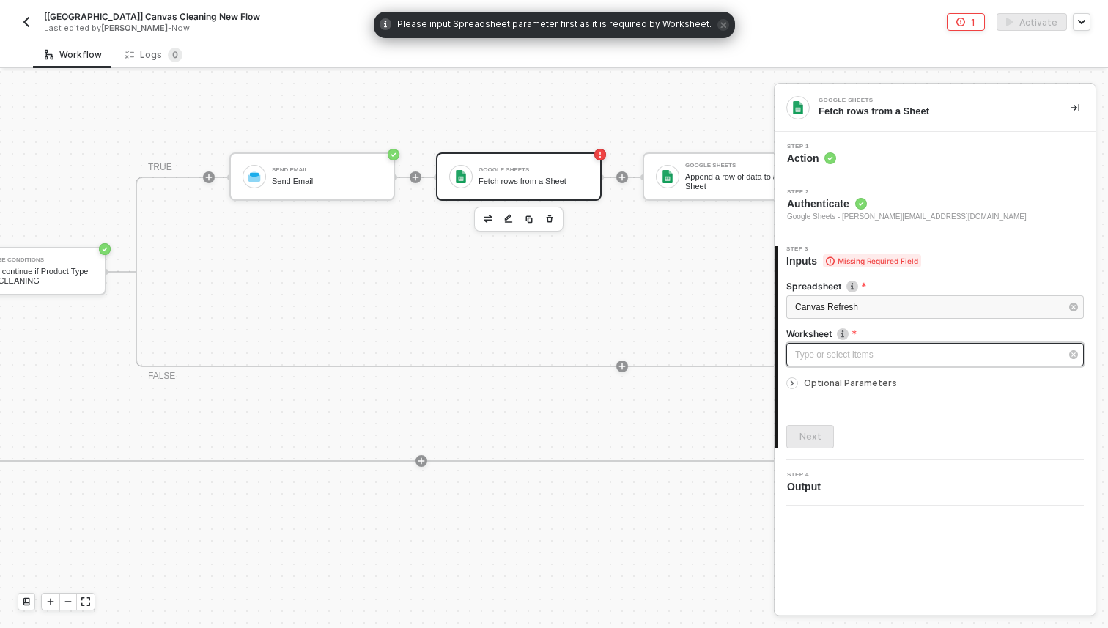
click at [827, 347] on div "Type or select items ﻿" at bounding box center [935, 354] width 298 height 23
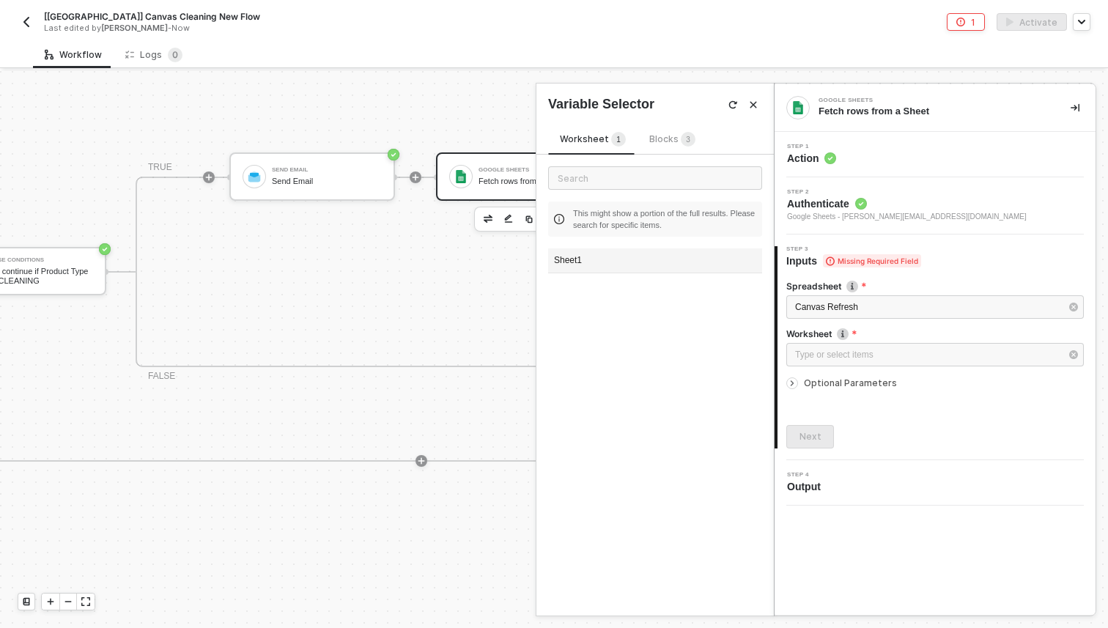
click at [594, 254] on div "Sheet1" at bounding box center [655, 260] width 214 height 25
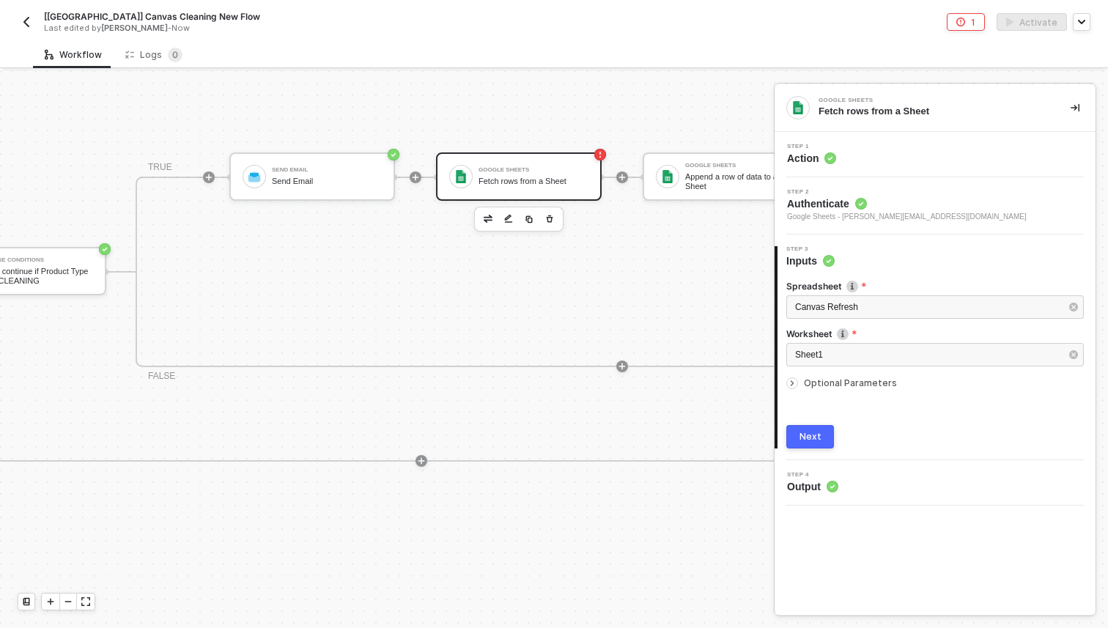
click at [792, 381] on icon "icon-arrow-right-small" at bounding box center [792, 383] width 9 height 9
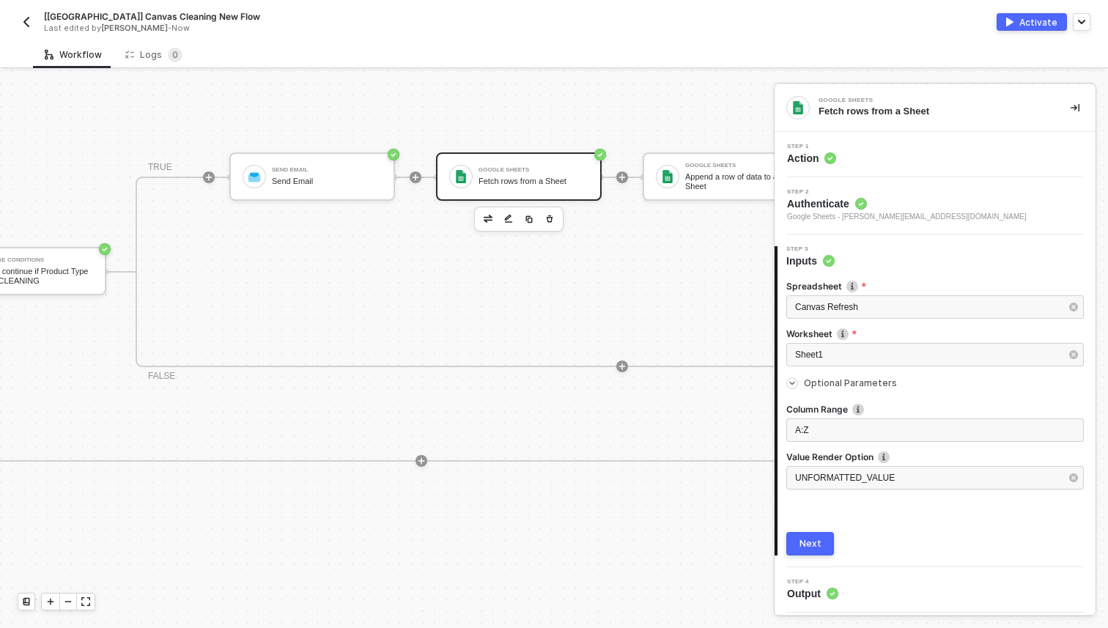
click at [804, 550] on button "Next" at bounding box center [810, 543] width 48 height 23
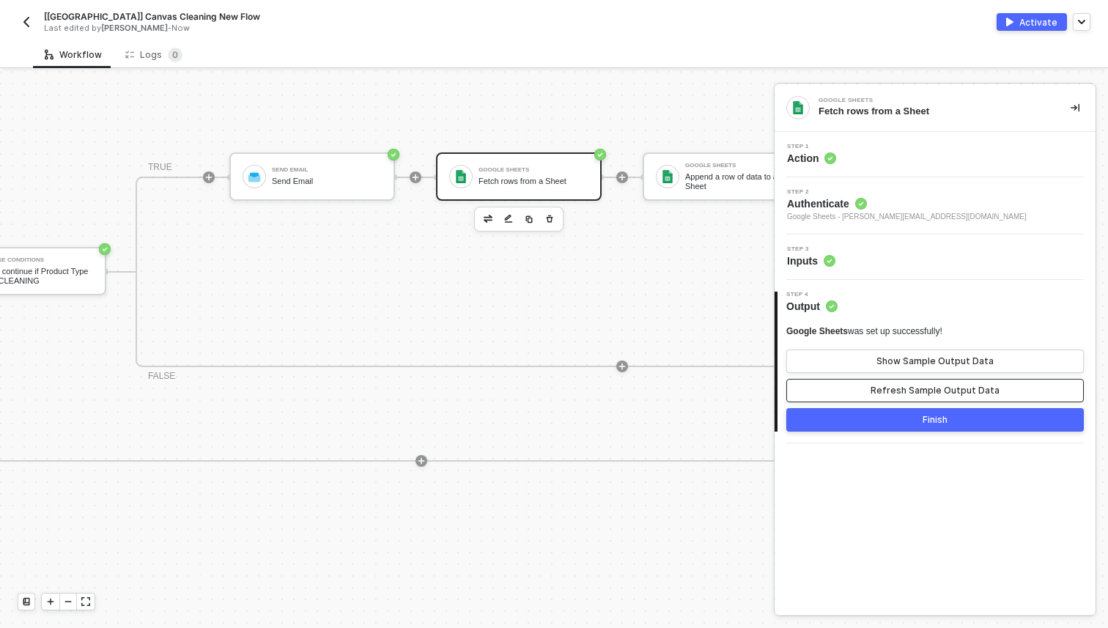
click at [898, 393] on div "Refresh Sample Output Data" at bounding box center [935, 391] width 129 height 12
click at [911, 421] on button "Finish" at bounding box center [935, 419] width 298 height 23
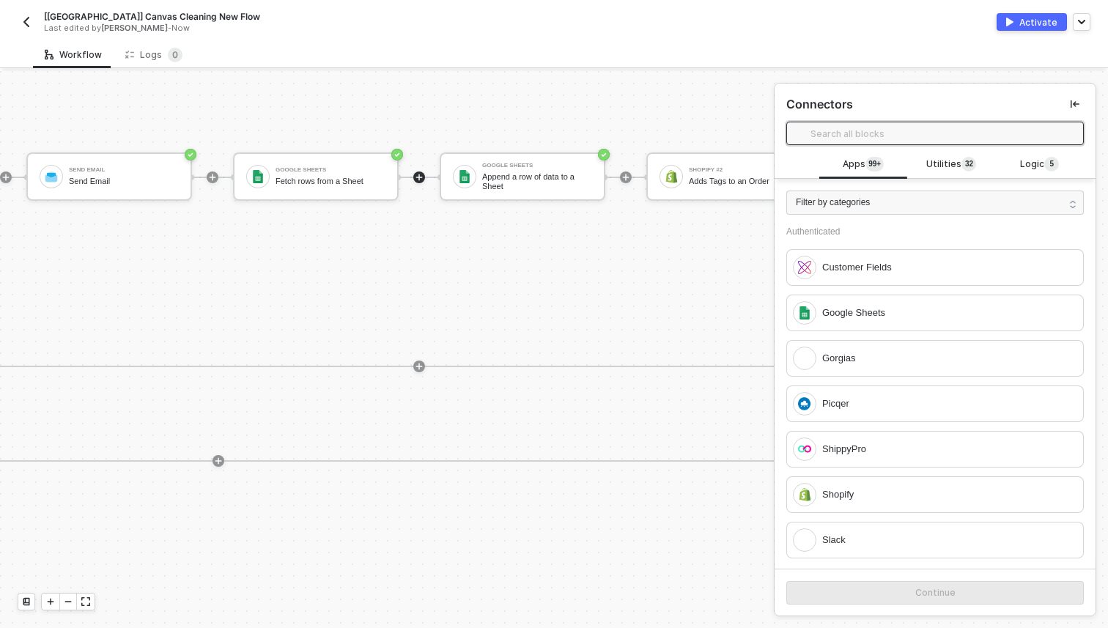
scroll to position [331, 1349]
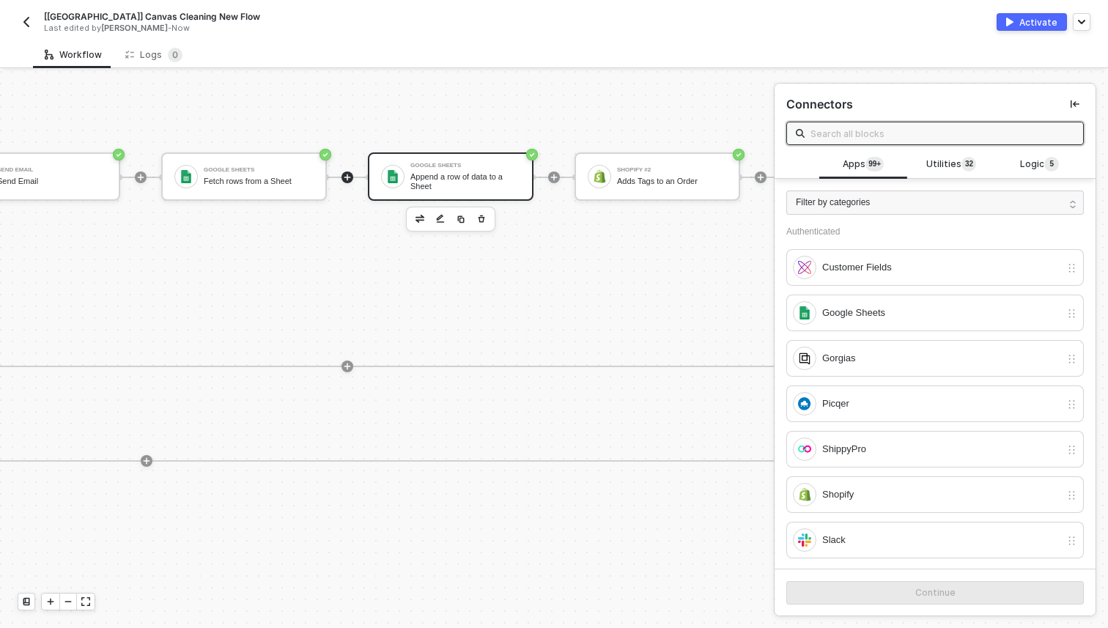
click at [462, 177] on div "Append a row of data to a Sheet" at bounding box center [465, 181] width 110 height 18
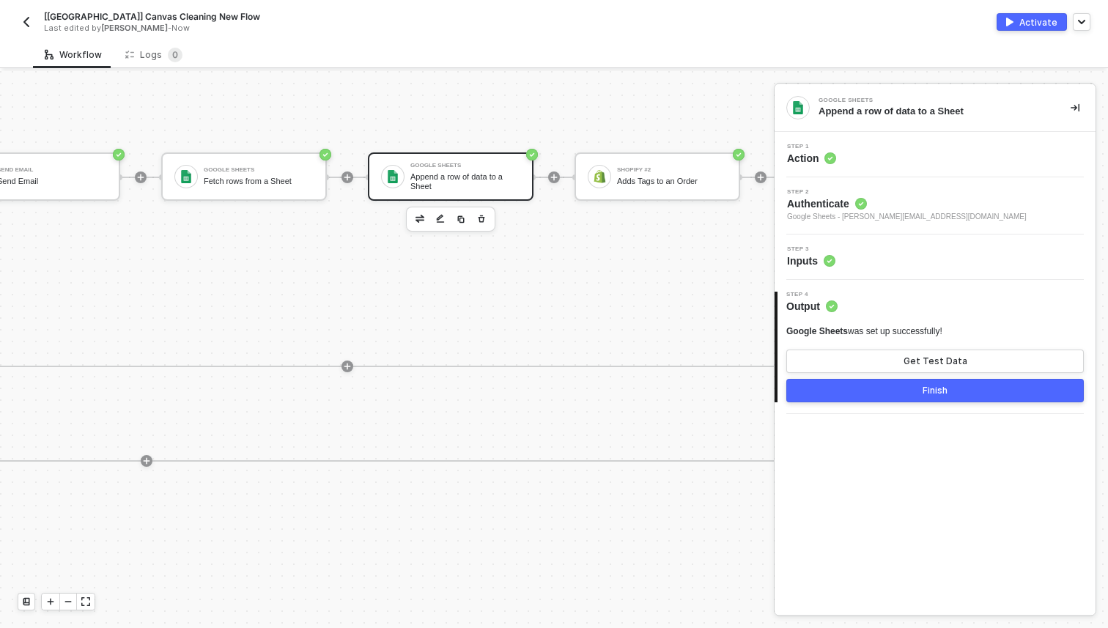
click at [829, 259] on circle at bounding box center [830, 261] width 12 height 12
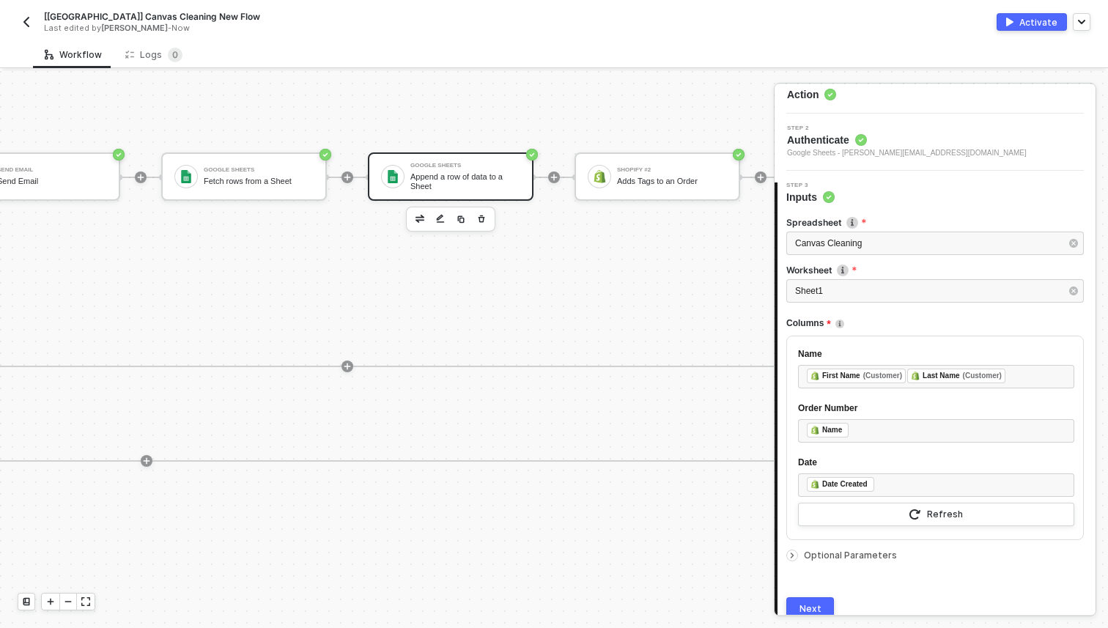
scroll to position [74, 0]
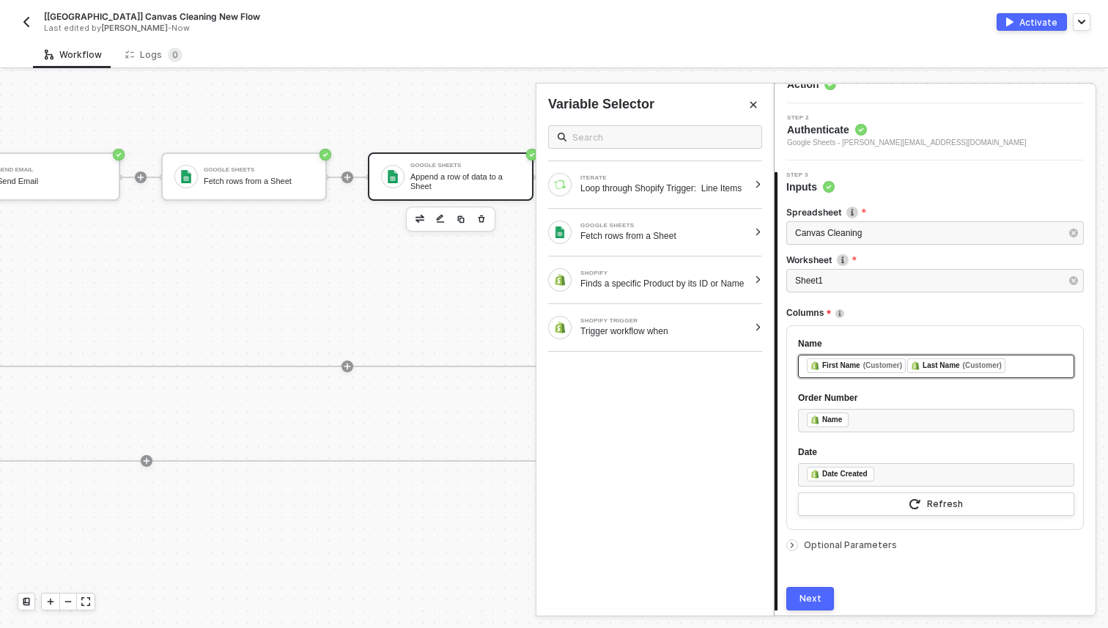
click at [1038, 369] on div "﻿ ﻿ First Name (Customer) ﻿ ﻿ Last Name (Customer) ﻿" at bounding box center [936, 366] width 259 height 16
click at [1033, 364] on div "﻿ ﻿ First Name (Customer) ﻿ ﻿ Last Name (Customer) ﻿" at bounding box center [936, 366] width 259 height 16
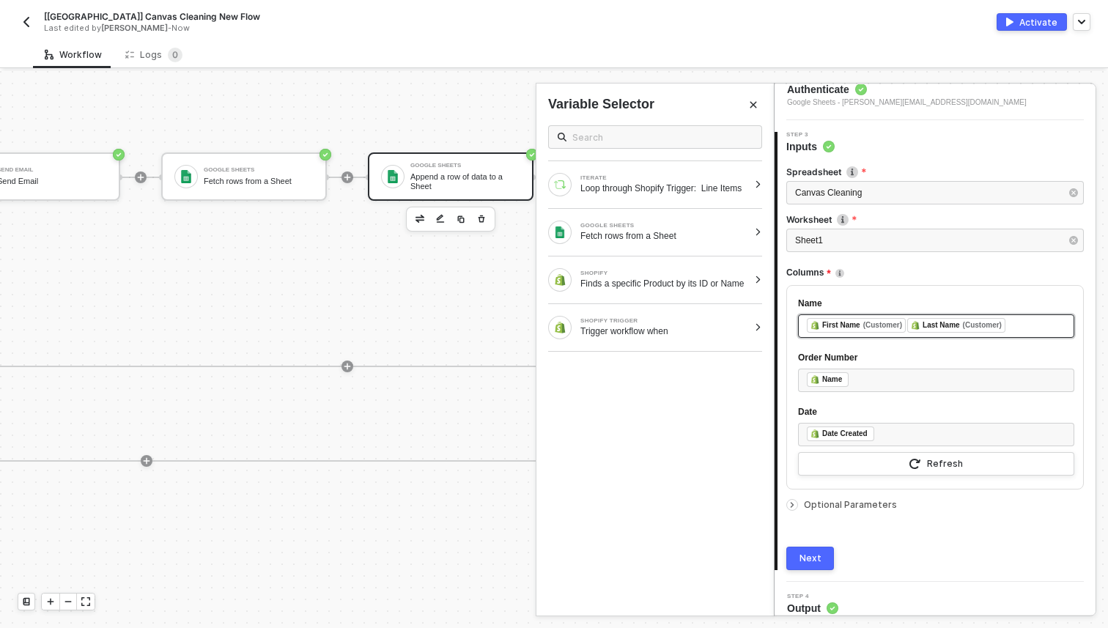
scroll to position [126, 0]
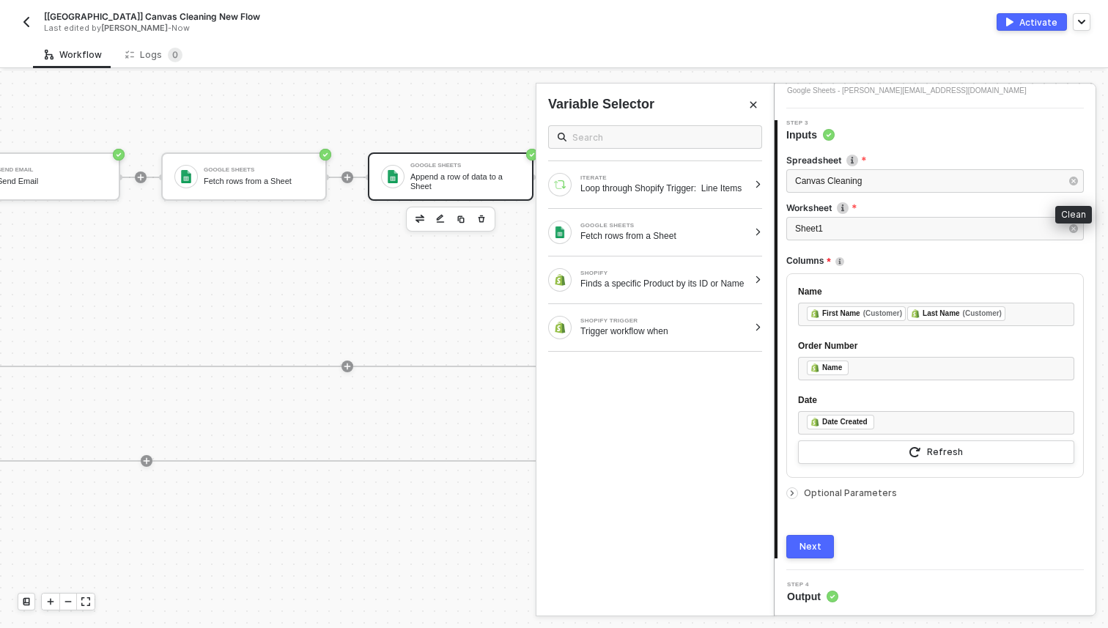
click at [1074, 180] on icon "button" at bounding box center [1073, 181] width 9 height 9
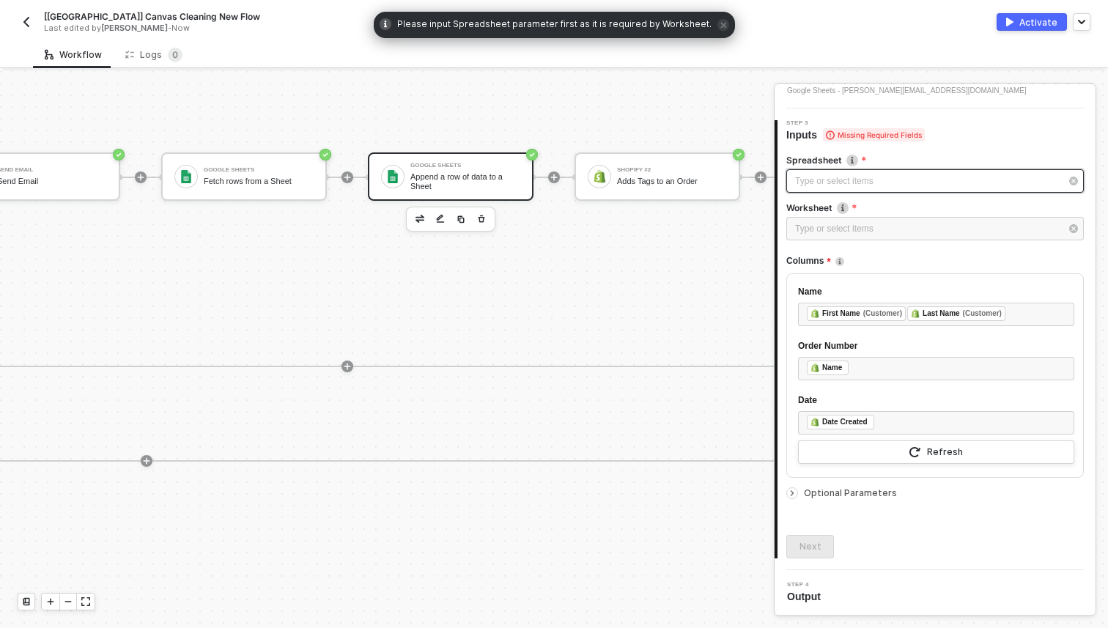
click at [1003, 179] on div "Type or select items ﻿" at bounding box center [927, 181] width 265 height 14
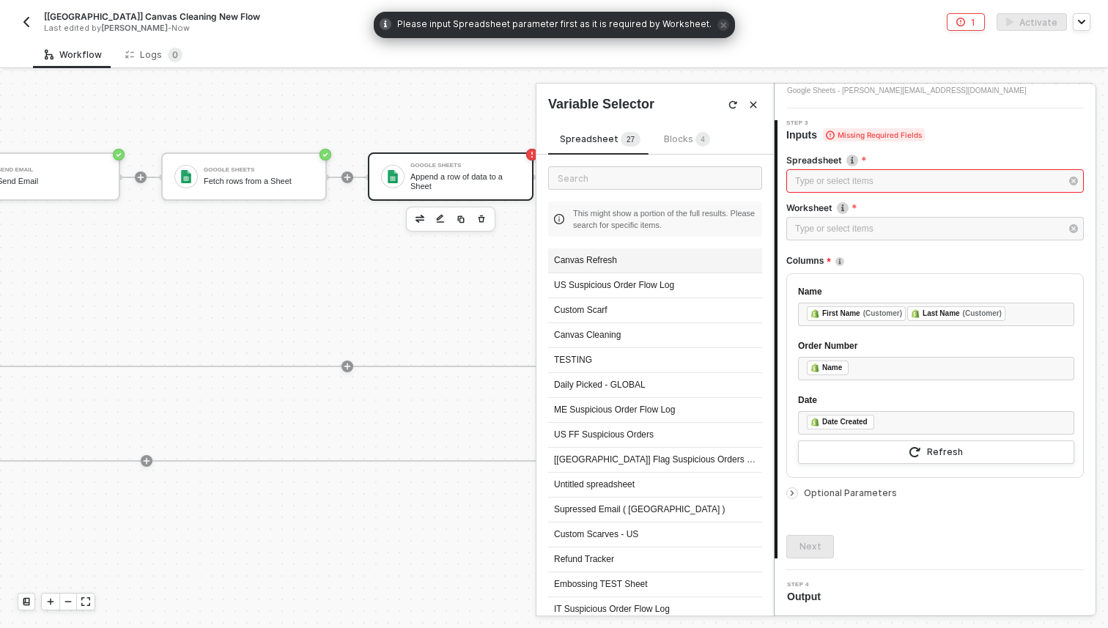
click at [650, 257] on div "Canvas Refresh" at bounding box center [655, 260] width 214 height 25
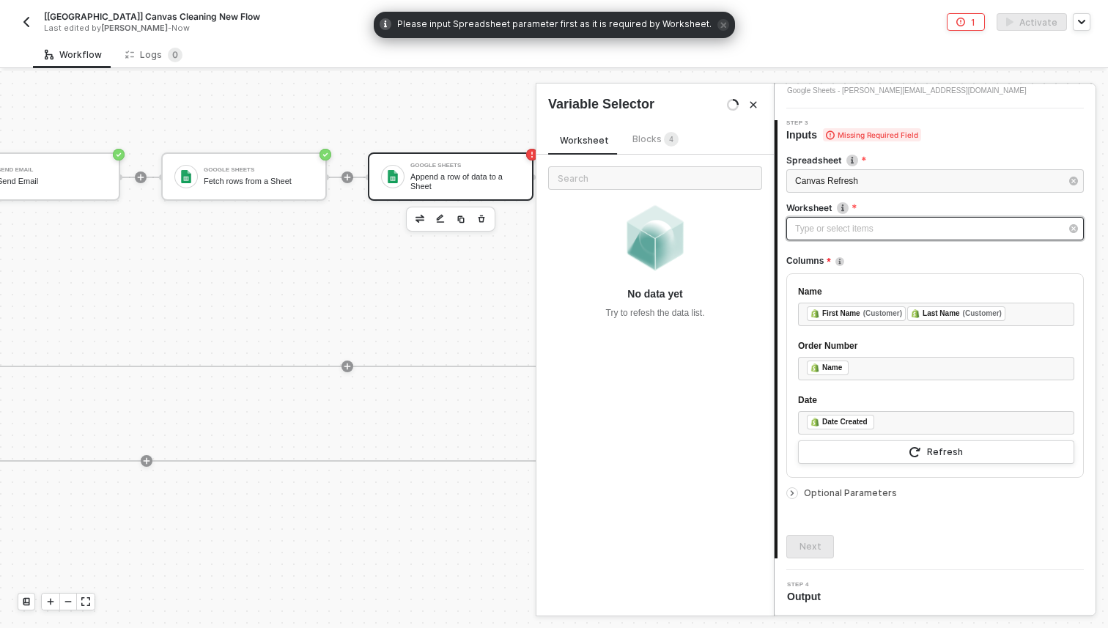
click at [888, 226] on div "Type or select items ﻿" at bounding box center [927, 229] width 265 height 14
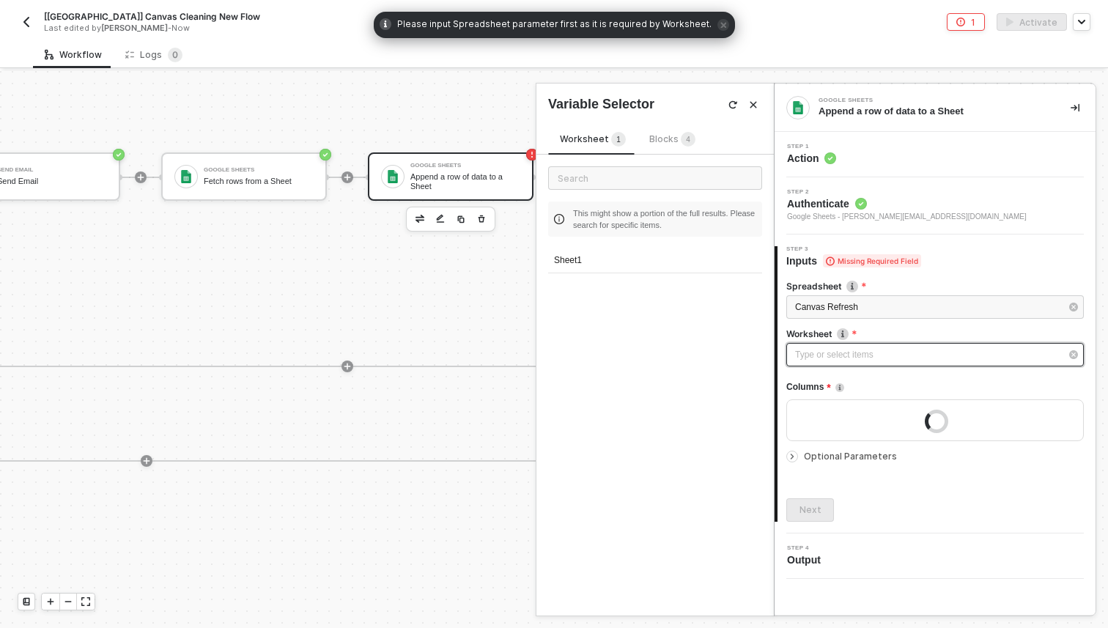
scroll to position [0, 0]
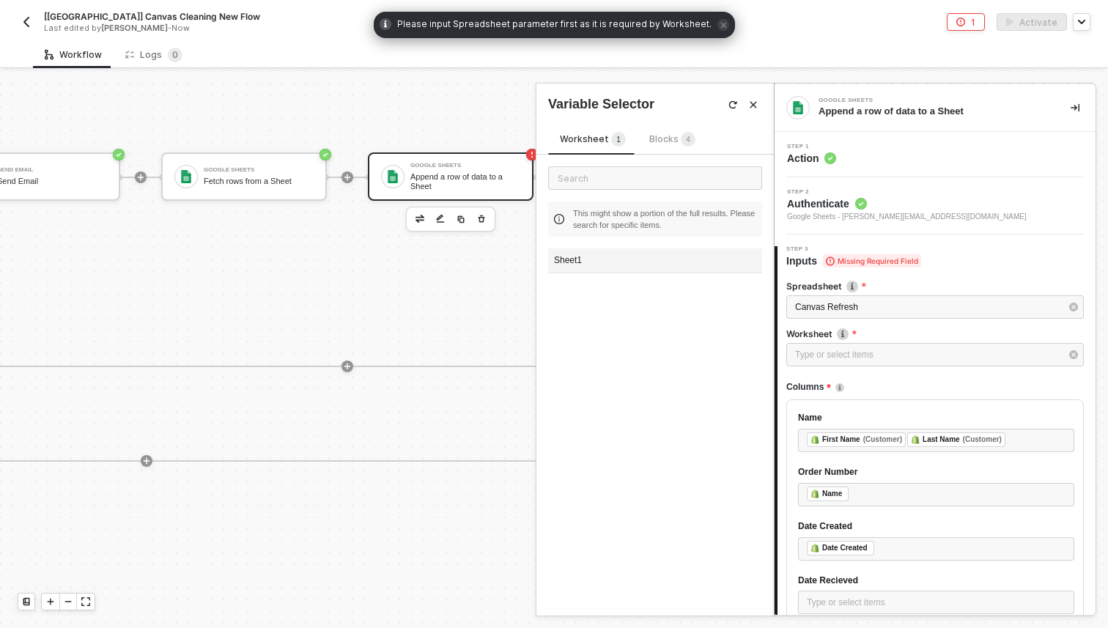
click at [624, 259] on div "Sheet1" at bounding box center [655, 260] width 214 height 25
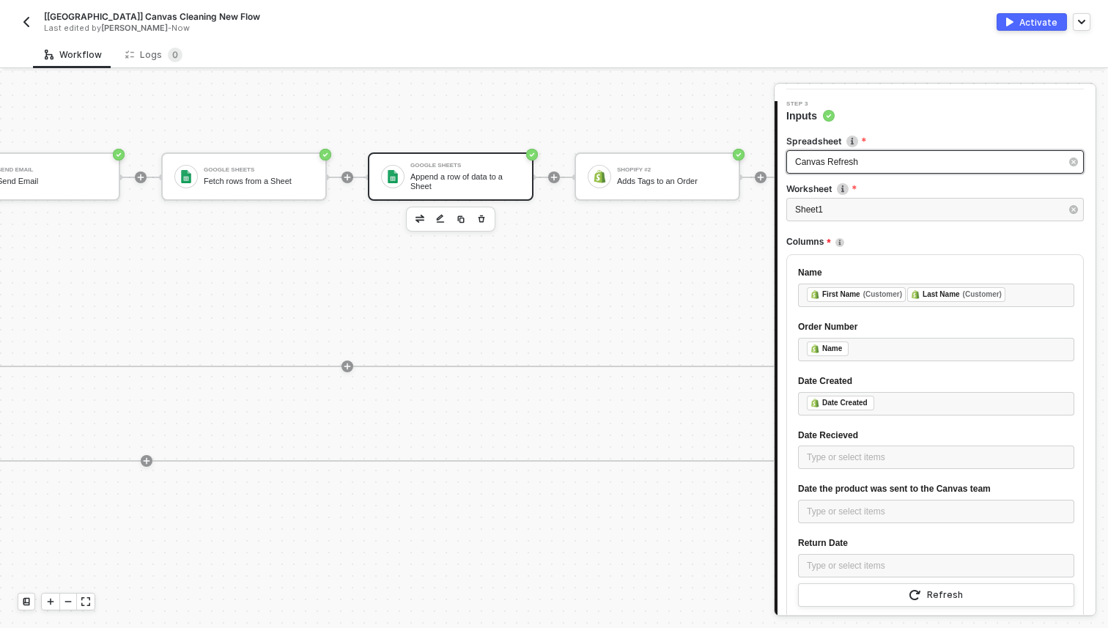
scroll to position [174, 0]
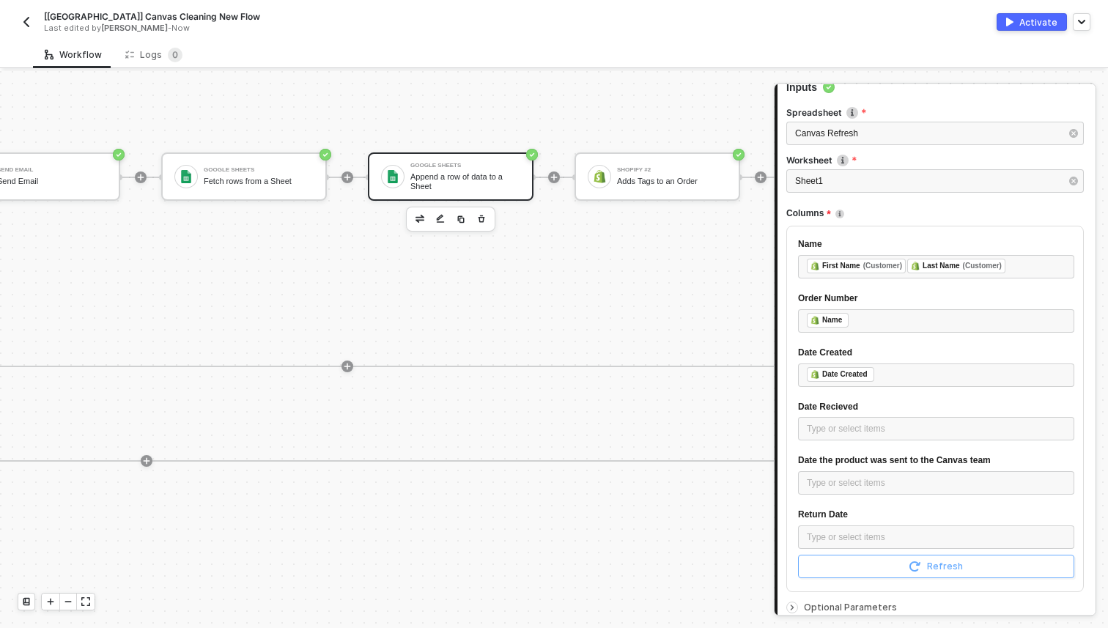
click at [931, 563] on div "Refresh" at bounding box center [945, 567] width 36 height 12
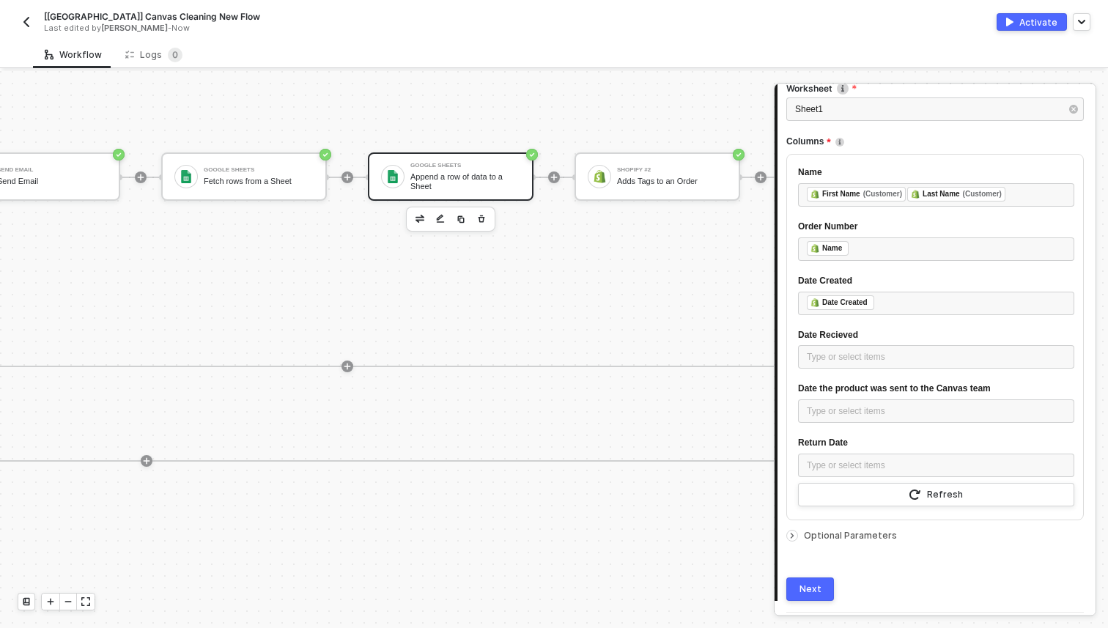
scroll to position [289, 0]
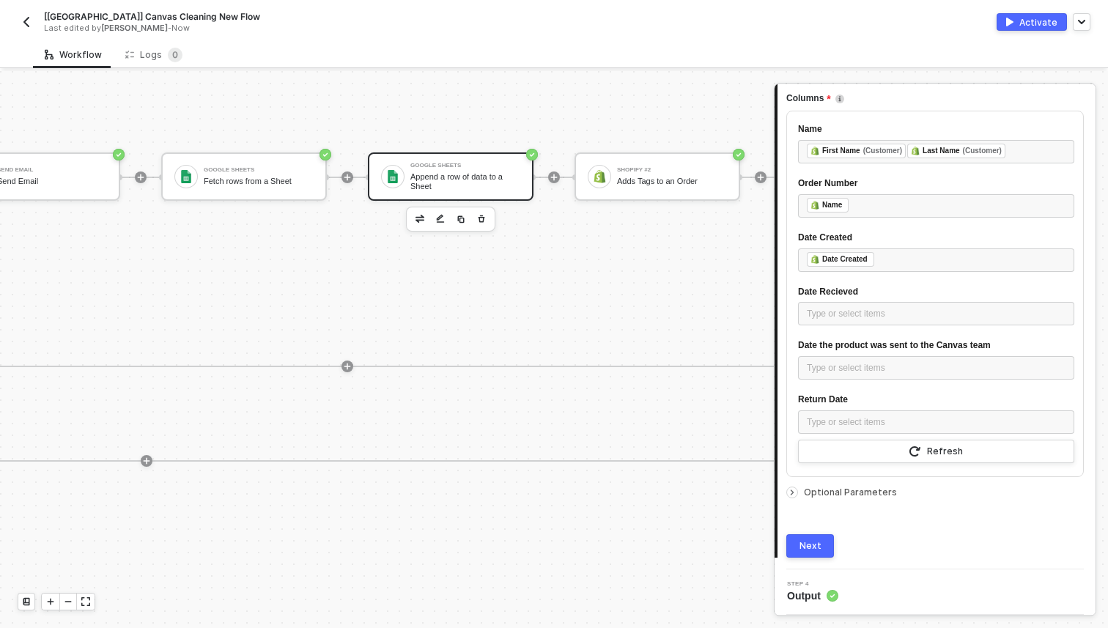
click at [809, 540] on div "Next" at bounding box center [811, 546] width 22 height 12
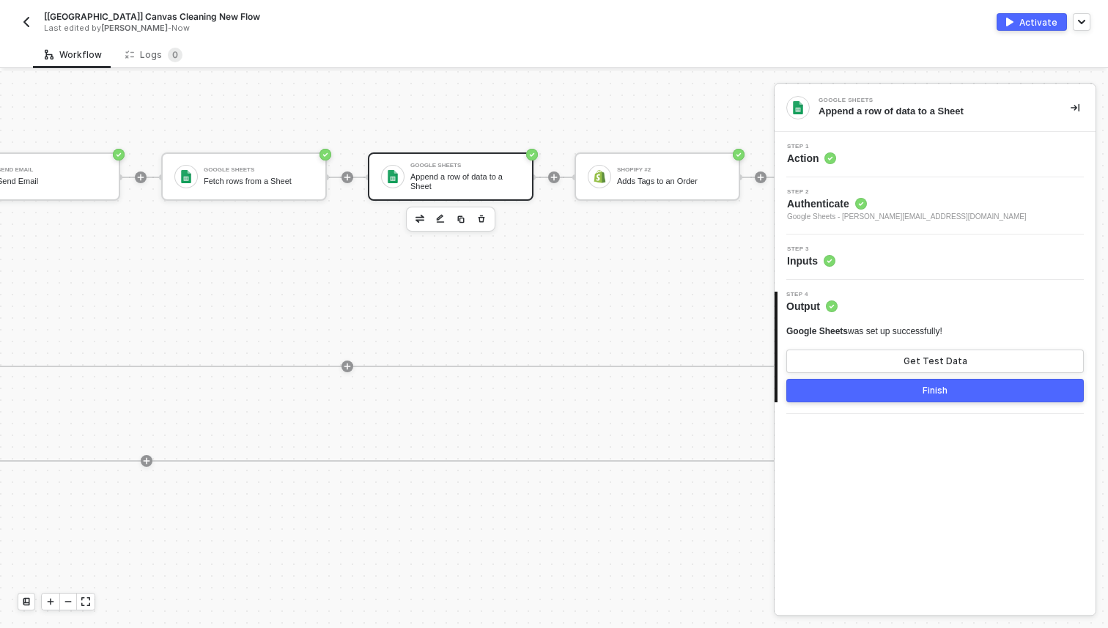
click at [920, 385] on button "Finish" at bounding box center [935, 390] width 298 height 23
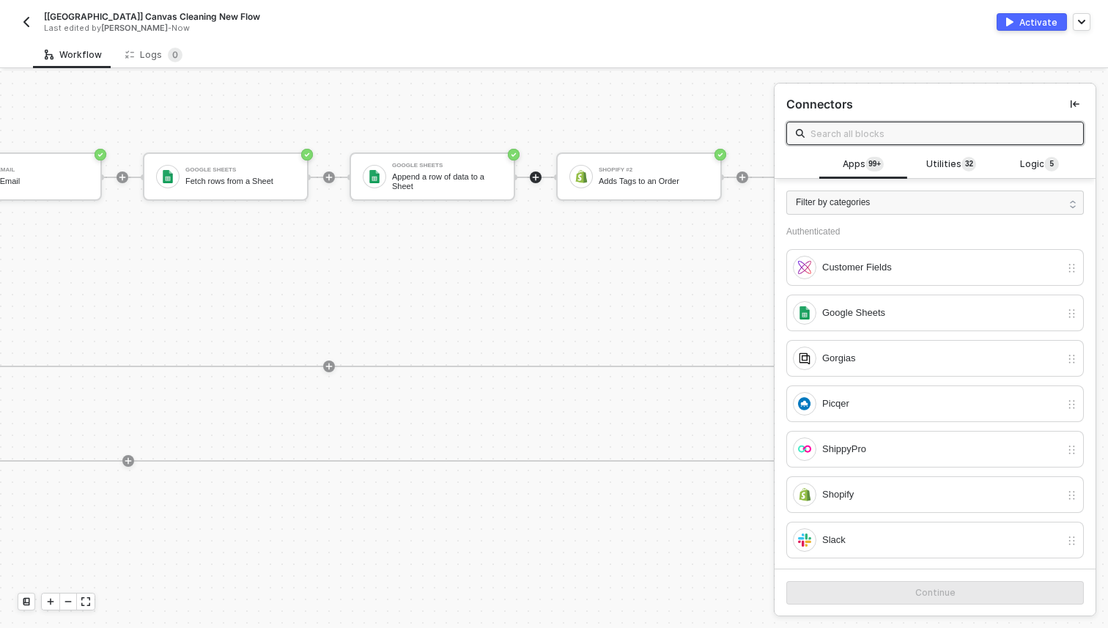
scroll to position [331, 1377]
click at [632, 394] on div "TRUE Shopify Finds a specific Product by its ID or Name If-Else Conditions Only…" at bounding box center [118, 366] width 1563 height 191
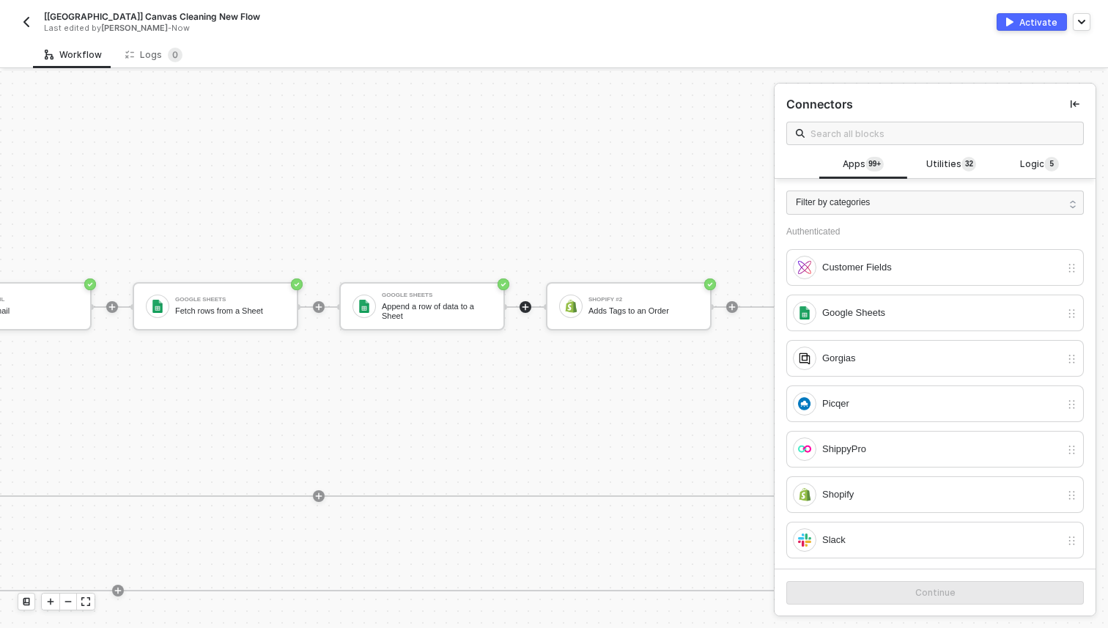
scroll to position [190, 1377]
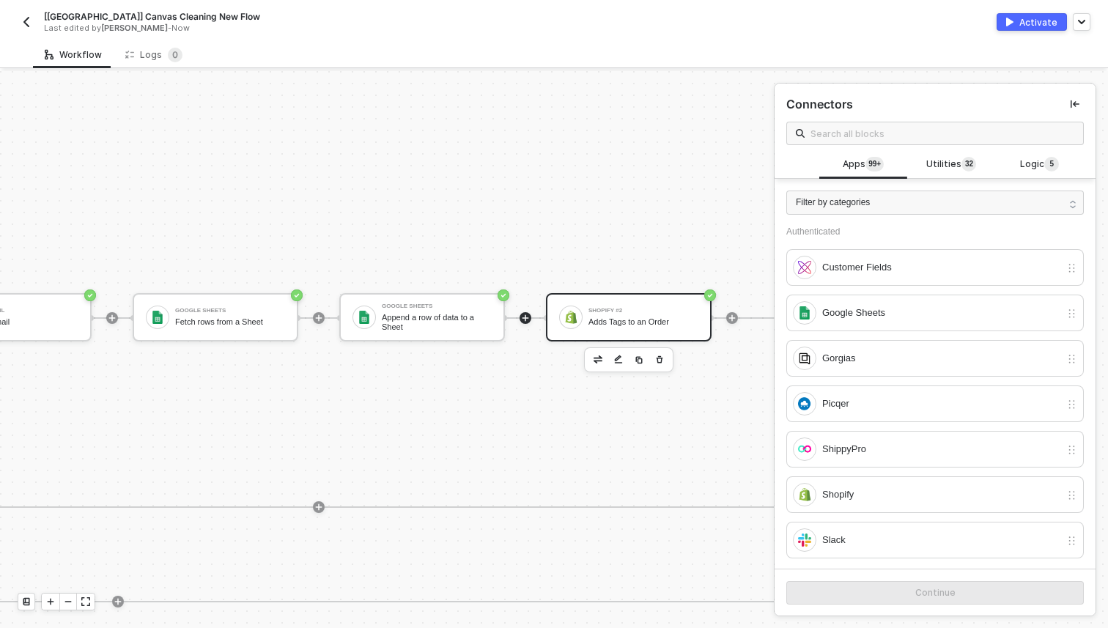
click at [644, 318] on div "Adds Tags to an Order" at bounding box center [644, 322] width 110 height 10
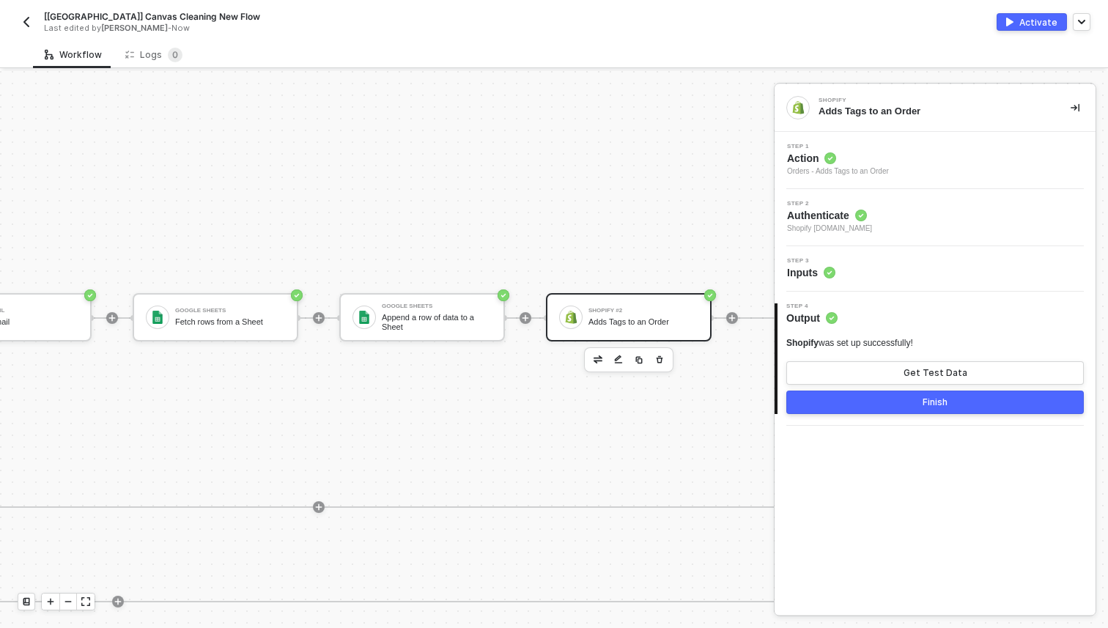
click at [830, 273] on icon at bounding box center [829, 273] width 4 height 3
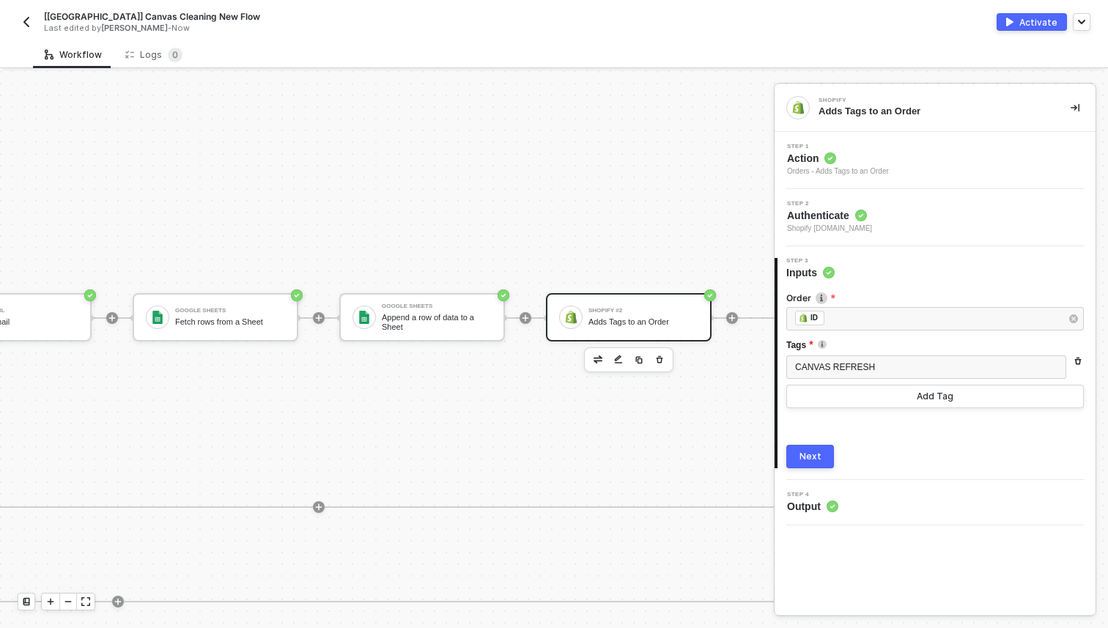
click at [814, 454] on div "Next" at bounding box center [811, 457] width 22 height 12
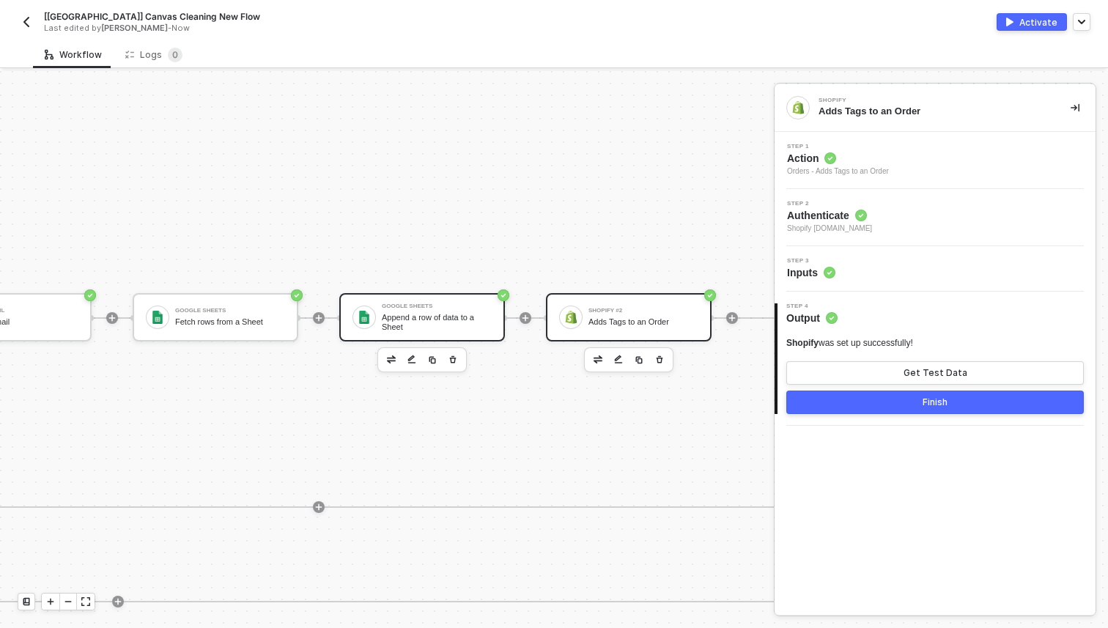
click at [419, 314] on div "Append a row of data to a Sheet" at bounding box center [437, 322] width 110 height 18
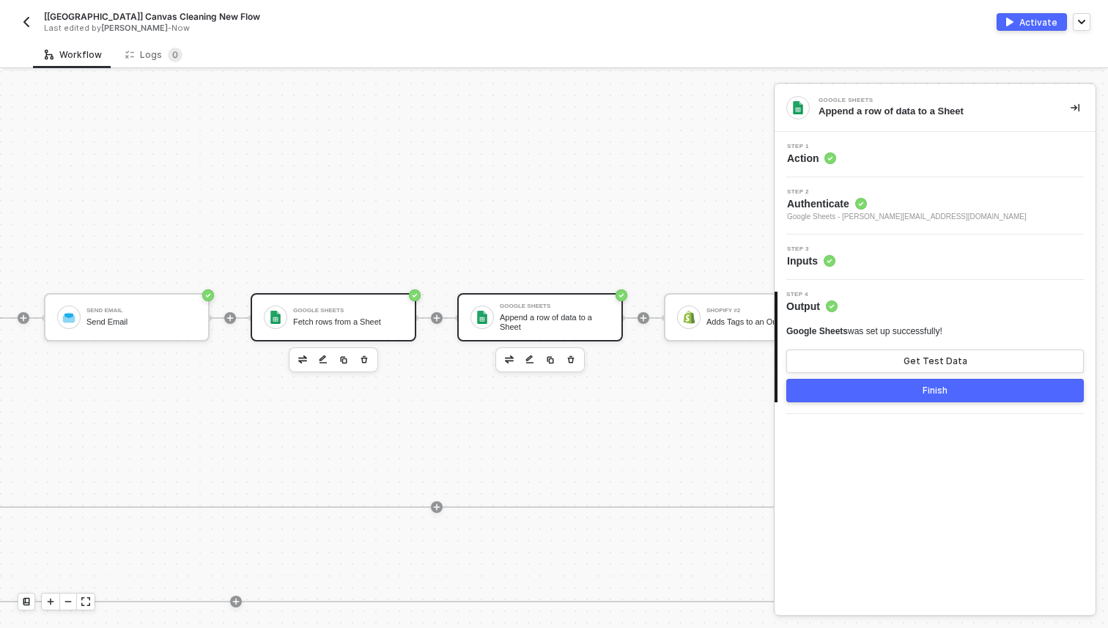
scroll to position [190, 1200]
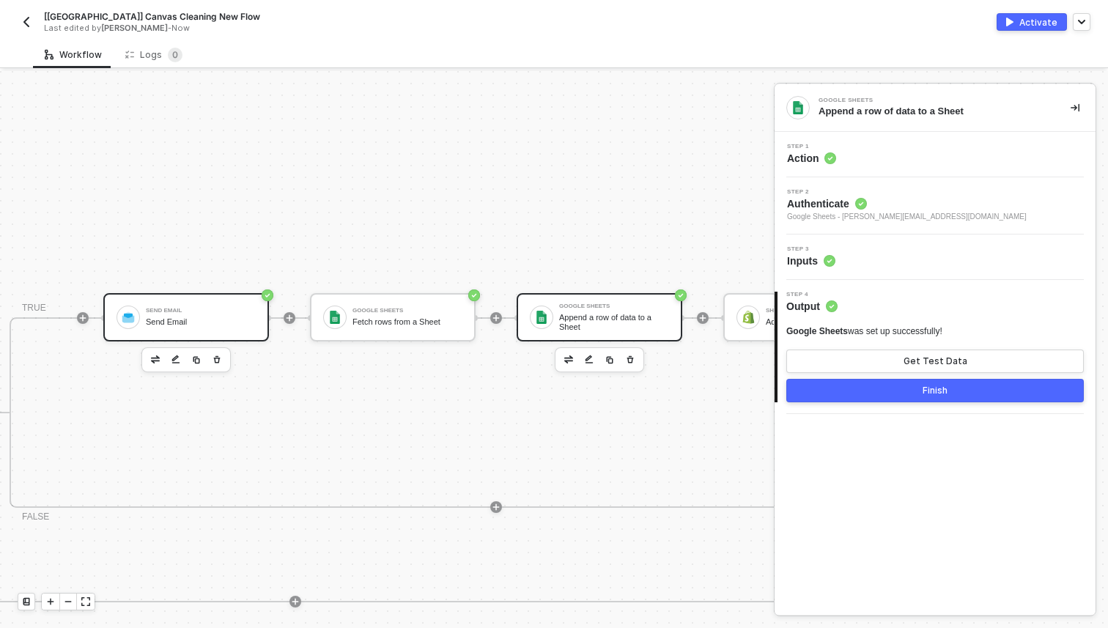
click at [184, 328] on div "Send Email Send Email" at bounding box center [201, 317] width 110 height 28
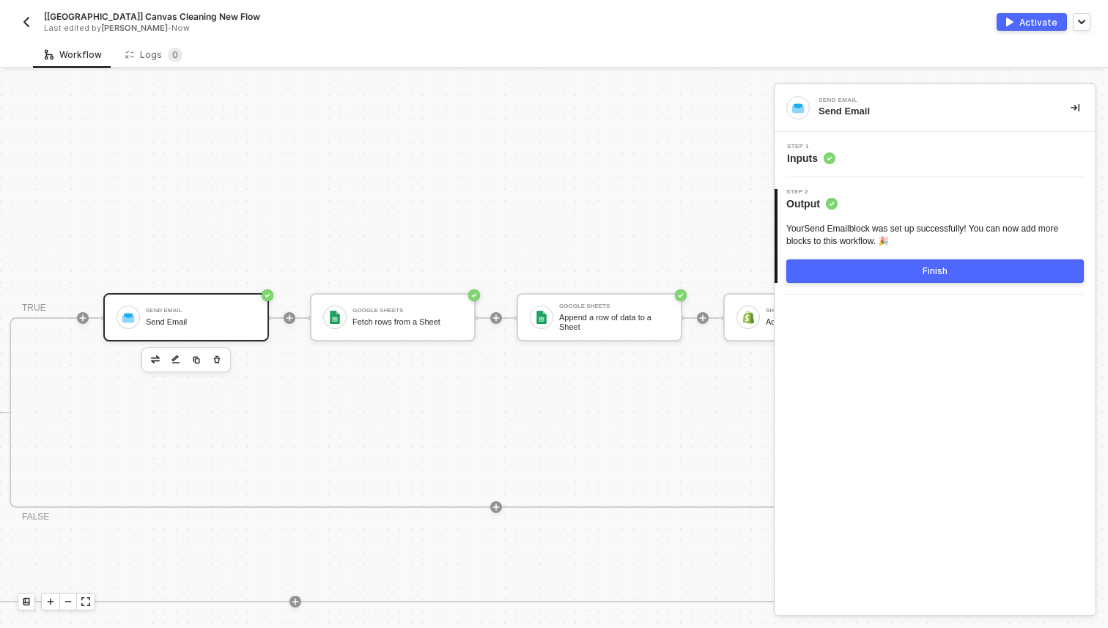
click at [815, 152] on span "Inputs" at bounding box center [811, 158] width 48 height 15
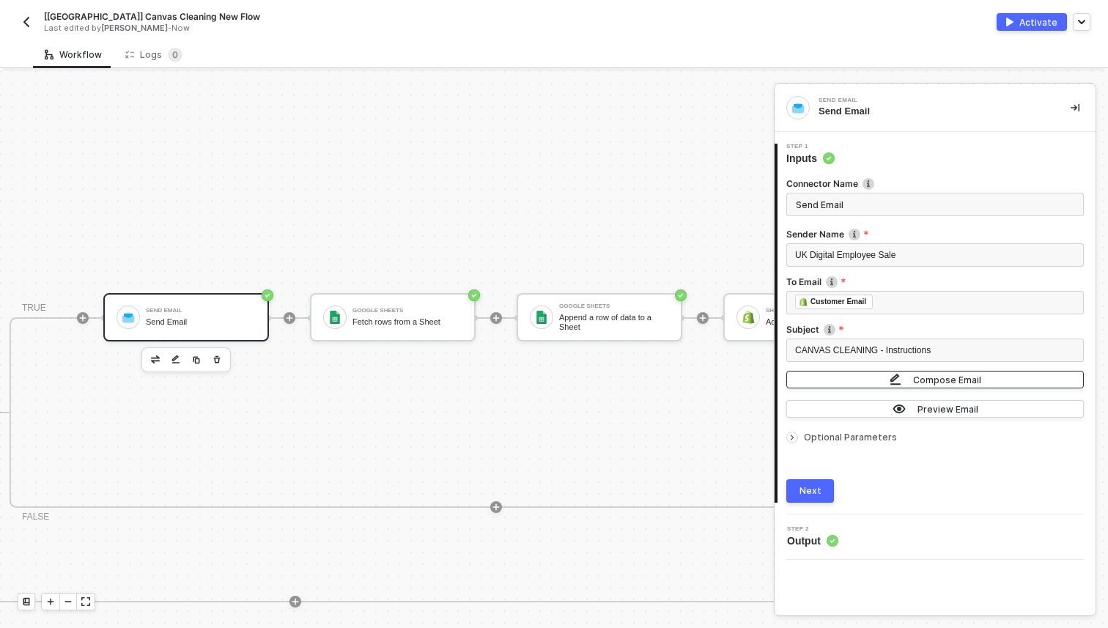
click at [869, 377] on button "Compose Email" at bounding box center [935, 380] width 298 height 18
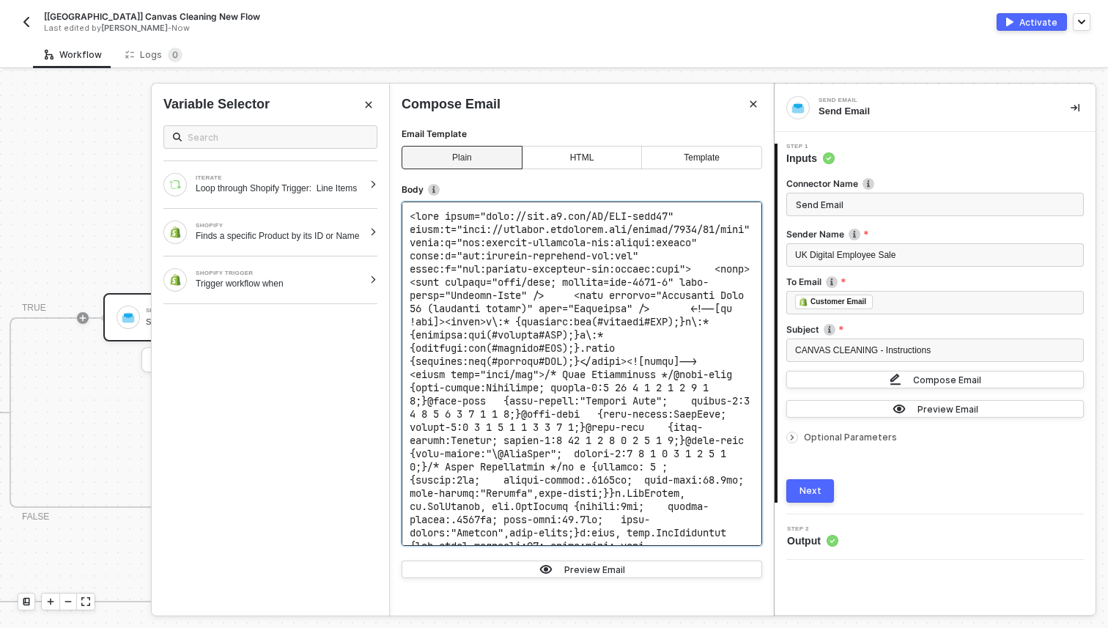
copy code "<html xmlns="http://www.w3.org/TR/REC-html40" xmlns:m="http://schemas.microsoft…"
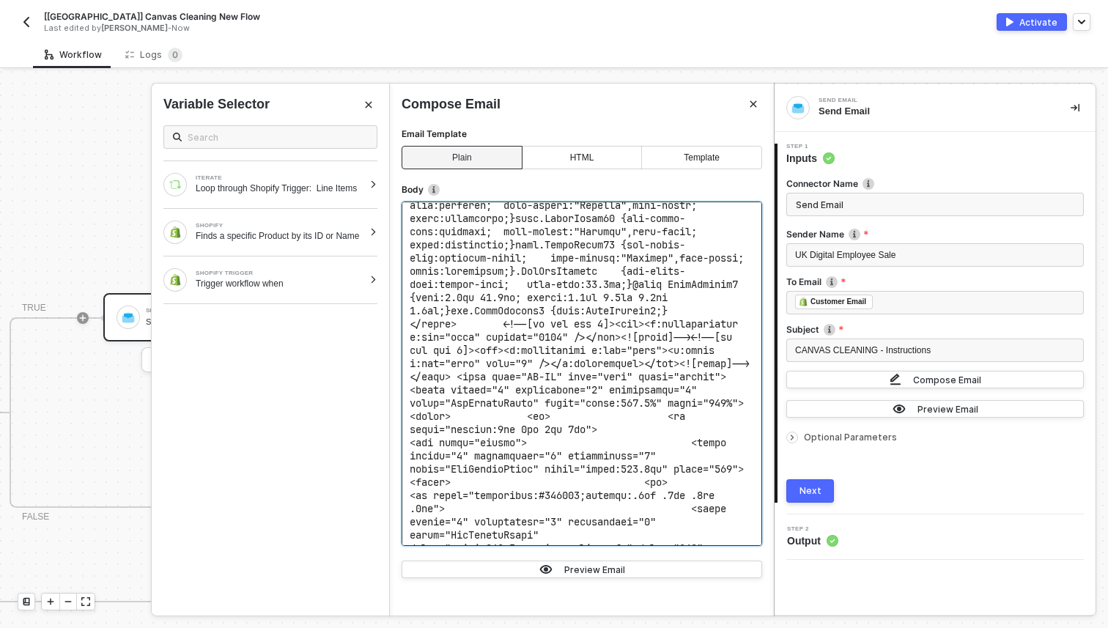
scroll to position [808, 0]
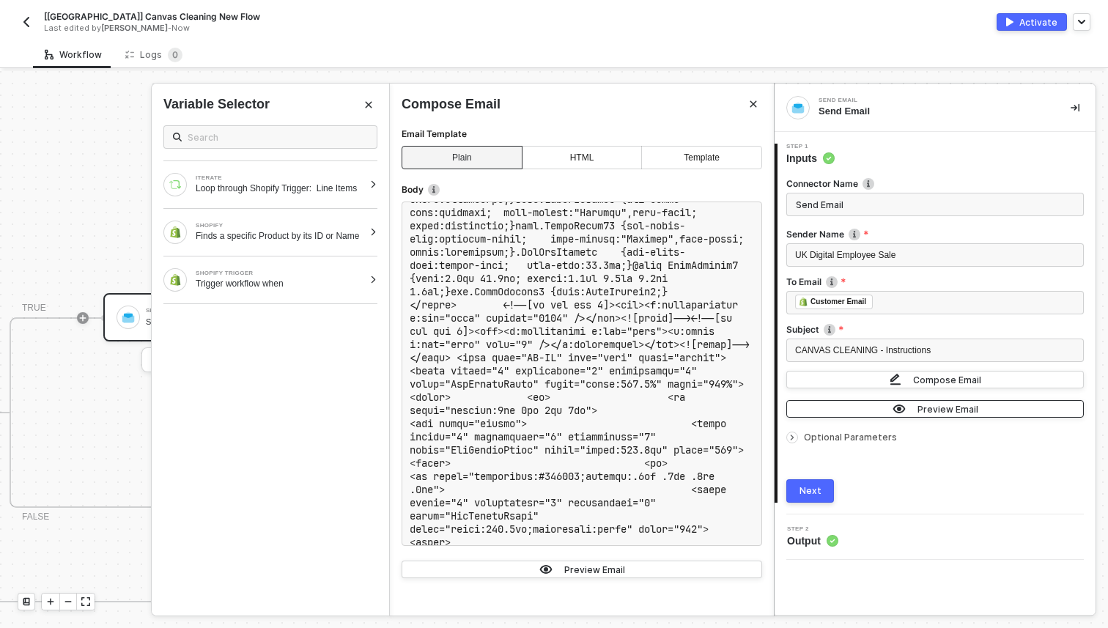
click at [869, 407] on button "Preview Email" at bounding box center [935, 409] width 298 height 18
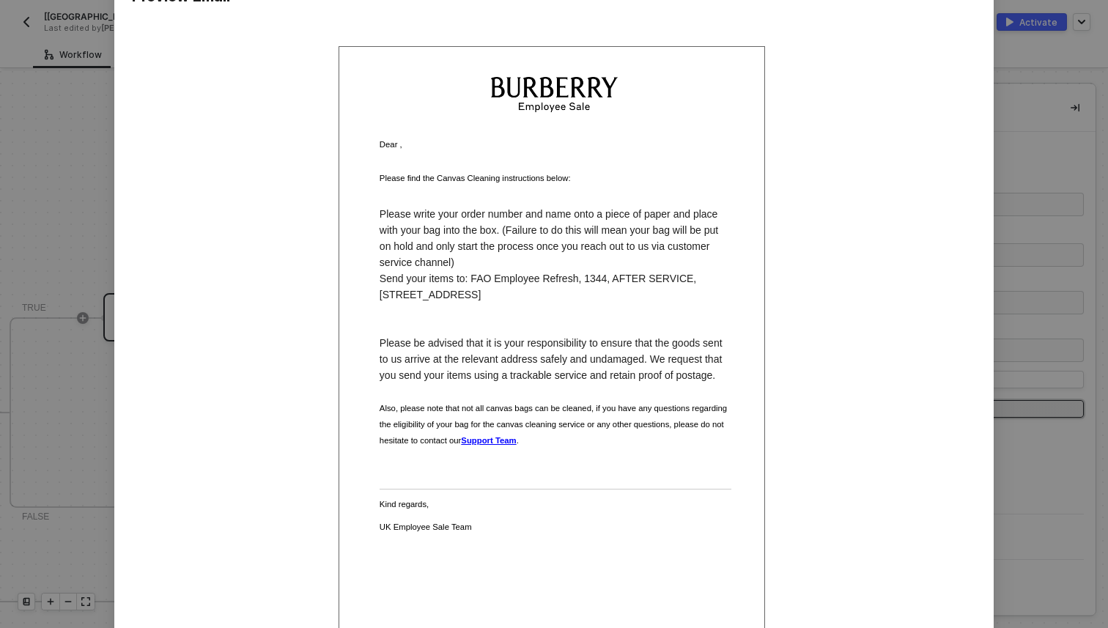
scroll to position [26, 0]
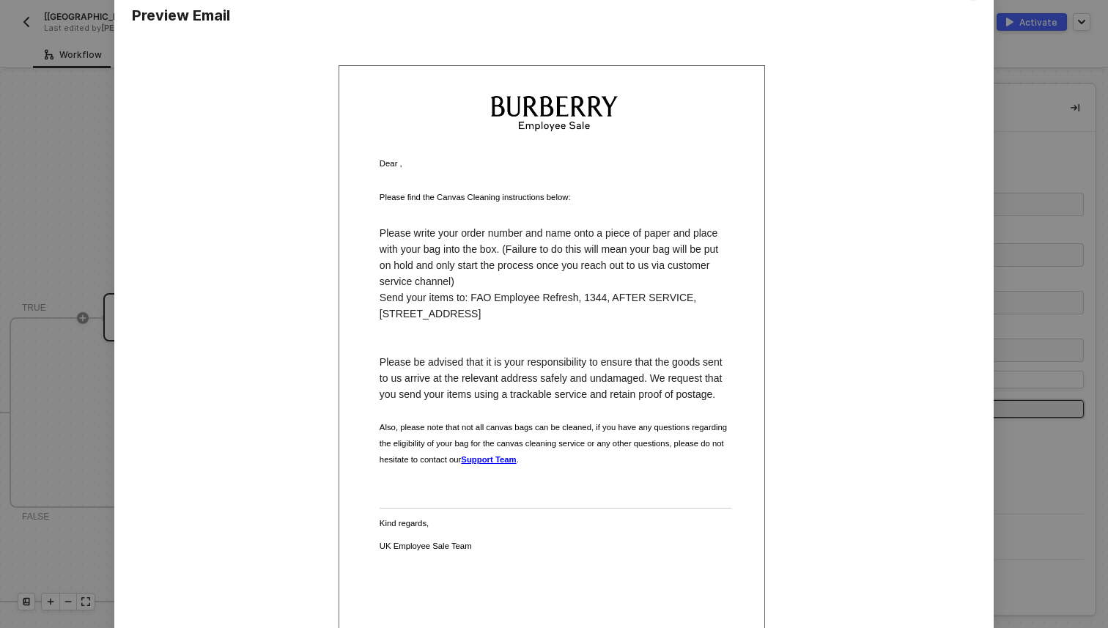
click at [1020, 60] on div "Preview Email Dear , Please find the Canvas Cleaning instructions below: Please…" at bounding box center [554, 314] width 1108 height 628
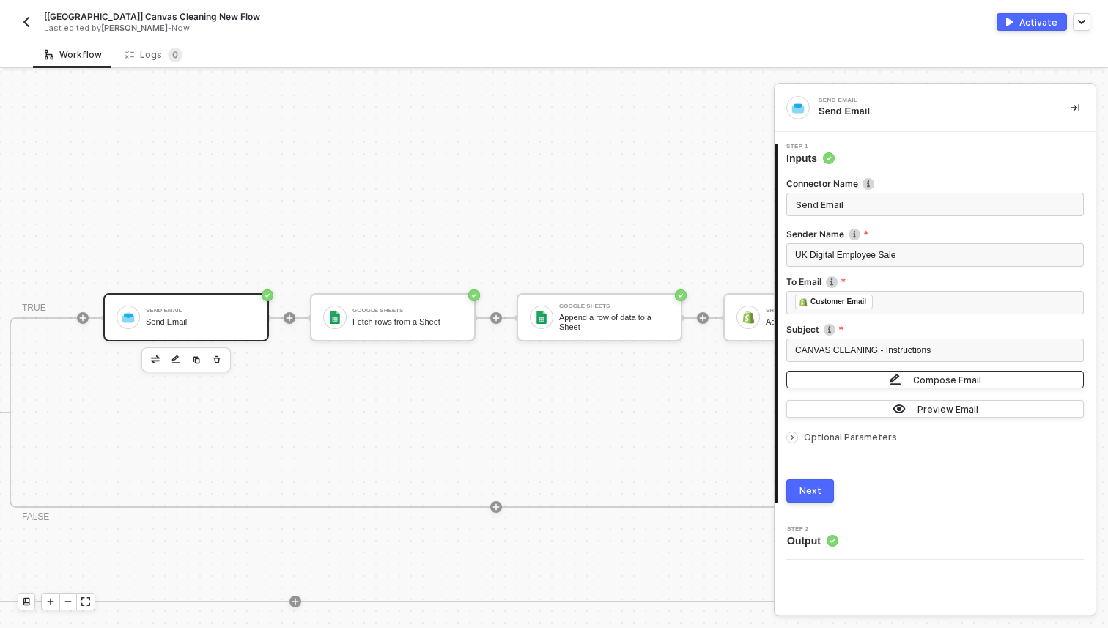
click at [854, 386] on button "Compose Email" at bounding box center [935, 380] width 298 height 18
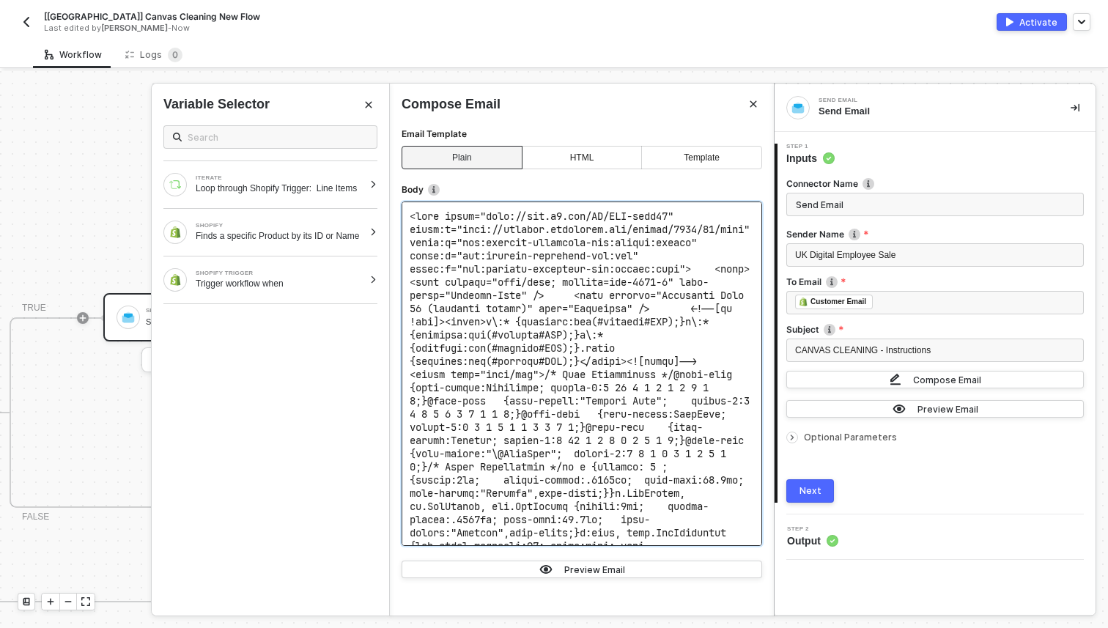
copy code "<html xmlns="http://www.w3.org/TR/REC-html40" xmlns:m="http://schemas.microsoft…"
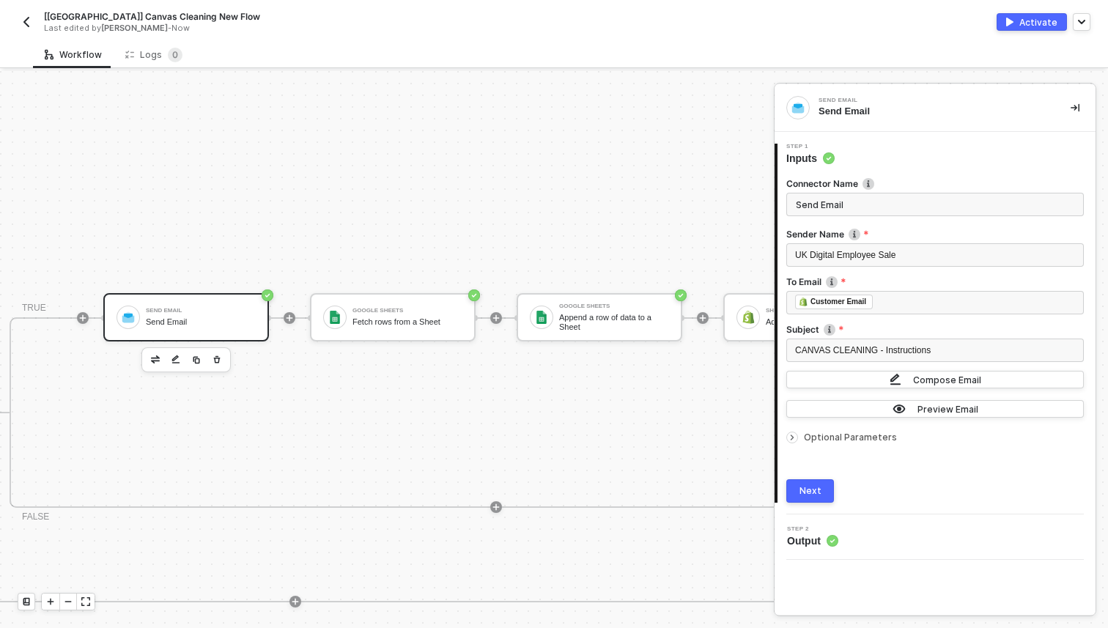
click at [28, 23] on img "button" at bounding box center [27, 22] width 12 height 12
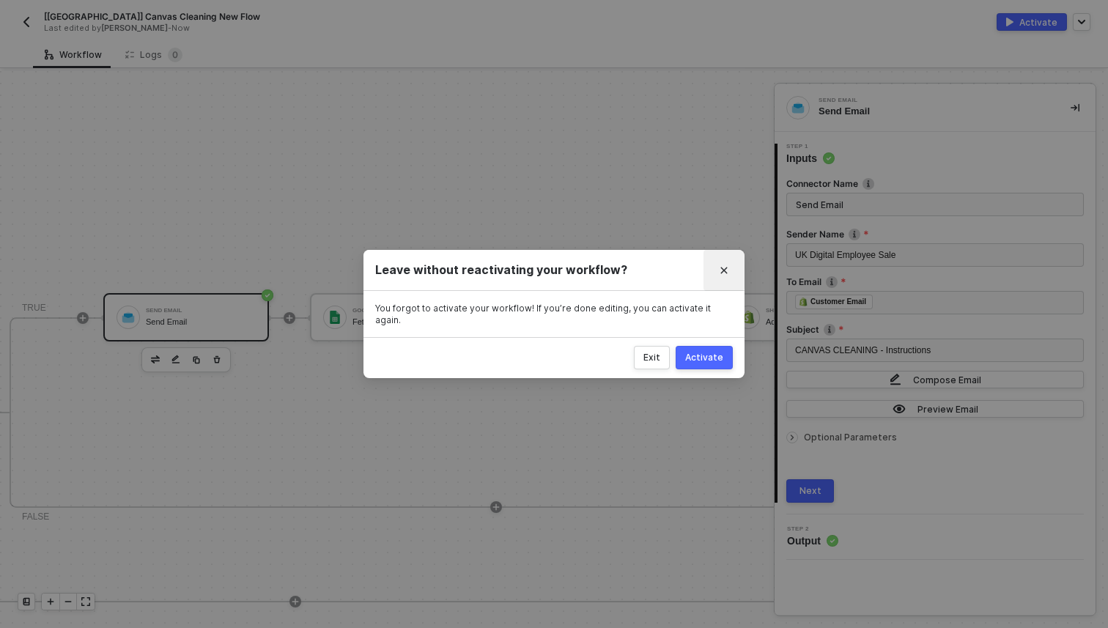
click at [727, 268] on button "Close" at bounding box center [723, 270] width 23 height 23
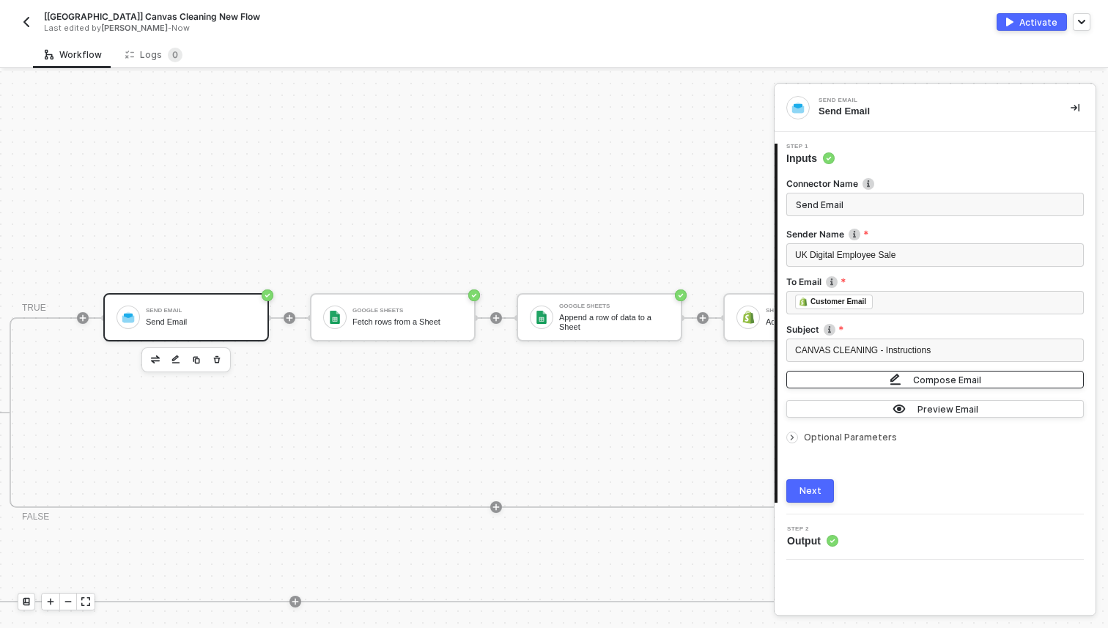
click at [901, 383] on img "button" at bounding box center [896, 379] width 12 height 13
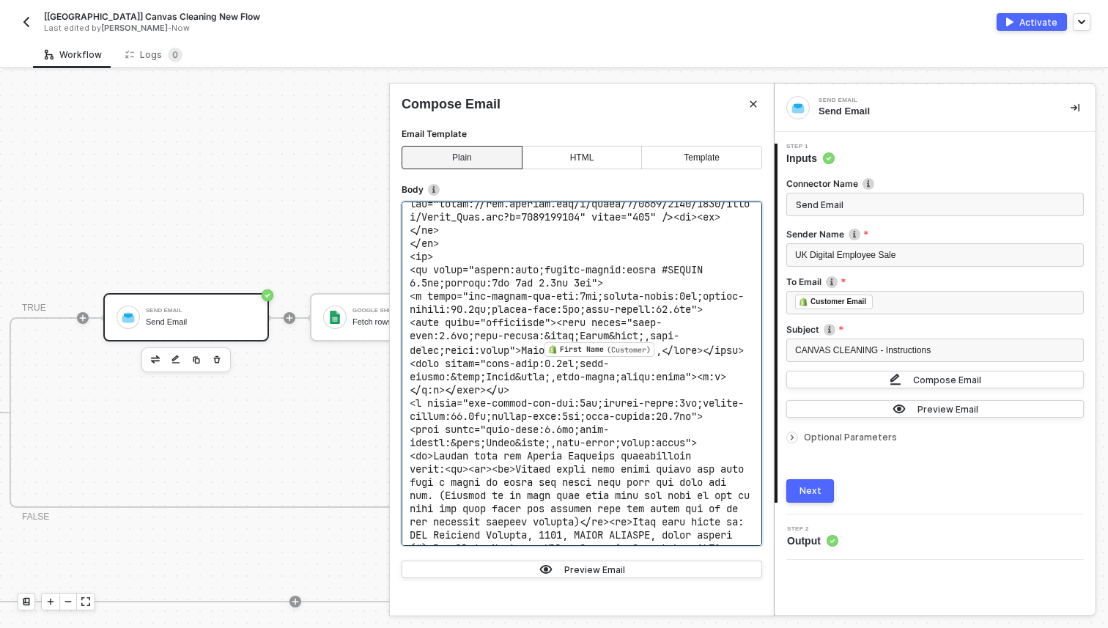
scroll to position [1425, 0]
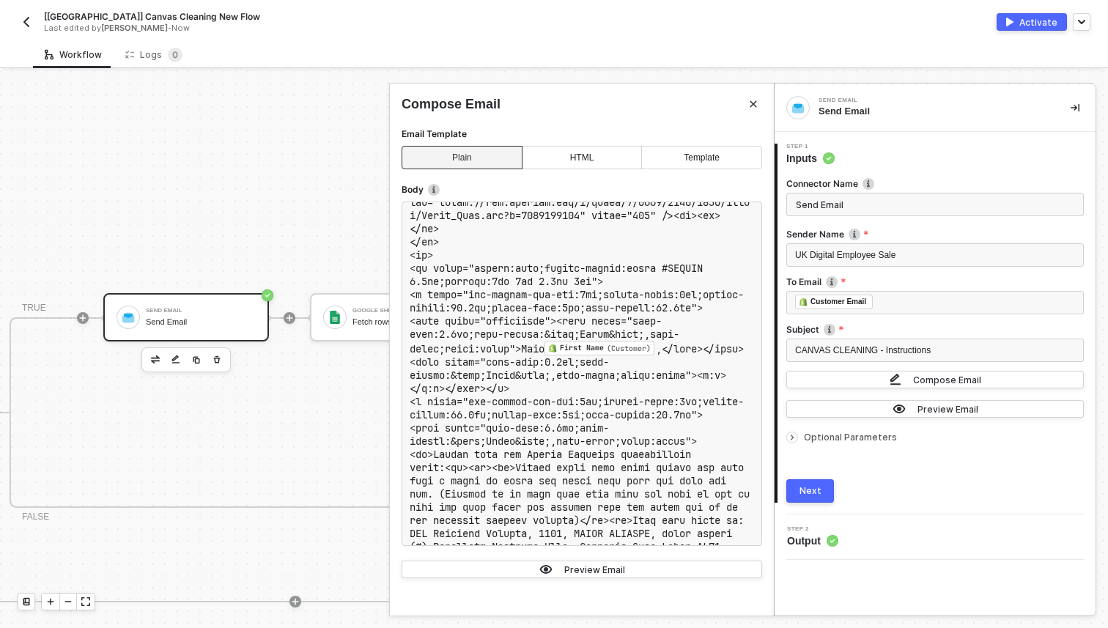
click at [819, 494] on div "Next" at bounding box center [811, 491] width 22 height 12
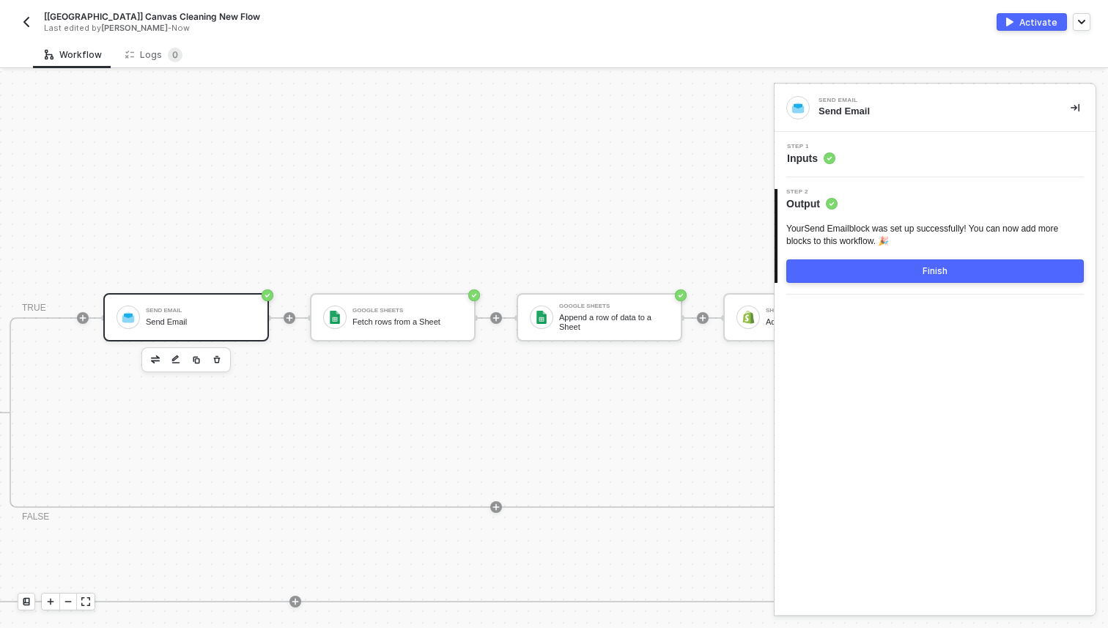
click at [893, 278] on button "Finish" at bounding box center [935, 270] width 298 height 23
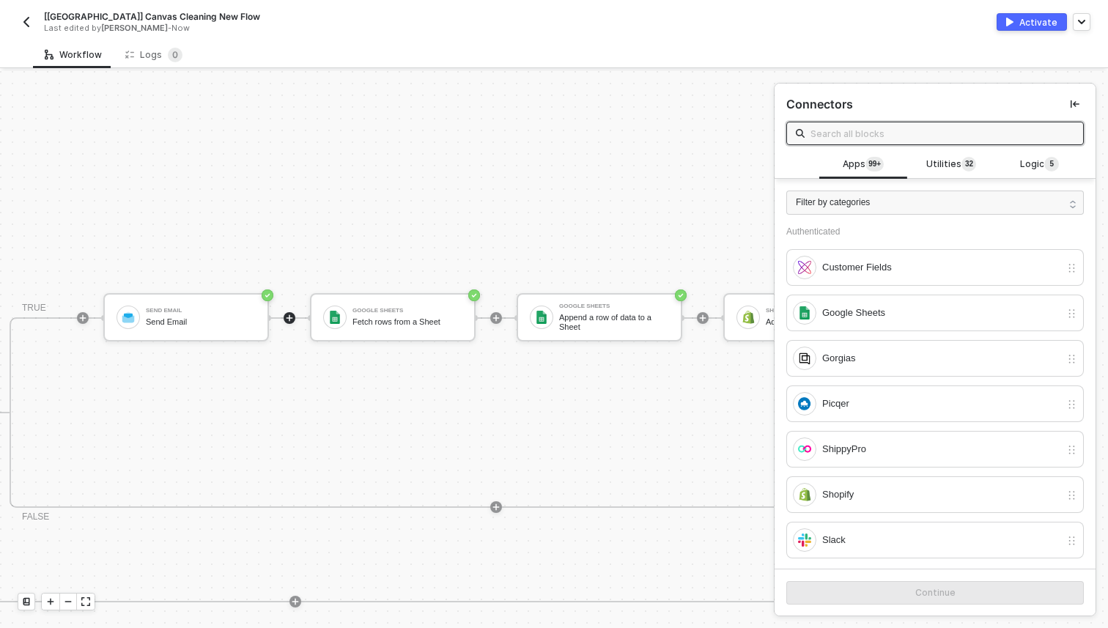
click at [1030, 26] on div "Activate" at bounding box center [1038, 22] width 38 height 12
click at [30, 24] on img "button" at bounding box center [27, 22] width 12 height 12
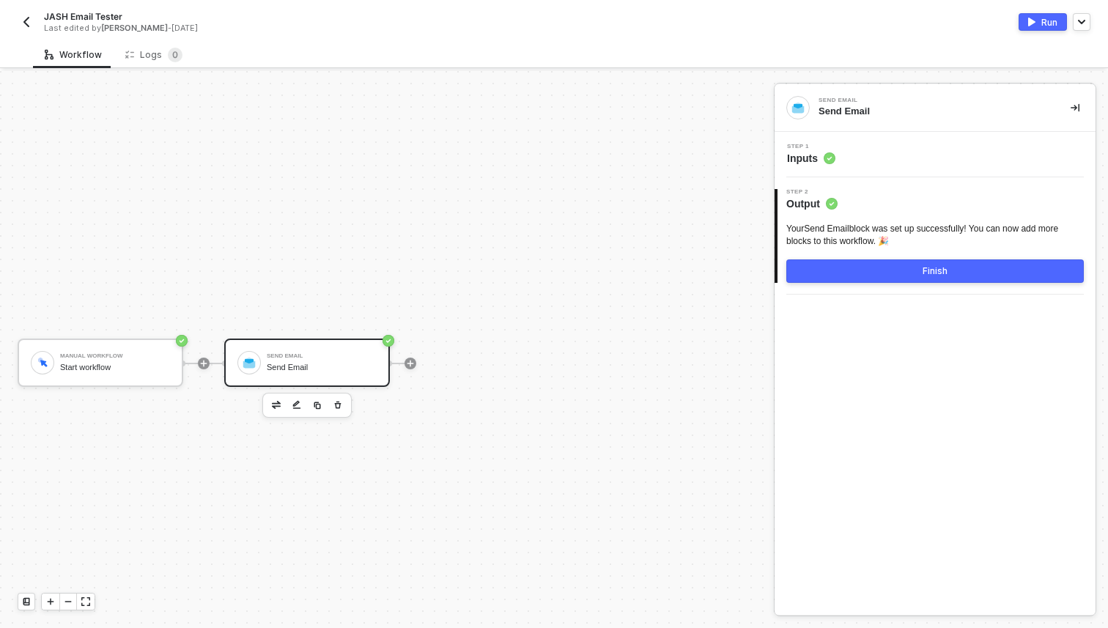
scroll to position [27, 0]
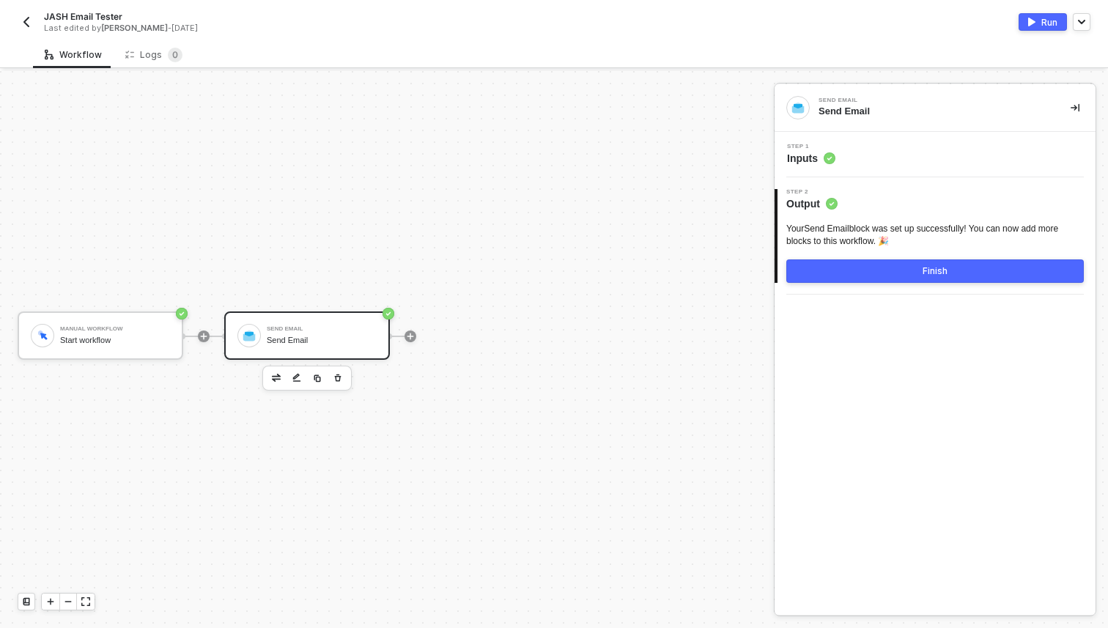
click at [828, 153] on circle at bounding box center [830, 158] width 12 height 12
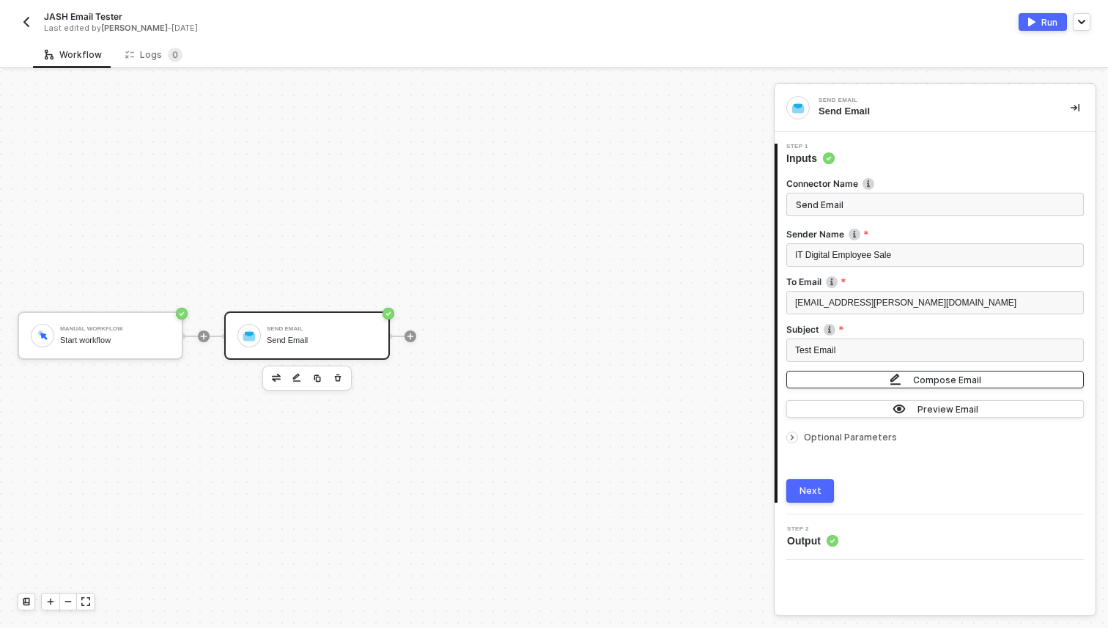
click at [851, 378] on button "Compose Email" at bounding box center [935, 380] width 298 height 18
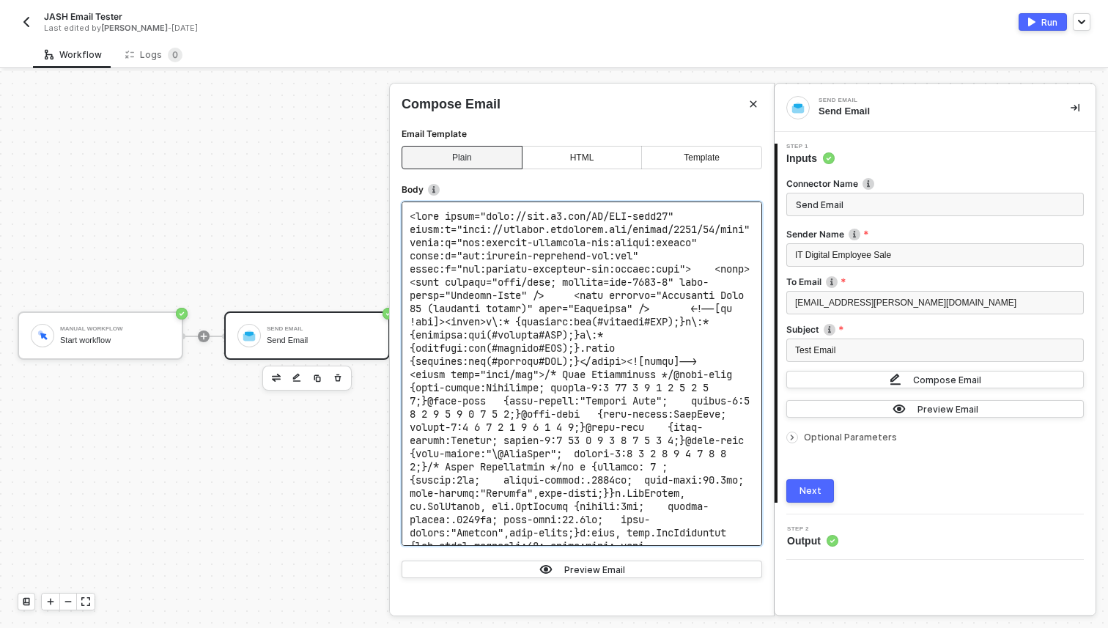
scroll to position [1490, 0]
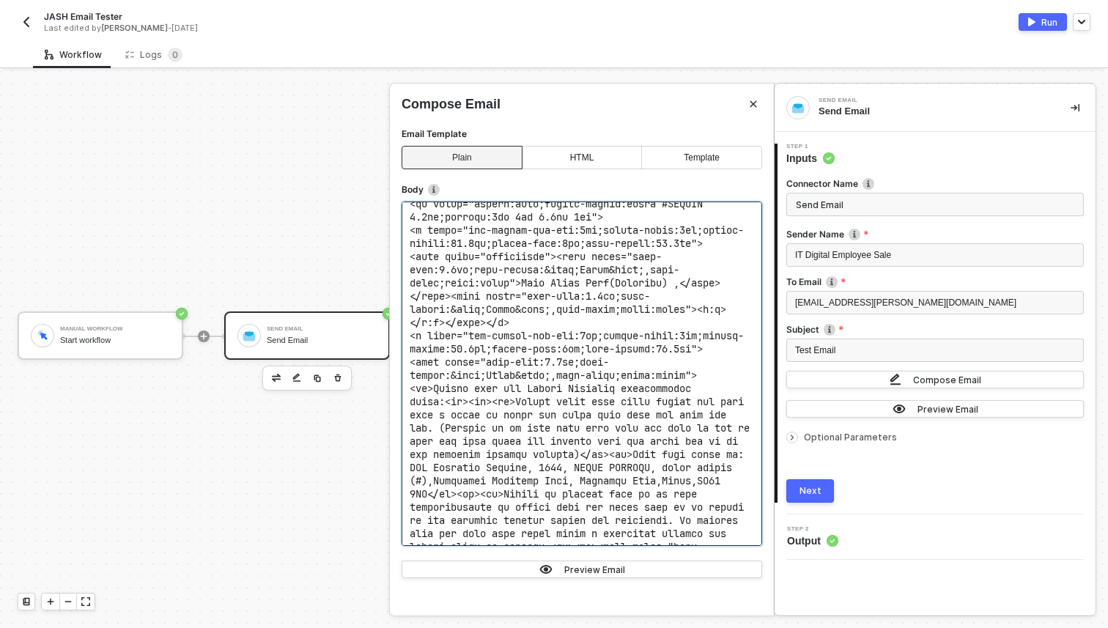
click at [805, 496] on div "Next" at bounding box center [811, 491] width 22 height 12
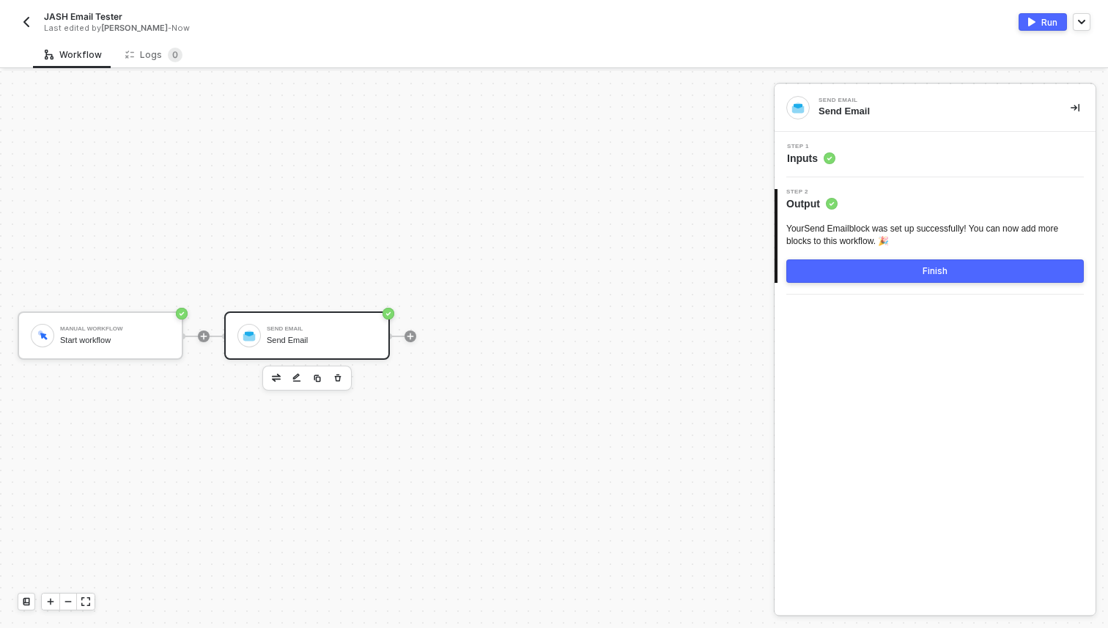
click at [878, 283] on div "2 Step 2 Output Your Send Email block was set up successfully! You can now add …" at bounding box center [935, 235] width 321 height 117
click at [816, 141] on div "Step 1 Inputs" at bounding box center [935, 154] width 321 height 45
click at [819, 169] on div "Step 1 Inputs" at bounding box center [935, 154] width 321 height 45
click at [818, 164] on span "Inputs" at bounding box center [811, 158] width 48 height 15
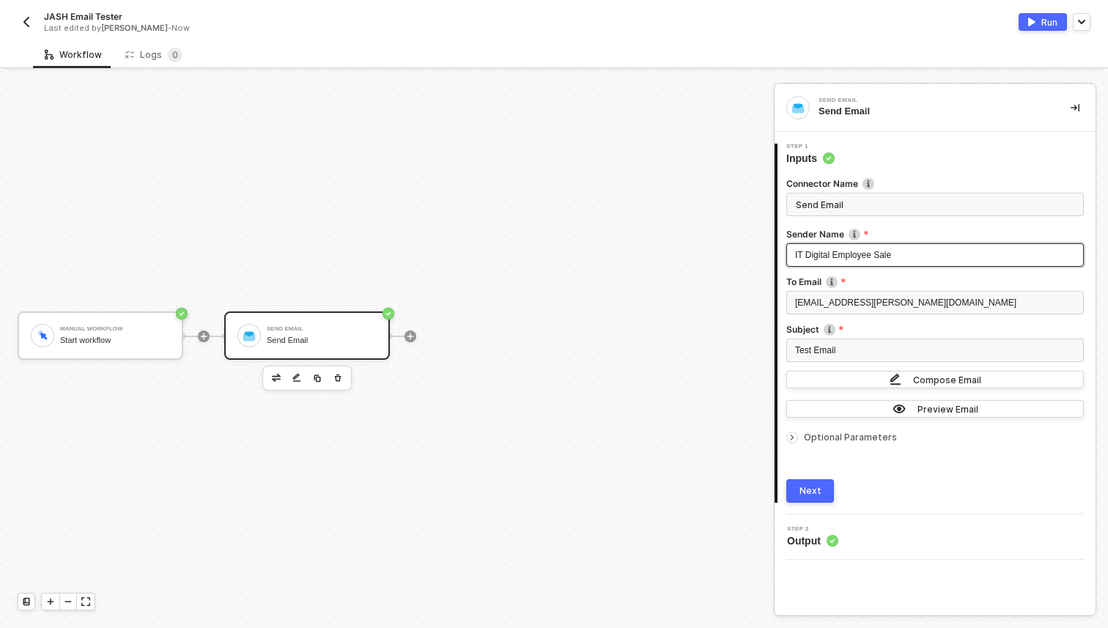
click at [805, 251] on span "IT Digital Employee Sale" at bounding box center [843, 255] width 96 height 10
click at [803, 254] on span "IT Digital Employee Sale" at bounding box center [843, 255] width 96 height 10
click at [918, 296] on div "[EMAIL_ADDRESS][PERSON_NAME][DOMAIN_NAME]" at bounding box center [935, 303] width 280 height 14
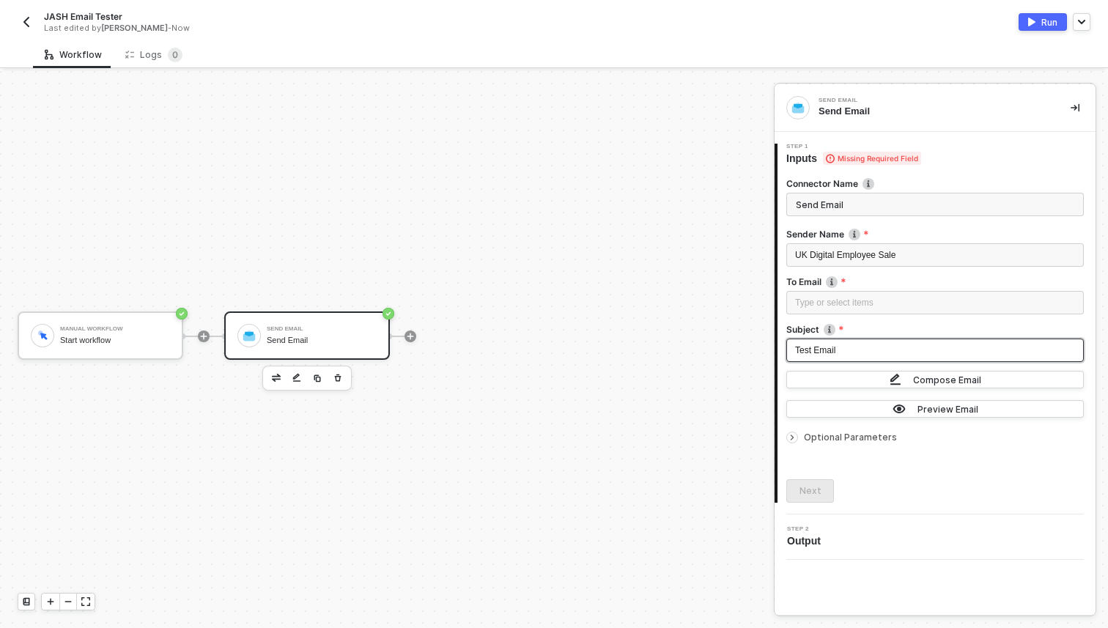
click at [868, 359] on div "Test Email" at bounding box center [935, 350] width 298 height 23
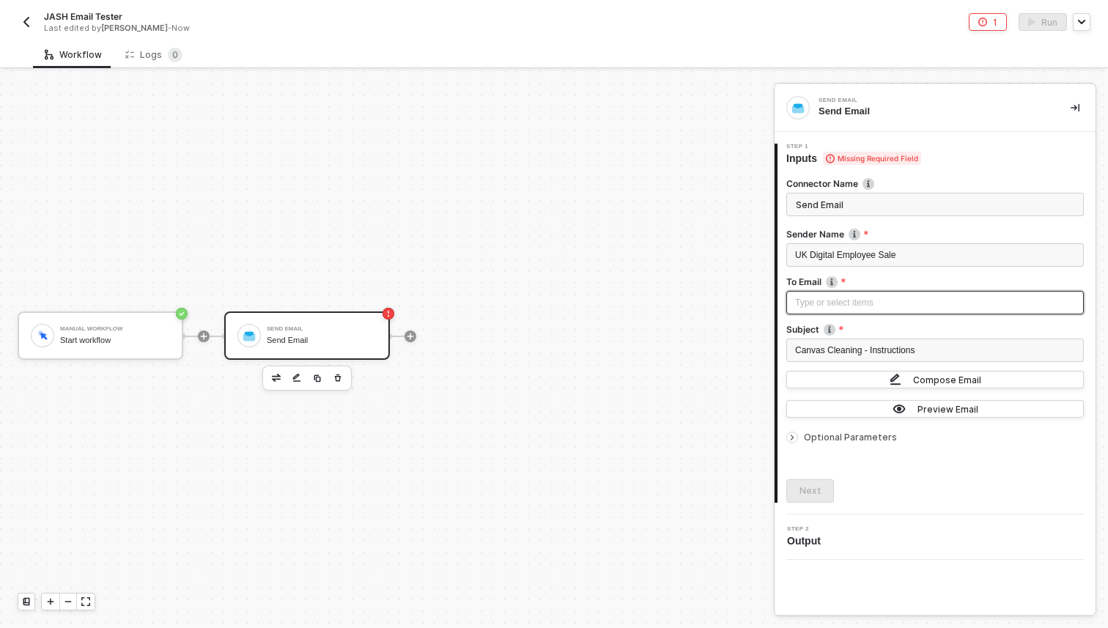
click at [809, 303] on div "Type or select items ﻿" at bounding box center [935, 303] width 280 height 14
click at [790, 438] on icon "icon-arrow-right-small" at bounding box center [792, 437] width 9 height 9
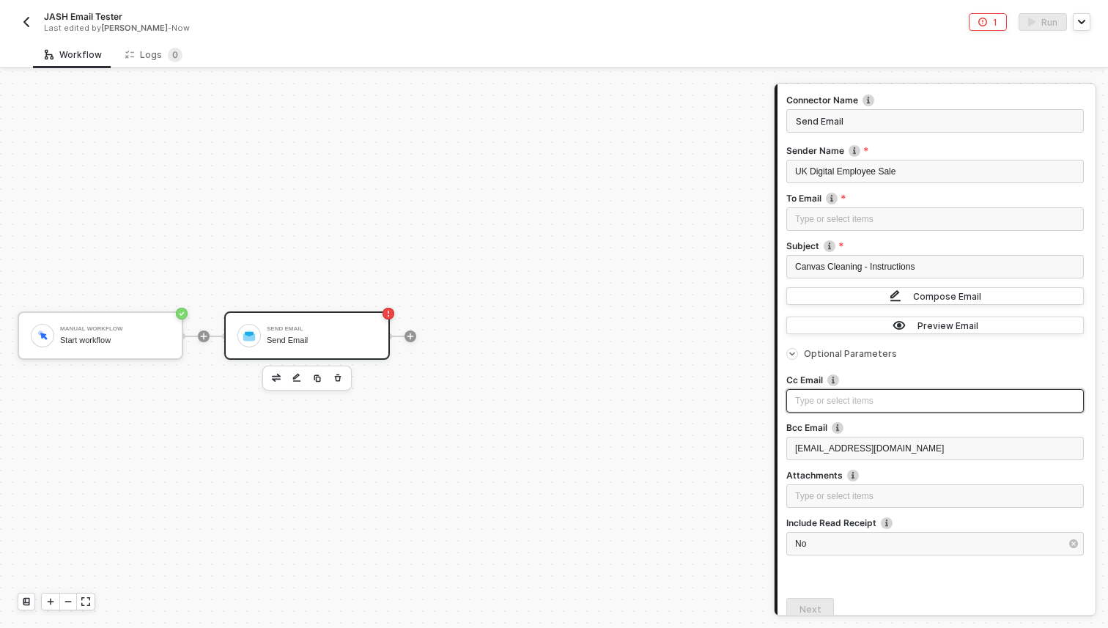
scroll to position [92, 0]
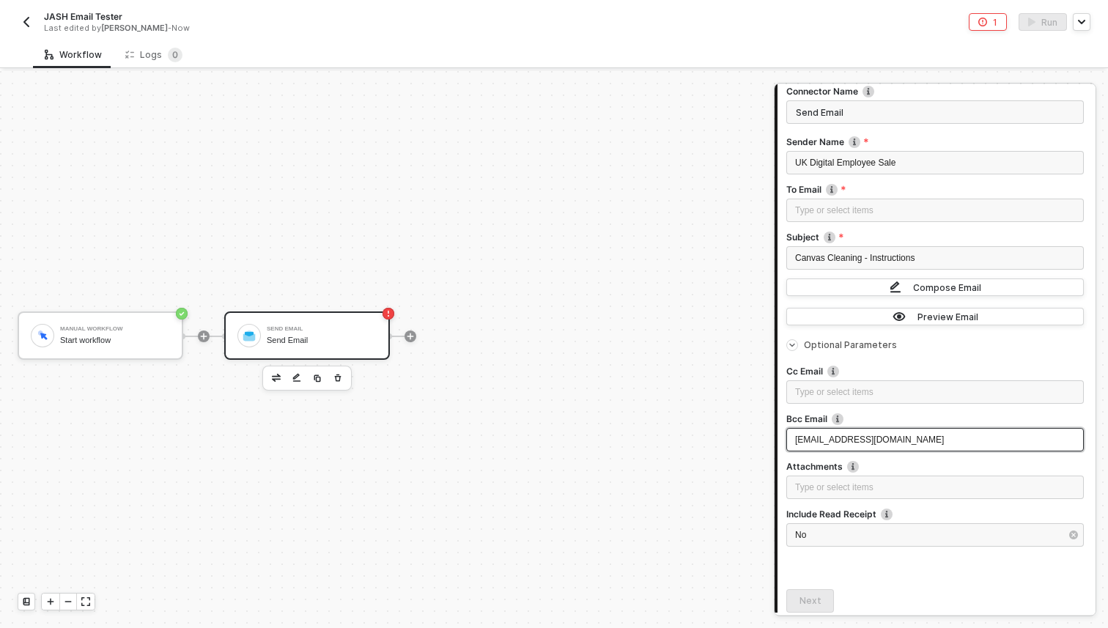
drag, startPoint x: 998, startPoint y: 438, endPoint x: 737, endPoint y: 432, distance: 261.0
click at [737, 432] on div "Manual Workflow Start workflow Send Email Send Email Send Email Send Email 1 St…" at bounding box center [554, 349] width 1108 height 557
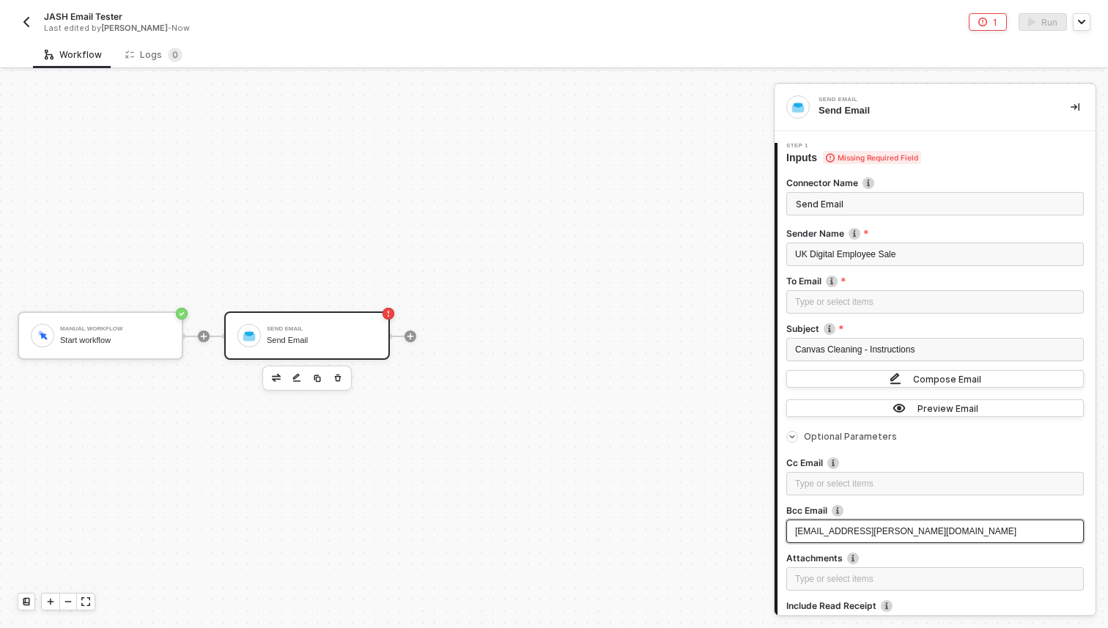
scroll to position [0, 0]
click at [869, 298] on div "Type or select items ﻿" at bounding box center [935, 303] width 280 height 14
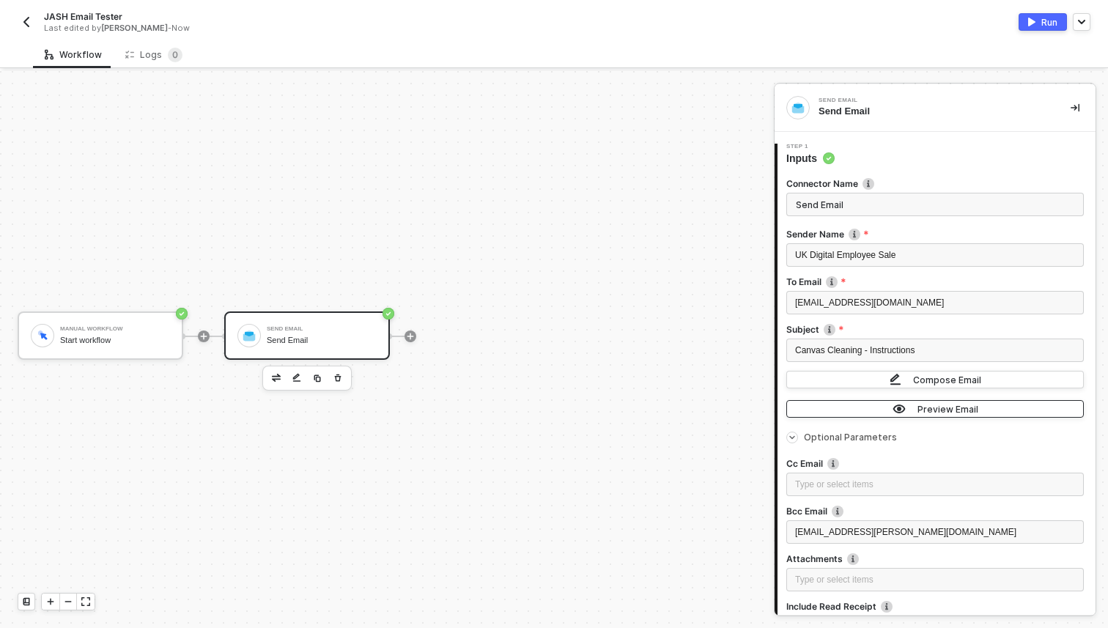
click at [933, 410] on div "Preview Email" at bounding box center [948, 409] width 61 height 12
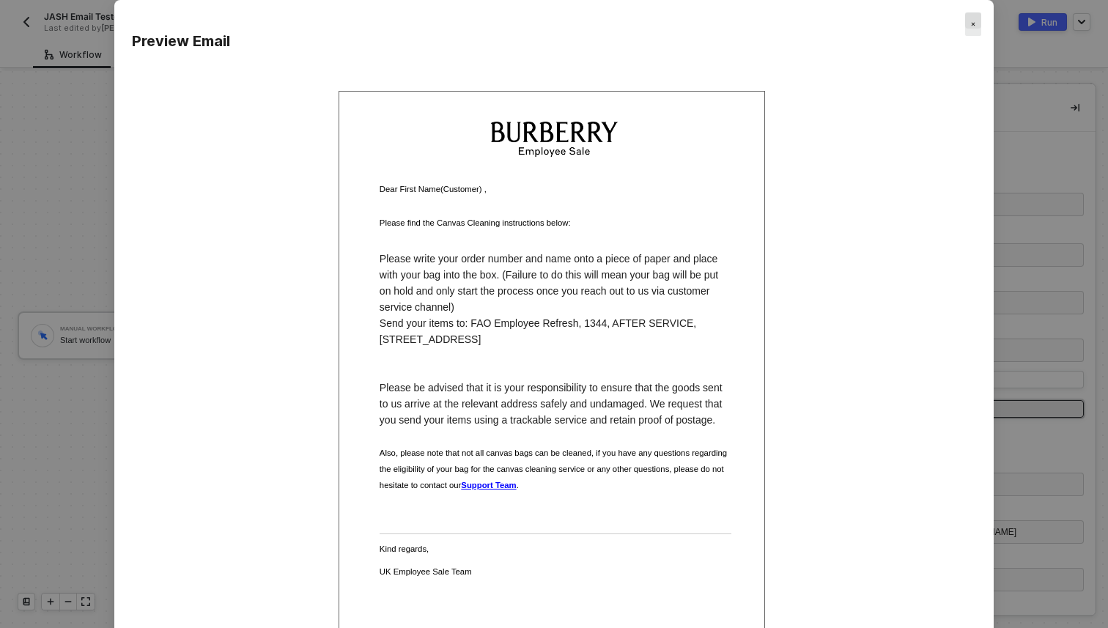
click at [971, 21] on div "Close" at bounding box center [973, 23] width 16 height 23
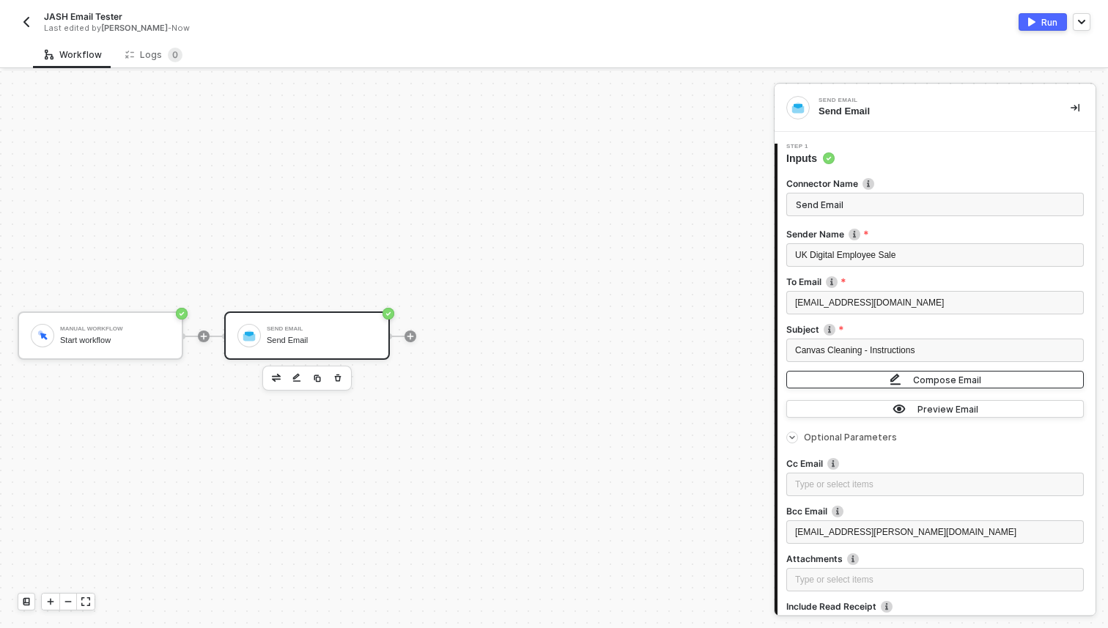
click at [890, 380] on button "Compose Email" at bounding box center [935, 380] width 298 height 18
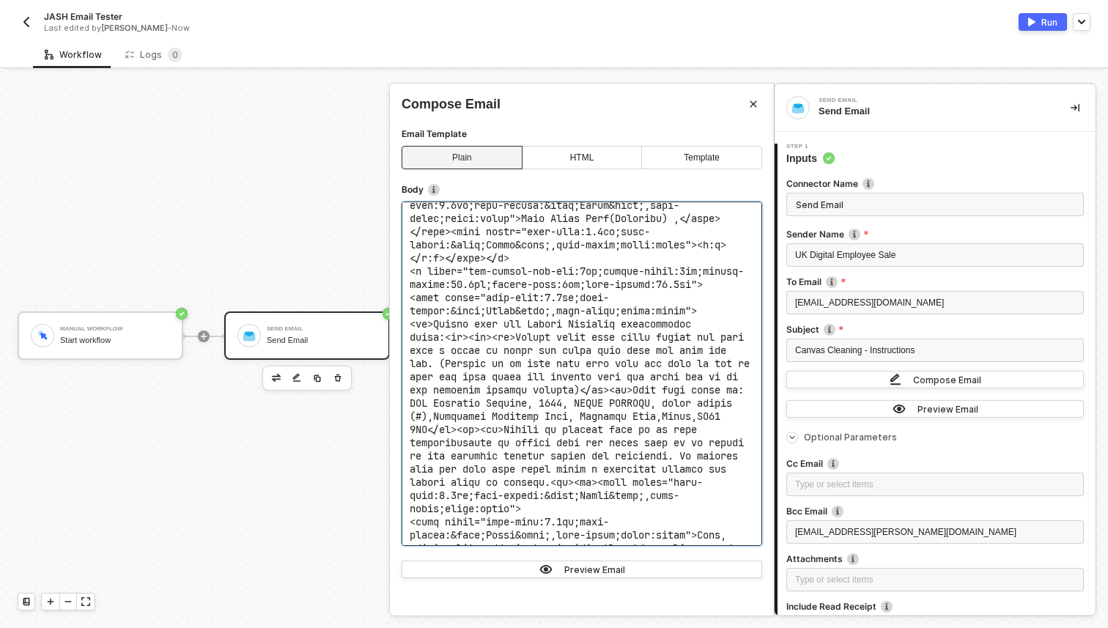
scroll to position [1556, 0]
click at [679, 357] on span at bounding box center [891, 184] width 962 height 3061
drag, startPoint x: 679, startPoint y: 358, endPoint x: 558, endPoint y: 358, distance: 121.7
click at [558, 358] on span at bounding box center [891, 184] width 962 height 3061
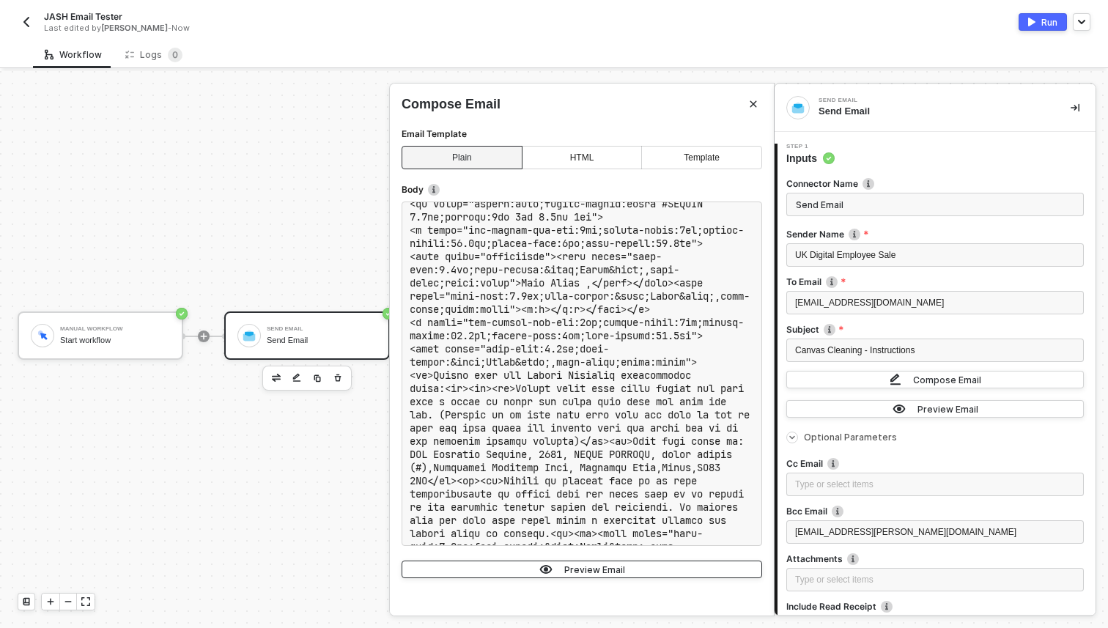
click at [606, 565] on div "Preview Email" at bounding box center [594, 570] width 61 height 12
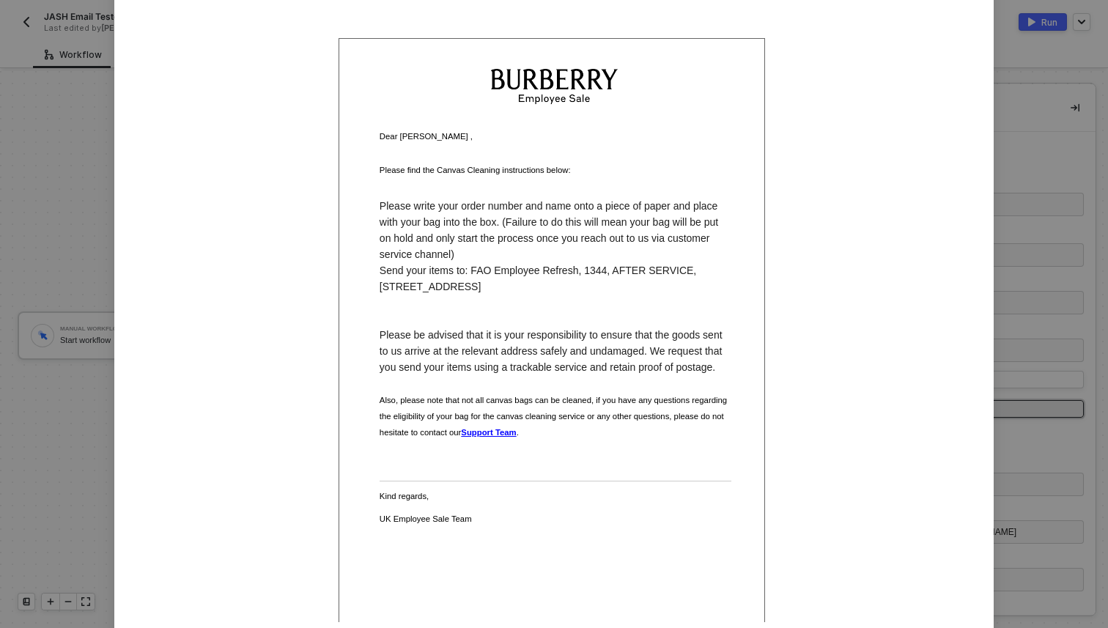
scroll to position [0, 0]
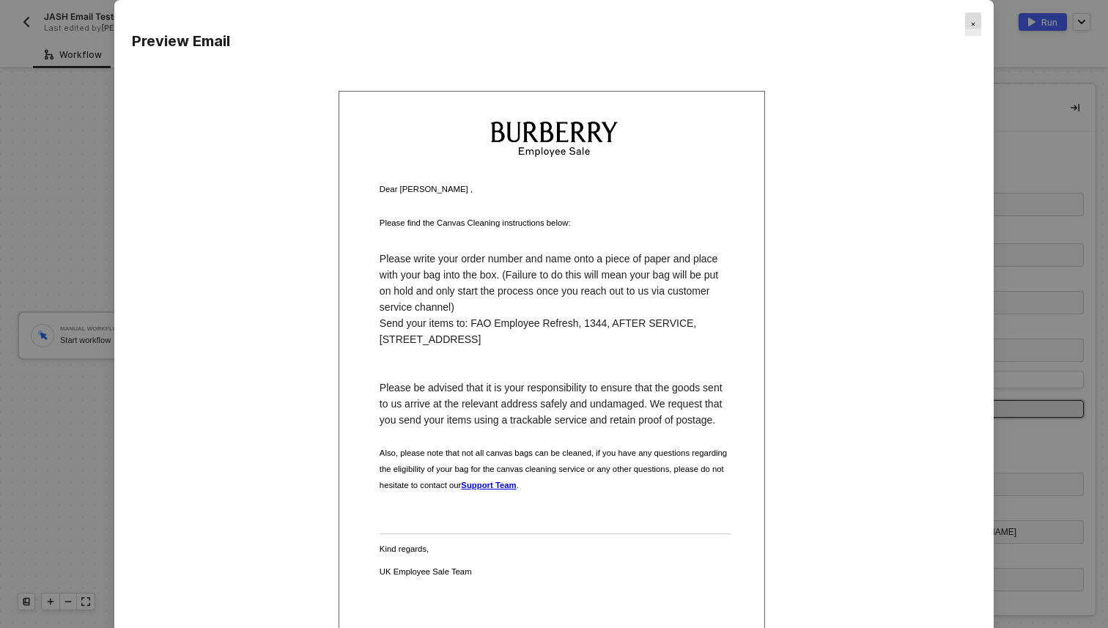
click at [972, 21] on div "Close" at bounding box center [973, 23] width 16 height 23
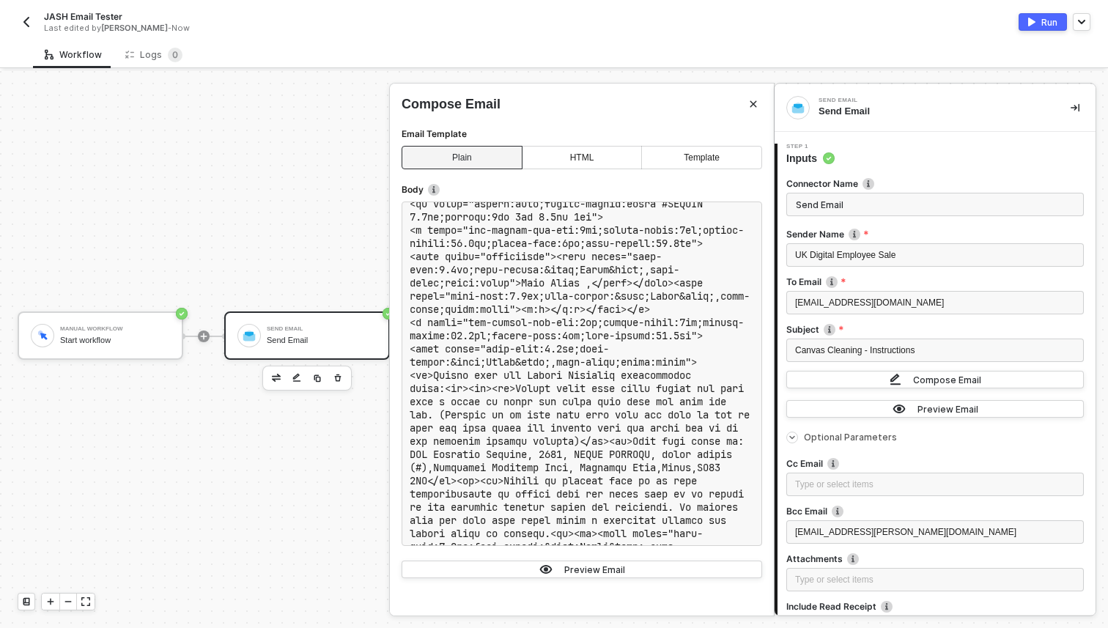
click at [338, 525] on div at bounding box center [554, 349] width 1108 height 557
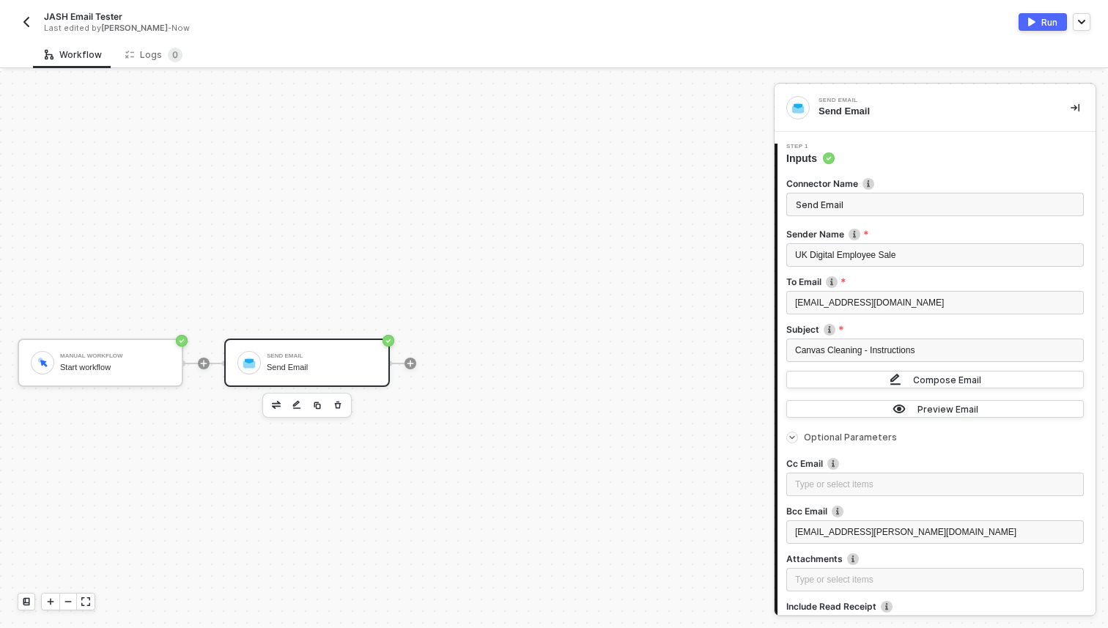
click at [69, 14] on span "JASH Email Tester" at bounding box center [83, 16] width 78 height 12
drag, startPoint x: 74, startPoint y: 15, endPoint x: 45, endPoint y: 15, distance: 28.6
click at [45, 15] on input "JASH Email Tester" at bounding box center [168, 17] width 249 height 18
click at [135, 16] on input "Email Tester" at bounding box center [168, 17] width 249 height 18
click at [221, 128] on div "Manual Workflow Start workflow Send Email Send Email" at bounding box center [383, 363] width 767 height 584
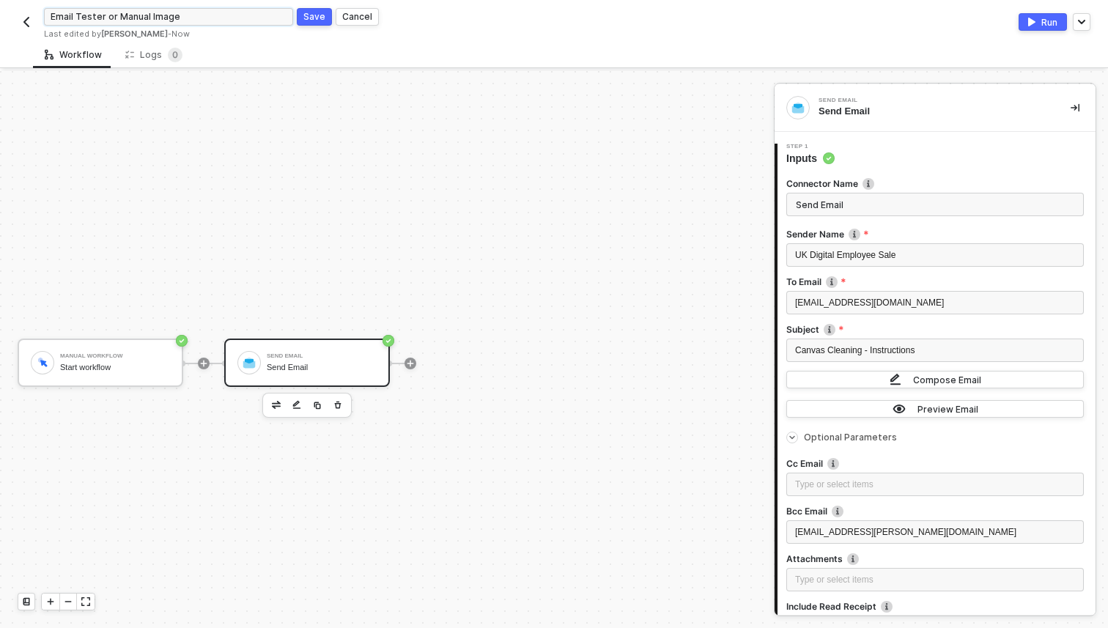
click at [206, 17] on input "Email Tester or Manual Image" at bounding box center [168, 17] width 249 height 18
type input "Email Tester or Manual Email"
click at [320, 21] on div "Save" at bounding box center [314, 16] width 22 height 12
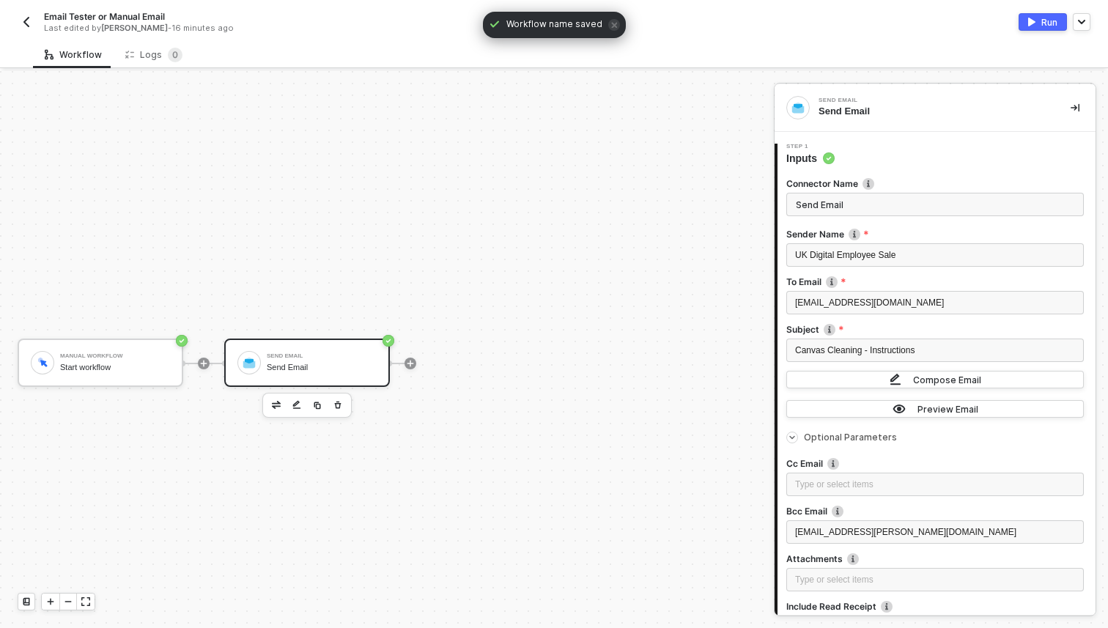
scroll to position [147, 0]
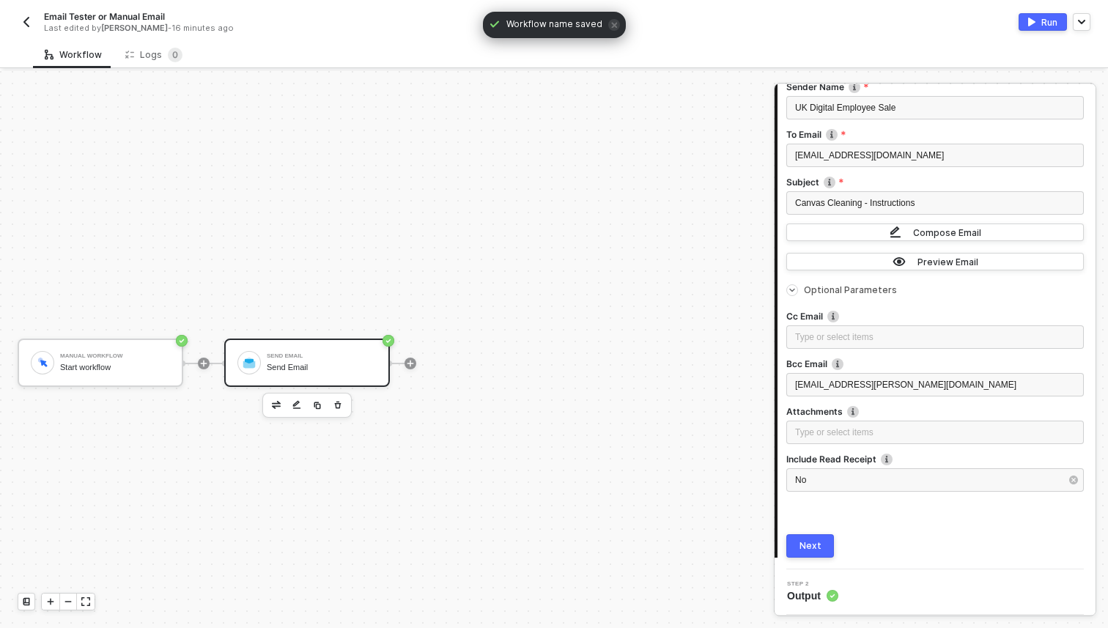
click at [809, 553] on button "Next" at bounding box center [810, 545] width 48 height 23
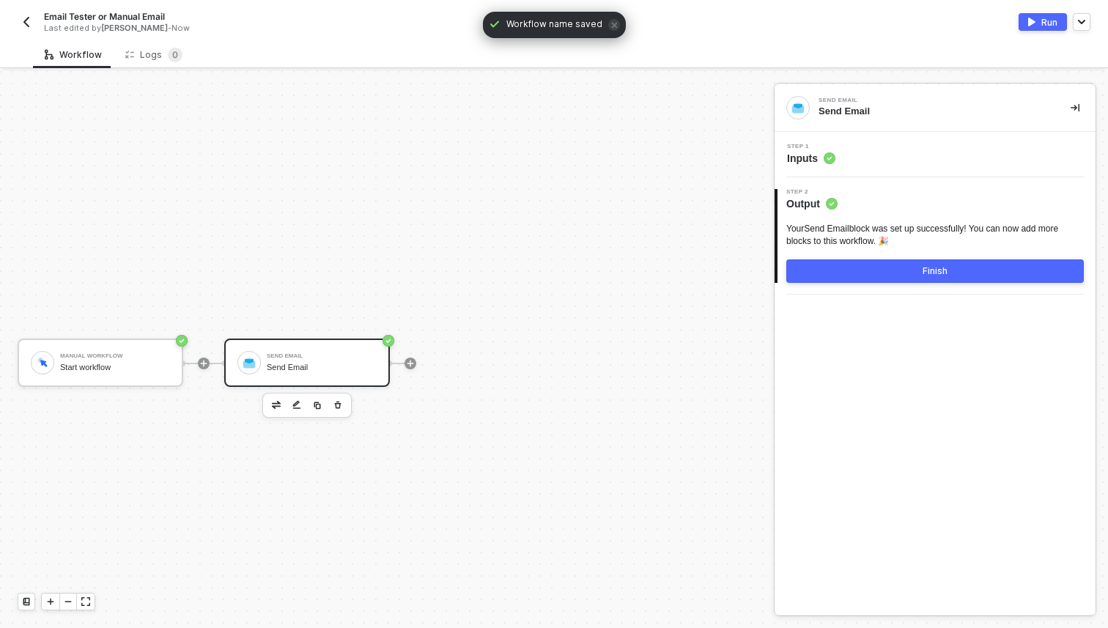
scroll to position [0, 0]
click at [951, 276] on button "Finish" at bounding box center [935, 270] width 298 height 23
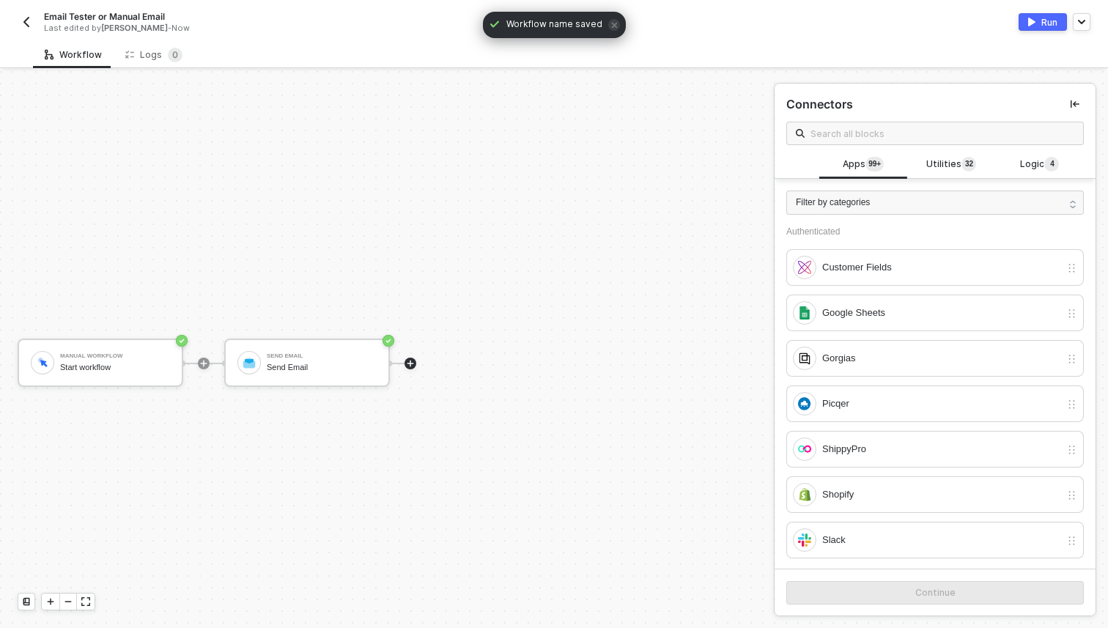
click at [1033, 19] on img "button" at bounding box center [1031, 22] width 7 height 9
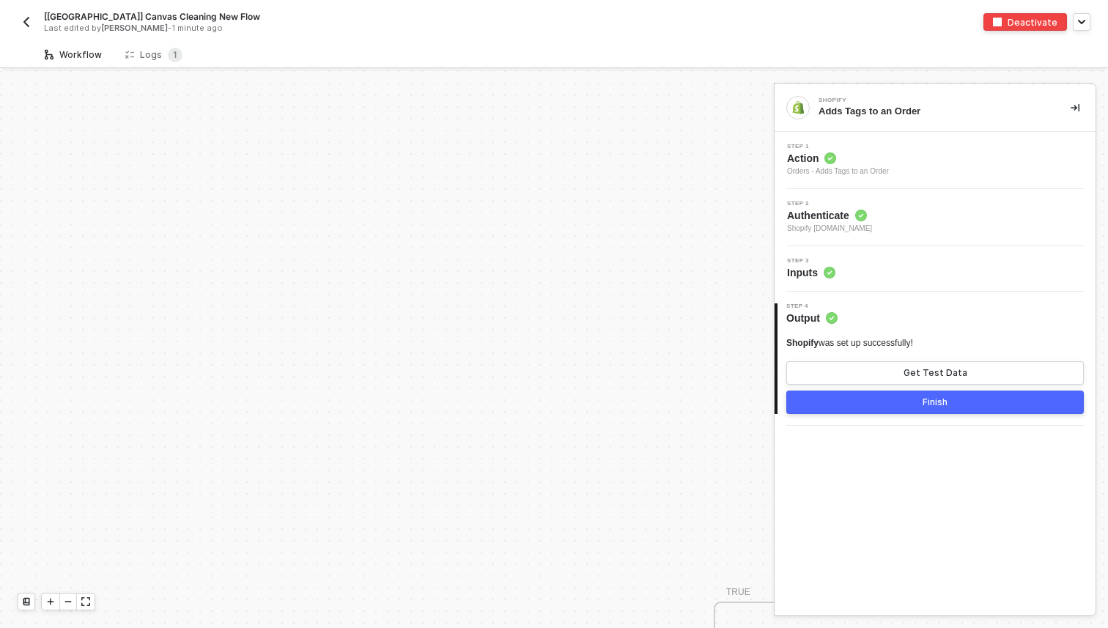
scroll to position [432, 0]
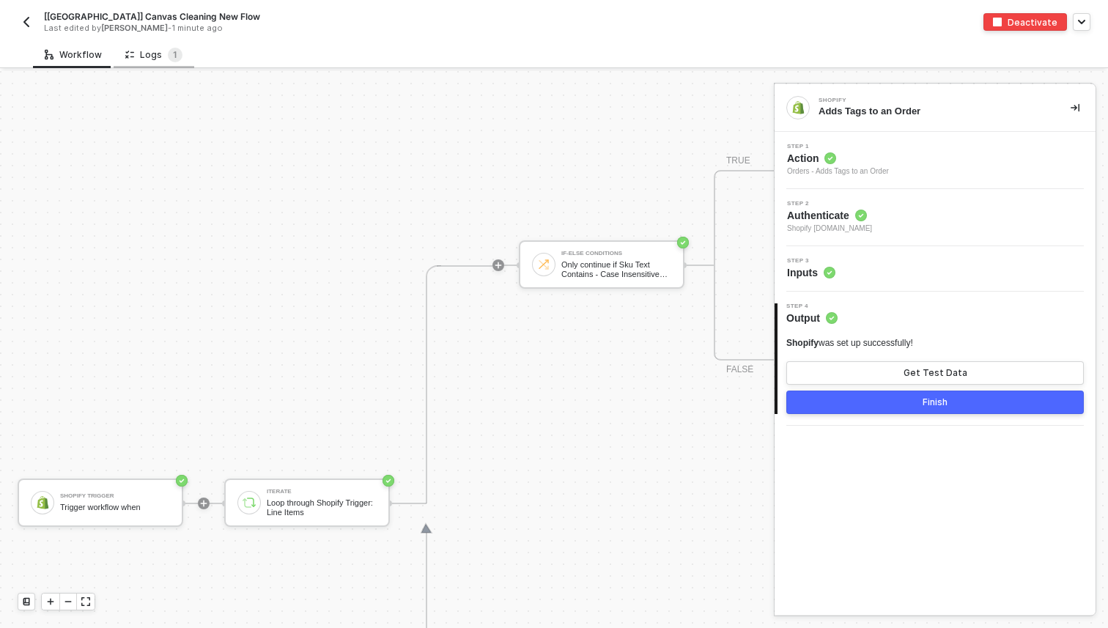
click at [158, 46] on div "Logs 1" at bounding box center [154, 54] width 81 height 27
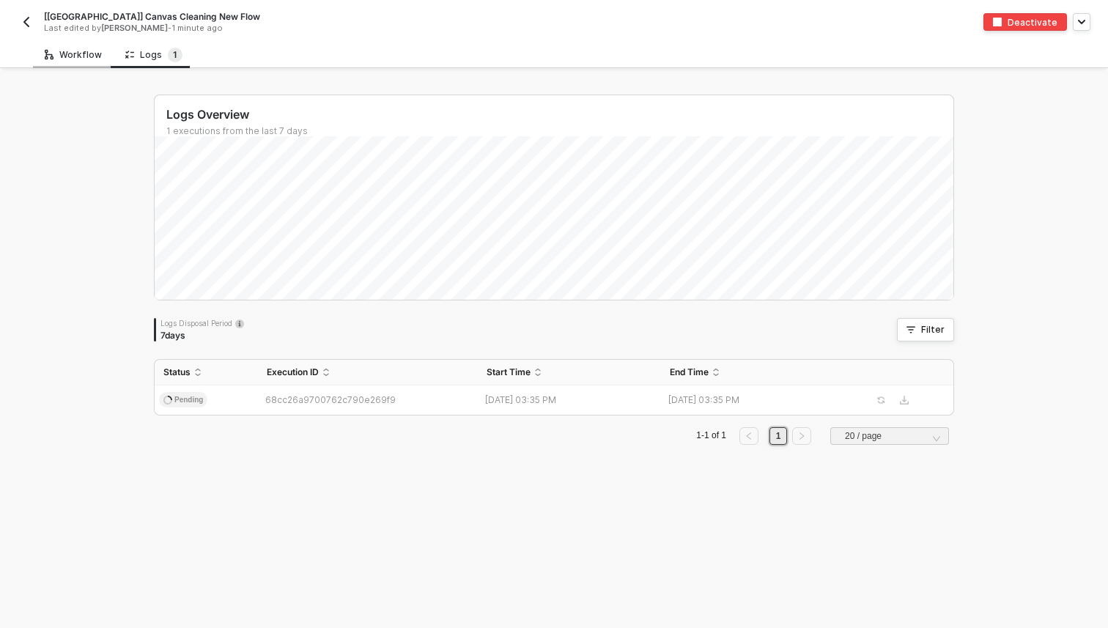
click at [65, 62] on div "Workflow" at bounding box center [73, 54] width 81 height 27
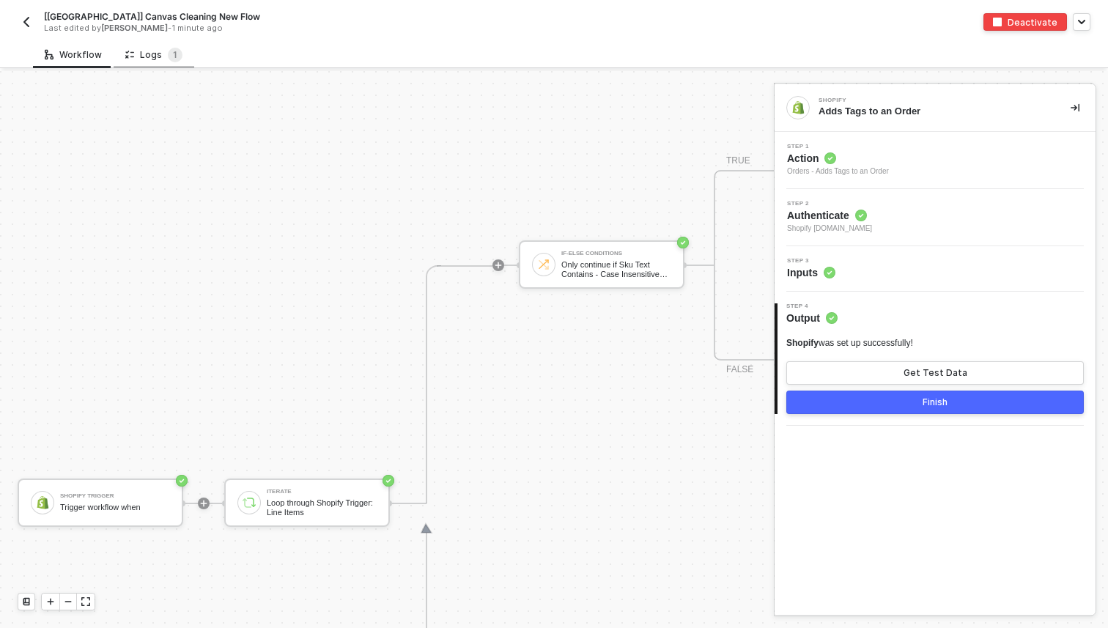
click at [145, 59] on div "Logs 1" at bounding box center [153, 55] width 57 height 15
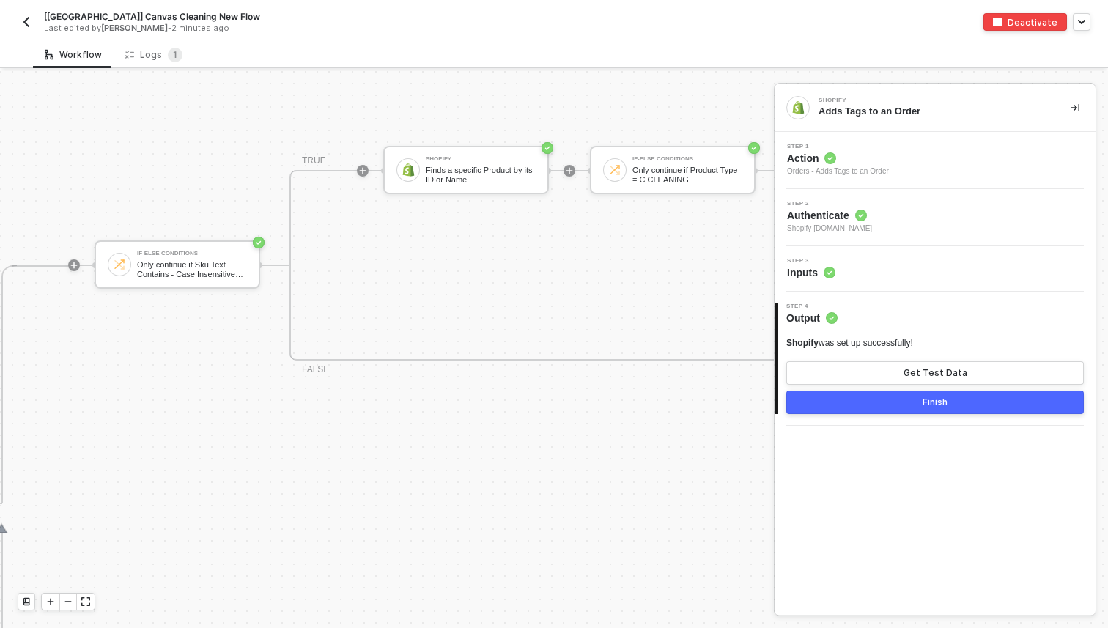
scroll to position [432, 497]
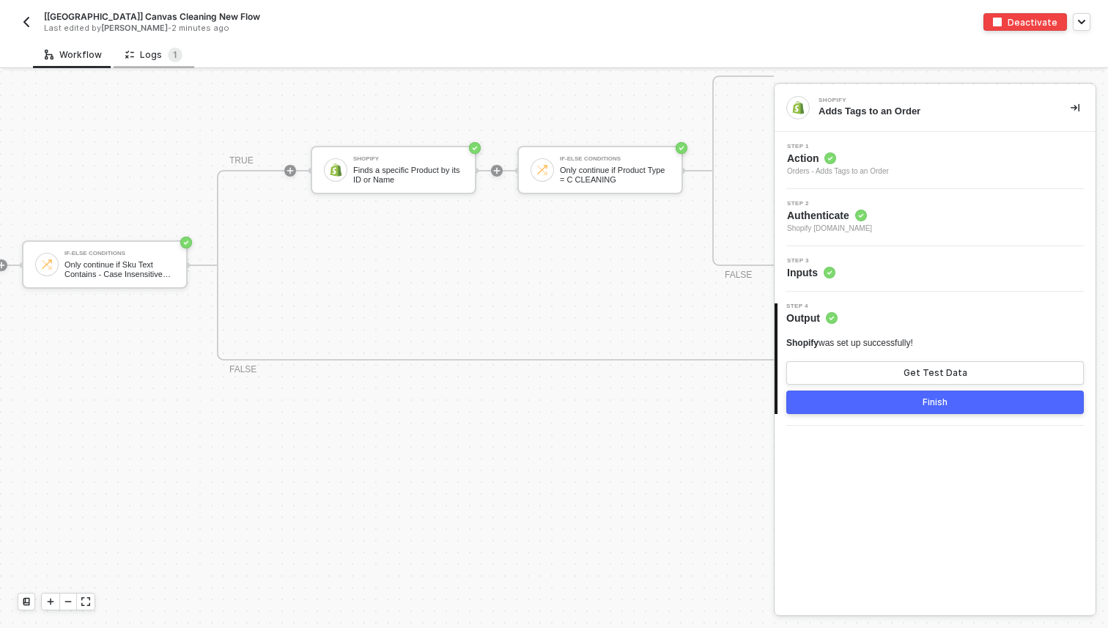
click at [158, 56] on div "Logs 1" at bounding box center [153, 55] width 57 height 15
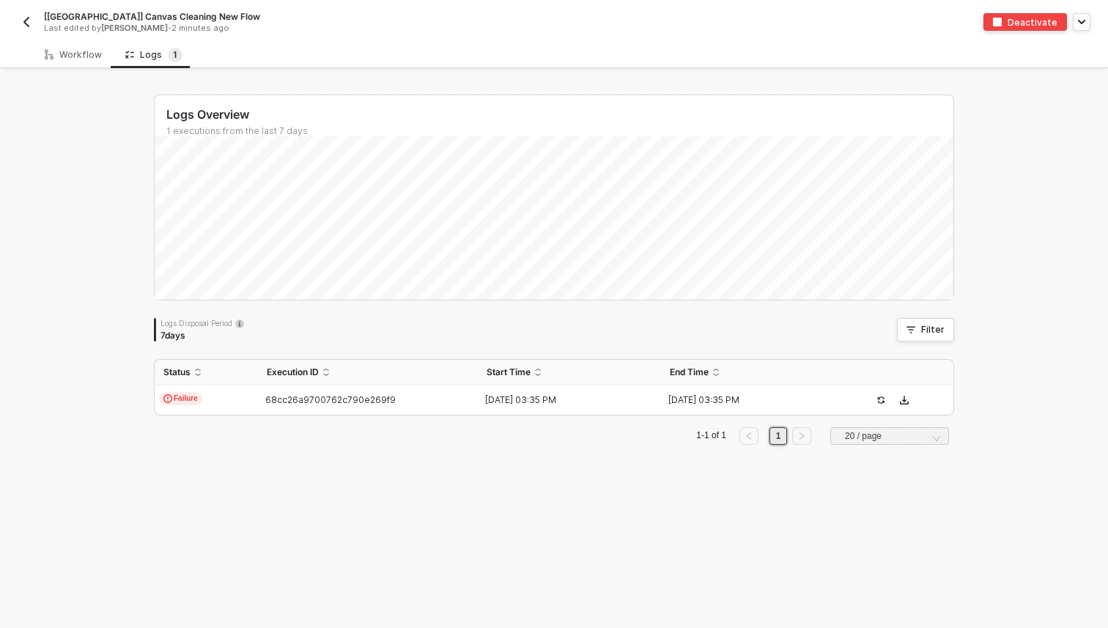
click at [230, 413] on td "Failure" at bounding box center [206, 400] width 103 height 29
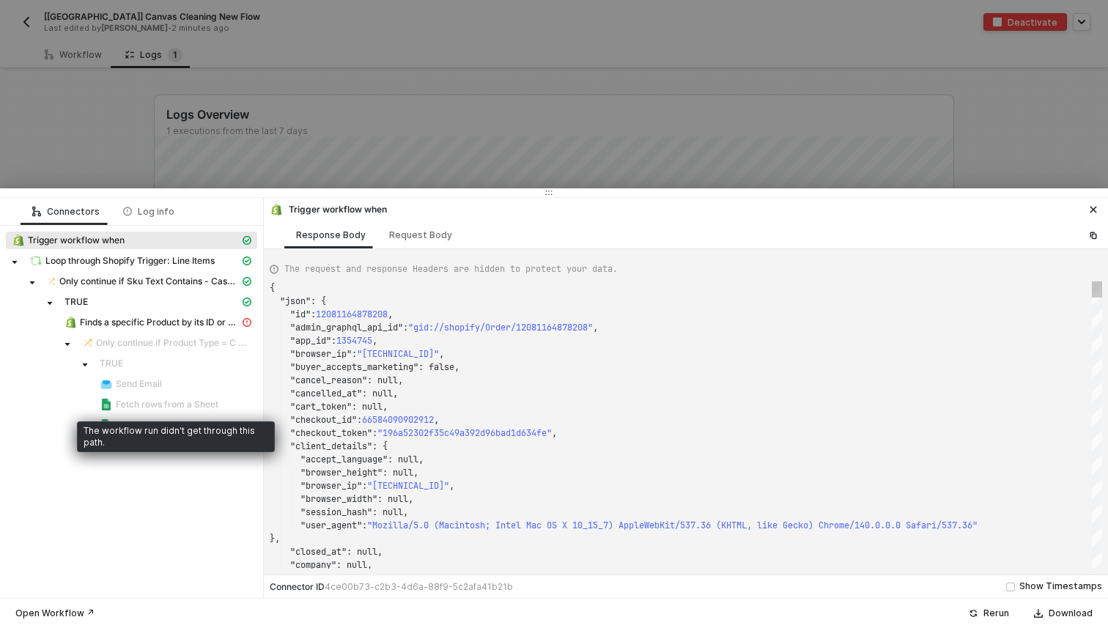
scroll to position [132, 0]
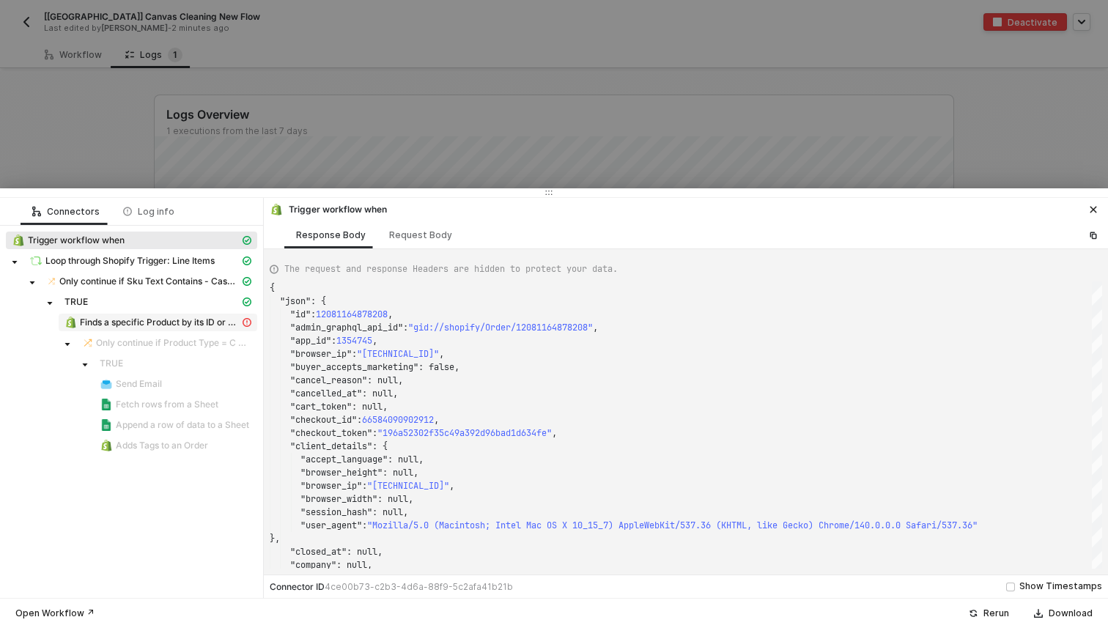
click at [204, 320] on span "Finds a specific Product by its ID or Name" at bounding box center [160, 323] width 160 height 12
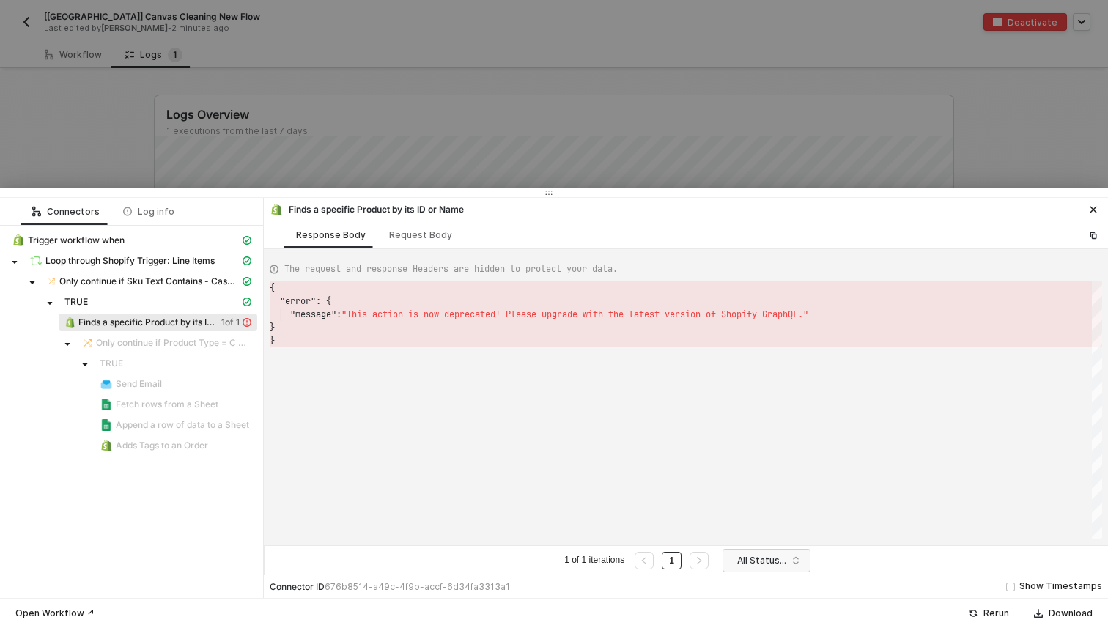
scroll to position [53, 0]
click at [40, 85] on div at bounding box center [554, 314] width 1108 height 628
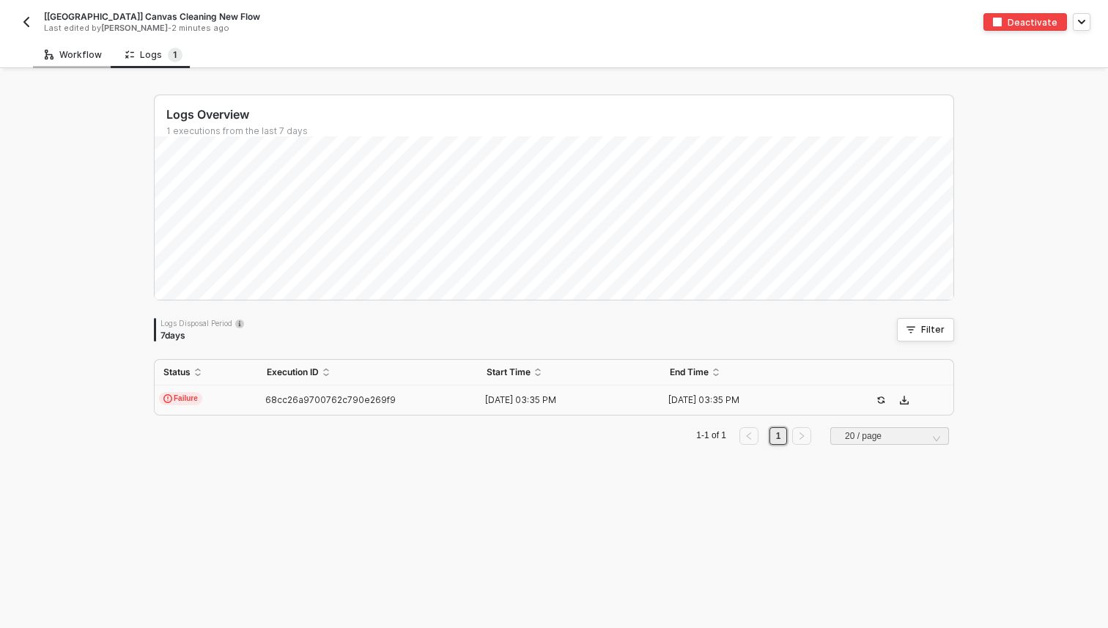
click at [84, 50] on div "Workflow" at bounding box center [73, 55] width 57 height 12
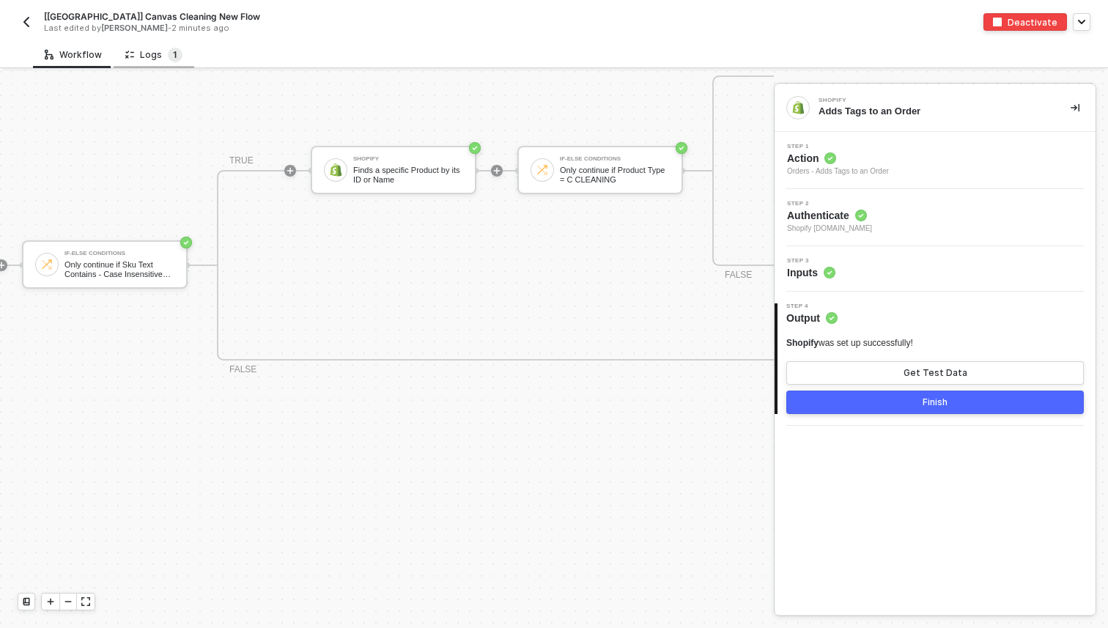
click at [168, 61] on span "1" at bounding box center [175, 55] width 15 height 15
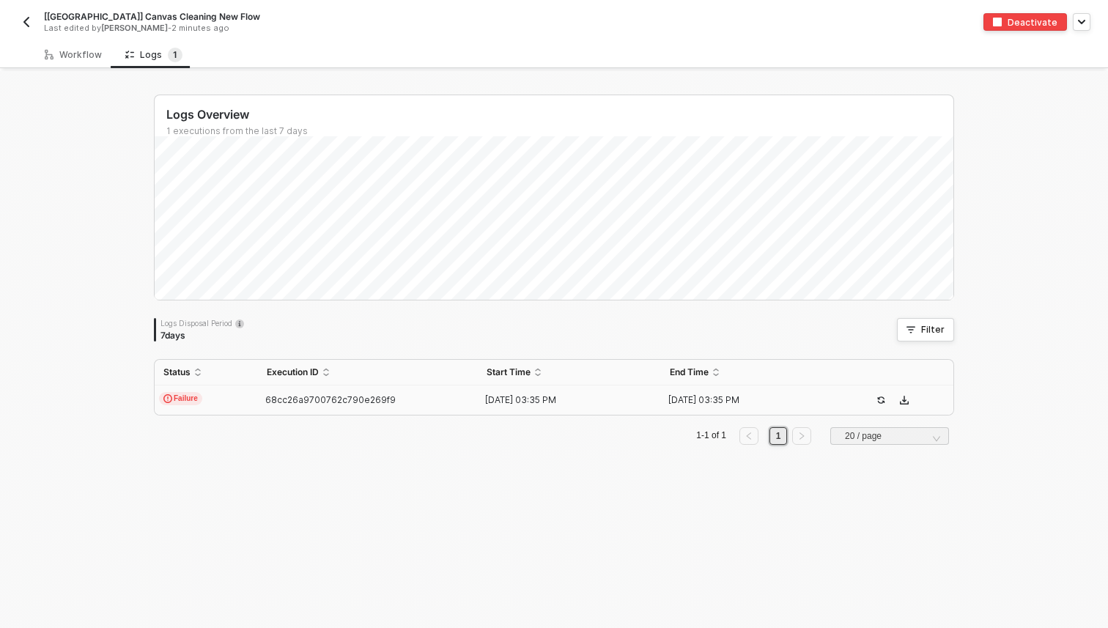
click at [231, 404] on td "Failure" at bounding box center [206, 400] width 103 height 29
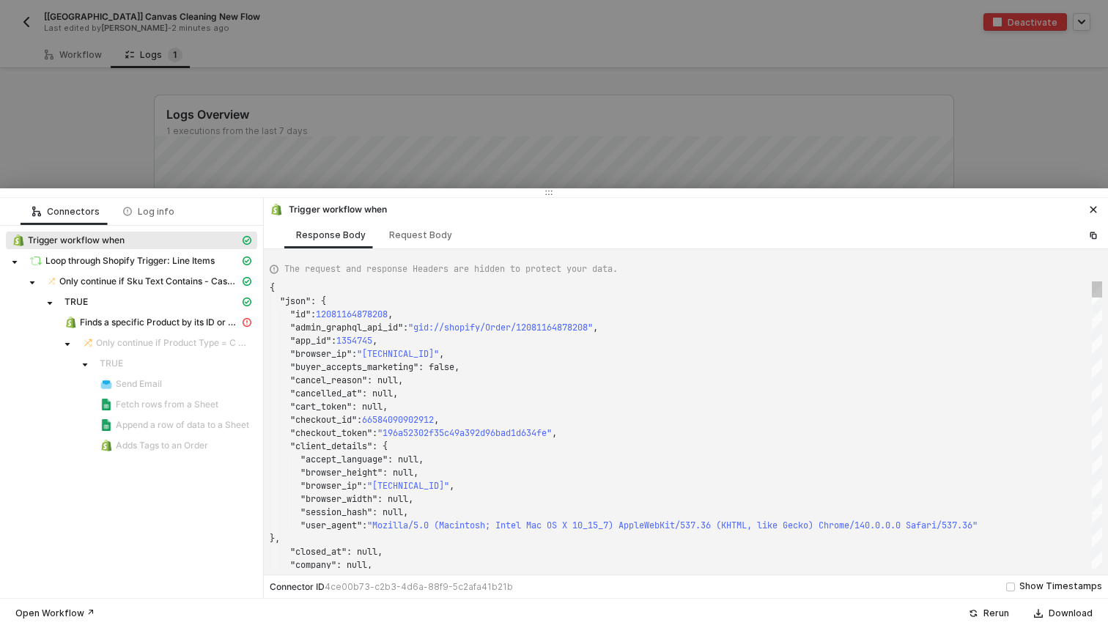
scroll to position [132, 0]
click at [76, 174] on div at bounding box center [554, 314] width 1108 height 628
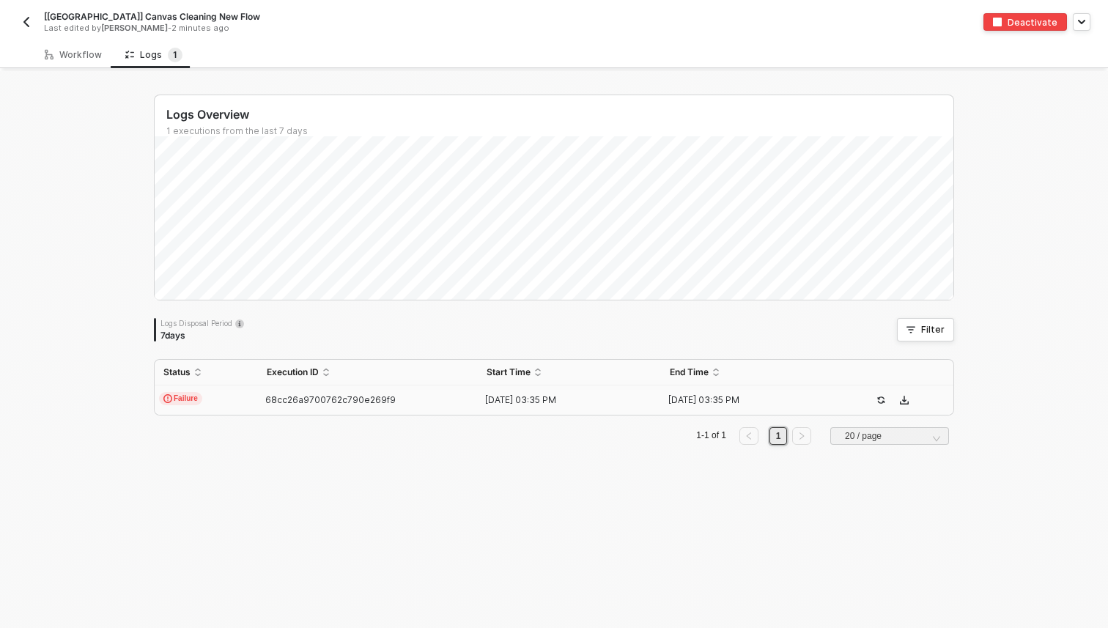
click at [34, 26] on button "button" at bounding box center [27, 22] width 18 height 18
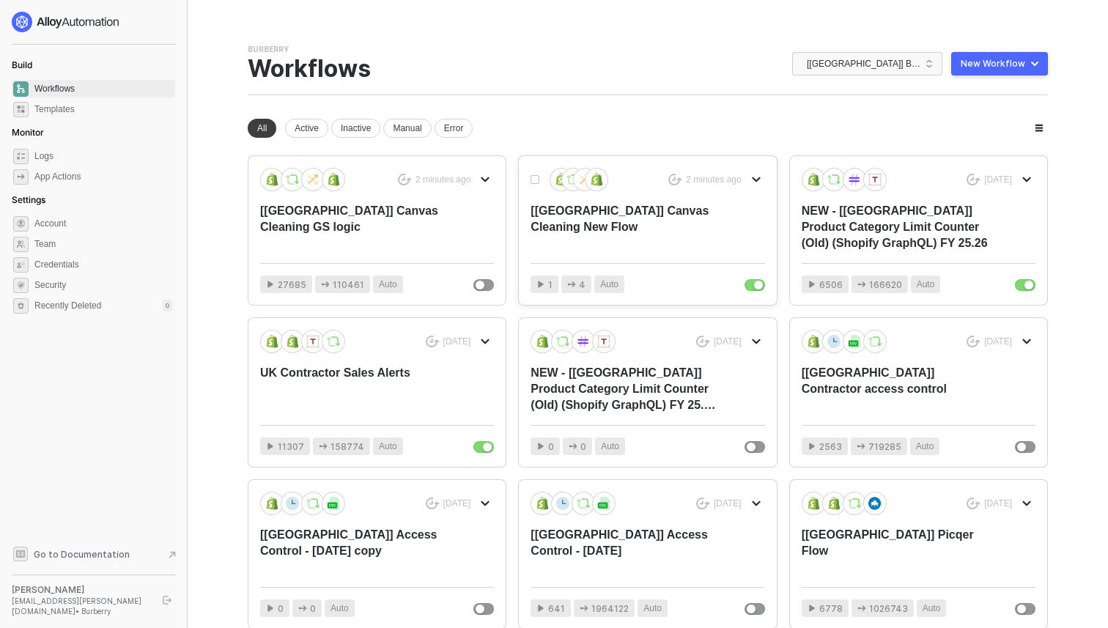
click at [641, 256] on div "2 minutes ago [[GEOGRAPHIC_DATA]] Canvas Cleaning New Flow 1 4 Auto" at bounding box center [647, 230] width 257 height 149
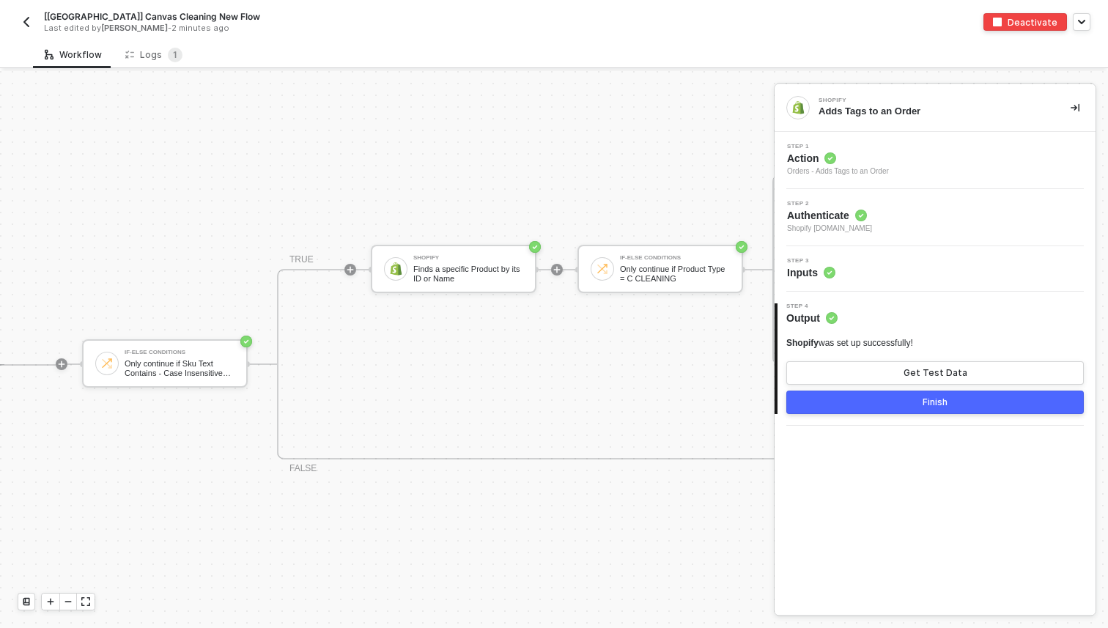
scroll to position [333, 429]
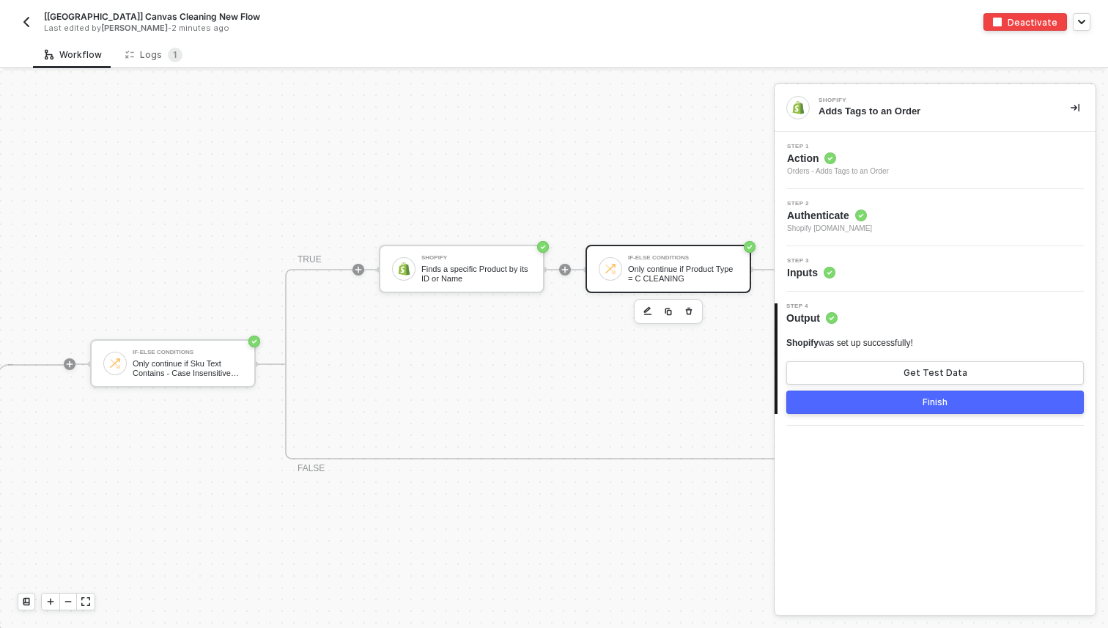
click at [689, 260] on div "If-Else Conditions" at bounding box center [683, 258] width 110 height 6
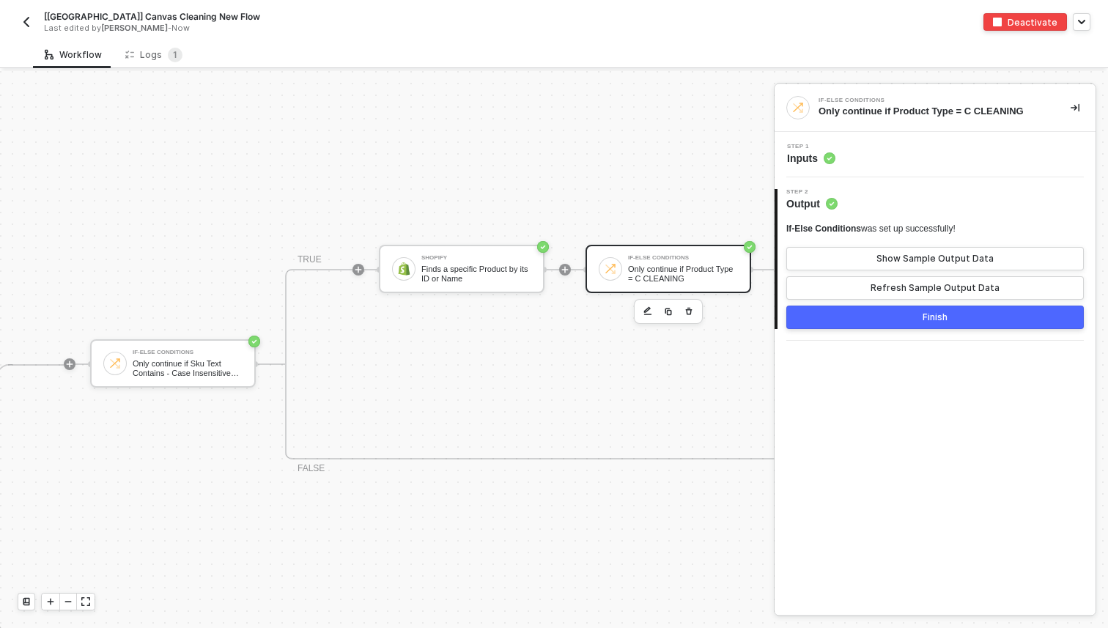
click at [846, 161] on div "Step 1 Inputs" at bounding box center [936, 155] width 317 height 22
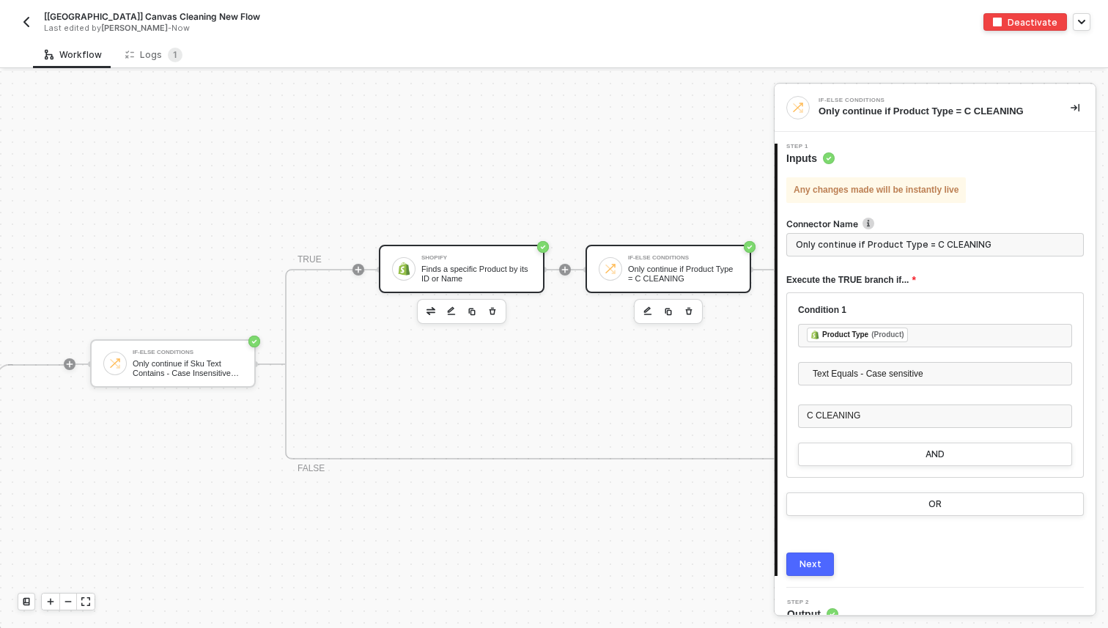
click at [504, 265] on div "Finds a specific Product by its ID or Name" at bounding box center [476, 274] width 110 height 18
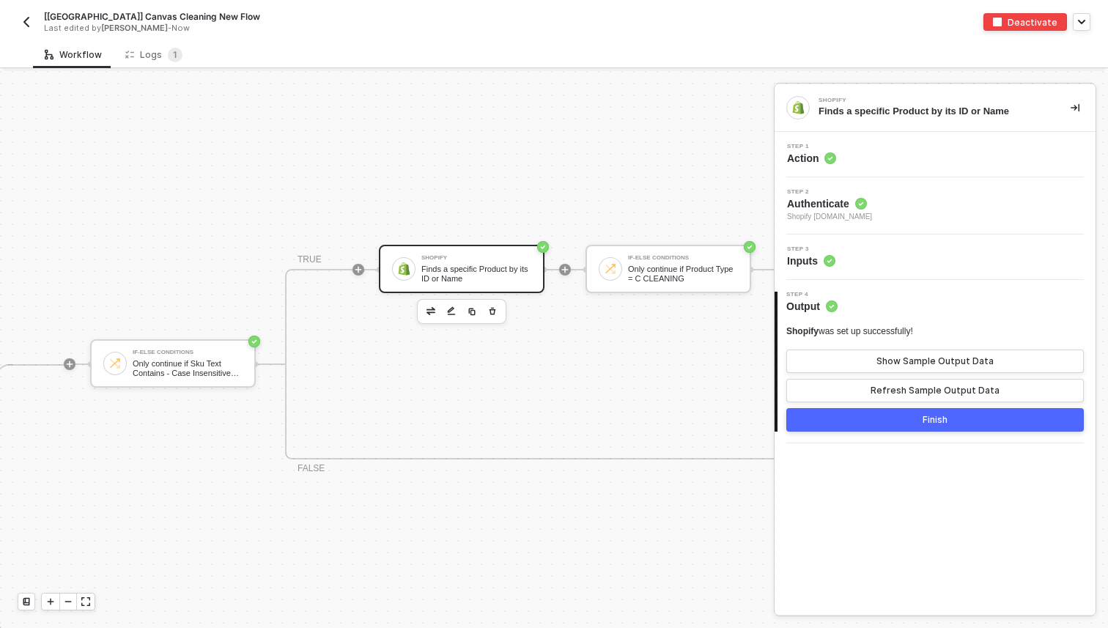
click at [837, 165] on div "Step 1 Action" at bounding box center [935, 154] width 321 height 45
click at [829, 158] on circle at bounding box center [831, 158] width 12 height 12
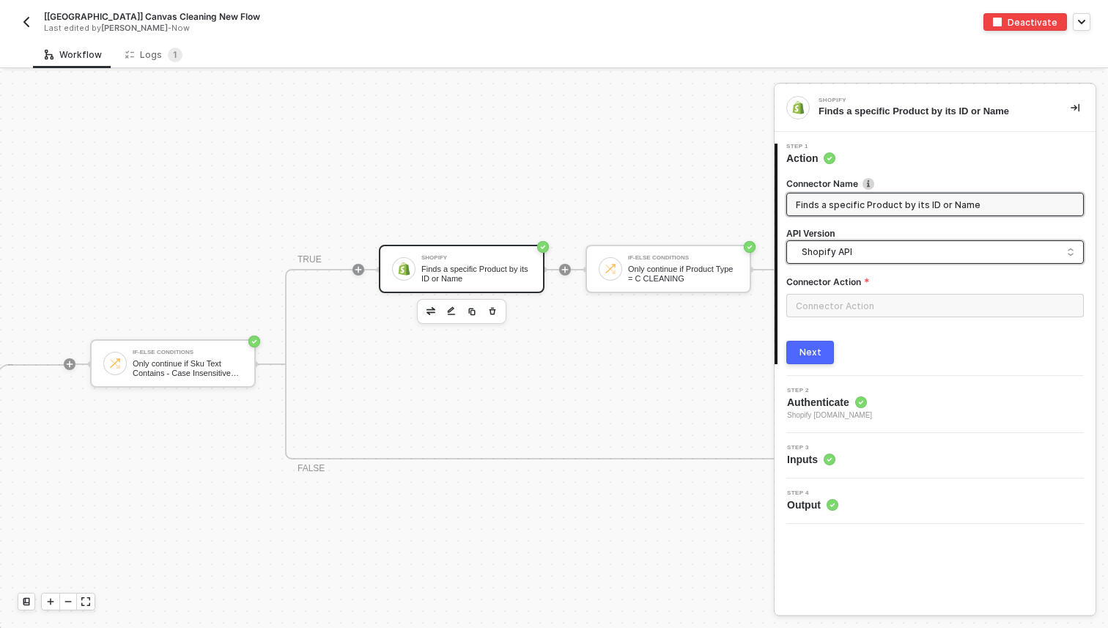
click at [861, 254] on span "Shopify API" at bounding box center [938, 252] width 273 height 16
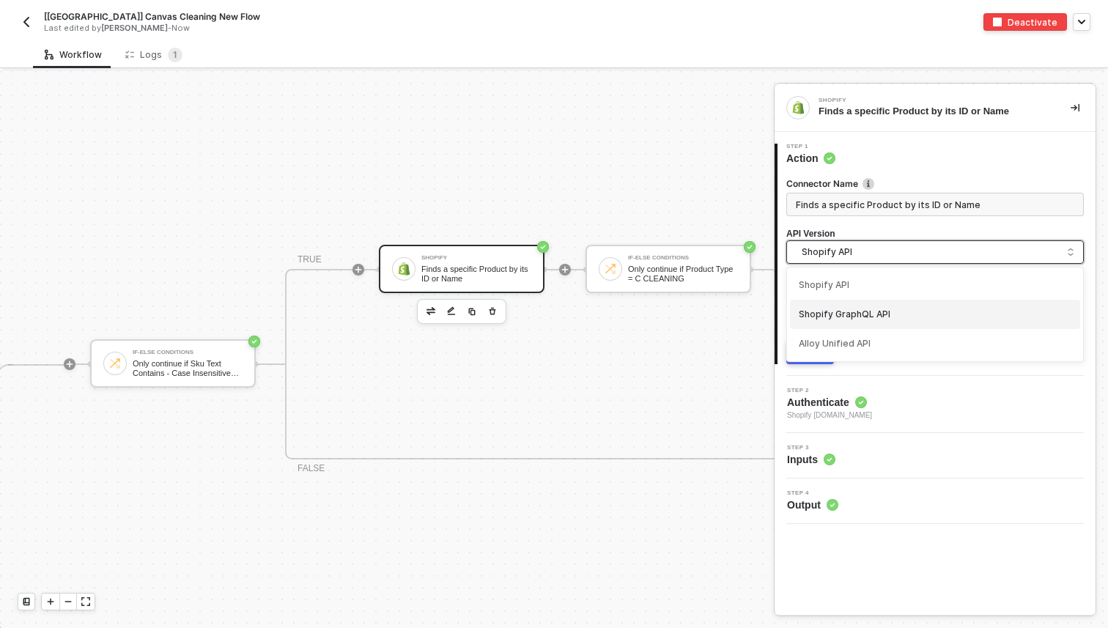
click at [862, 320] on div "Shopify GraphQL API" at bounding box center [935, 315] width 273 height 14
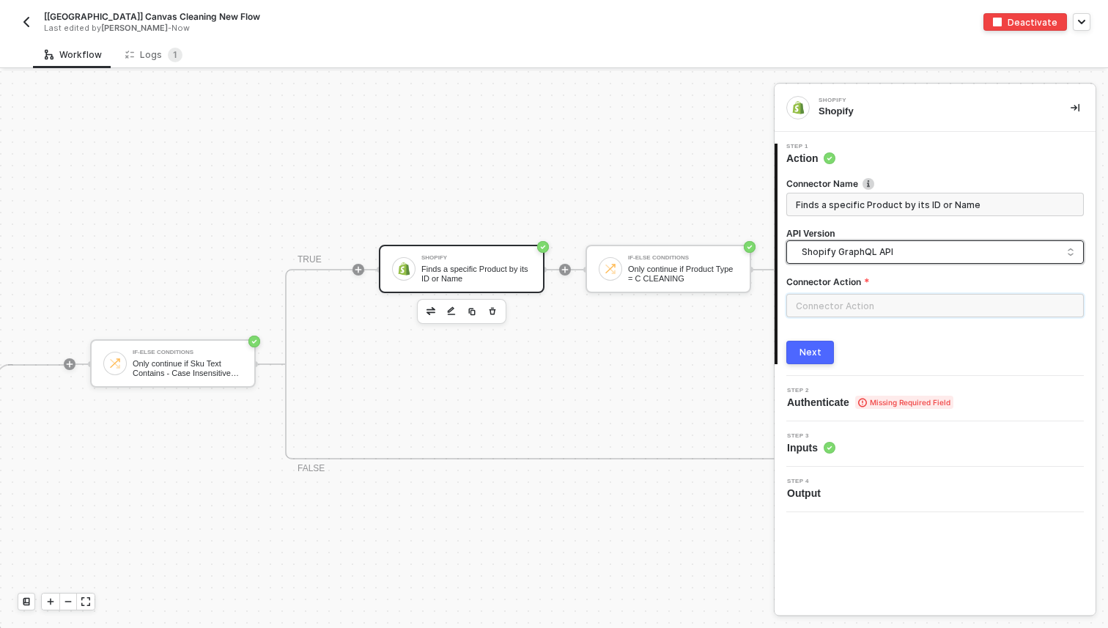
click at [855, 306] on input "text" at bounding box center [935, 305] width 298 height 23
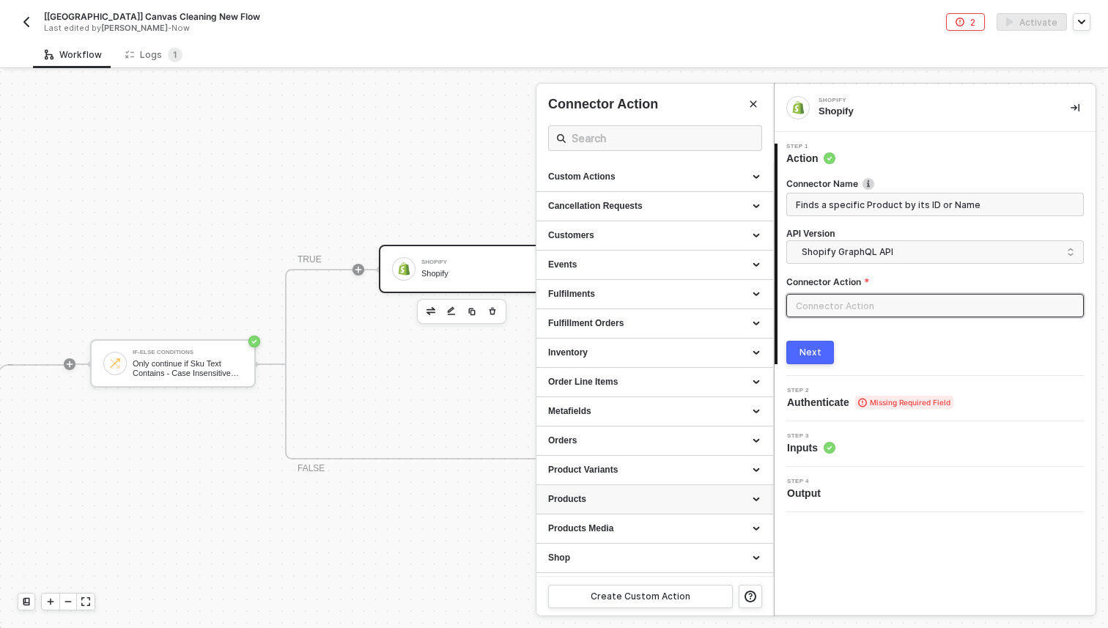
click at [618, 497] on div "Products" at bounding box center [654, 499] width 213 height 12
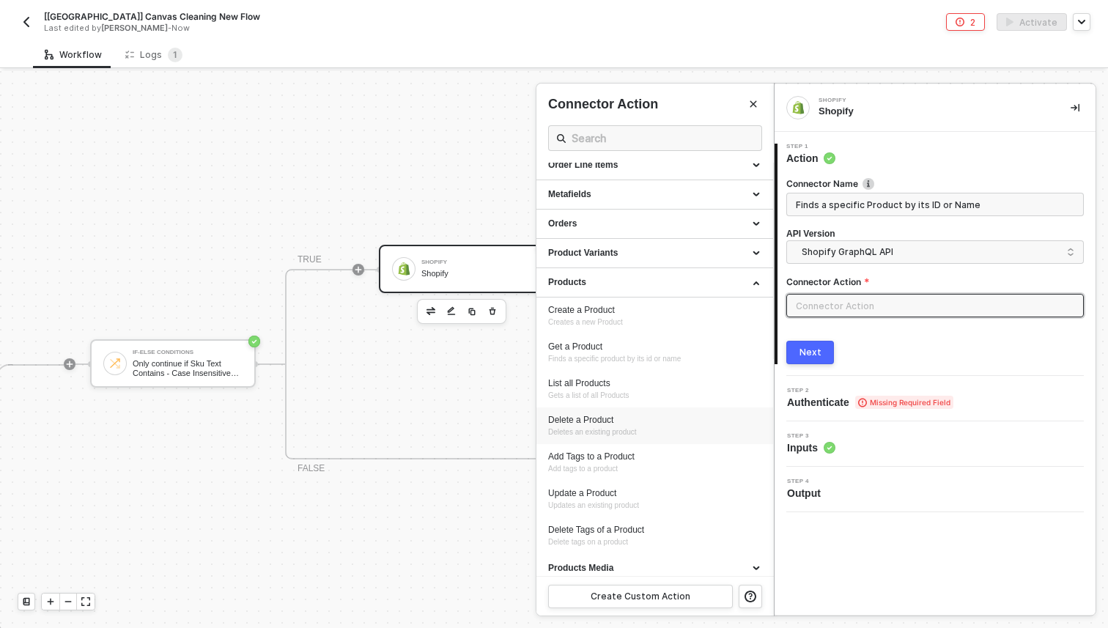
scroll to position [254, 0]
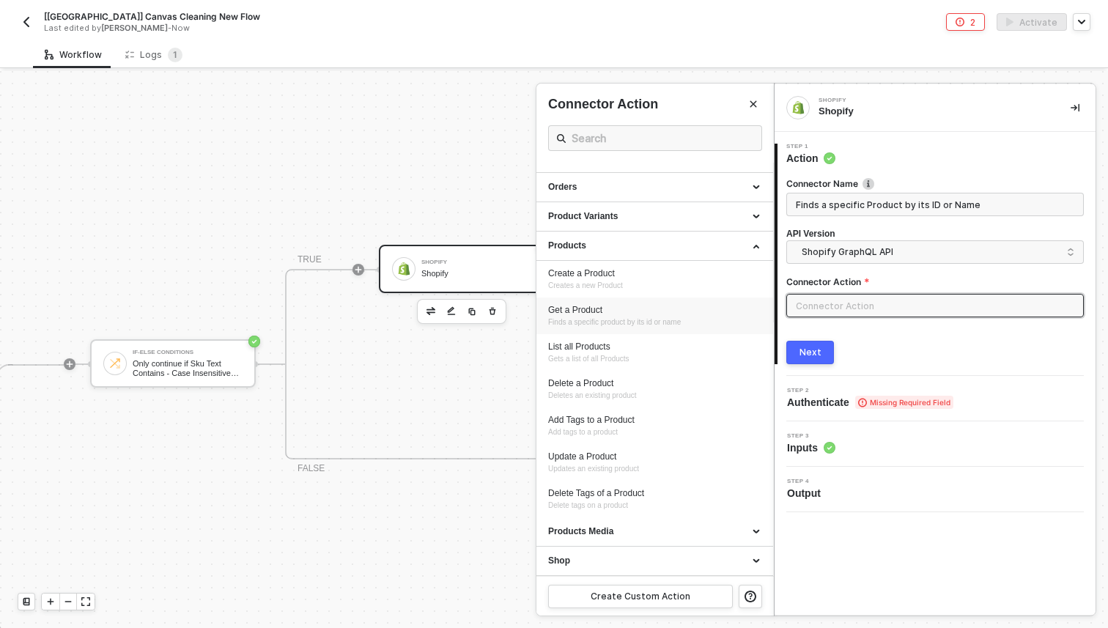
click at [611, 321] on span "Finds a specific product by its id or name" at bounding box center [614, 322] width 133 height 8
type input "Products - Get a Product"
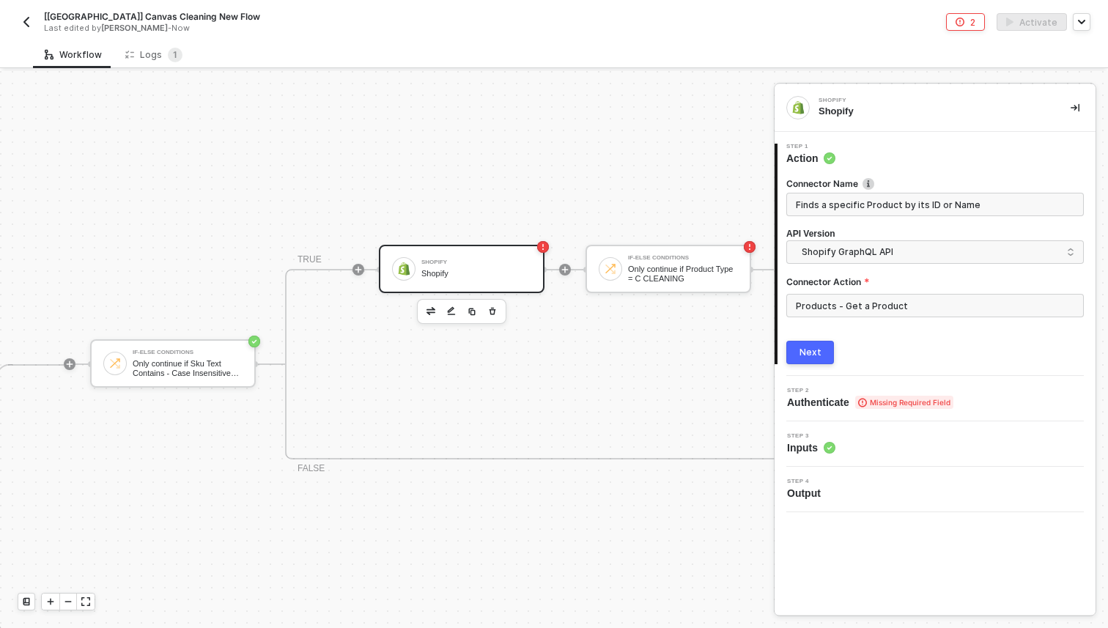
click at [809, 355] on div "Next" at bounding box center [811, 353] width 22 height 12
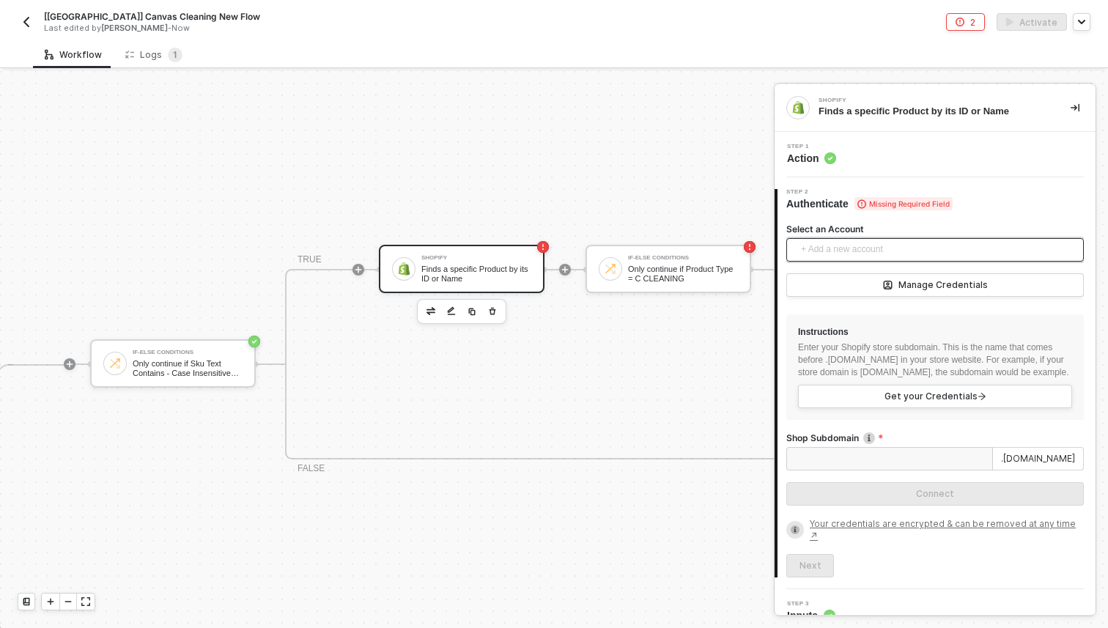
click at [885, 247] on span "+ Add a new account" at bounding box center [938, 249] width 274 height 23
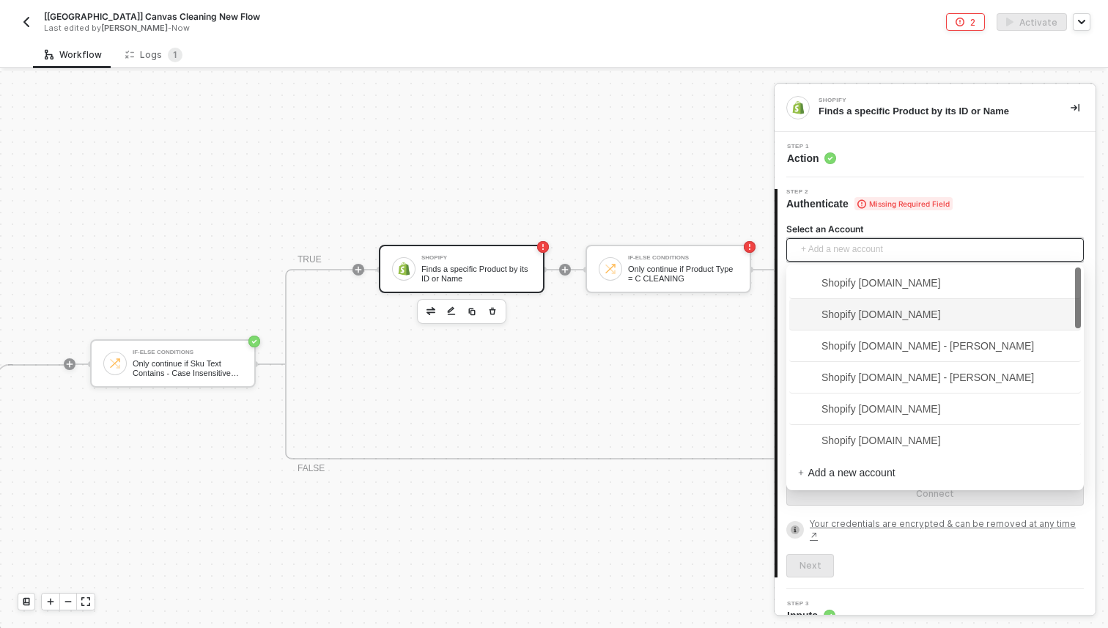
click at [890, 311] on span "Shopify [DOMAIN_NAME]" at bounding box center [869, 314] width 143 height 16
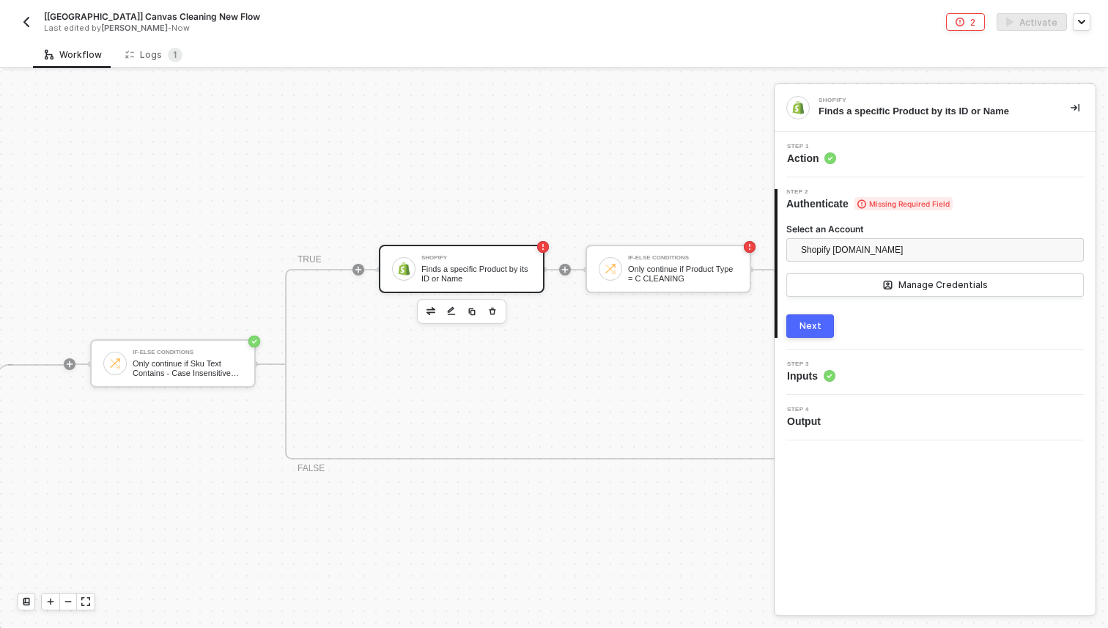
click at [809, 325] on div "Next" at bounding box center [811, 326] width 22 height 12
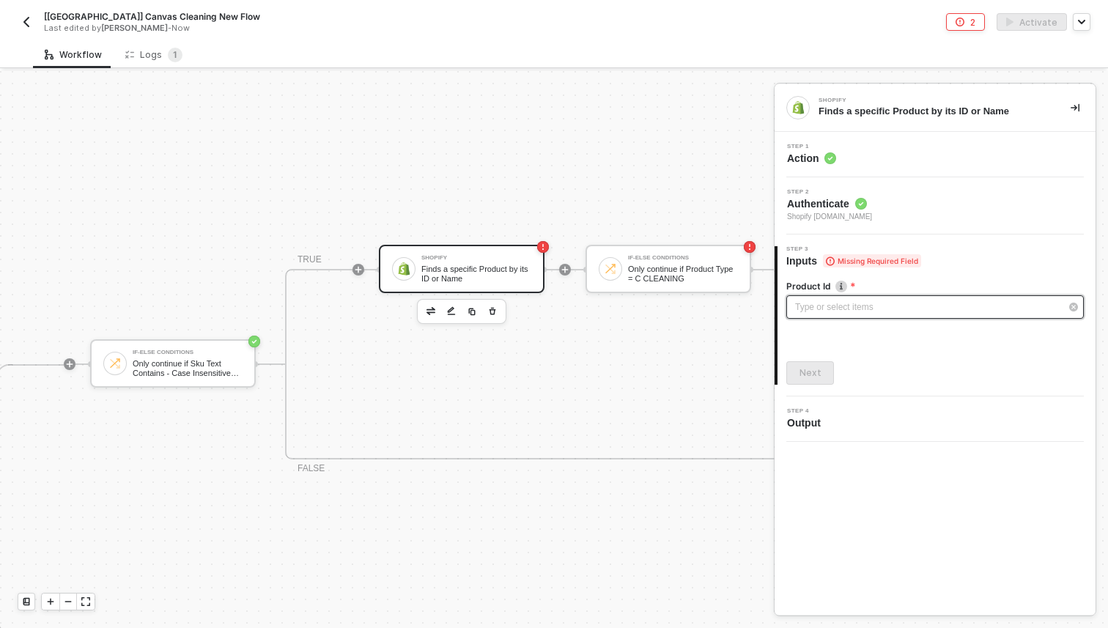
click at [856, 317] on div "Type or select items ﻿" at bounding box center [935, 306] width 298 height 23
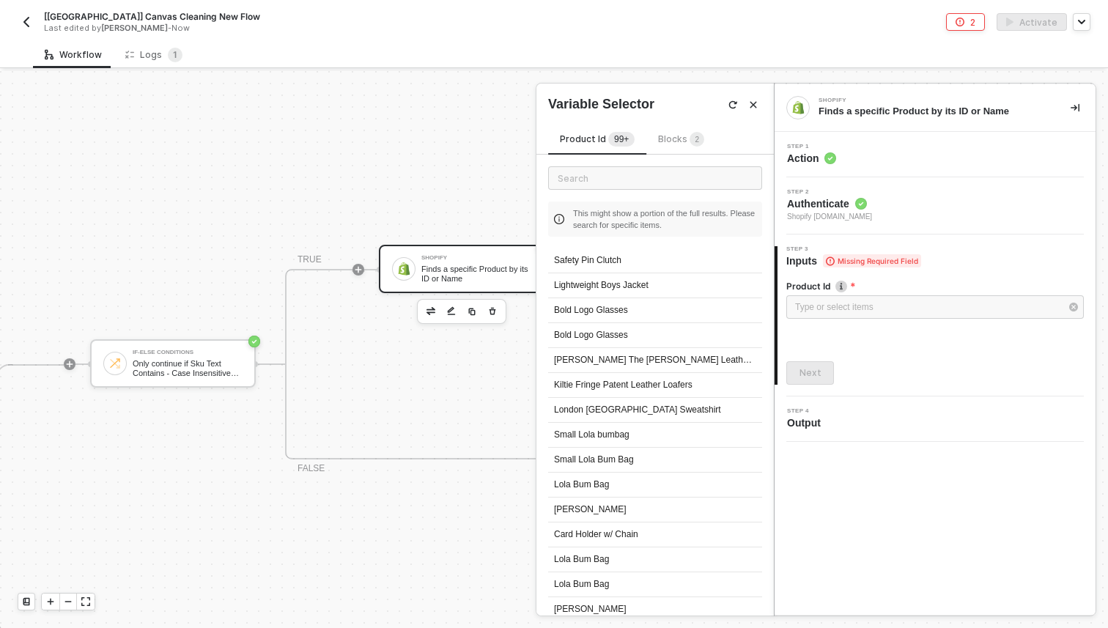
click at [647, 141] on div "Blocks 2" at bounding box center [681, 140] width 70 height 18
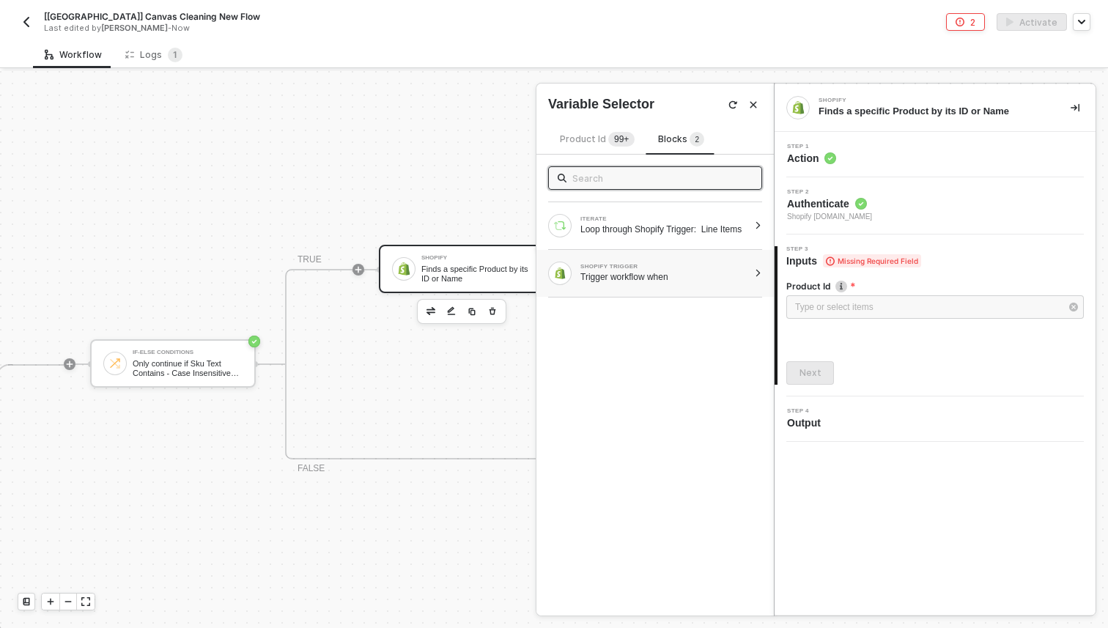
click at [672, 279] on div "Trigger workflow when" at bounding box center [664, 277] width 168 height 12
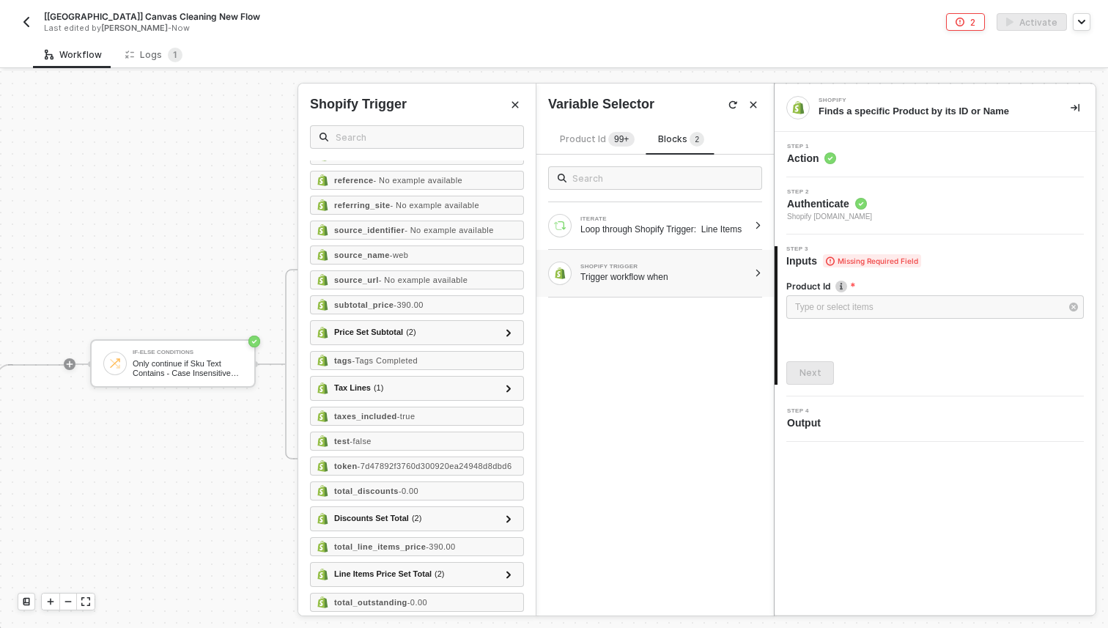
scroll to position [1284, 0]
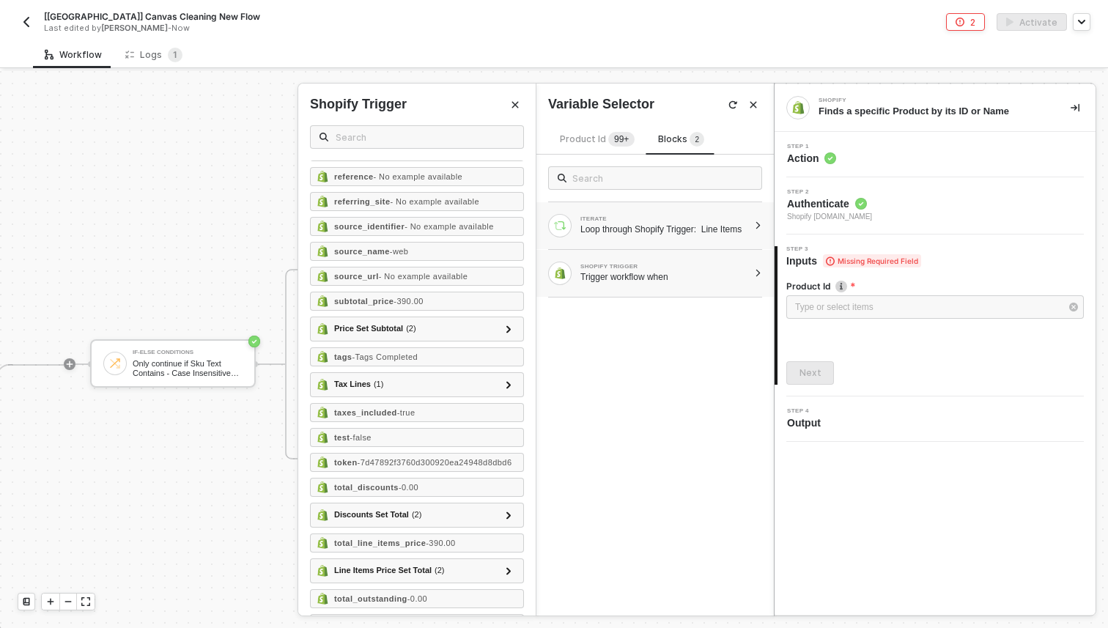
click at [682, 235] on div "Loop through Shopify Trigger: Line Items" at bounding box center [664, 230] width 168 height 12
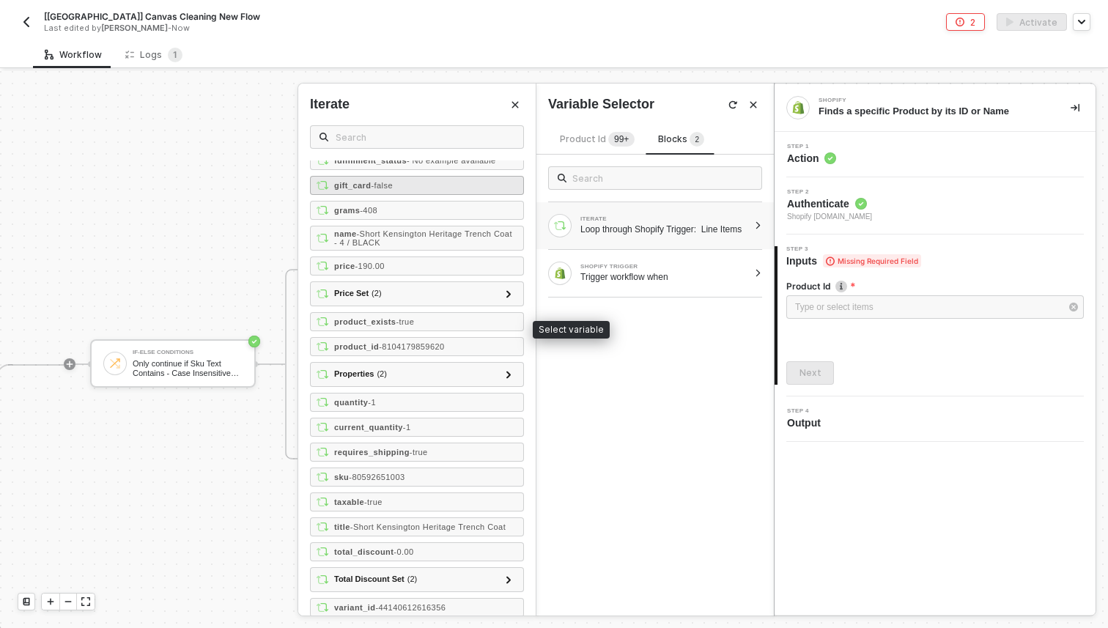
scroll to position [156, 0]
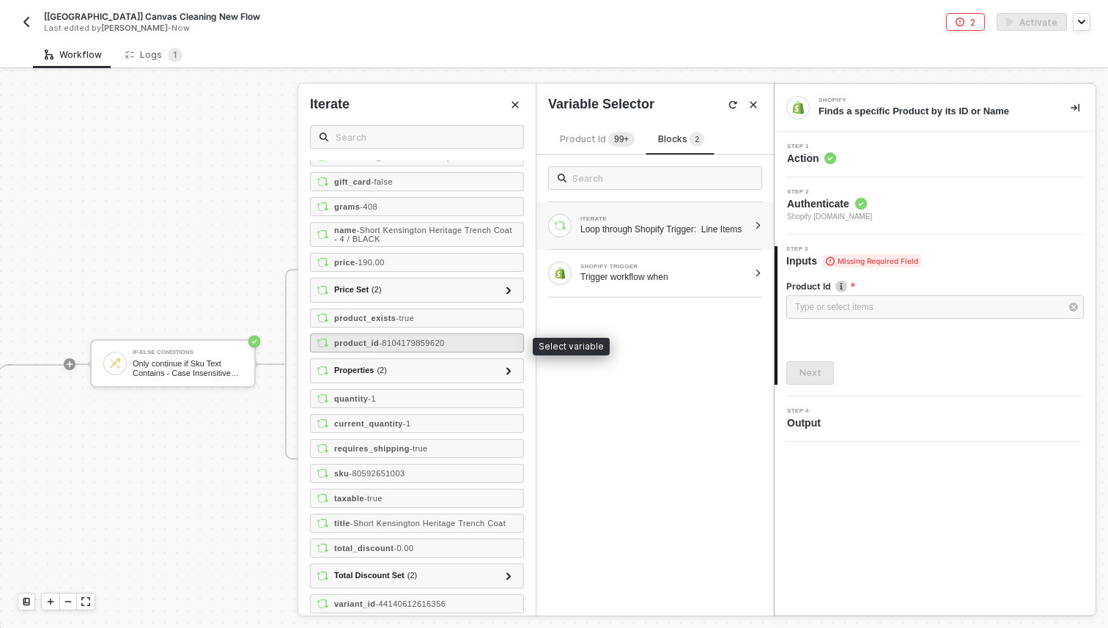
click at [410, 344] on span "- 8104179859620" at bounding box center [411, 343] width 65 height 9
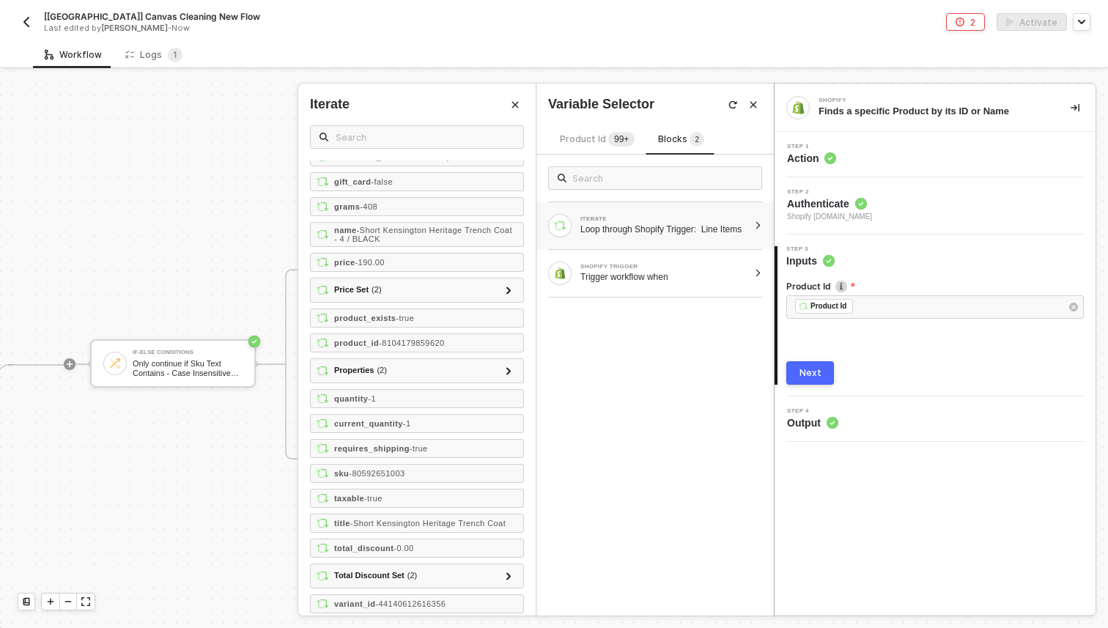
click at [816, 369] on div "Next" at bounding box center [811, 373] width 22 height 12
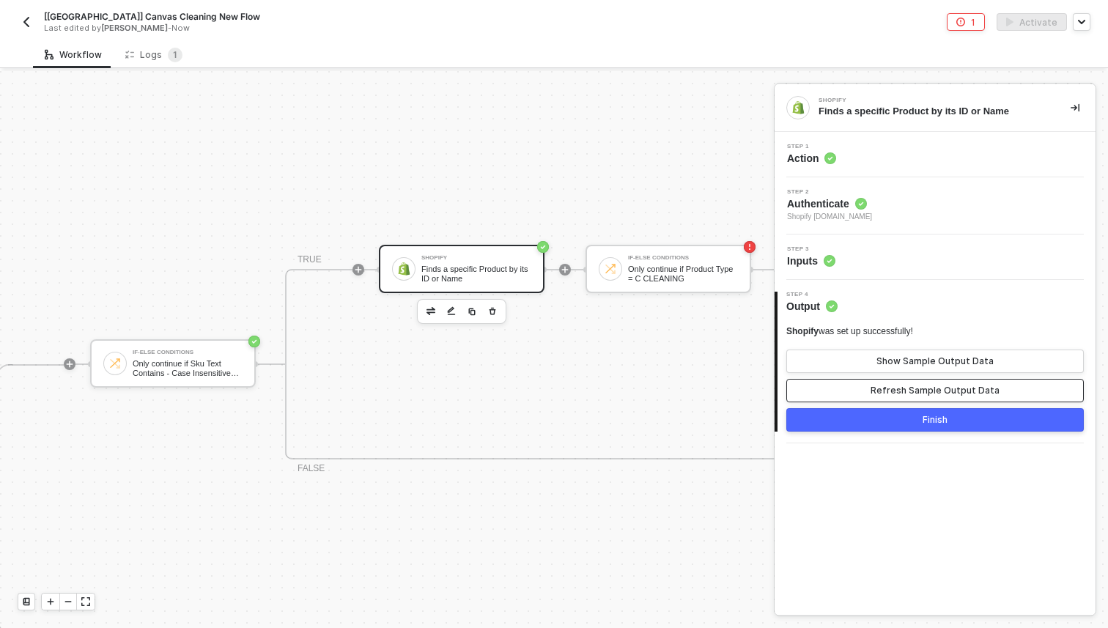
click at [868, 390] on button "Refresh Sample Output Data" at bounding box center [935, 390] width 298 height 23
click at [876, 421] on button "Finish" at bounding box center [935, 419] width 298 height 23
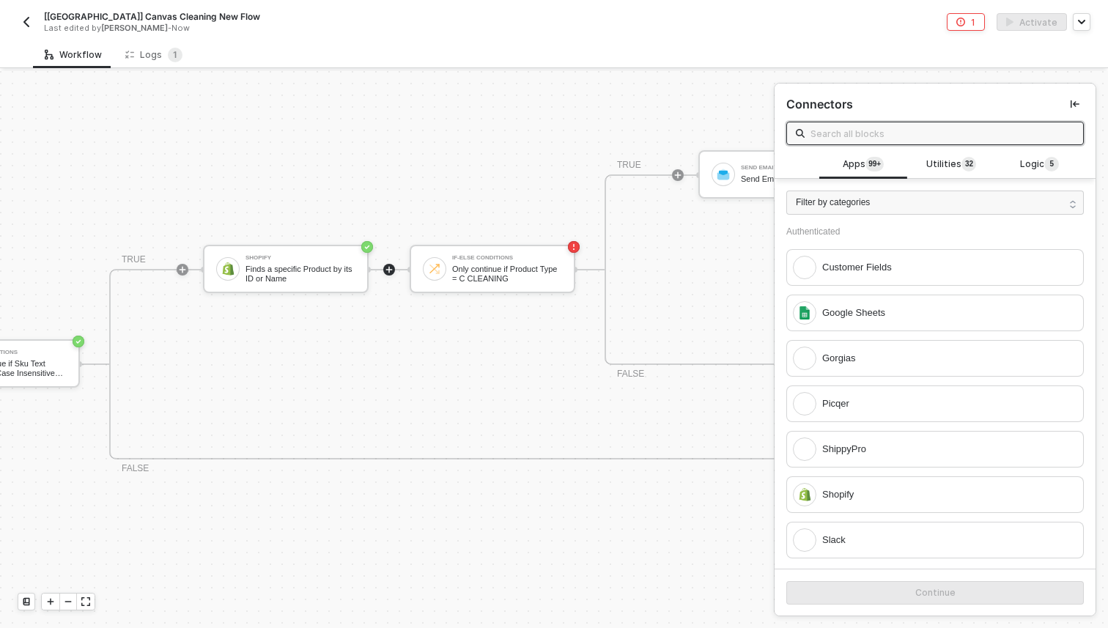
scroll to position [333, 619]
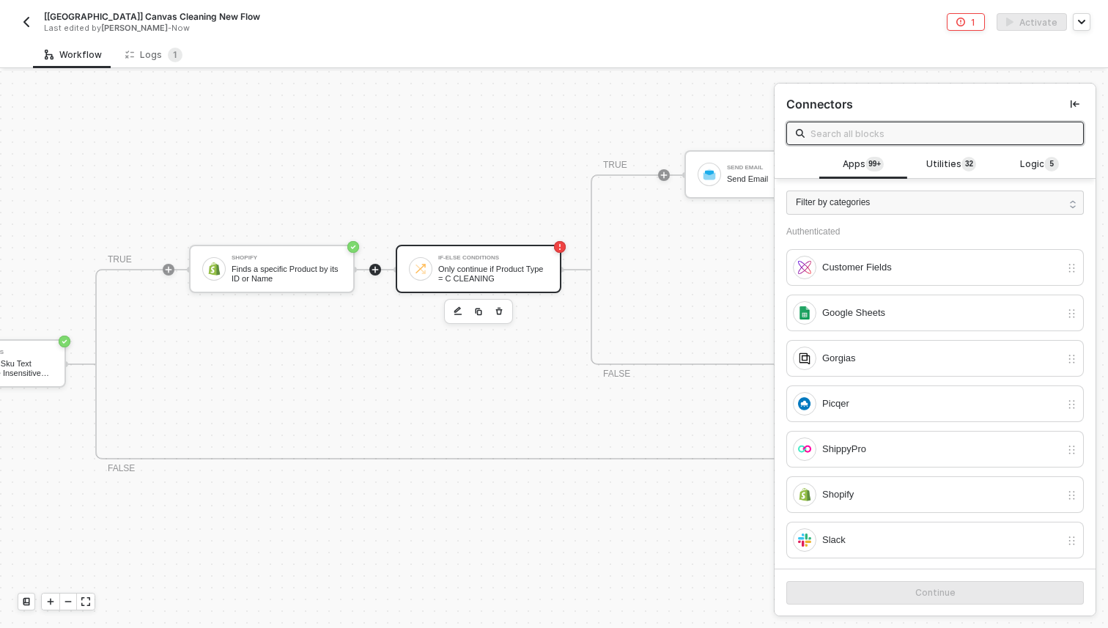
click at [425, 261] on div at bounding box center [420, 268] width 23 height 23
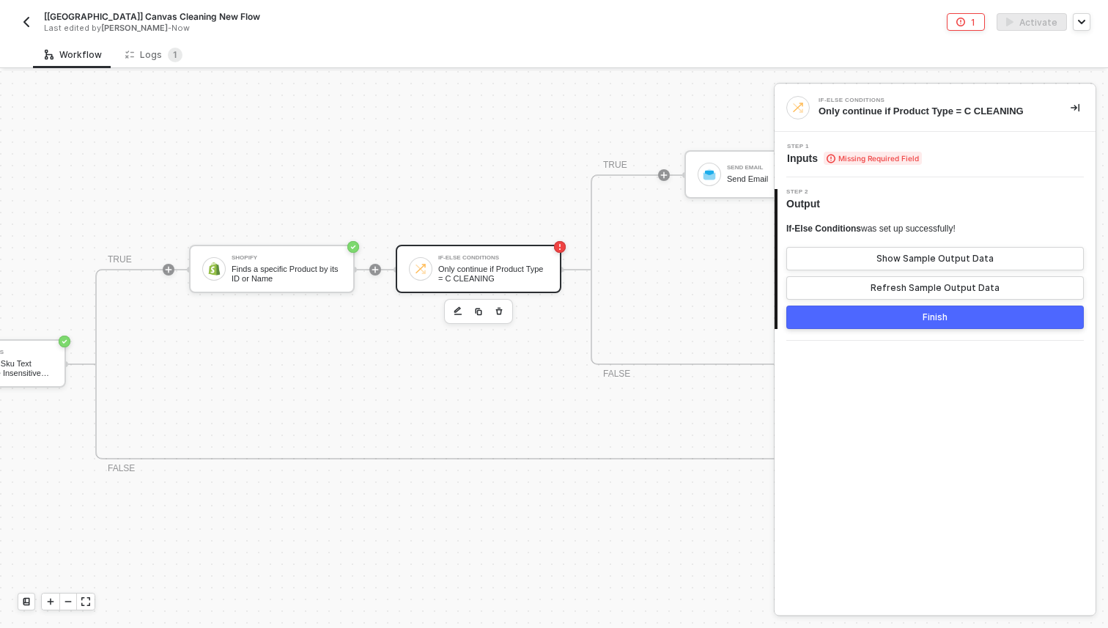
click at [813, 154] on span "Inputs Missing Required Field" at bounding box center [854, 158] width 135 height 15
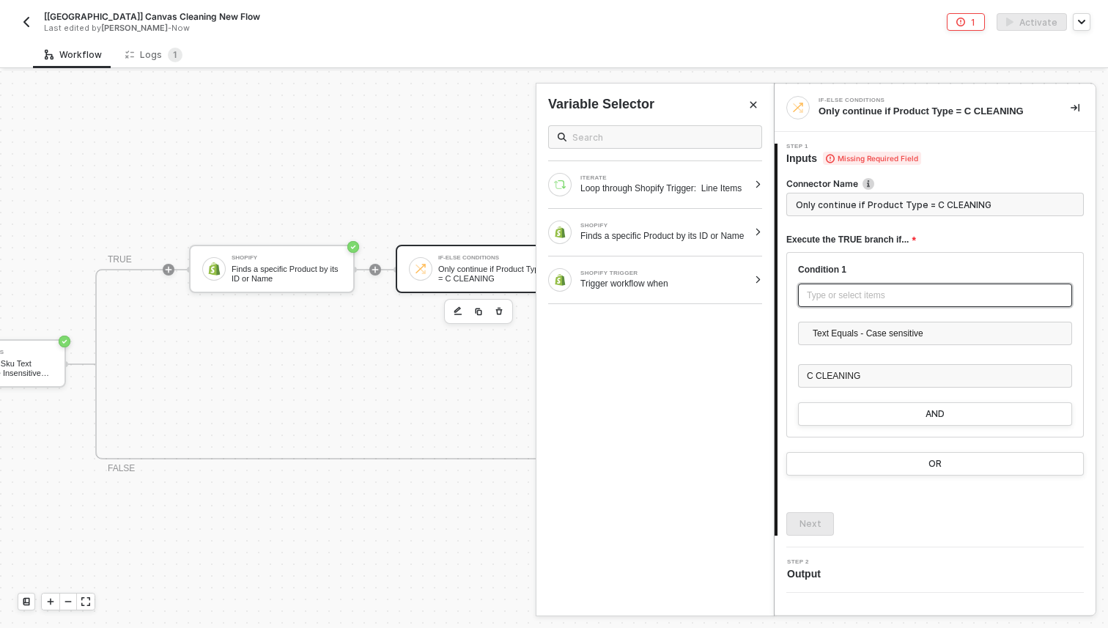
click at [874, 298] on div "Type or select items ﻿" at bounding box center [935, 296] width 257 height 14
click at [726, 242] on div "Finds a specific Product by its ID or Name" at bounding box center [664, 236] width 168 height 12
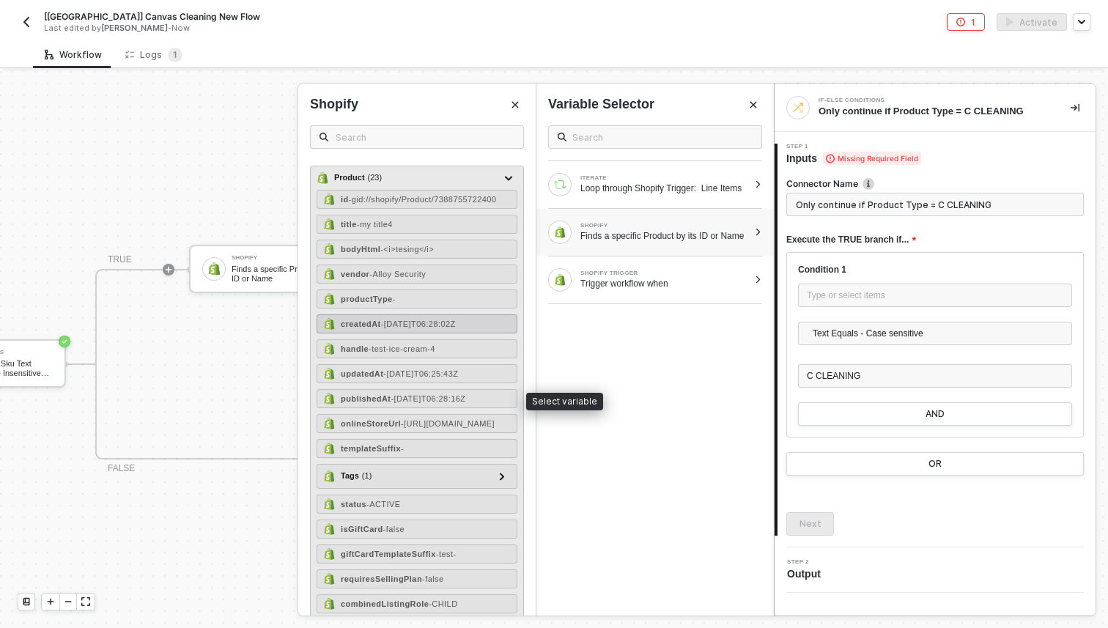
scroll to position [20, 0]
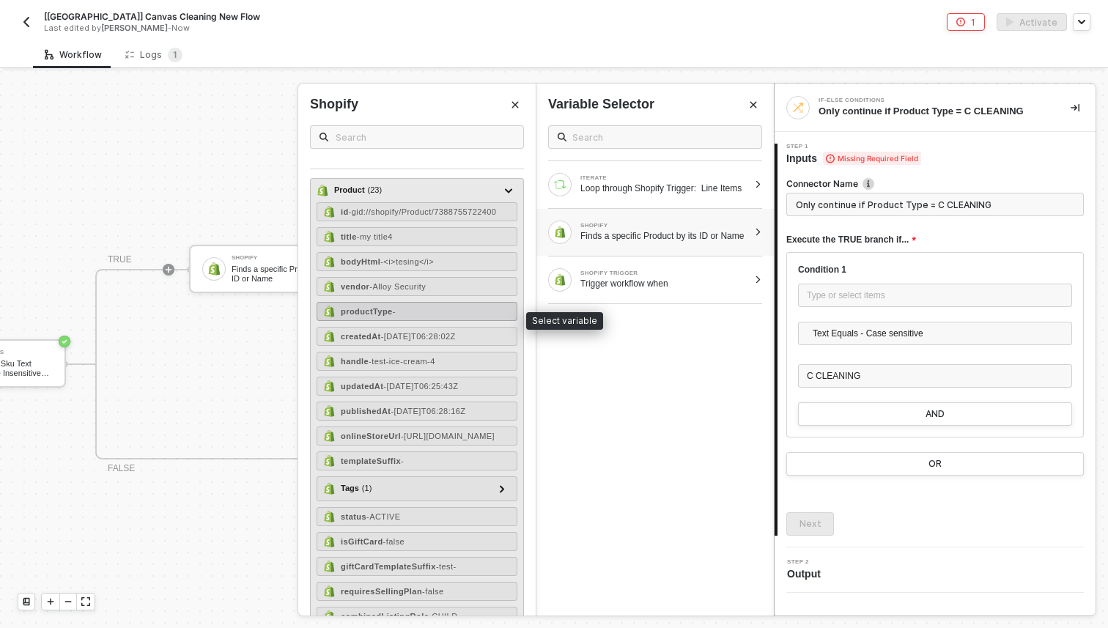
click at [391, 313] on strong "productType" at bounding box center [367, 311] width 52 height 9
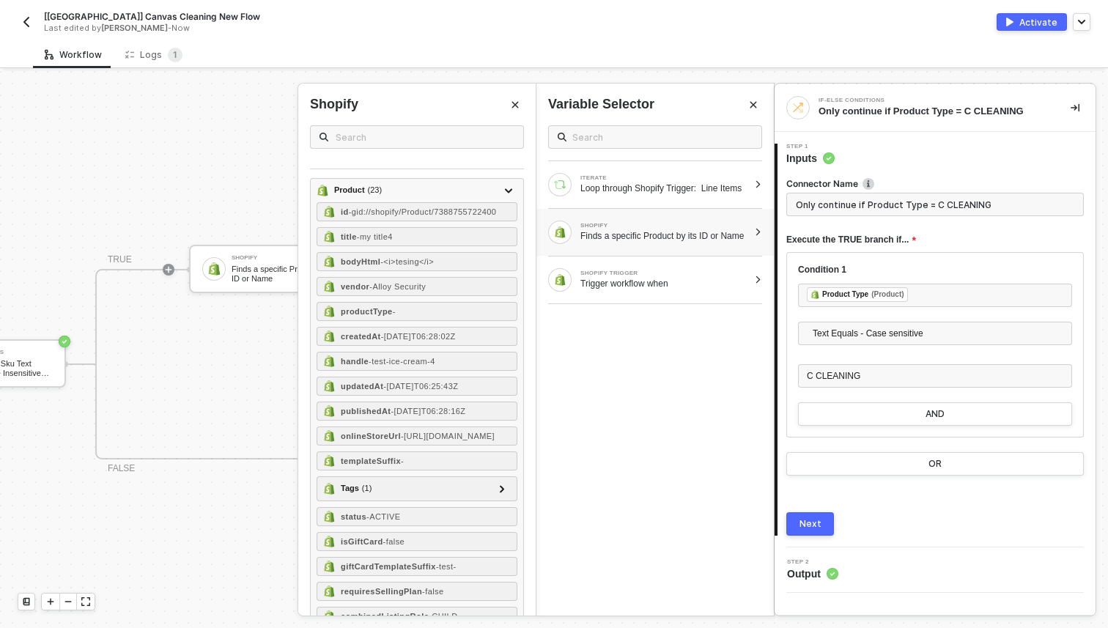
click at [822, 519] on button "Next" at bounding box center [810, 523] width 48 height 23
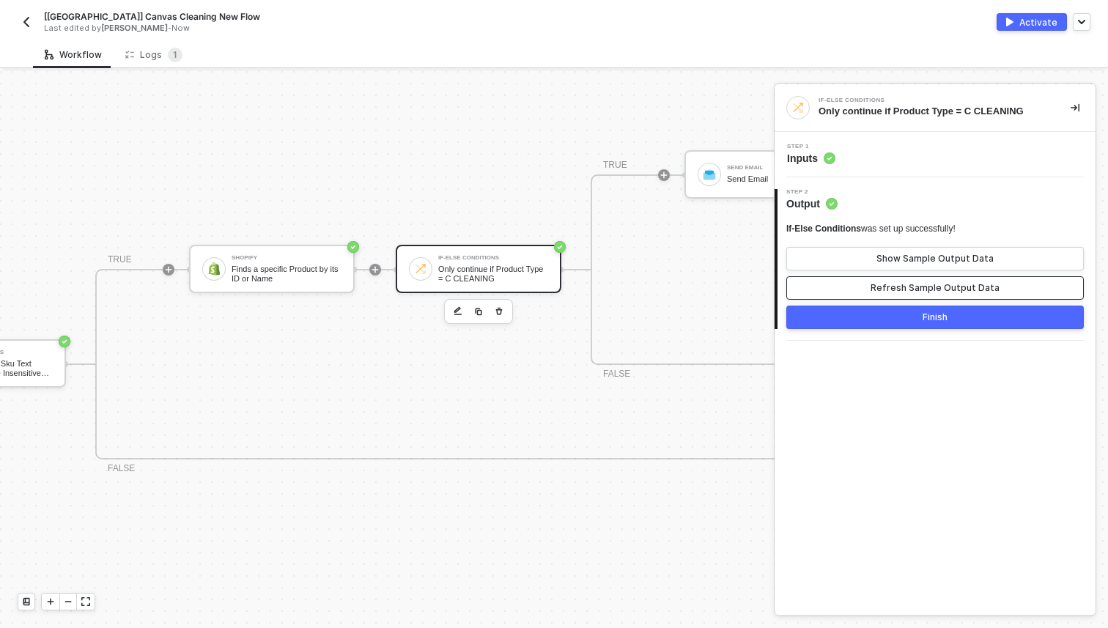
click at [903, 292] on div "Refresh Sample Output Data" at bounding box center [935, 288] width 129 height 12
click at [902, 314] on button "Finish" at bounding box center [935, 317] width 298 height 23
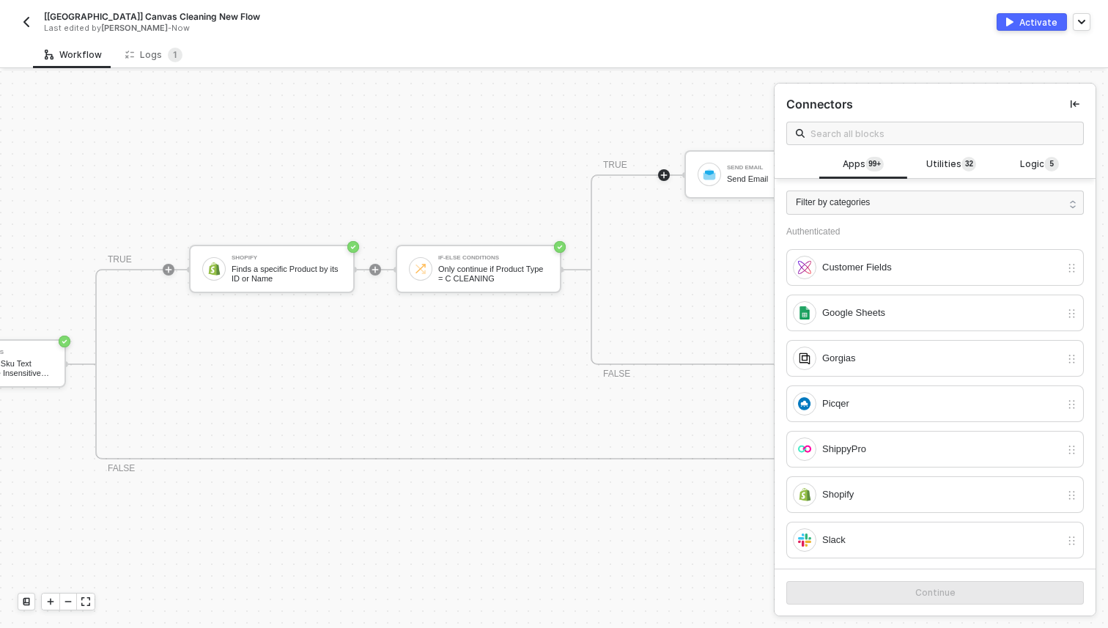
click at [1042, 16] on div "Activate" at bounding box center [1038, 22] width 38 height 12
click at [26, 29] on button "button" at bounding box center [27, 22] width 18 height 18
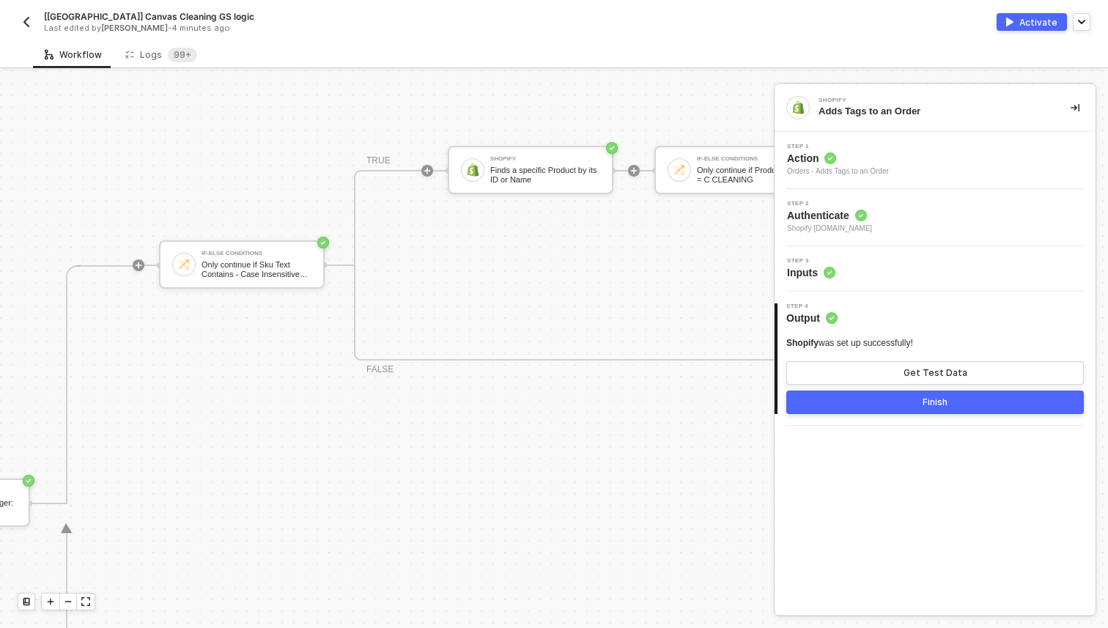
scroll to position [432, 366]
click at [525, 170] on div "Finds a specific Product by its ID or Name" at bounding box center [539, 175] width 110 height 18
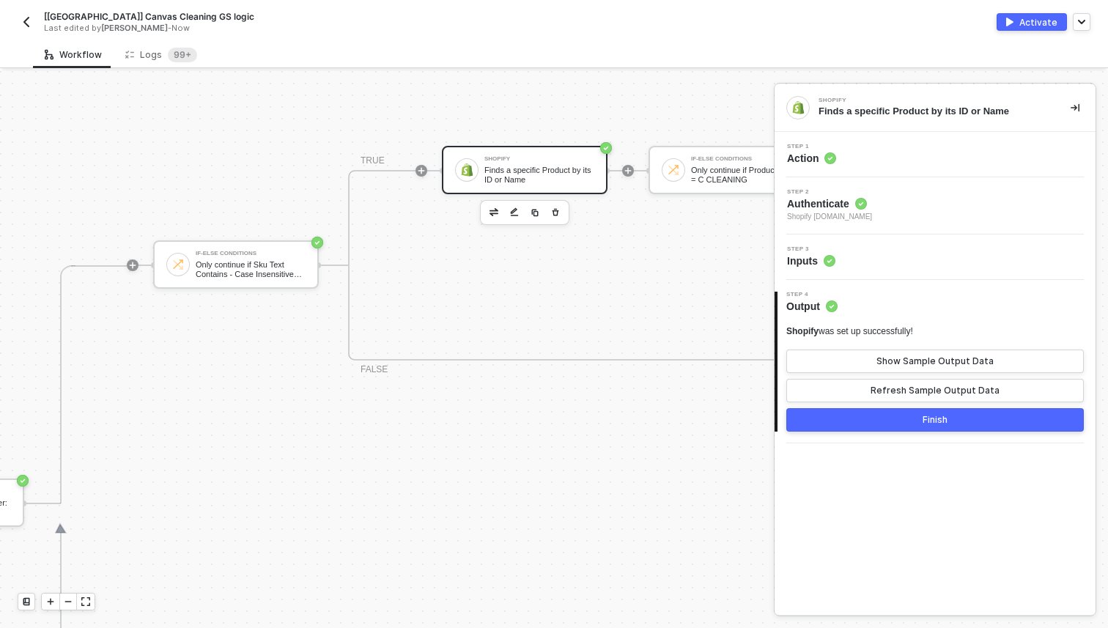
click at [827, 255] on icon at bounding box center [830, 261] width 12 height 12
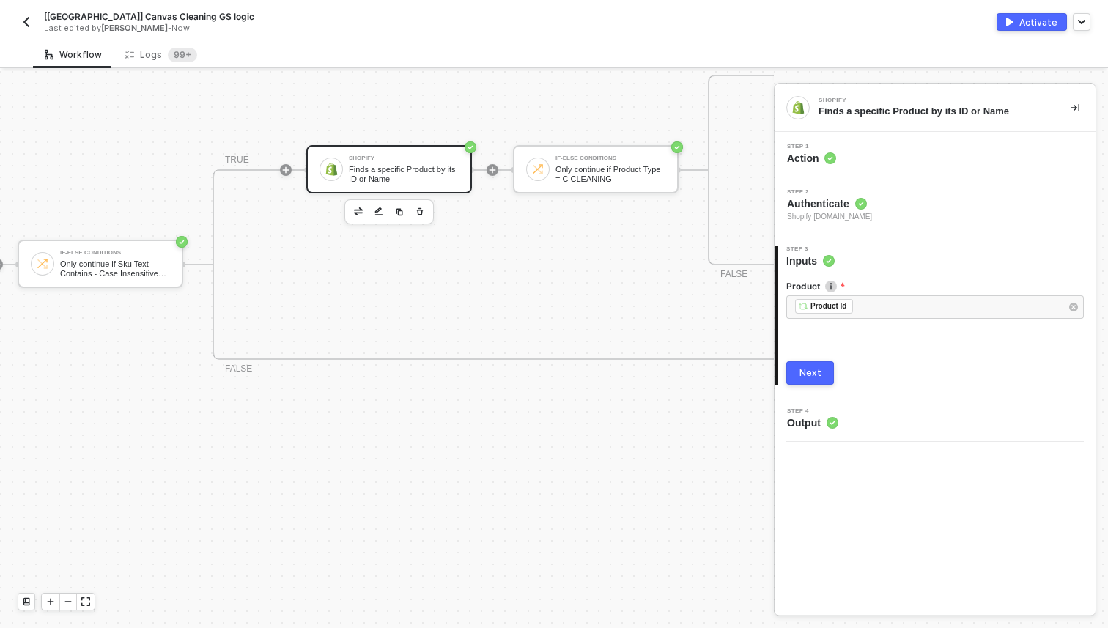
scroll to position [432, 576]
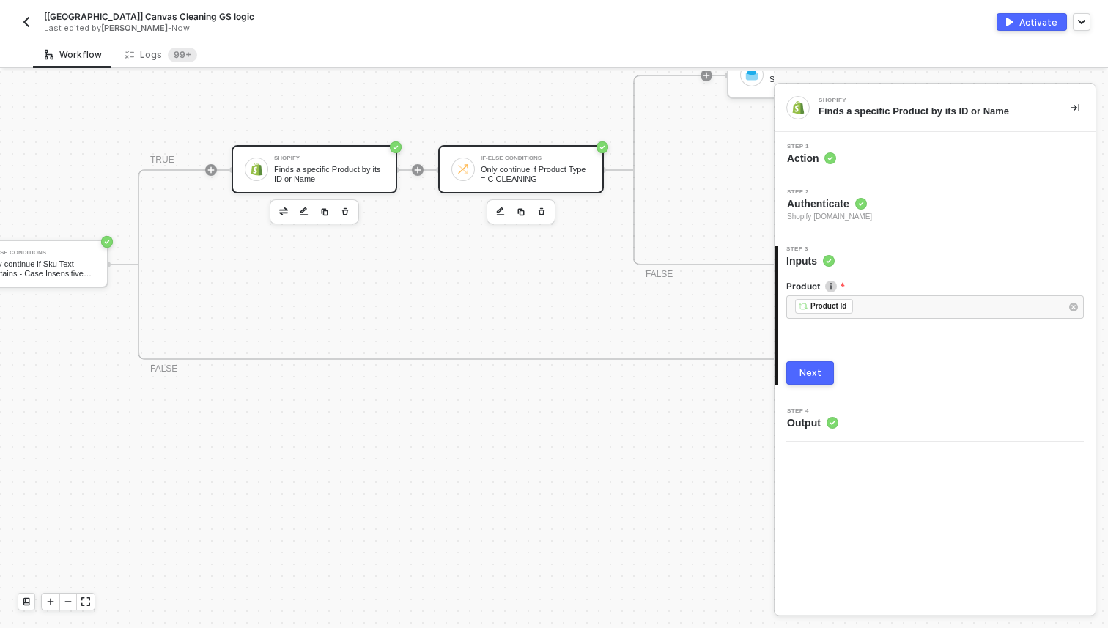
click at [550, 161] on div "If-Else Conditions Only continue if Product Type = C CLEANING" at bounding box center [536, 169] width 110 height 28
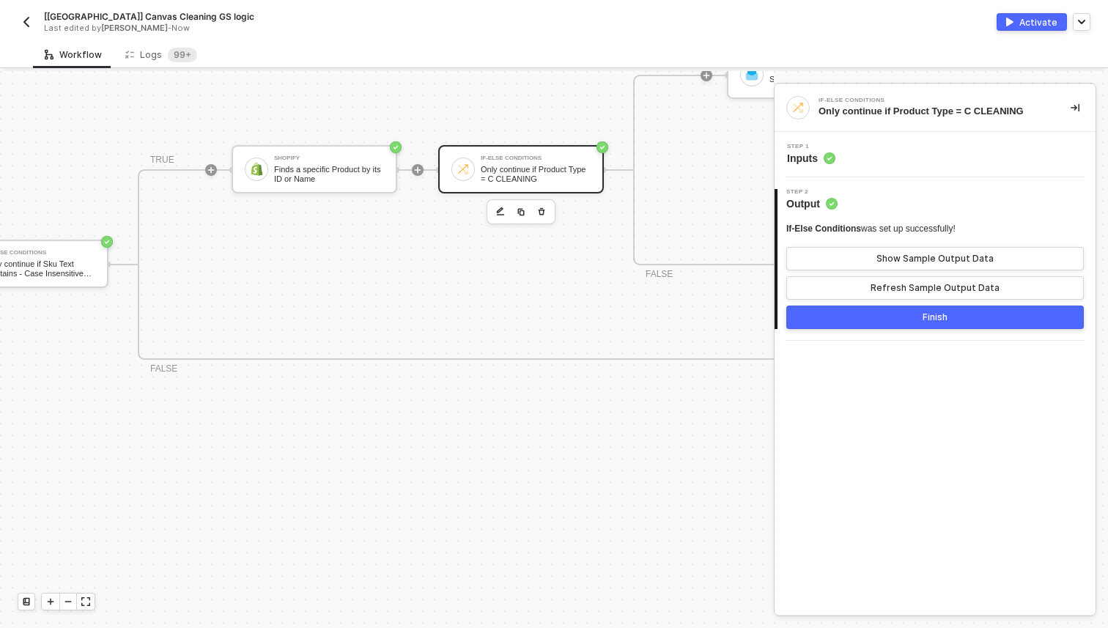
click at [808, 153] on span "Inputs" at bounding box center [811, 158] width 48 height 15
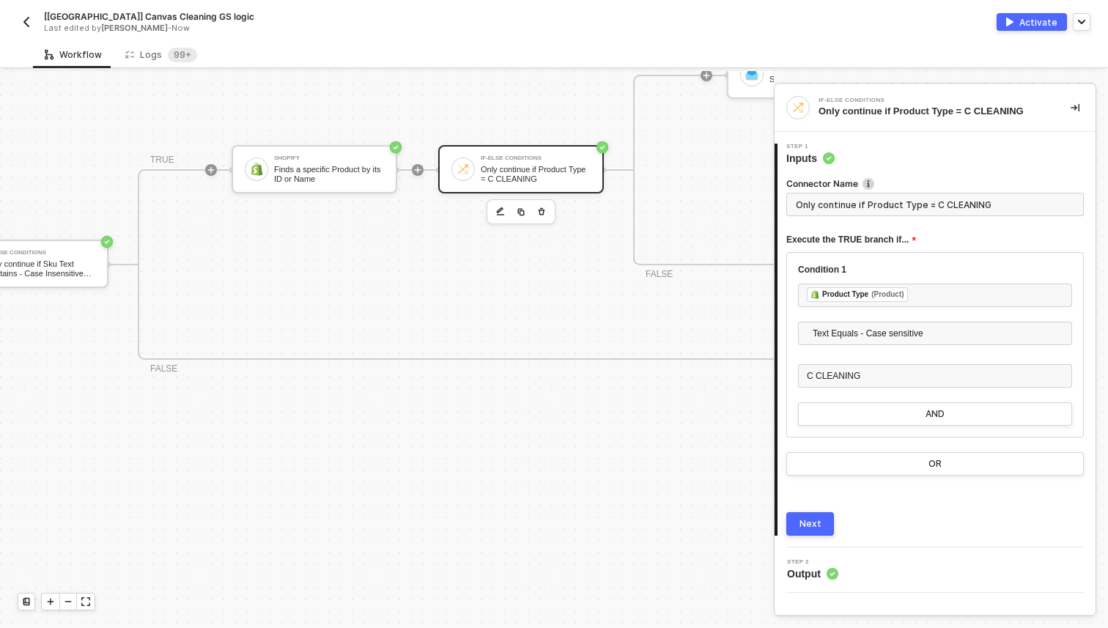
click at [26, 19] on img "button" at bounding box center [27, 22] width 12 height 12
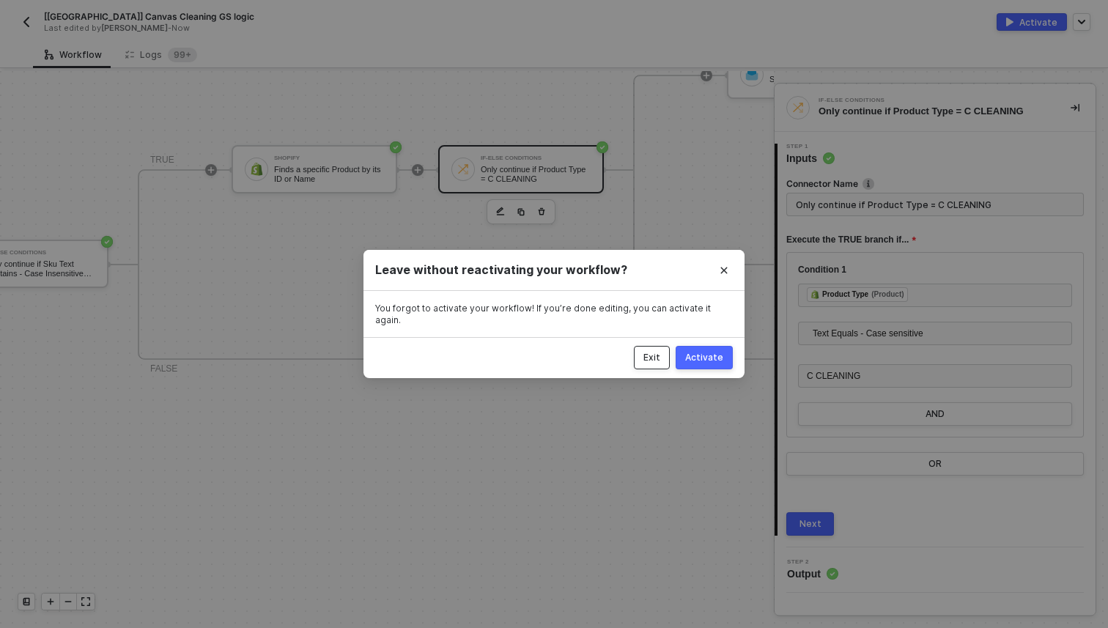
click at [657, 358] on button "Exit" at bounding box center [652, 357] width 36 height 23
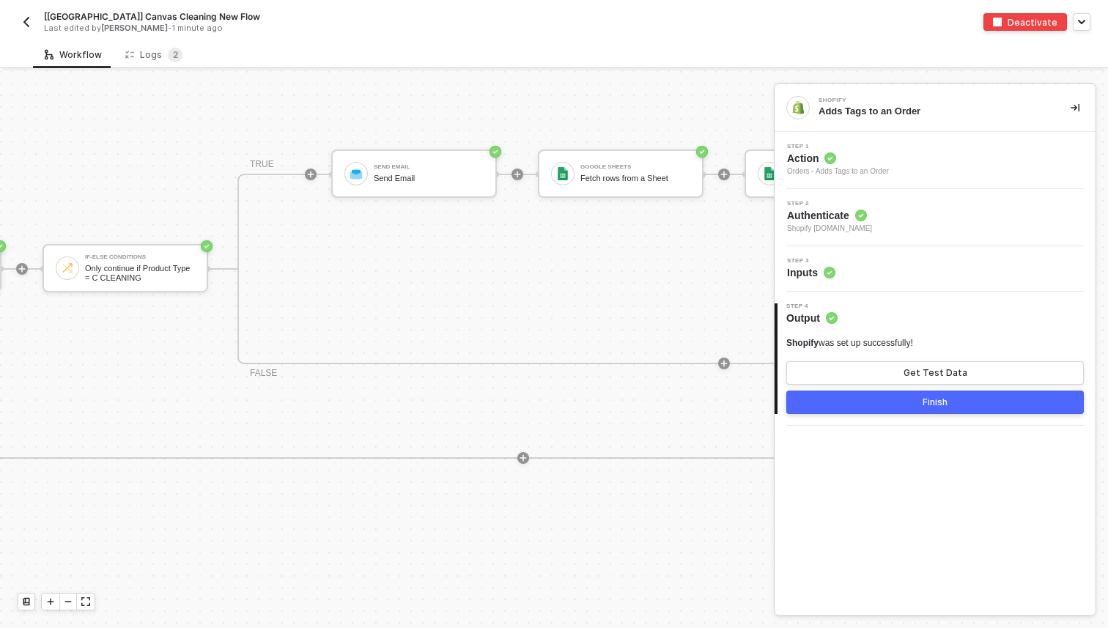
scroll to position [333, 1080]
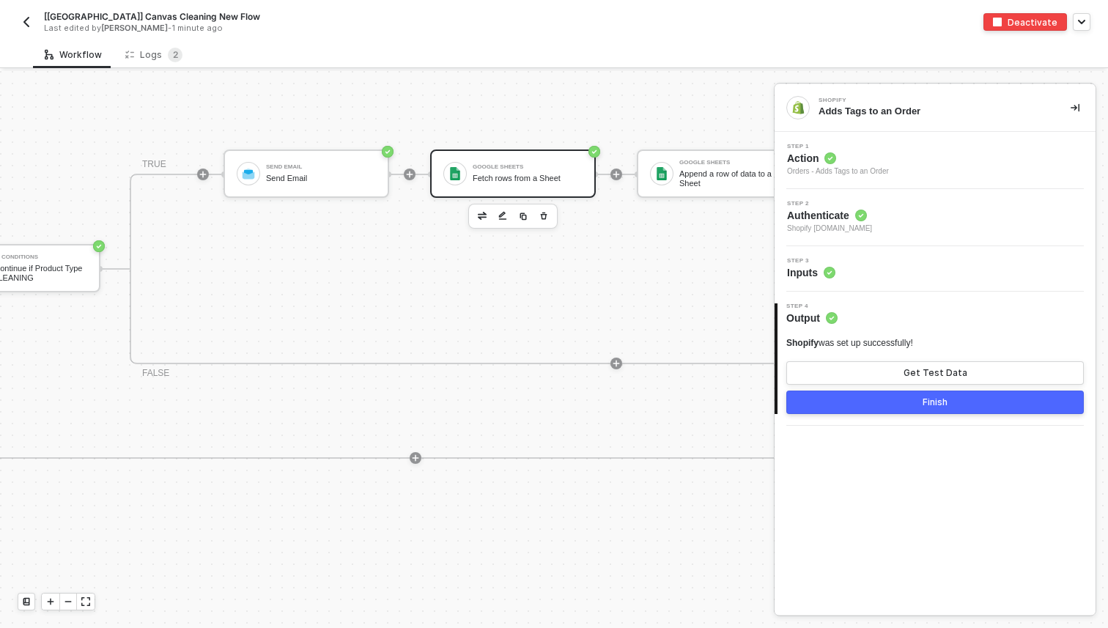
click at [498, 184] on div "Google Sheets Fetch rows from a Sheet" at bounding box center [528, 174] width 110 height 28
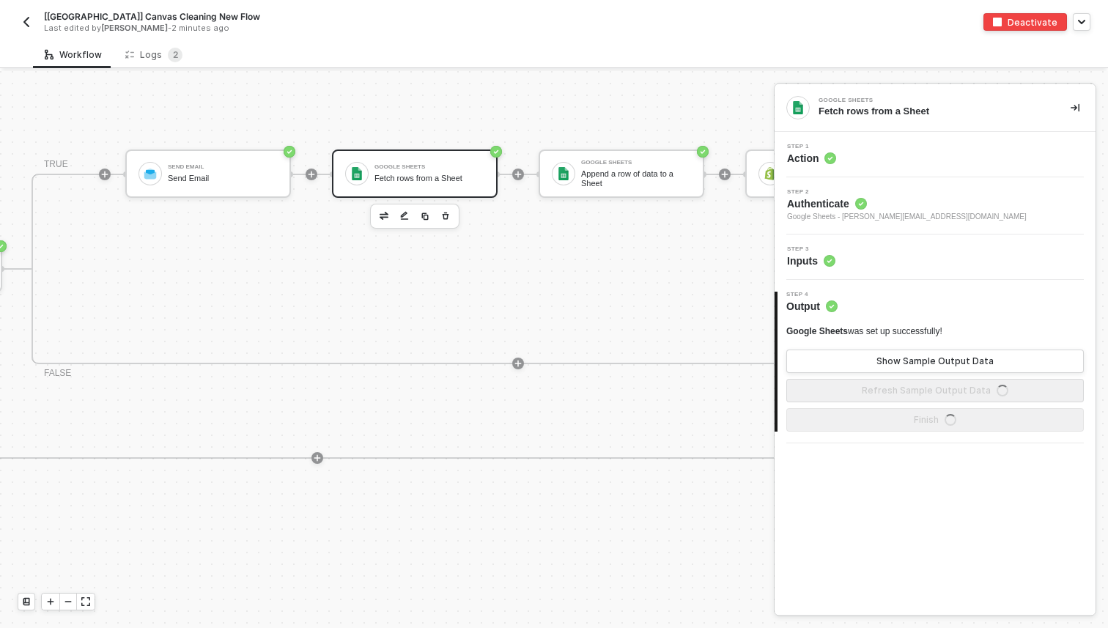
scroll to position [333, 1262]
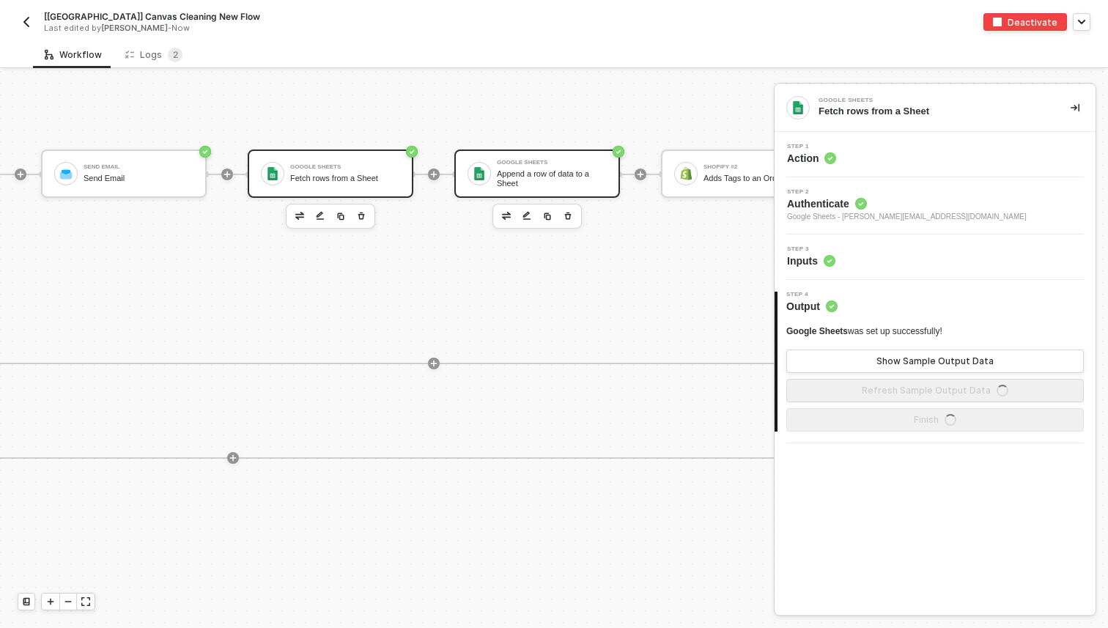
click at [572, 187] on div "Google Sheets Append a row of data to a Sheet" at bounding box center [537, 174] width 166 height 48
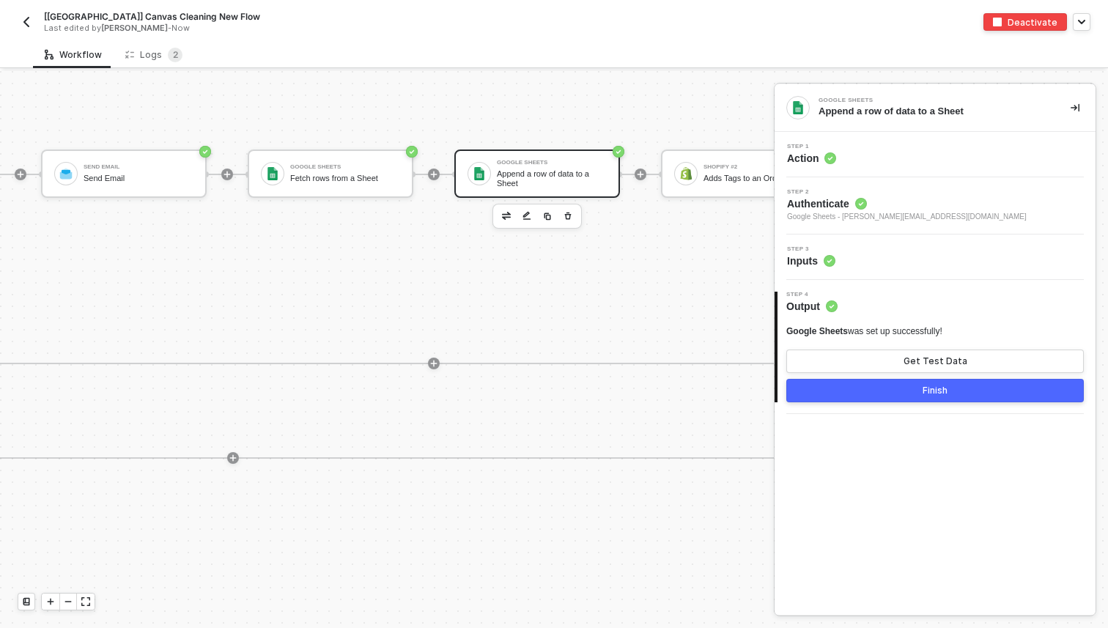
click at [819, 259] on span "Inputs" at bounding box center [811, 261] width 48 height 15
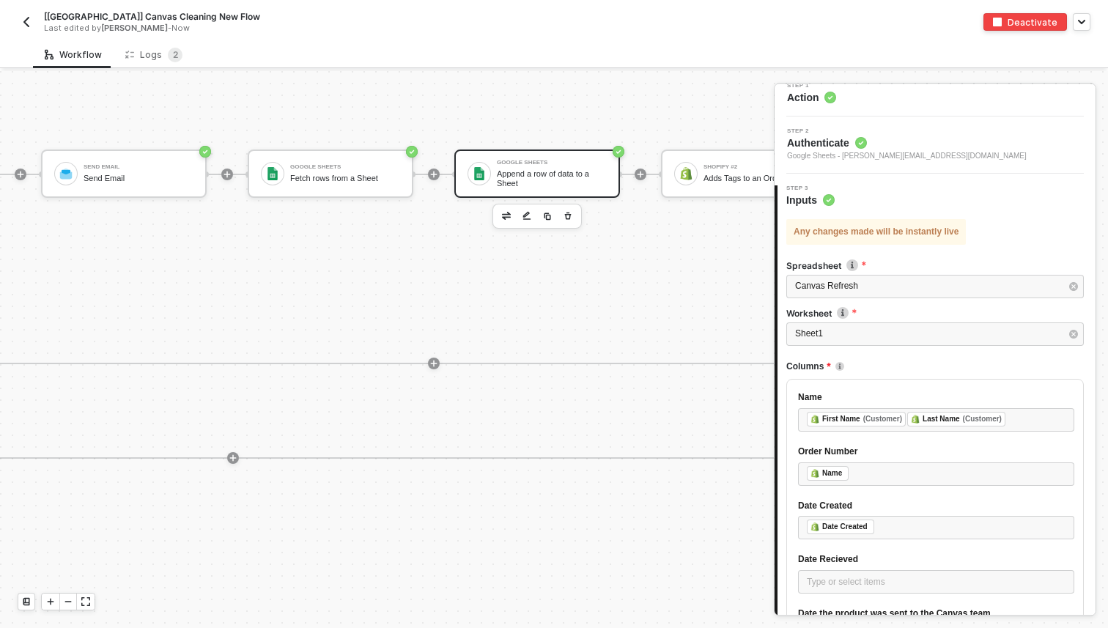
scroll to position [85, 0]
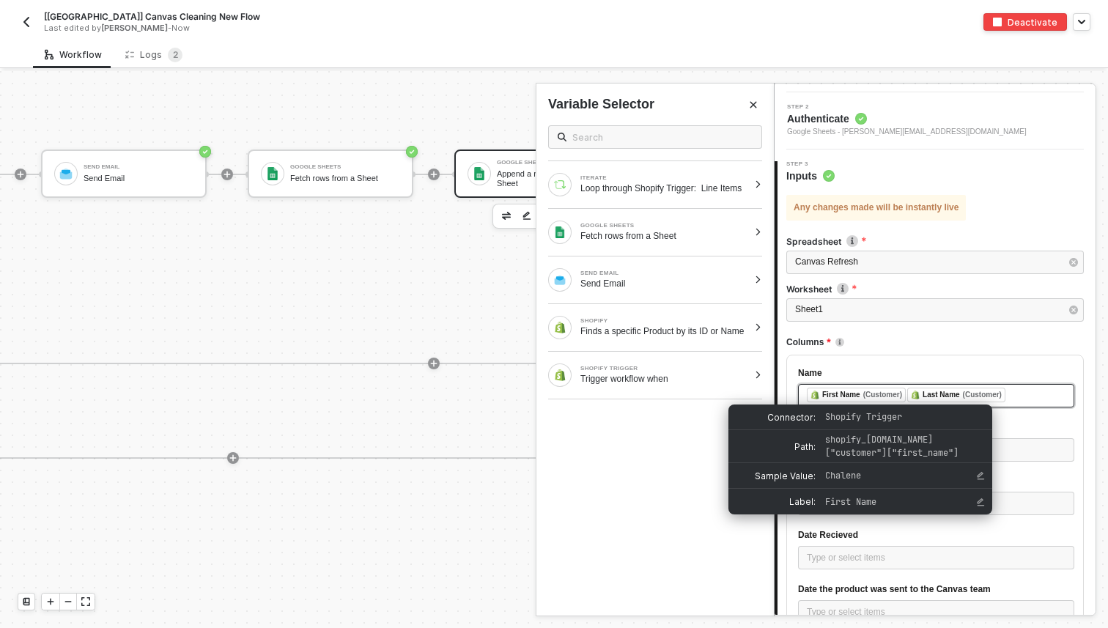
click at [907, 401] on span "First Name (Customer)" at bounding box center [857, 396] width 100 height 10
click at [906, 396] on div "First Name (Customer)" at bounding box center [856, 395] width 99 height 15
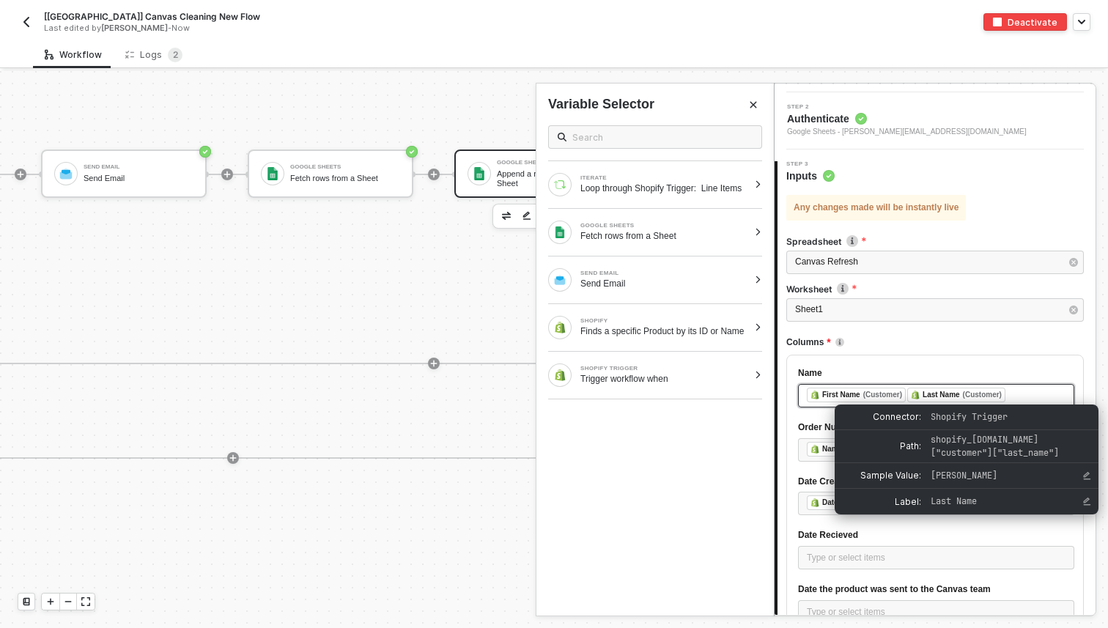
click at [913, 394] on div "Last Name (Customer)" at bounding box center [956, 395] width 98 height 15
click at [1042, 402] on div "﻿ ﻿ First Name (Customer) ﻿ ﻿ Last Name (Customer) ﻿" at bounding box center [936, 396] width 259 height 16
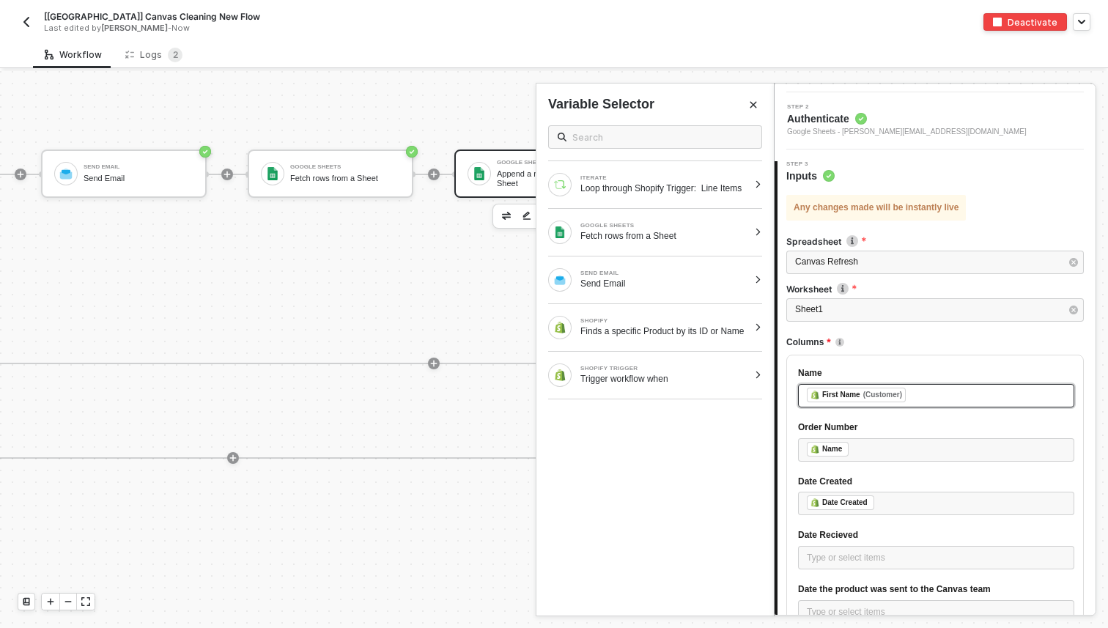
click at [996, 396] on div "﻿ ﻿ First Name (Customer) ﻿" at bounding box center [936, 396] width 259 height 16
click at [659, 175] on div "ITERATE" at bounding box center [664, 178] width 168 height 6
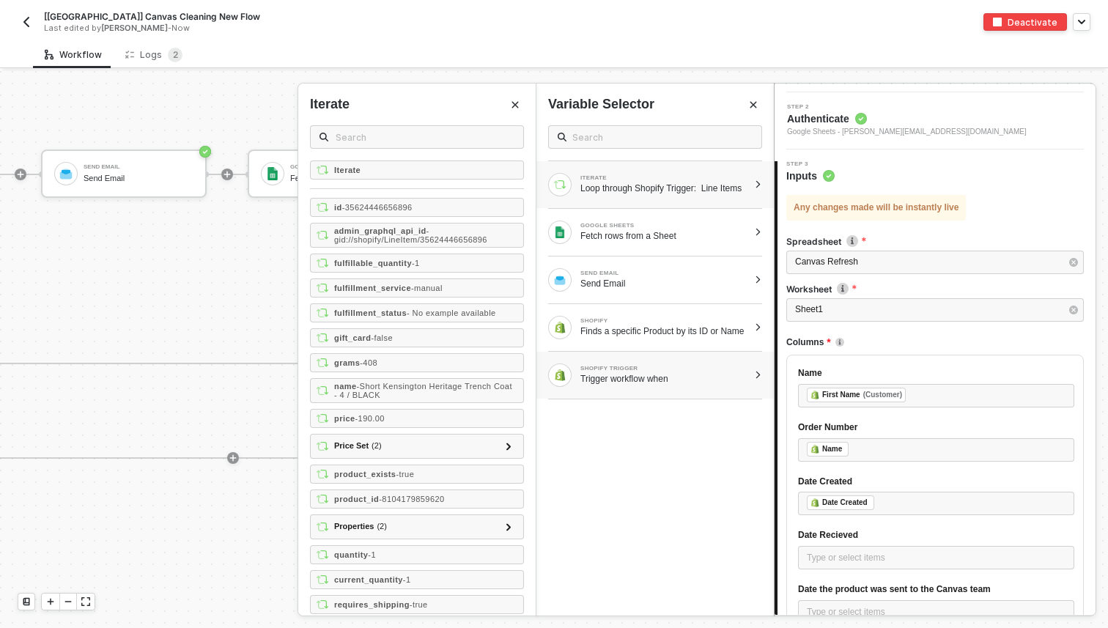
click at [667, 387] on div "SHOPIFY TRIGGER Trigger workflow when" at bounding box center [648, 375] width 200 height 23
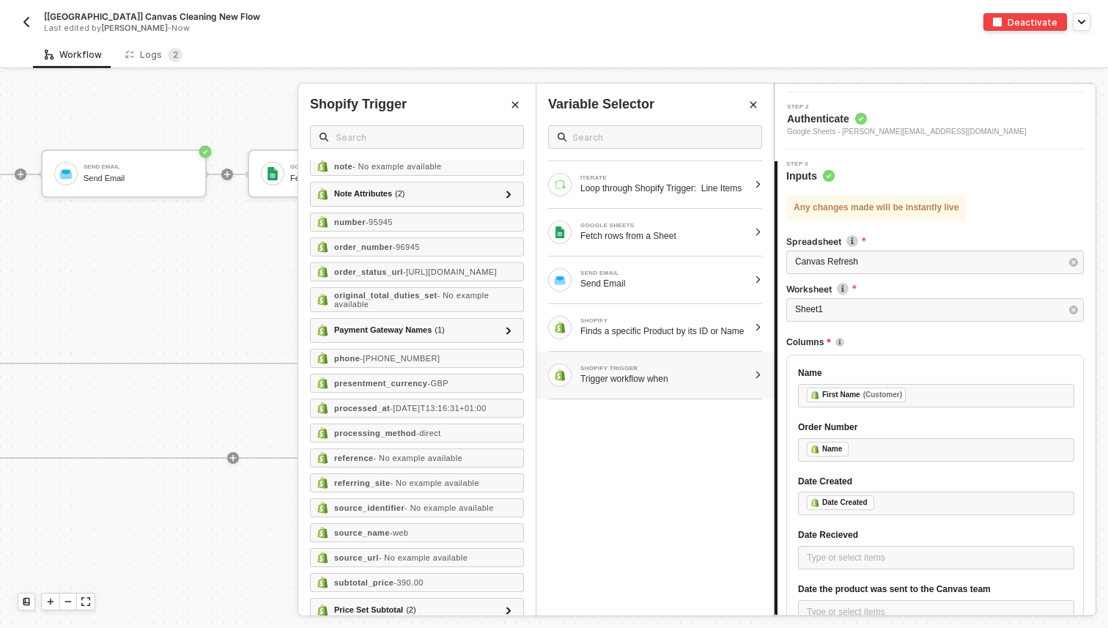
scroll to position [1102, 0]
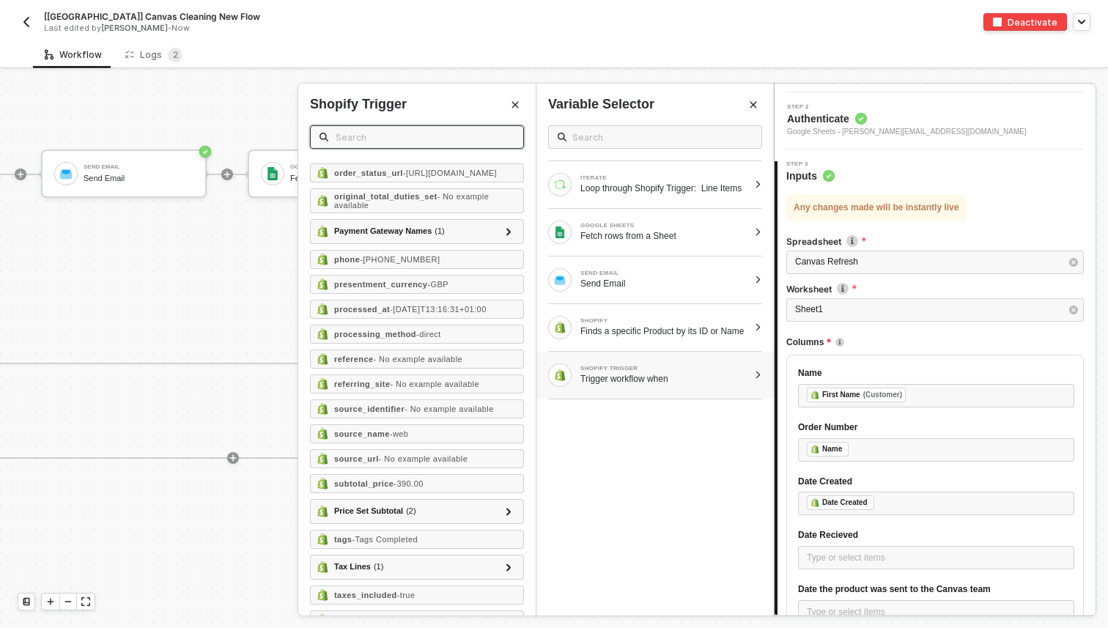
click at [404, 139] on input "text" at bounding box center [425, 137] width 179 height 16
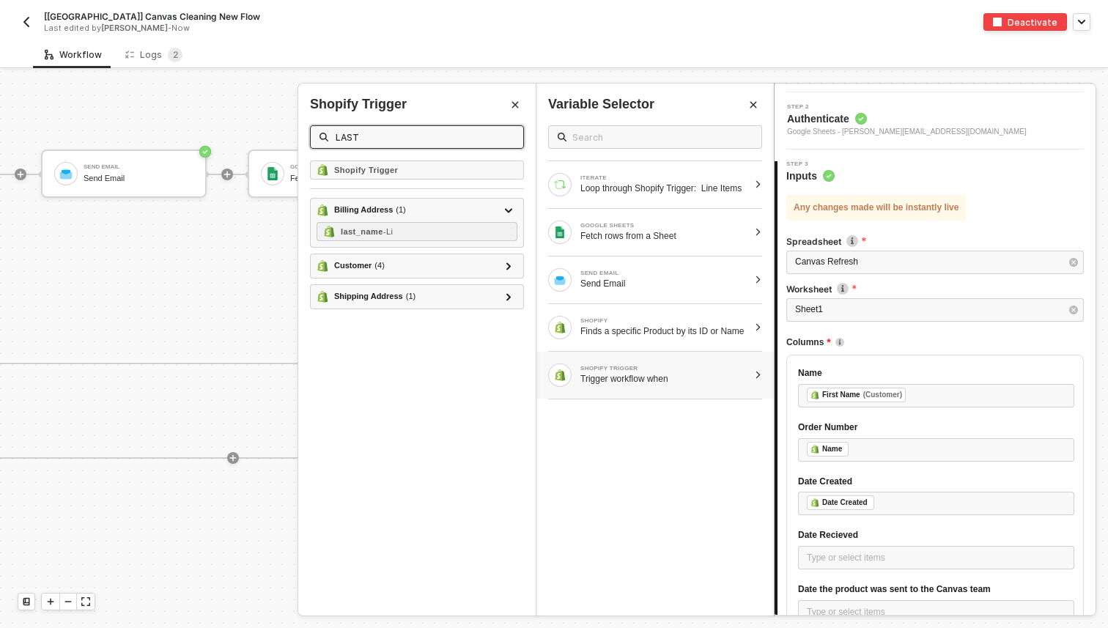
scroll to position [0, 0]
type input "LAST"
click at [479, 266] on div "Customer ( 4 )" at bounding box center [408, 266] width 183 height 18
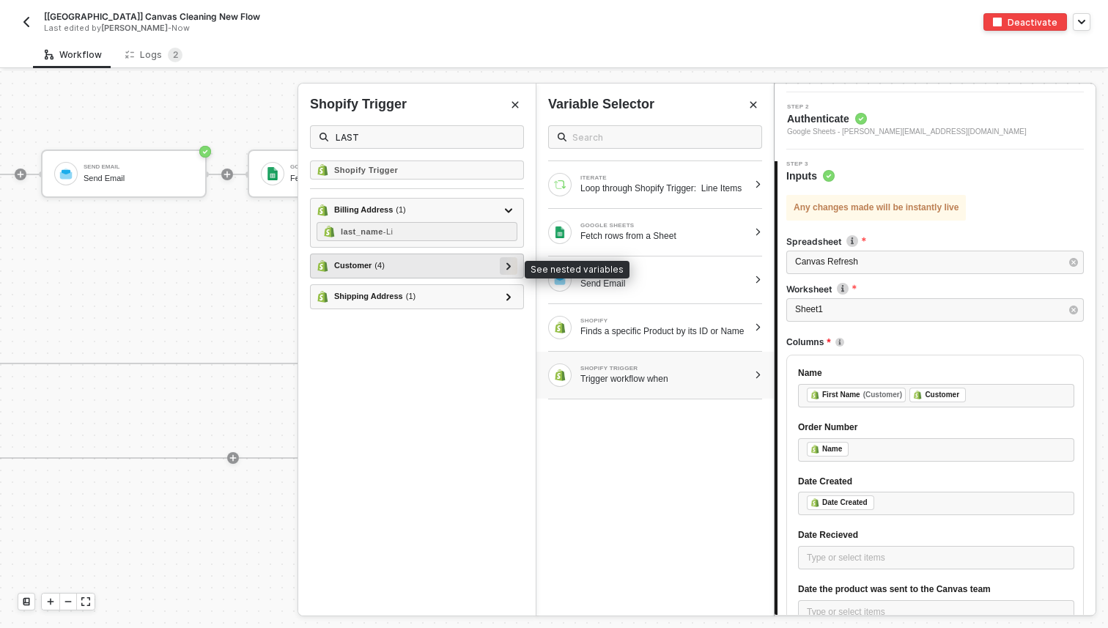
click at [510, 265] on icon at bounding box center [508, 265] width 5 height 7
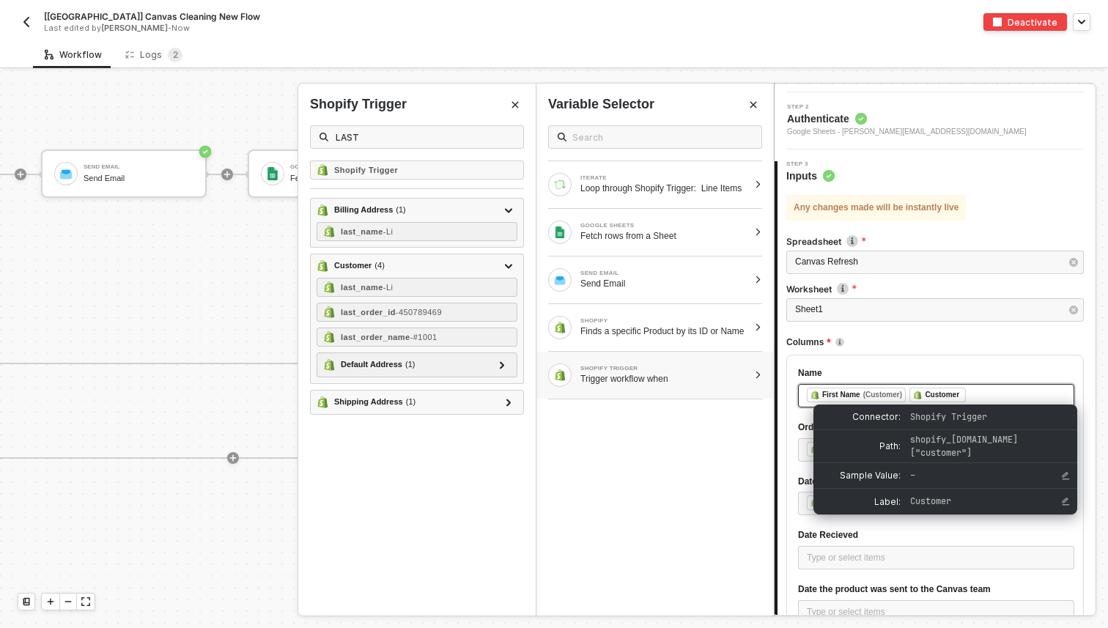
click at [981, 392] on div "﻿ ﻿ First Name (Customer) ﻿ Customer ﻿" at bounding box center [936, 396] width 259 height 16
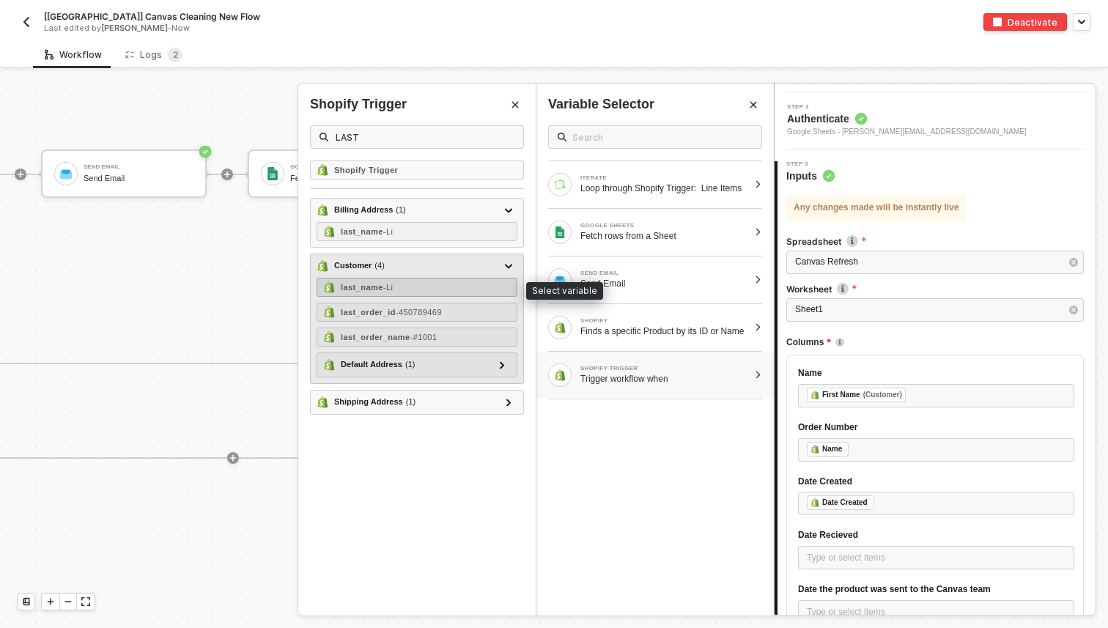
click at [451, 281] on div "last_name - [PERSON_NAME]" at bounding box center [417, 287] width 201 height 19
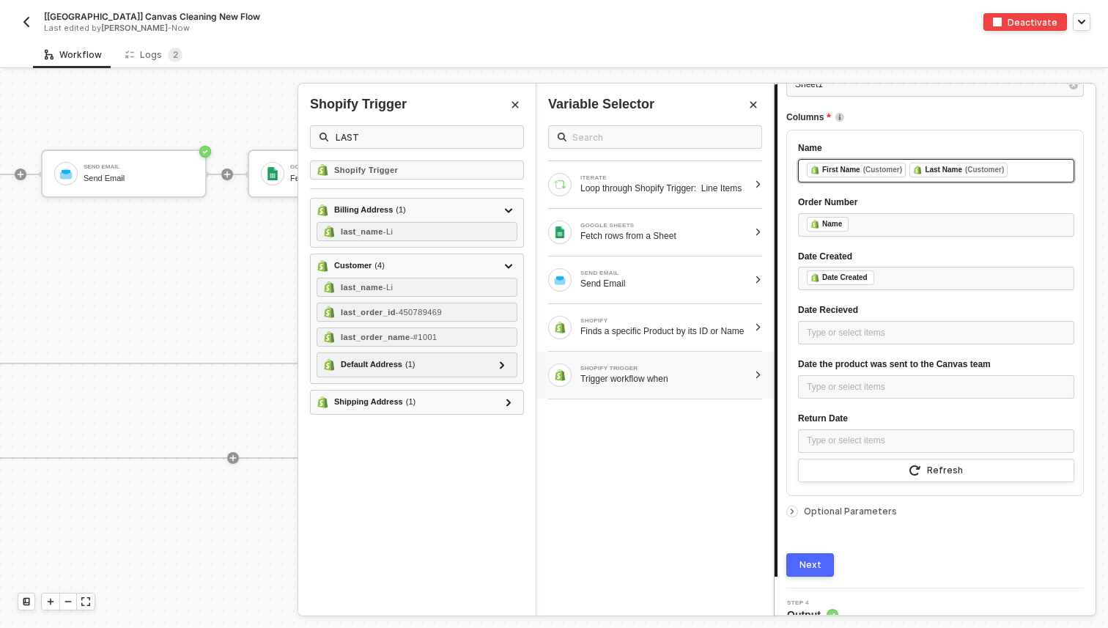
scroll to position [329, 0]
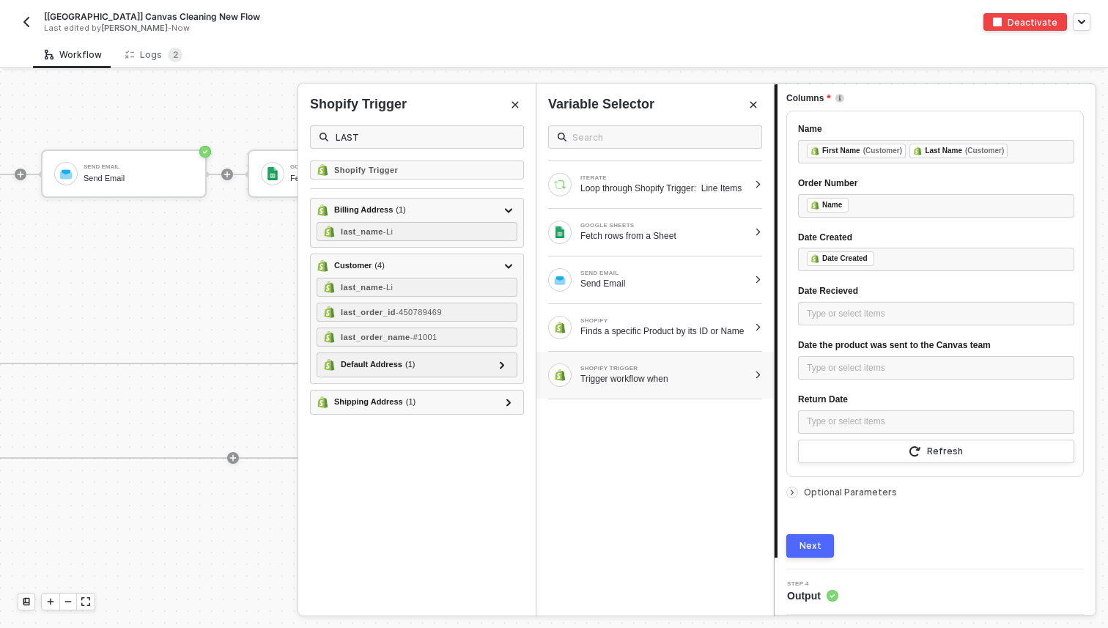
click at [816, 544] on div "Next" at bounding box center [811, 546] width 22 height 12
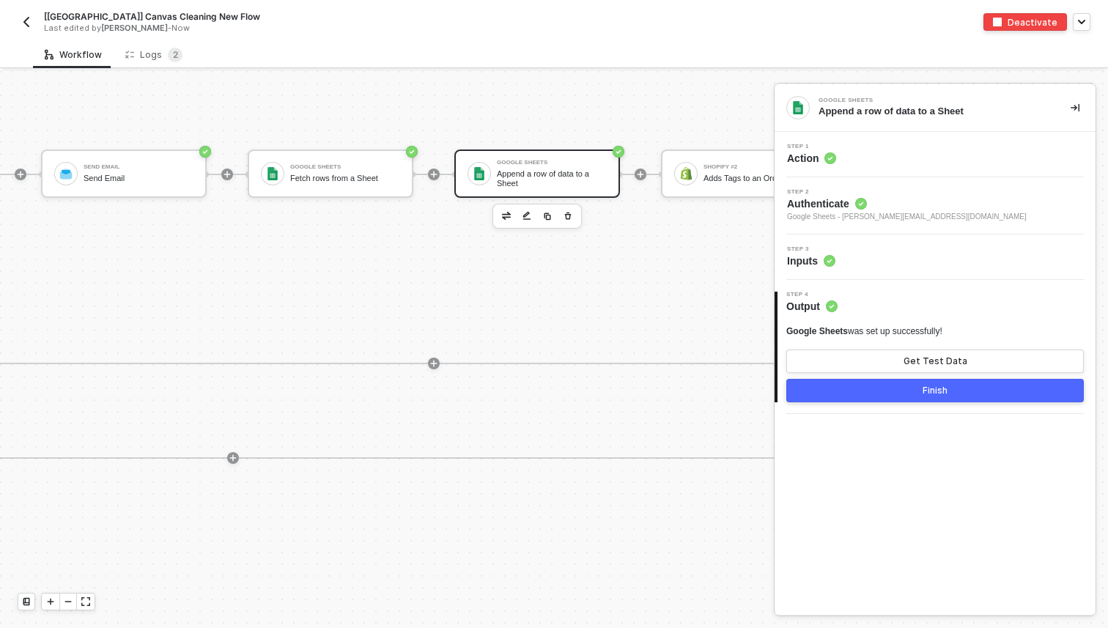
scroll to position [0, 0]
click at [879, 393] on button "Finish" at bounding box center [935, 390] width 298 height 23
